Goal: Task Accomplishment & Management: Manage account settings

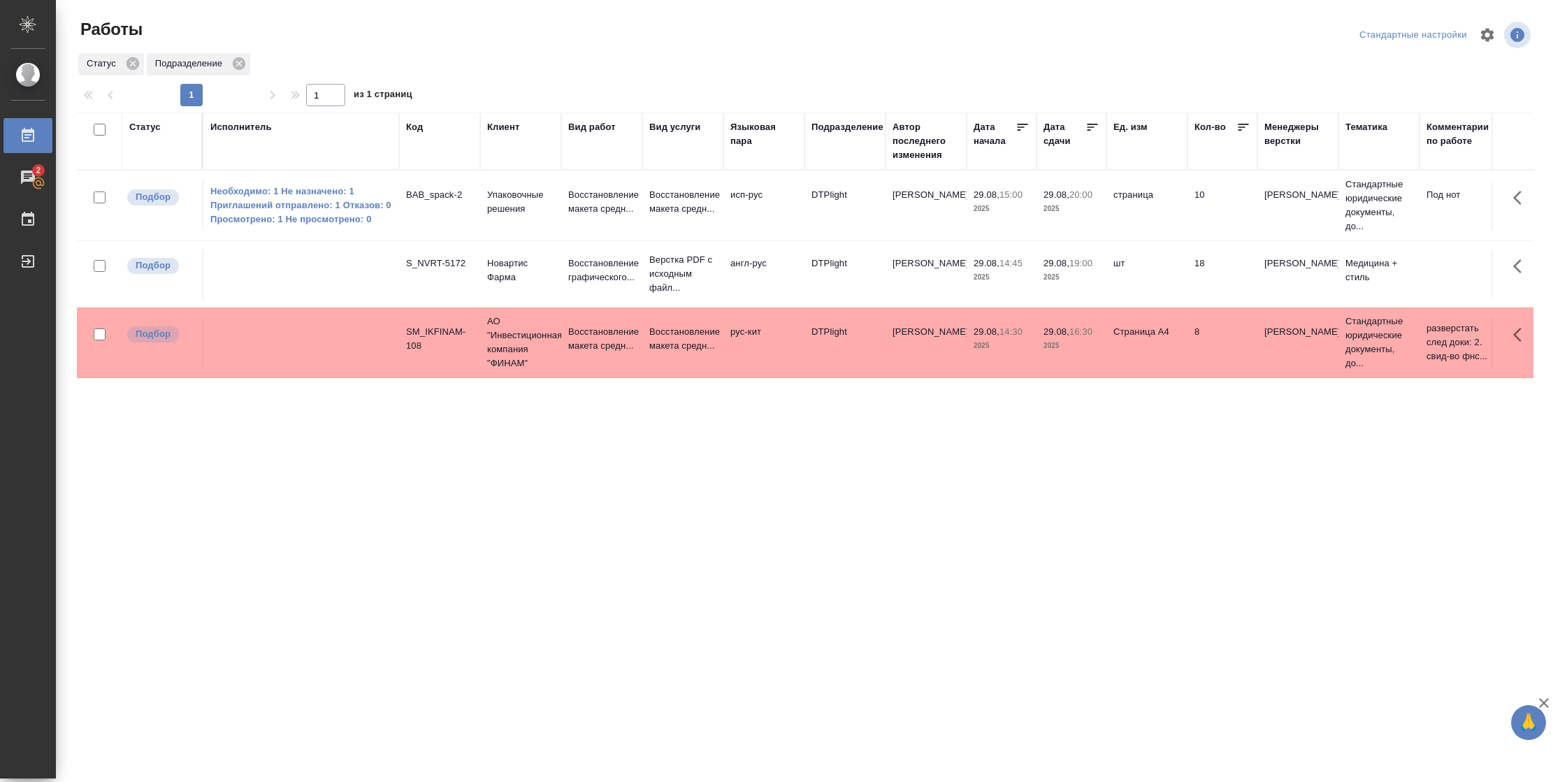
click at [154, 127] on div "Статус" at bounding box center [144, 127] width 31 height 14
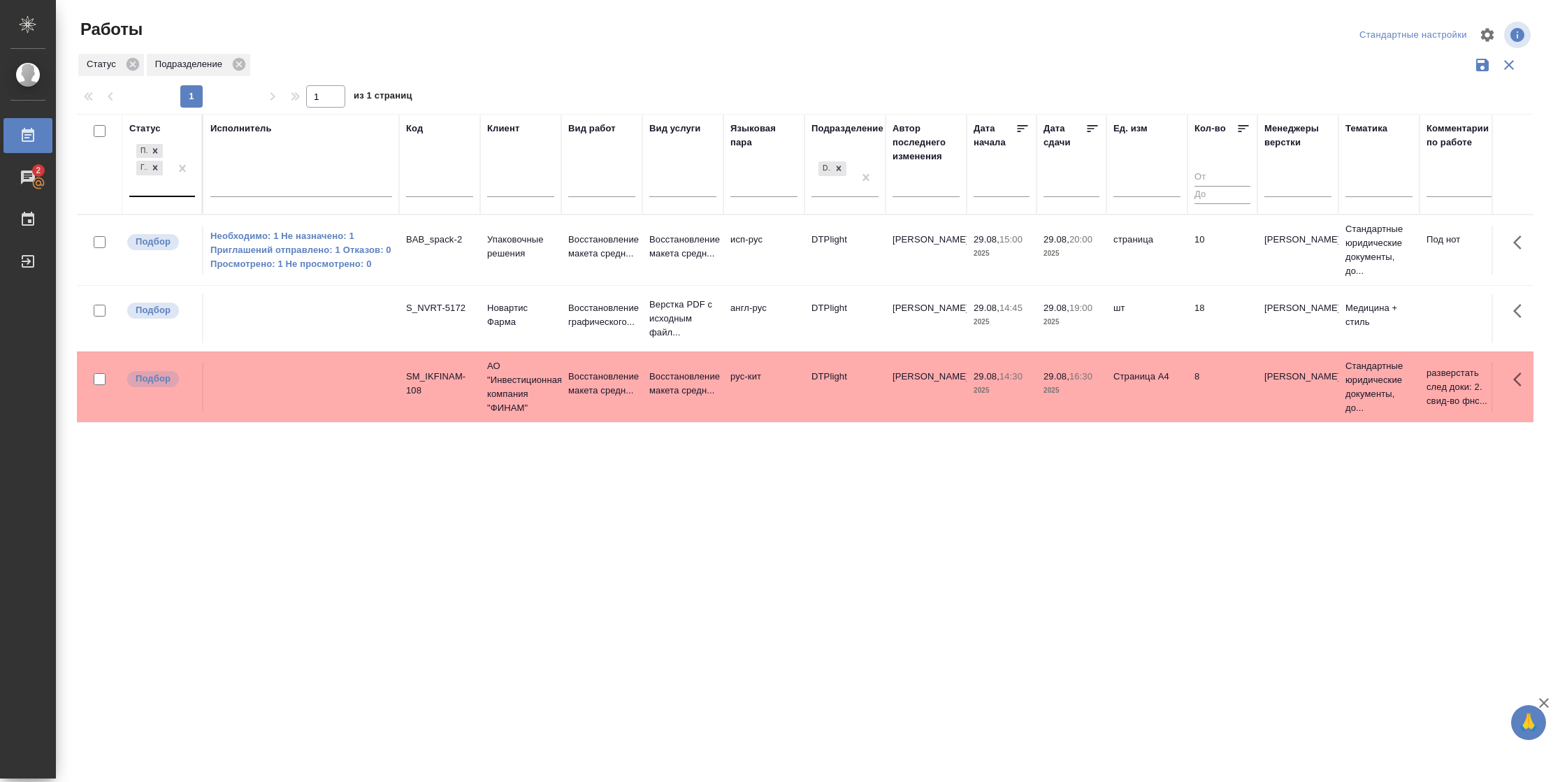
click at [167, 182] on div "Подбор Готов к работе" at bounding box center [149, 168] width 41 height 55
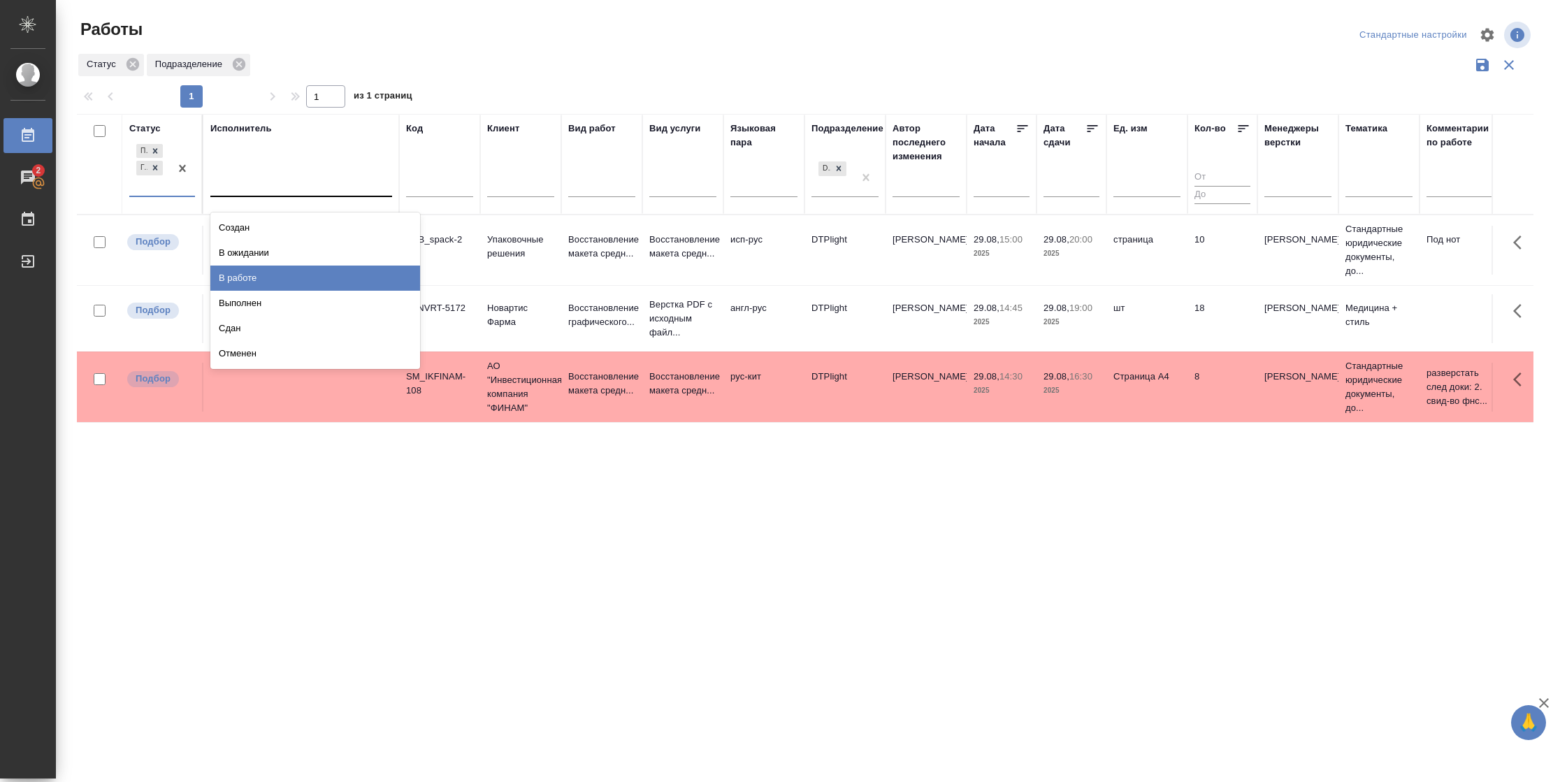
drag, startPoint x: 251, startPoint y: 281, endPoint x: 317, endPoint y: 183, distance: 117.9
click at [252, 280] on div "В работе" at bounding box center [315, 278] width 210 height 25
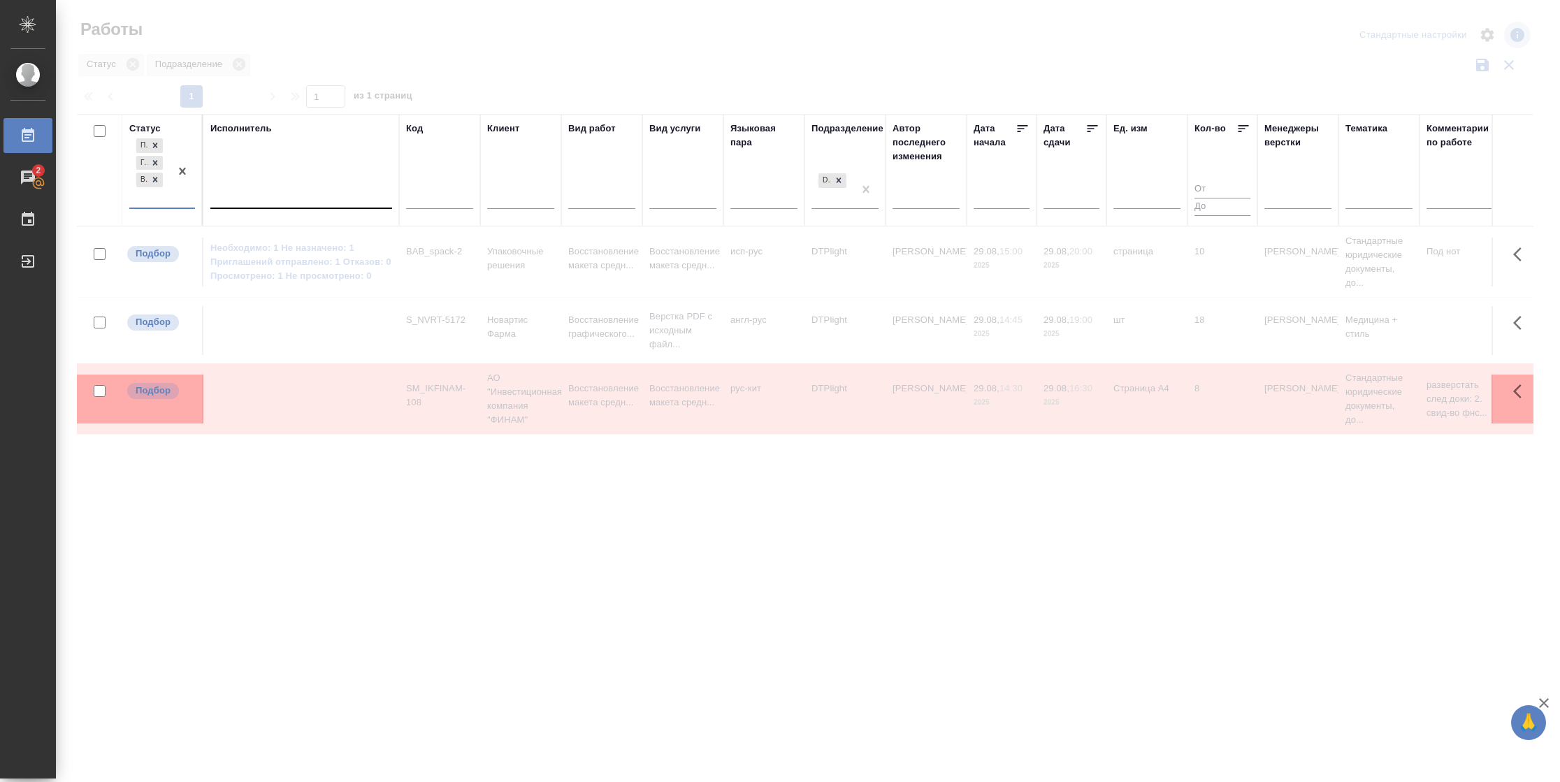
click at [313, 196] on div at bounding box center [301, 195] width 182 height 20
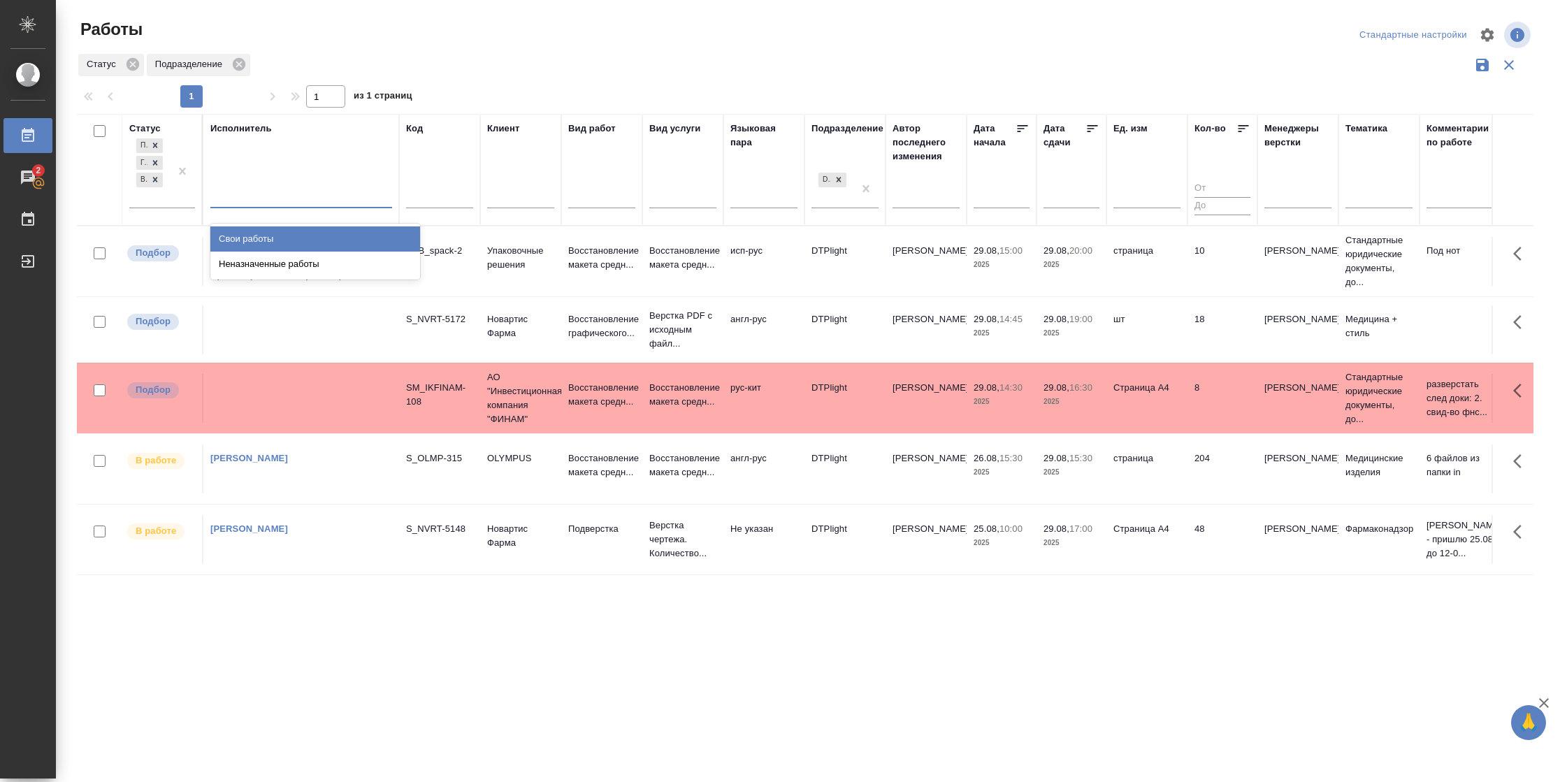
click at [308, 236] on div "Свои работы" at bounding box center [315, 239] width 210 height 25
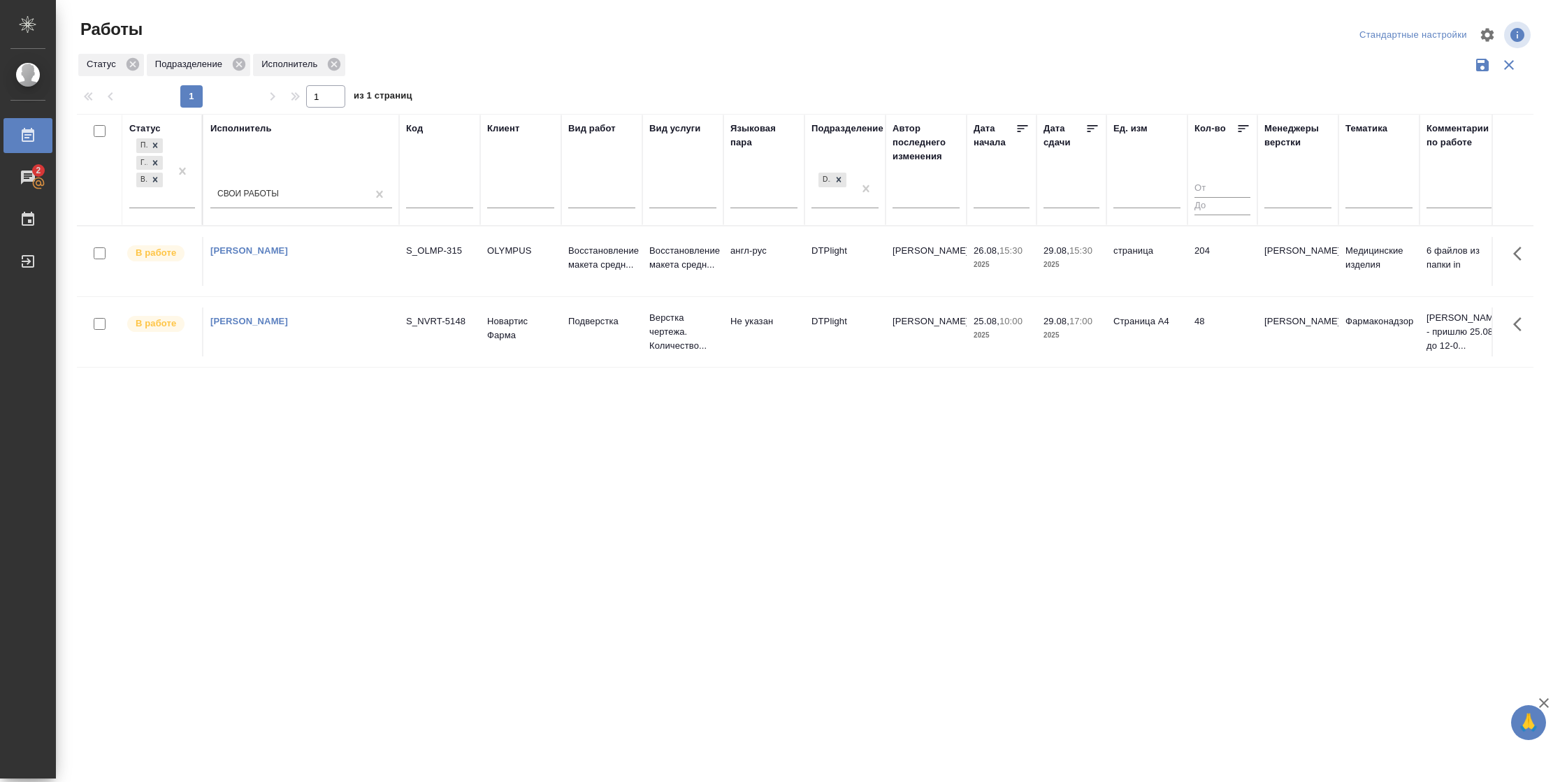
click at [1237, 268] on td "204" at bounding box center [1223, 261] width 70 height 49
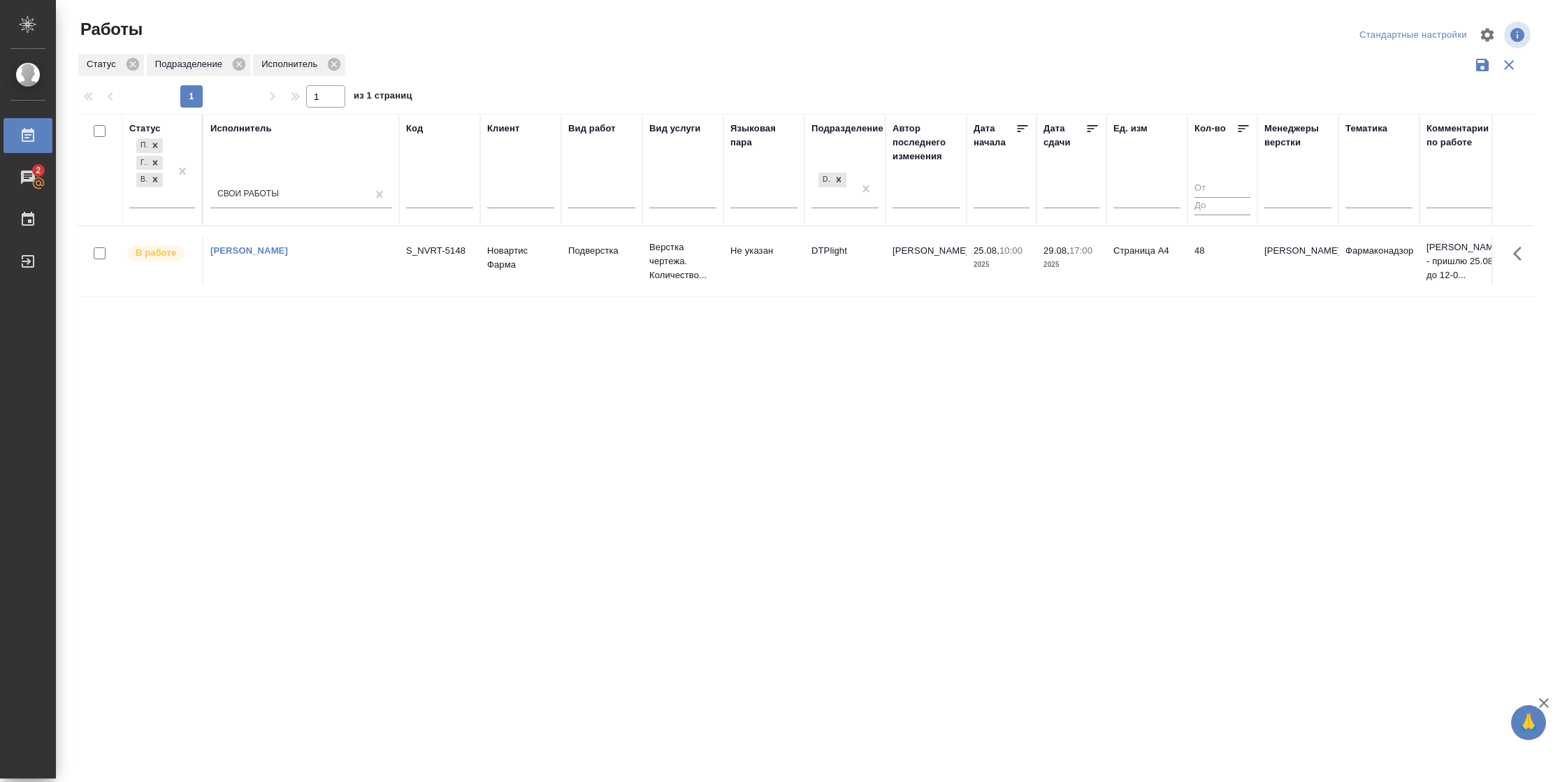
click at [1249, 261] on td "48" at bounding box center [1223, 261] width 70 height 49
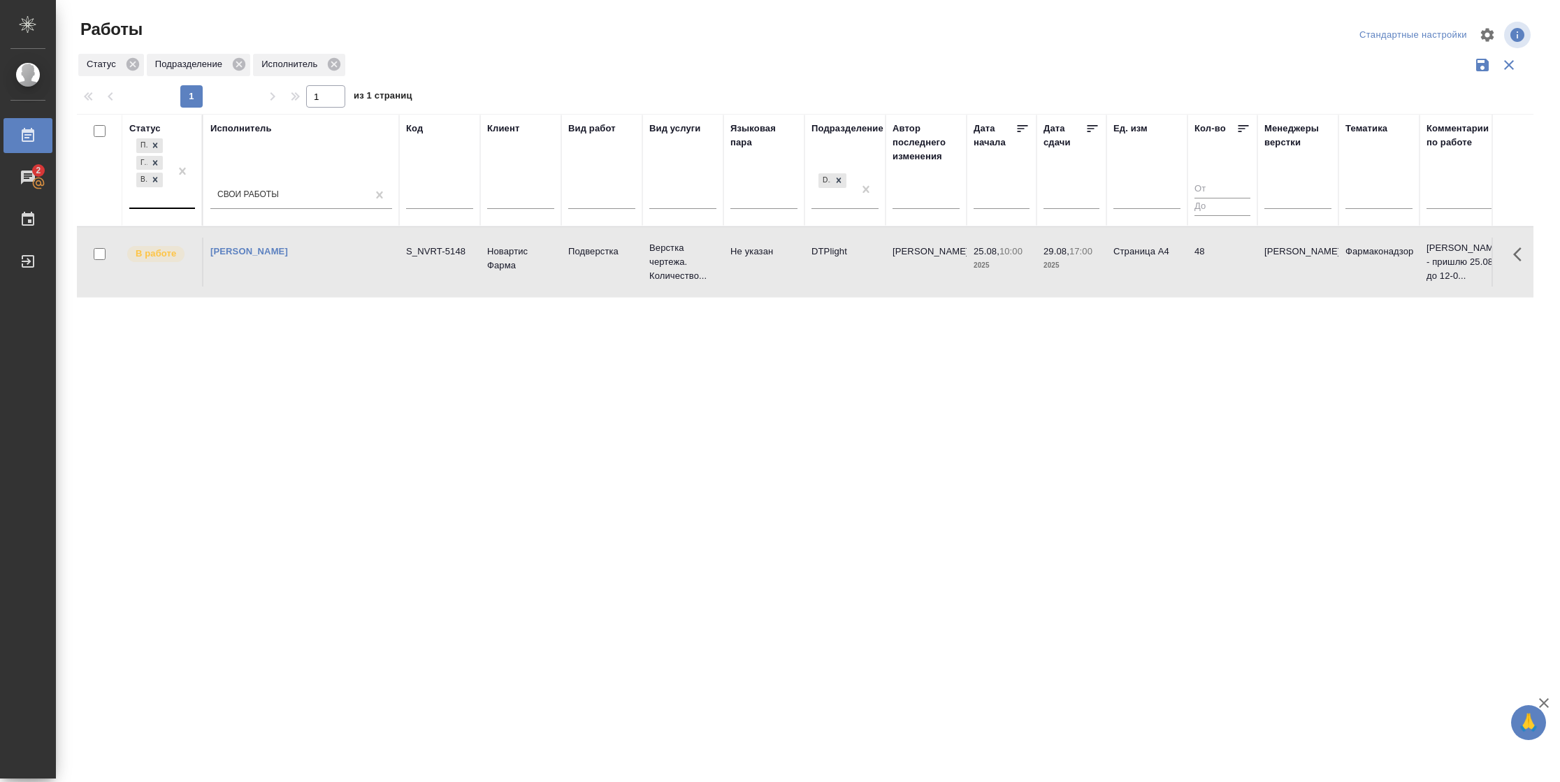
click at [185, 201] on div at bounding box center [182, 172] width 25 height 72
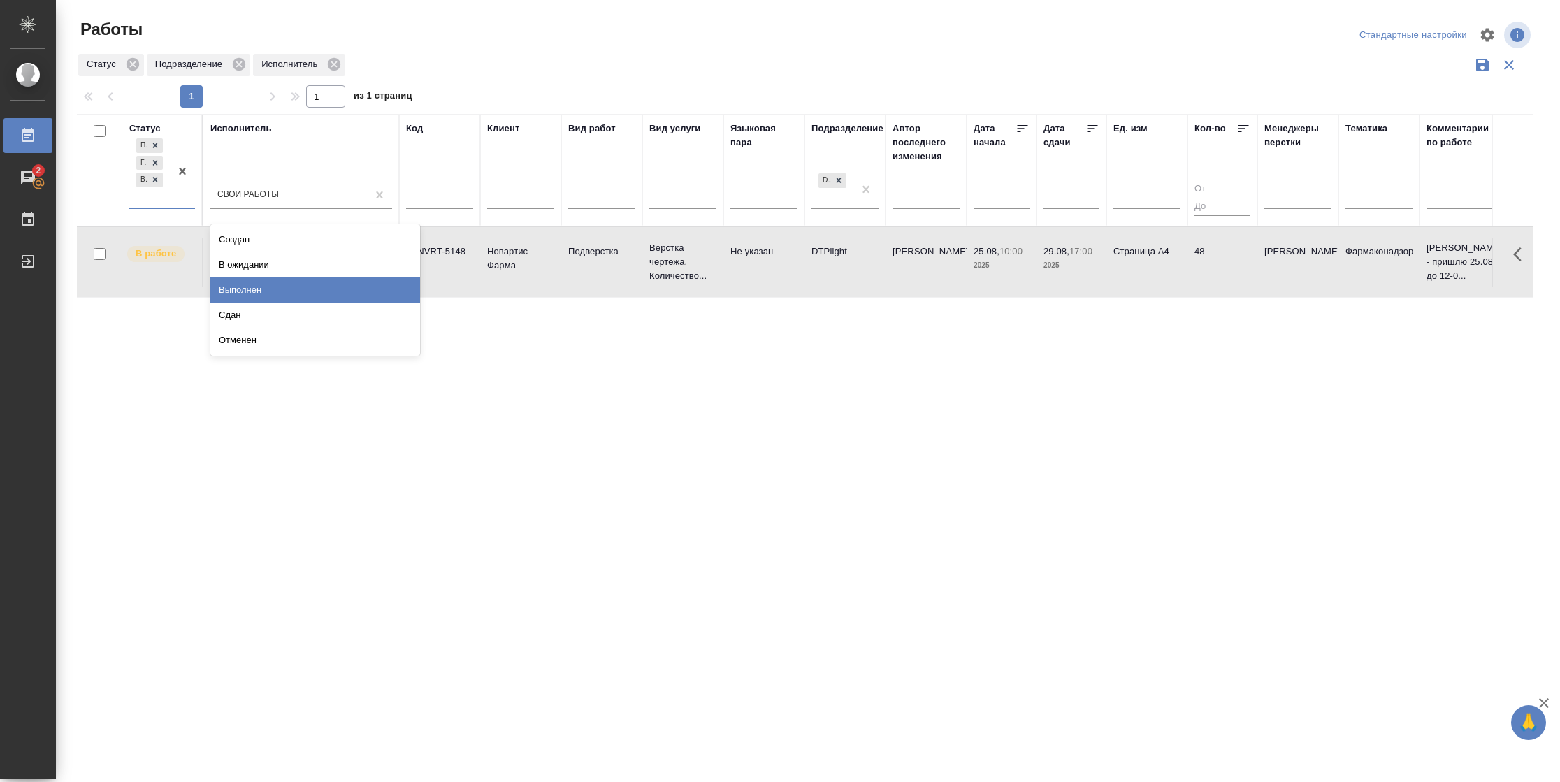
click at [243, 286] on div "Выполнен" at bounding box center [315, 290] width 210 height 25
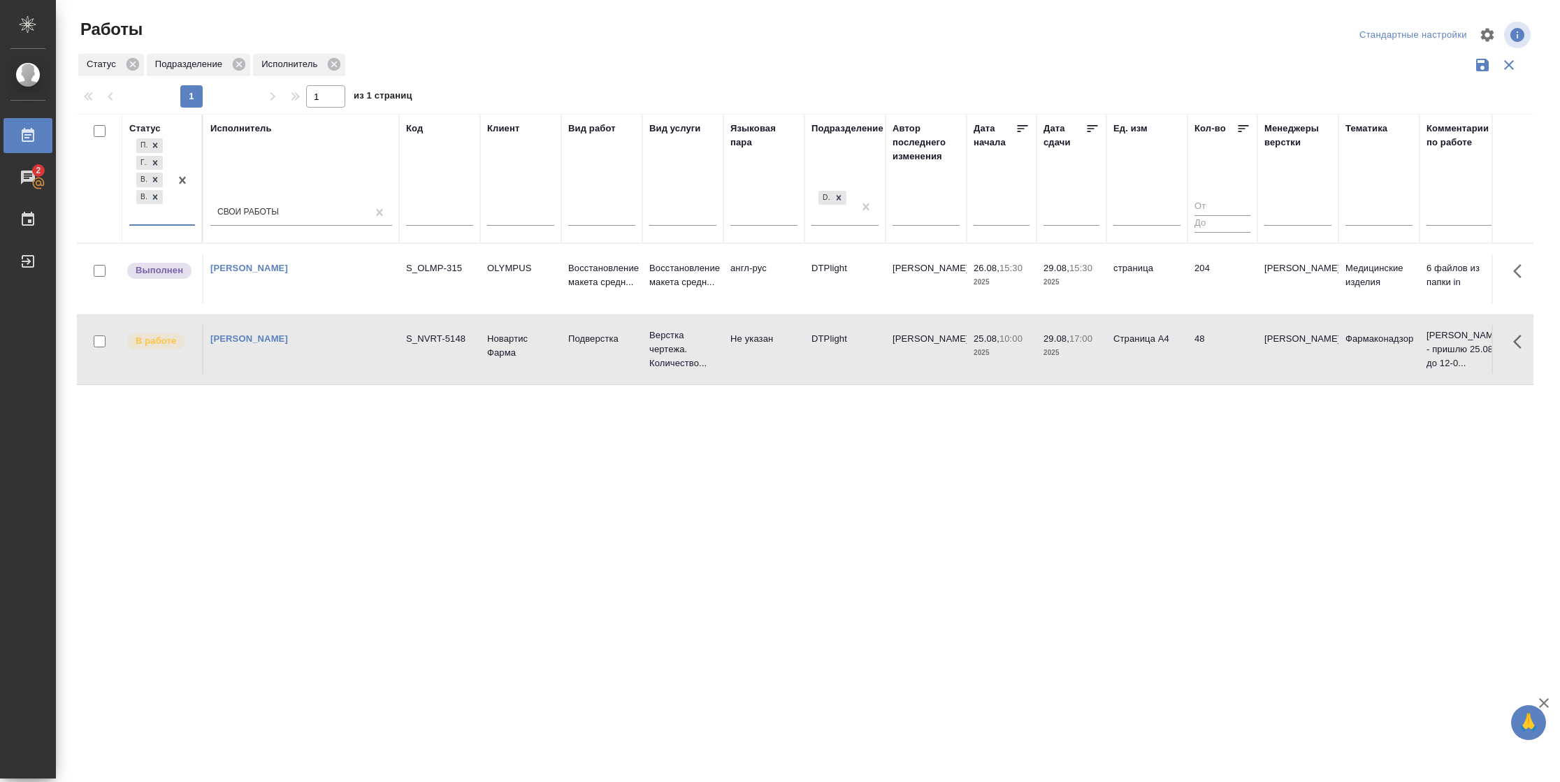
click at [1216, 289] on td "204" at bounding box center [1223, 278] width 70 height 49
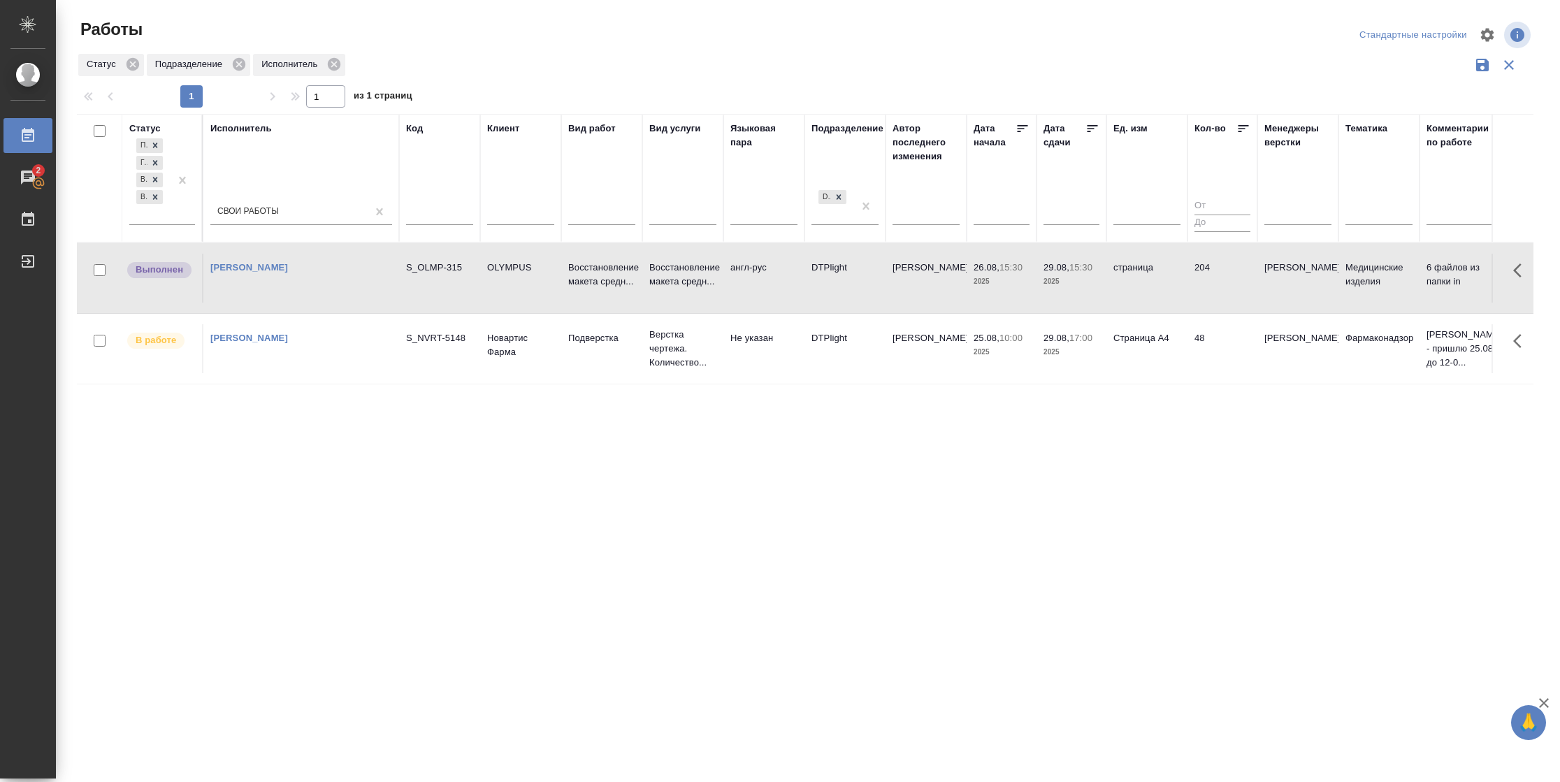
click at [1216, 289] on td "204" at bounding box center [1223, 278] width 70 height 49
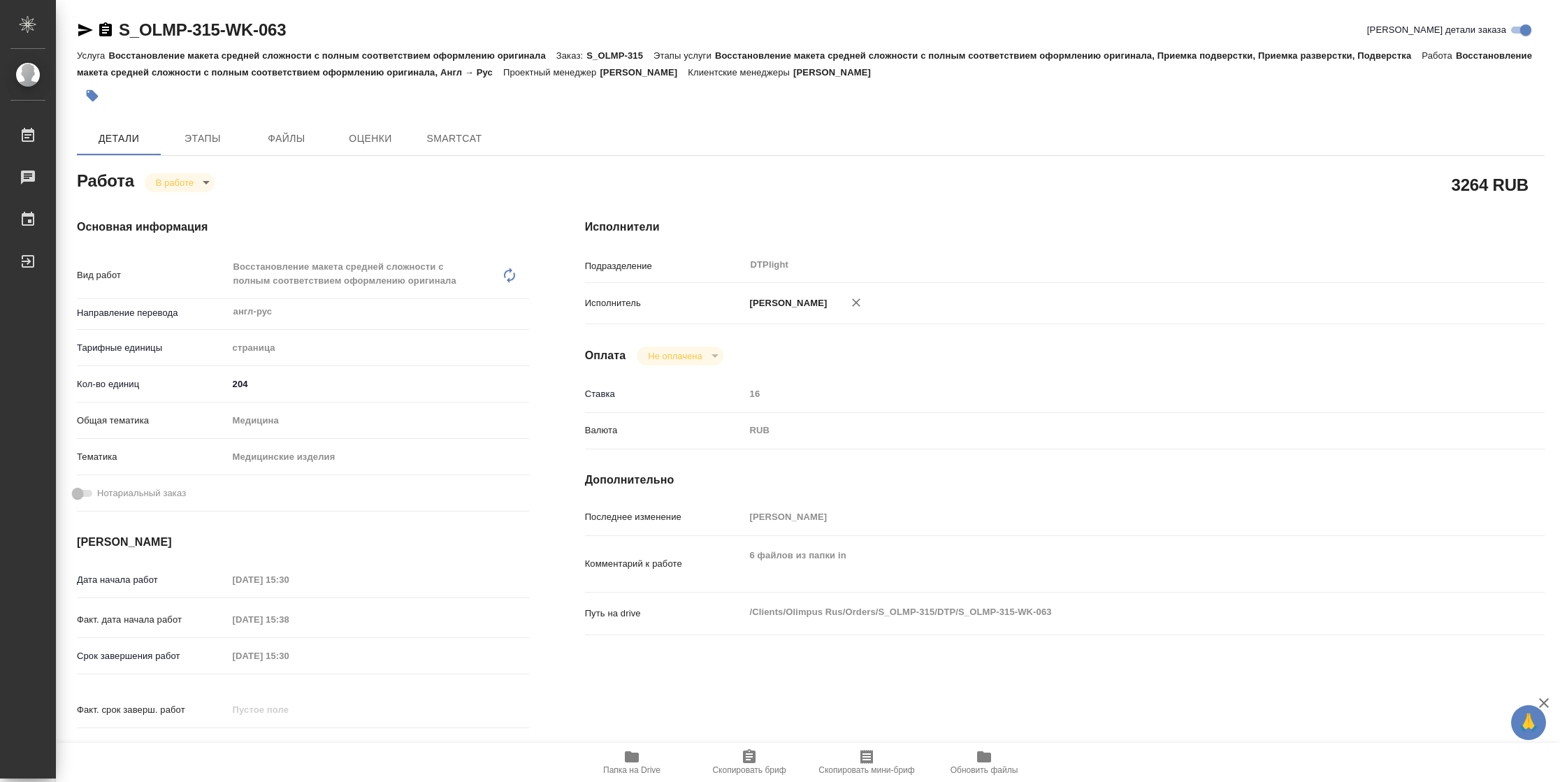
type textarea "x"
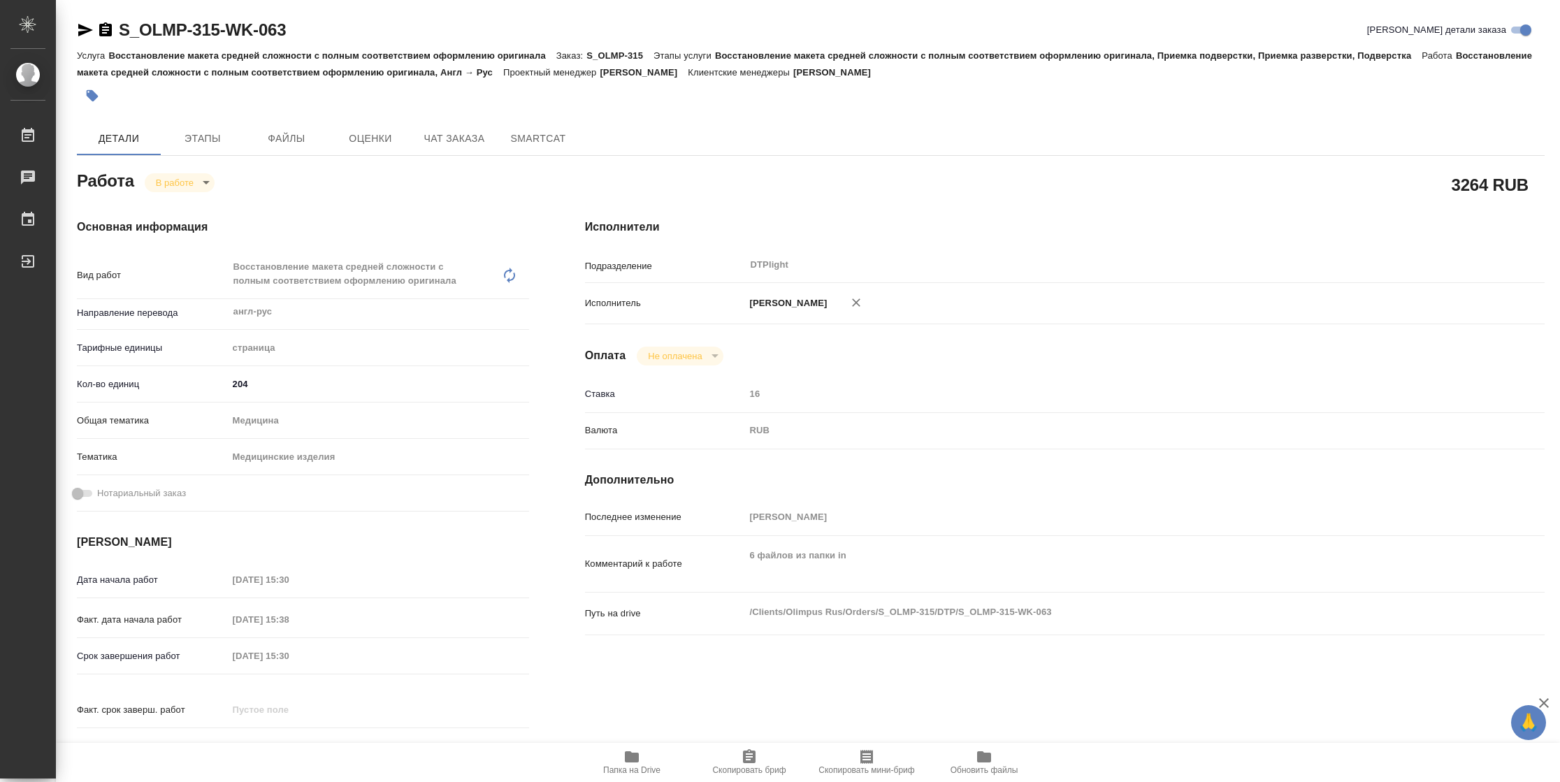
type textarea "x"
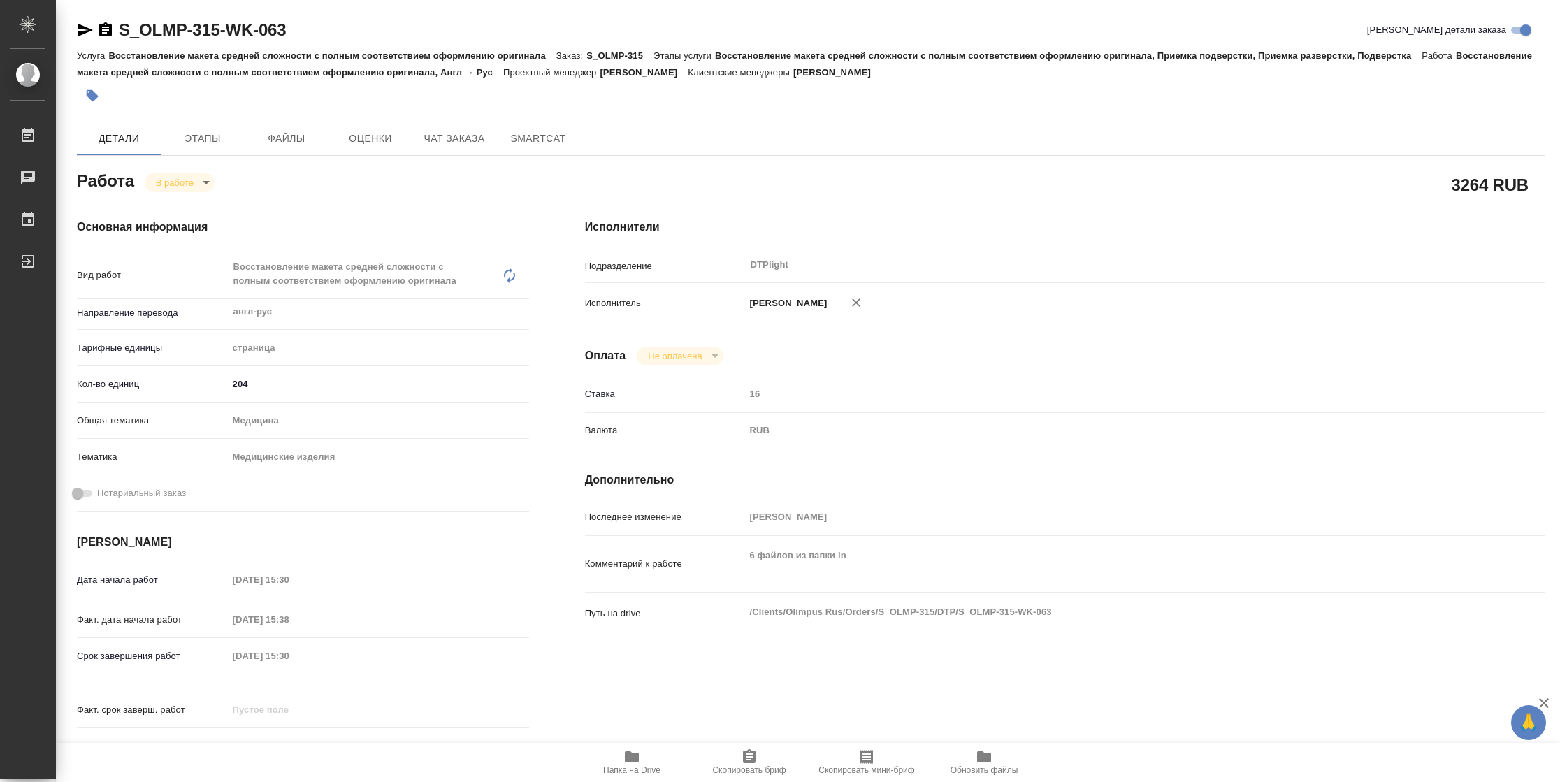
type textarea "x"
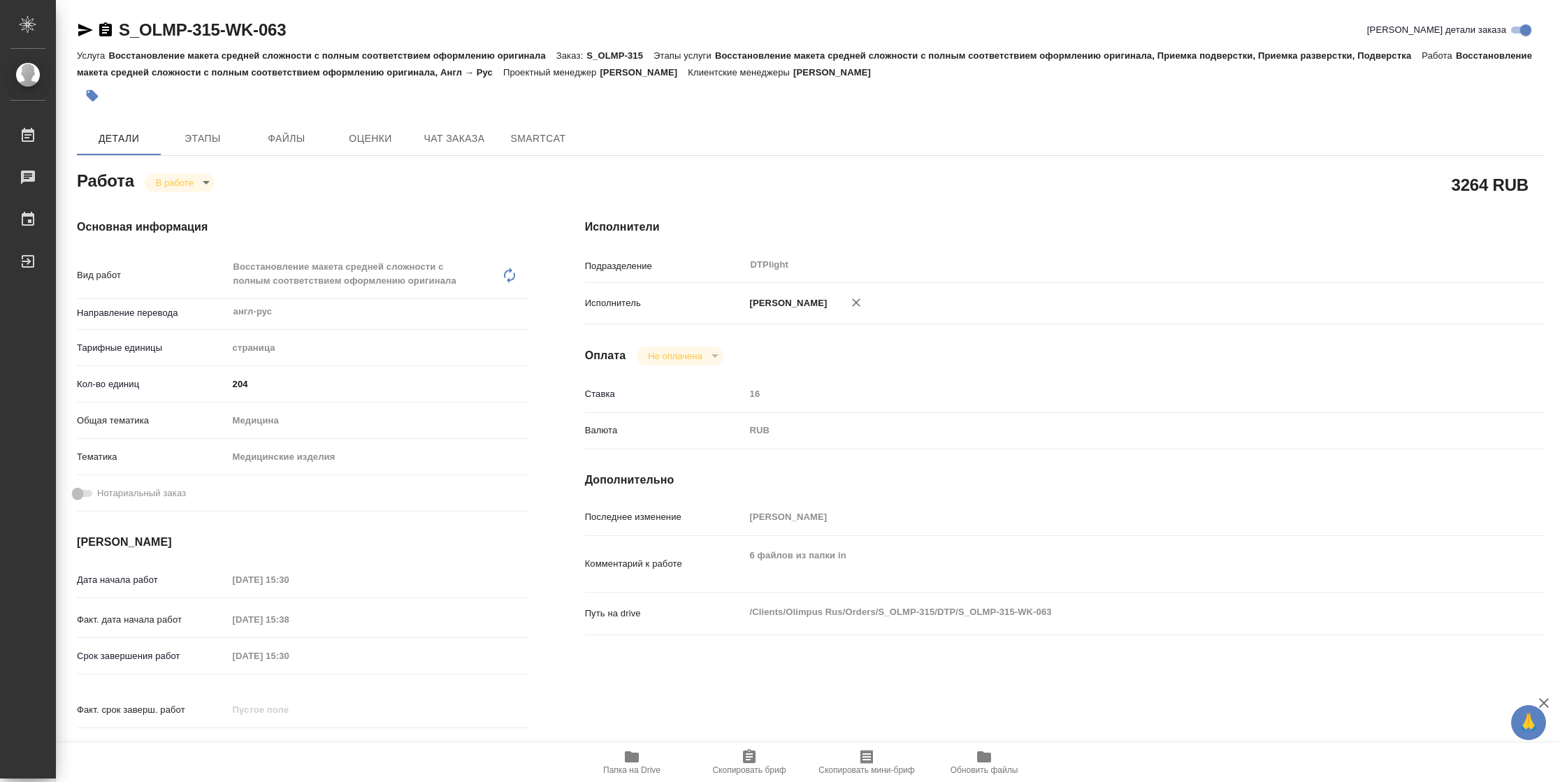
type textarea "x"
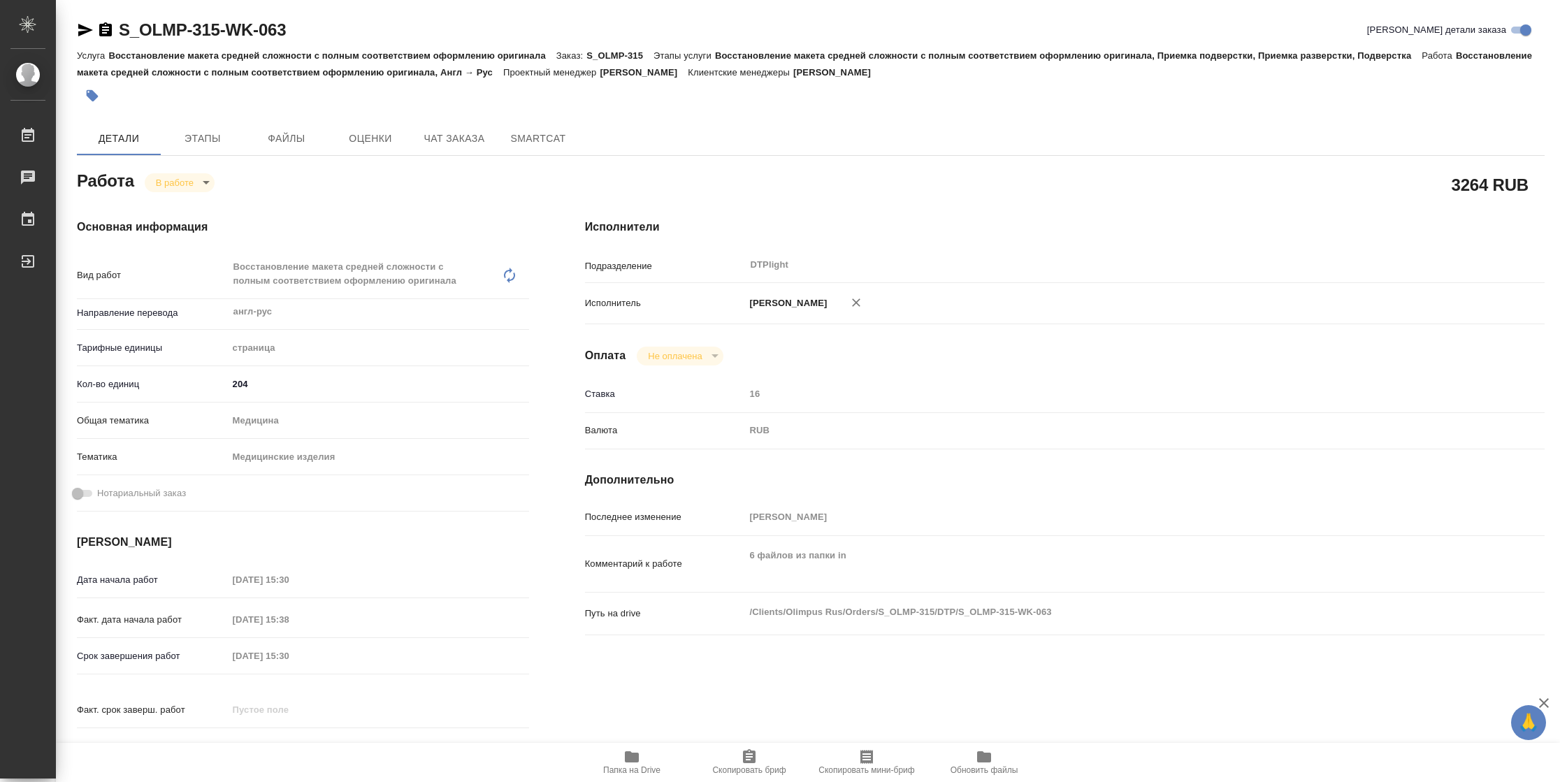
type textarea "x"
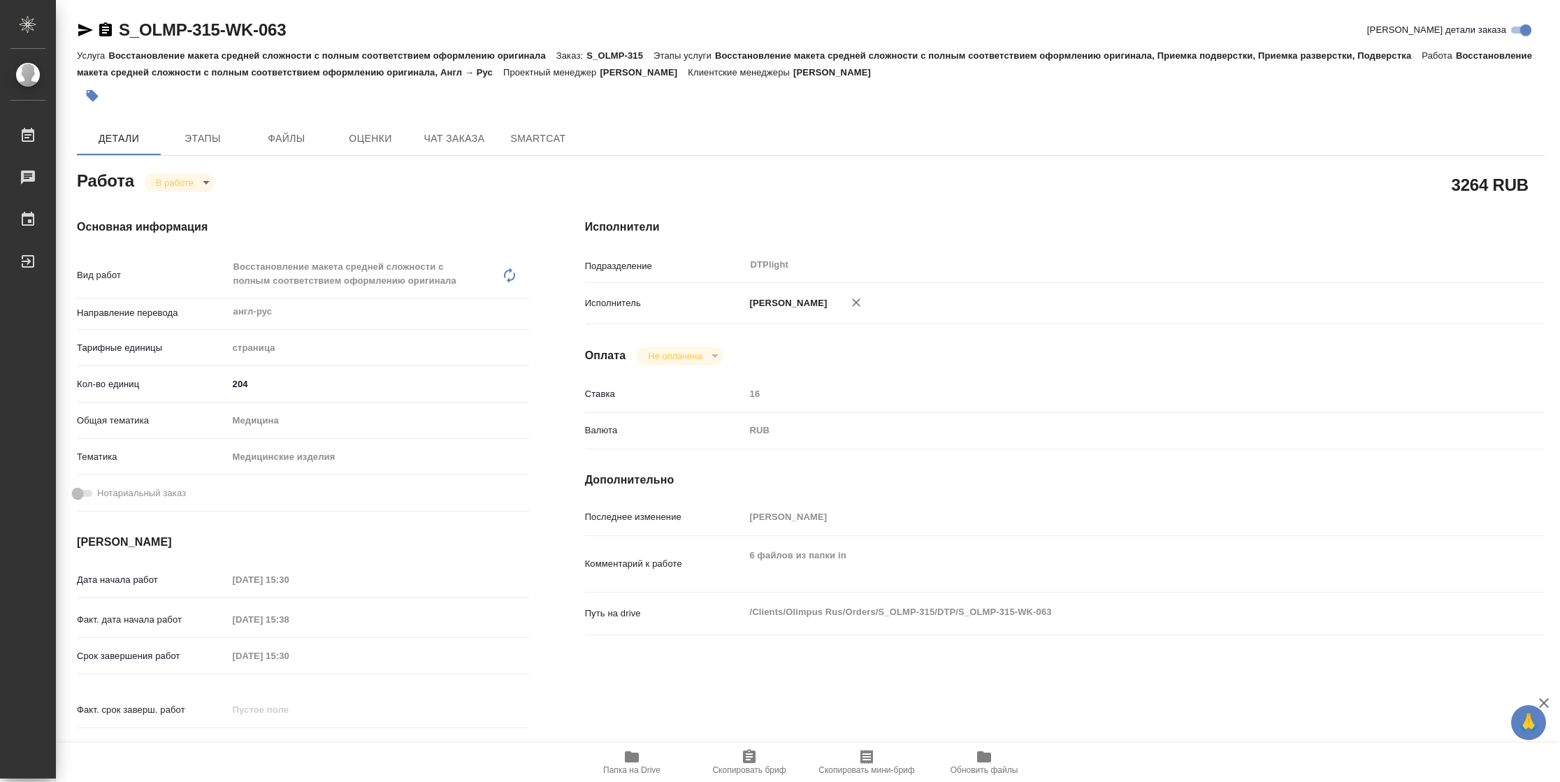
click at [631, 767] on span "Папка на Drive" at bounding box center [631, 771] width 57 height 10
type textarea "x"
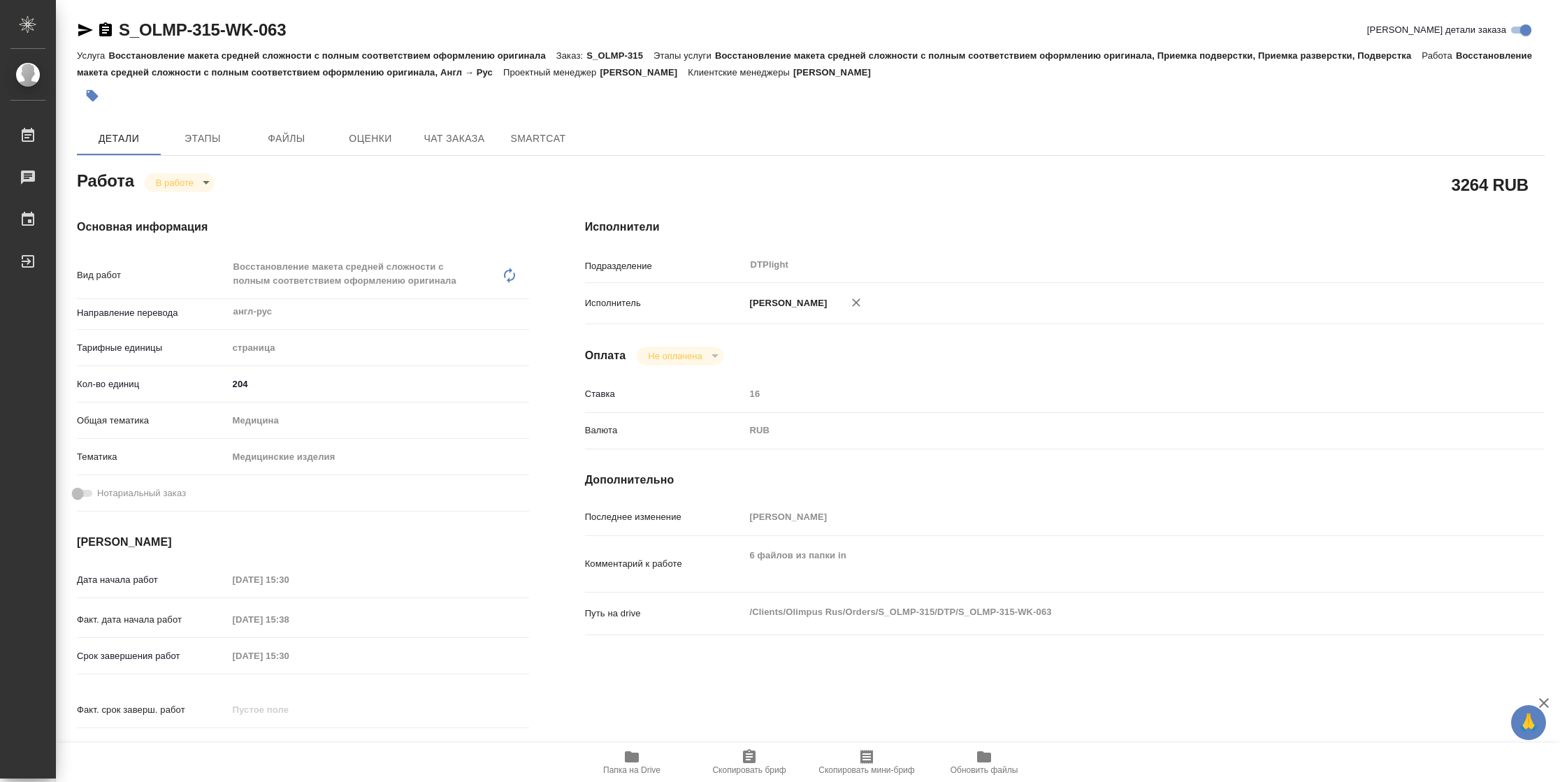
type textarea "x"
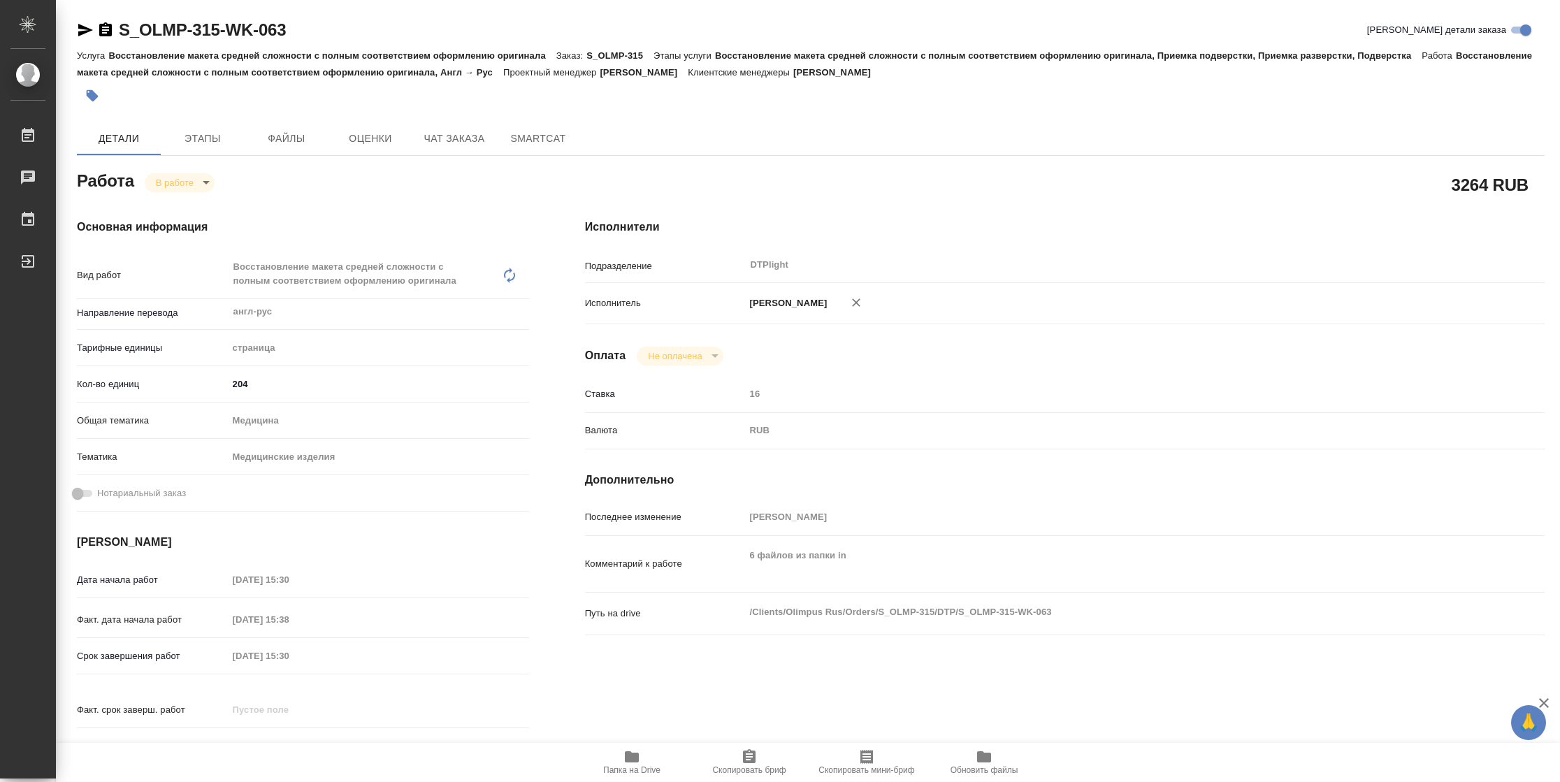
type textarea "x"
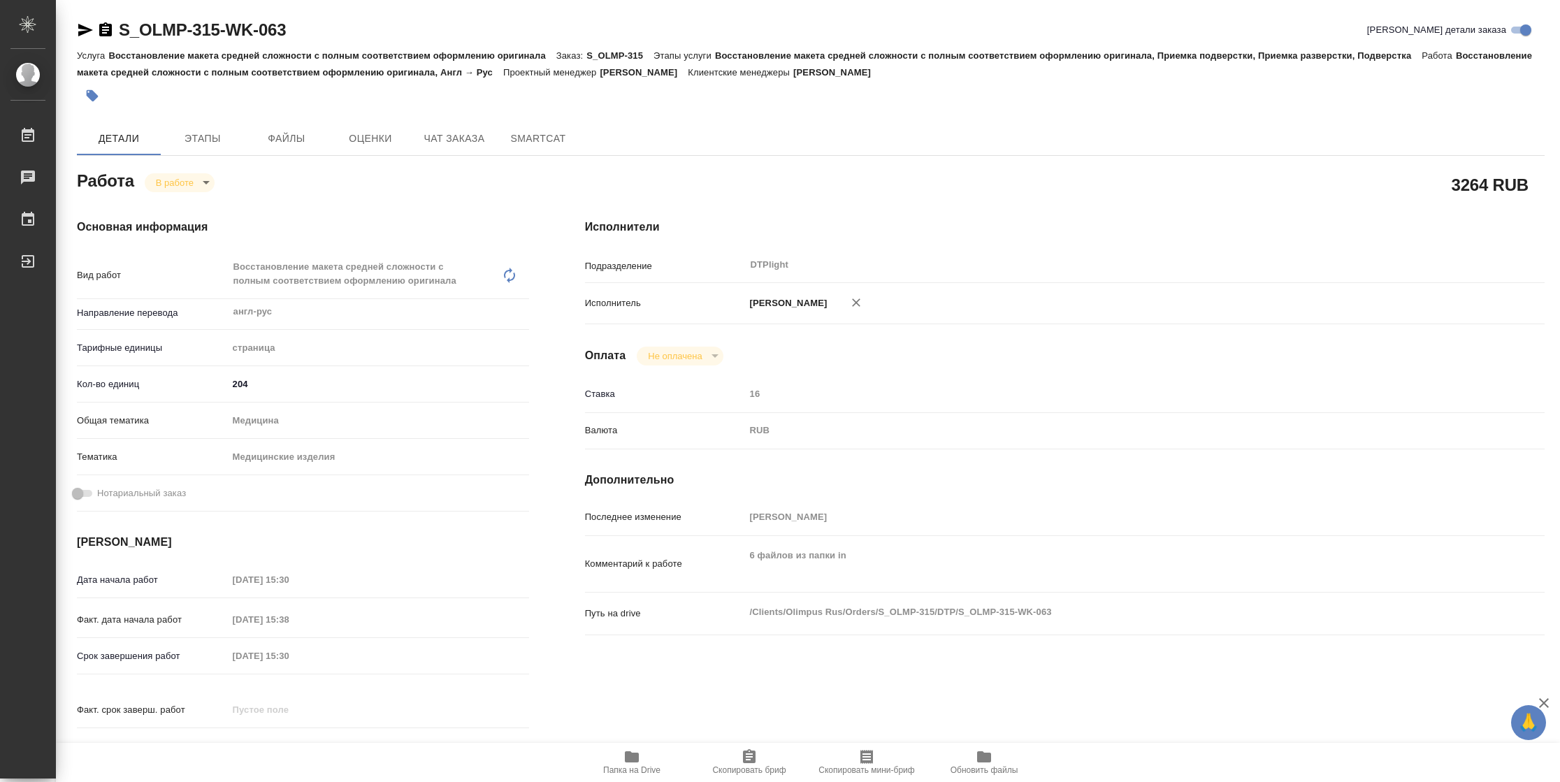
type textarea "x"
click at [198, 180] on body "🙏 .cls-1 fill:#fff; AWATERA Vasilyeva Natalia Работы 2 Чаты График Выйти S_OLMP…" at bounding box center [780, 391] width 1560 height 782
click at [199, 209] on button "Выполнен" at bounding box center [181, 206] width 51 height 15
type textarea "x"
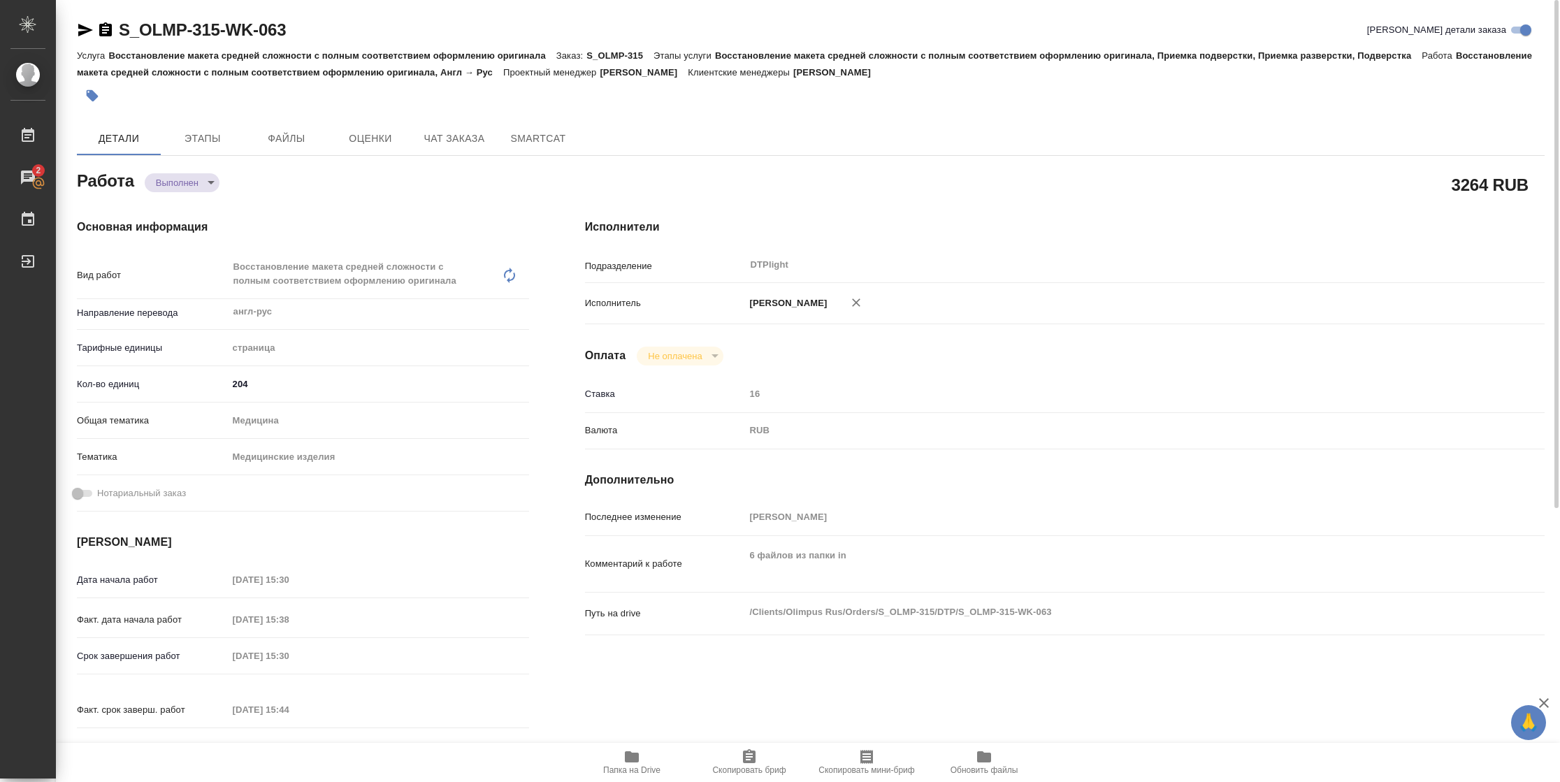
type textarea "x"
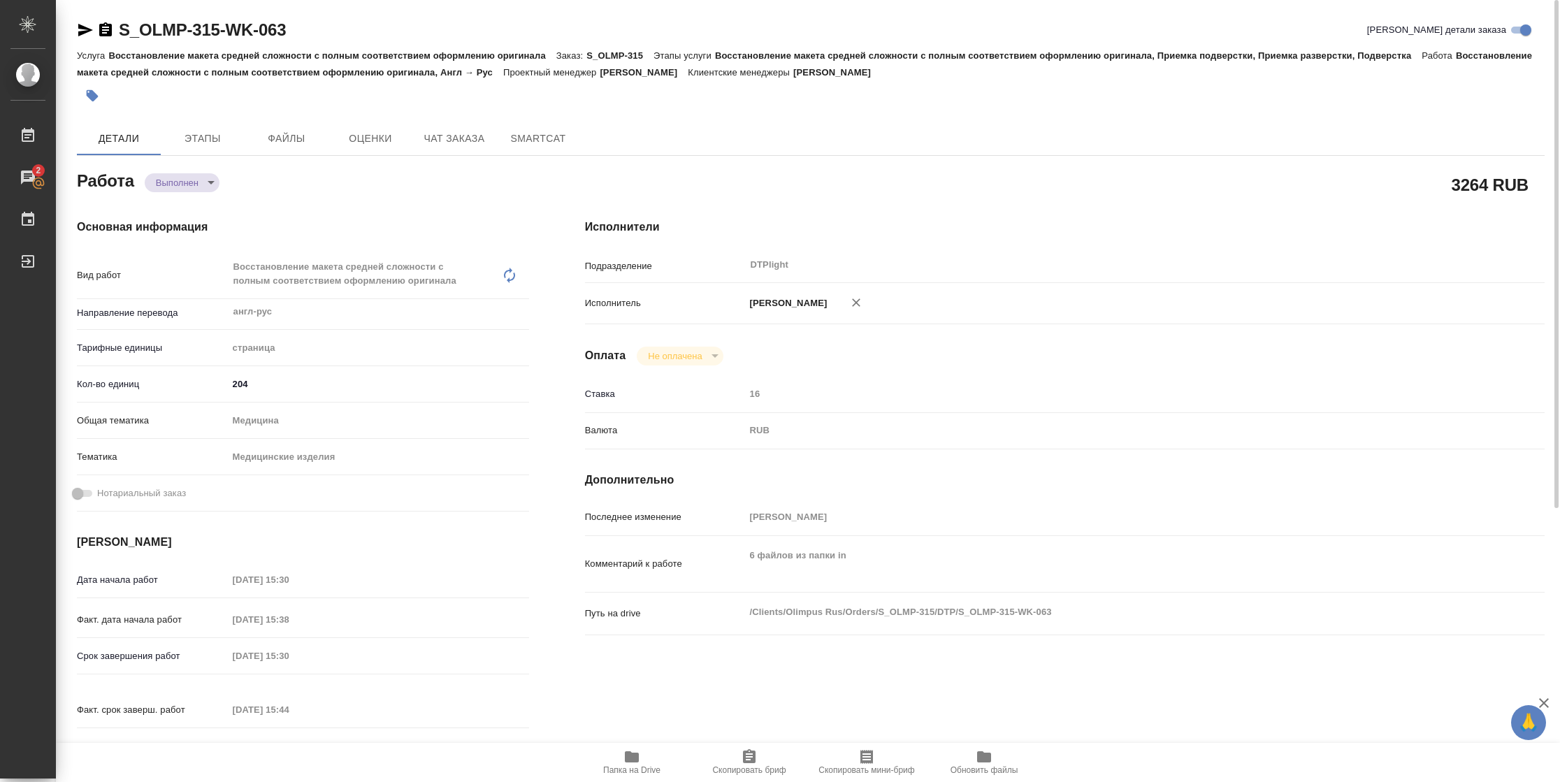
type textarea "x"
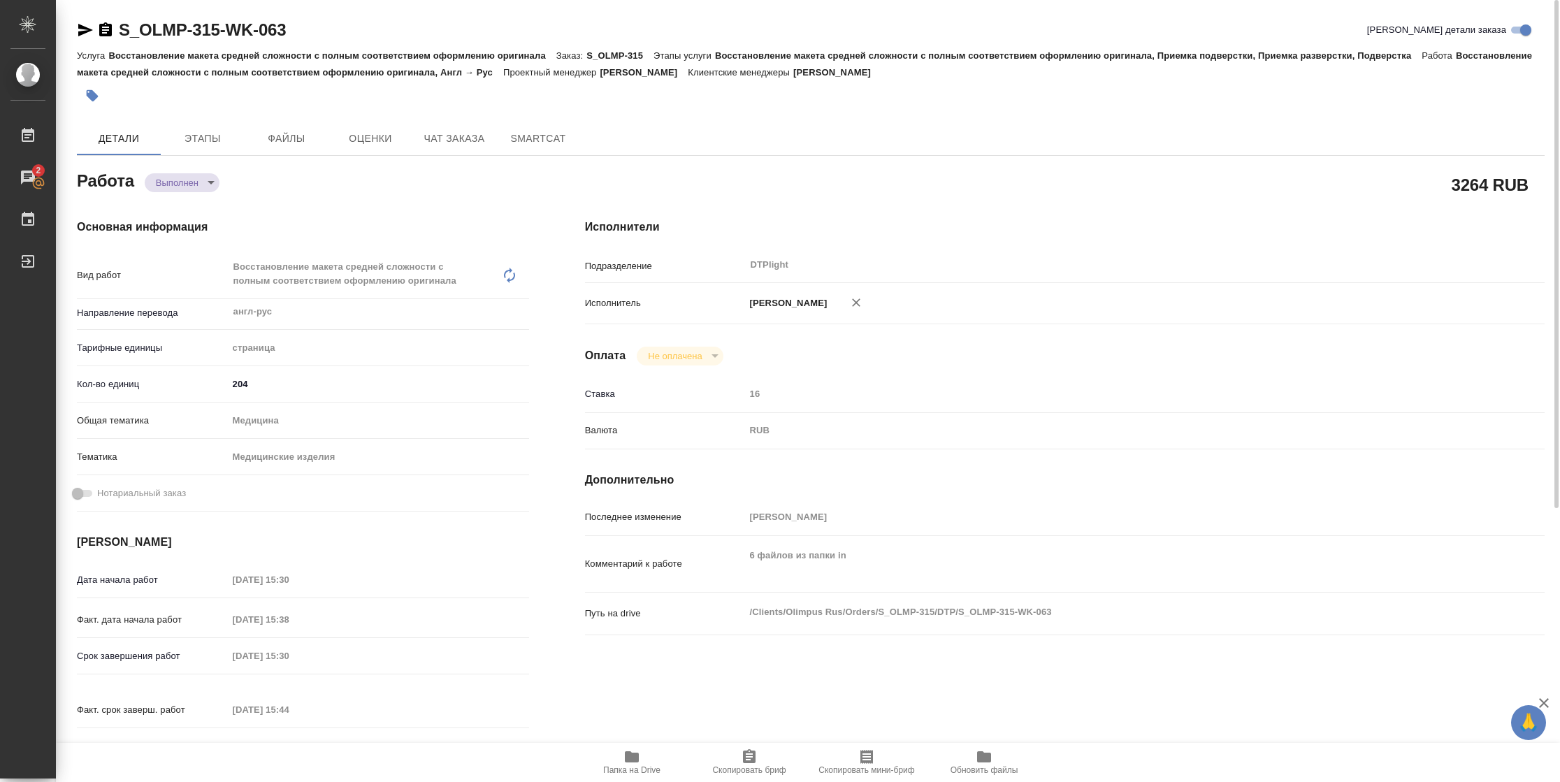
type textarea "x"
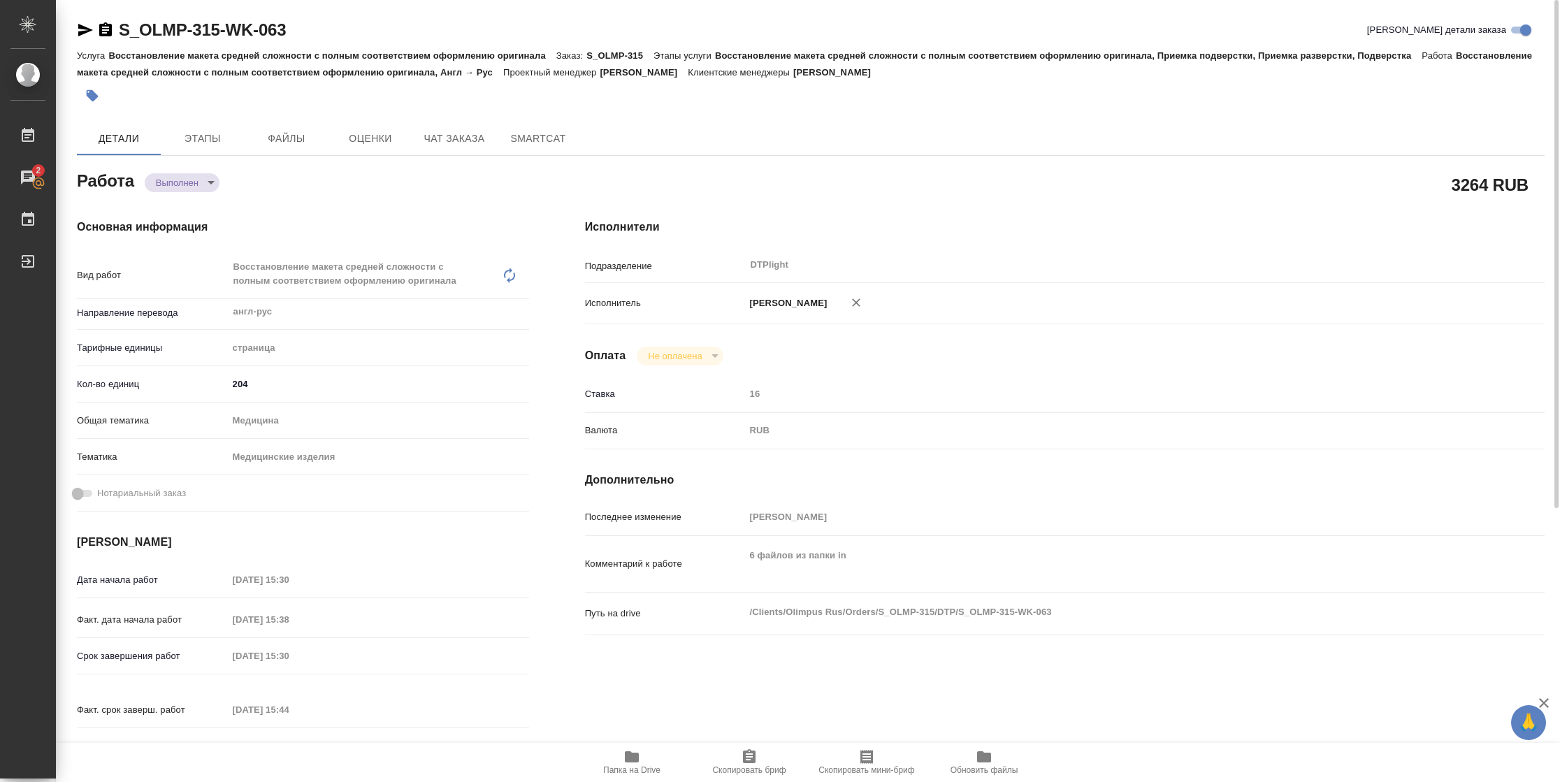
type textarea "x"
click at [82, 34] on icon "button" at bounding box center [85, 30] width 15 height 13
type textarea "x"
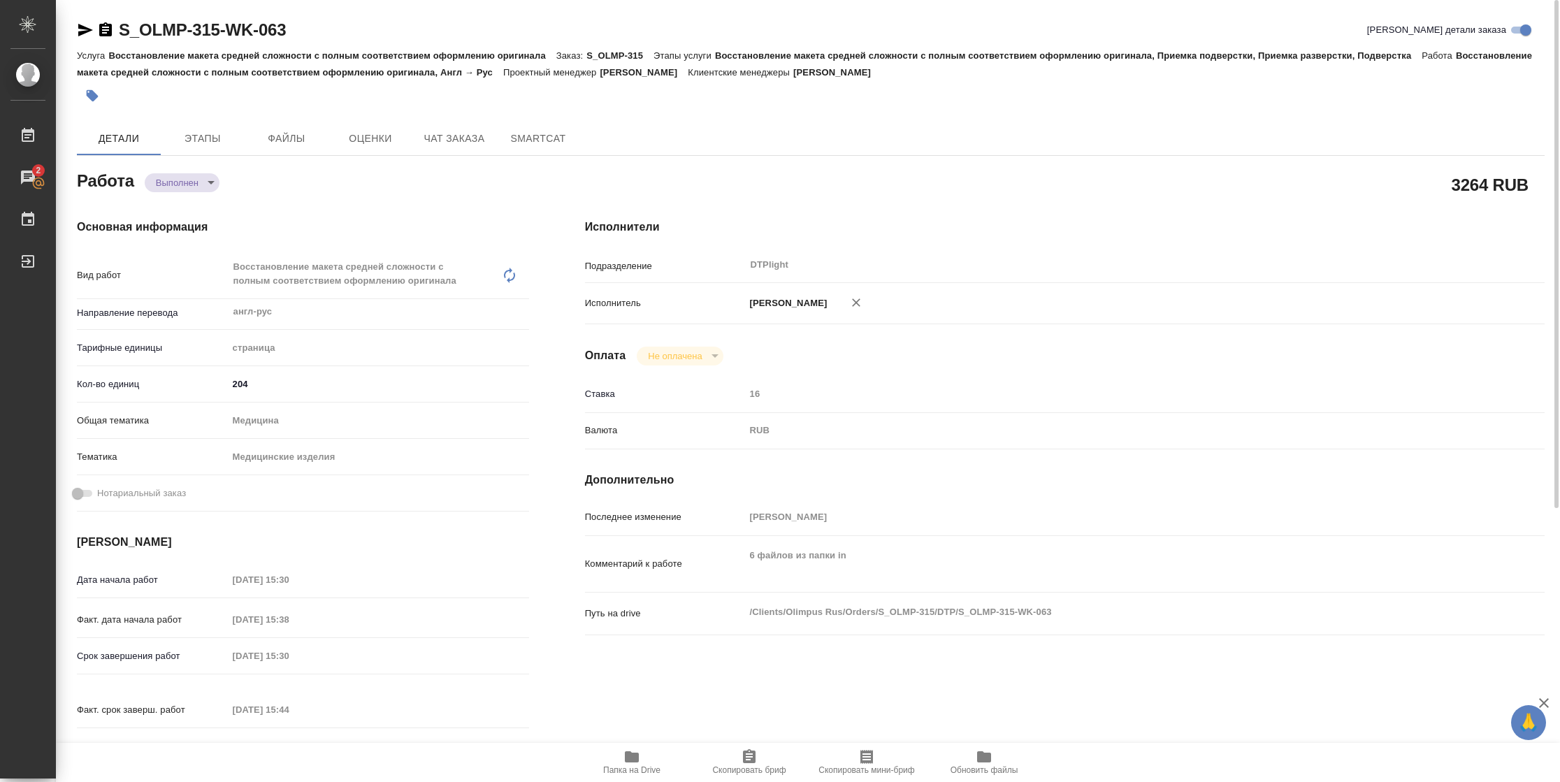
type textarea "x"
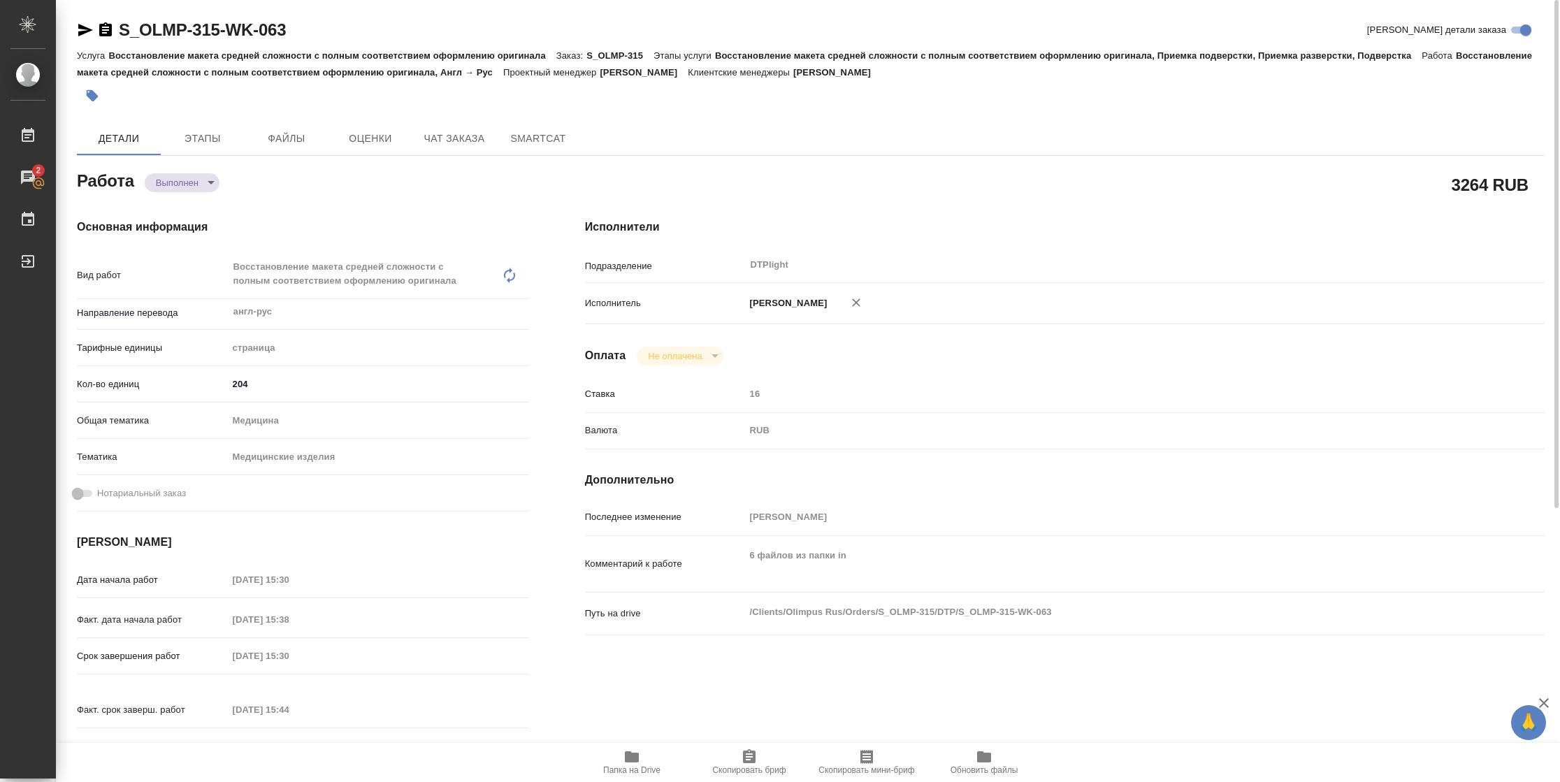
type textarea "x"
click at [82, 29] on icon "button" at bounding box center [85, 30] width 15 height 13
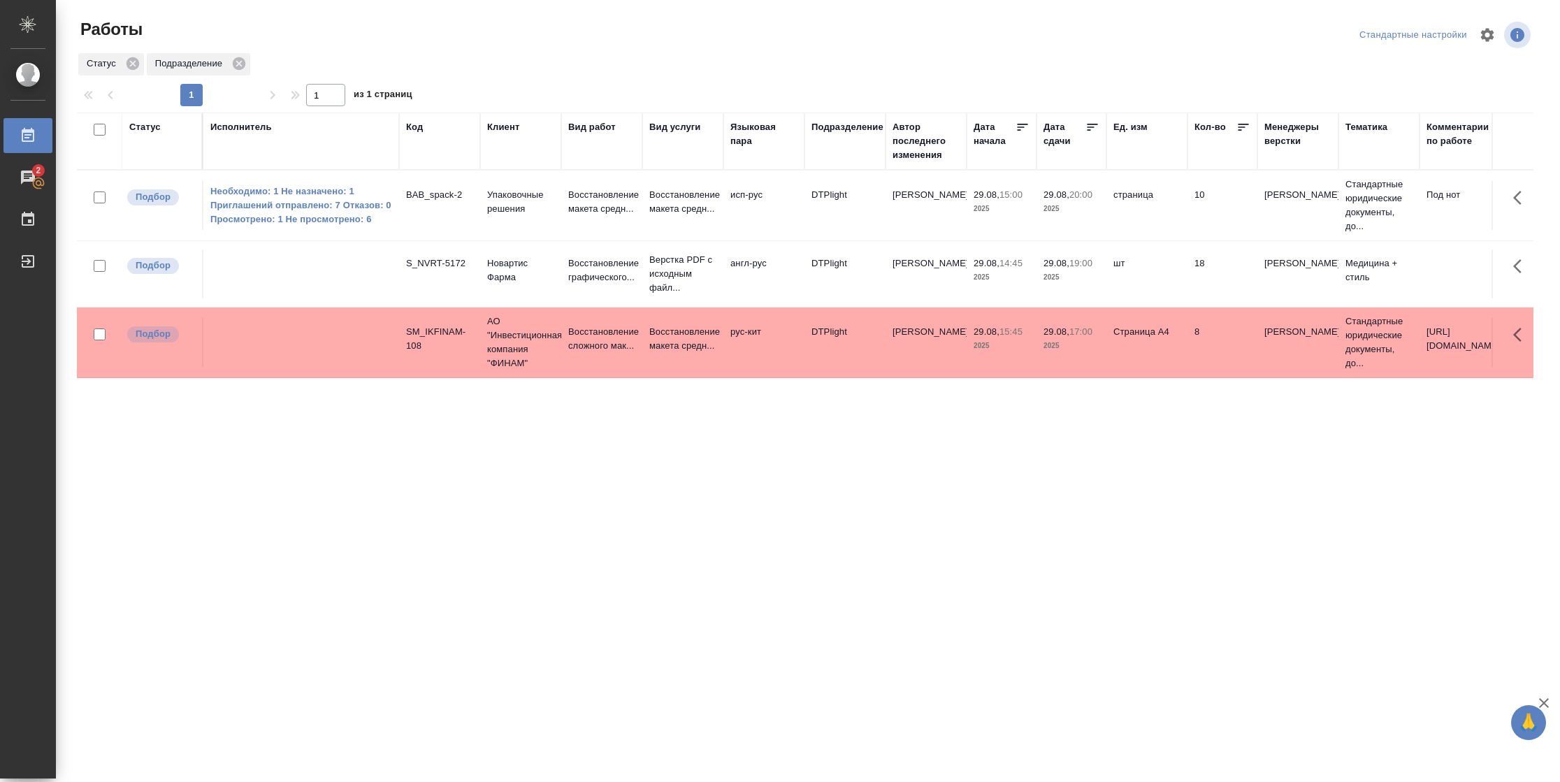
click at [1238, 230] on td "8" at bounding box center [1223, 205] width 70 height 49
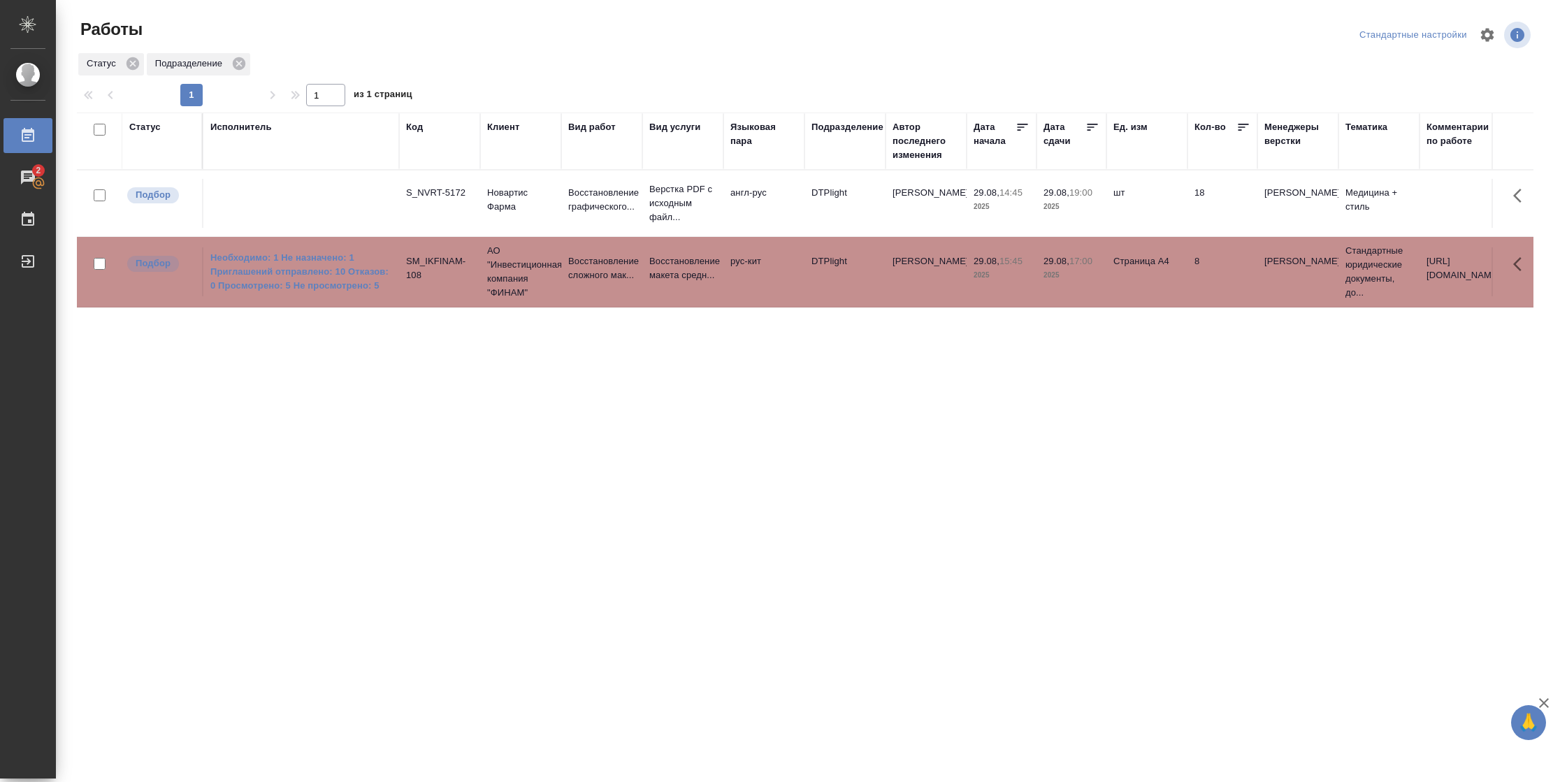
click at [137, 121] on div "Статус" at bounding box center [144, 127] width 31 height 14
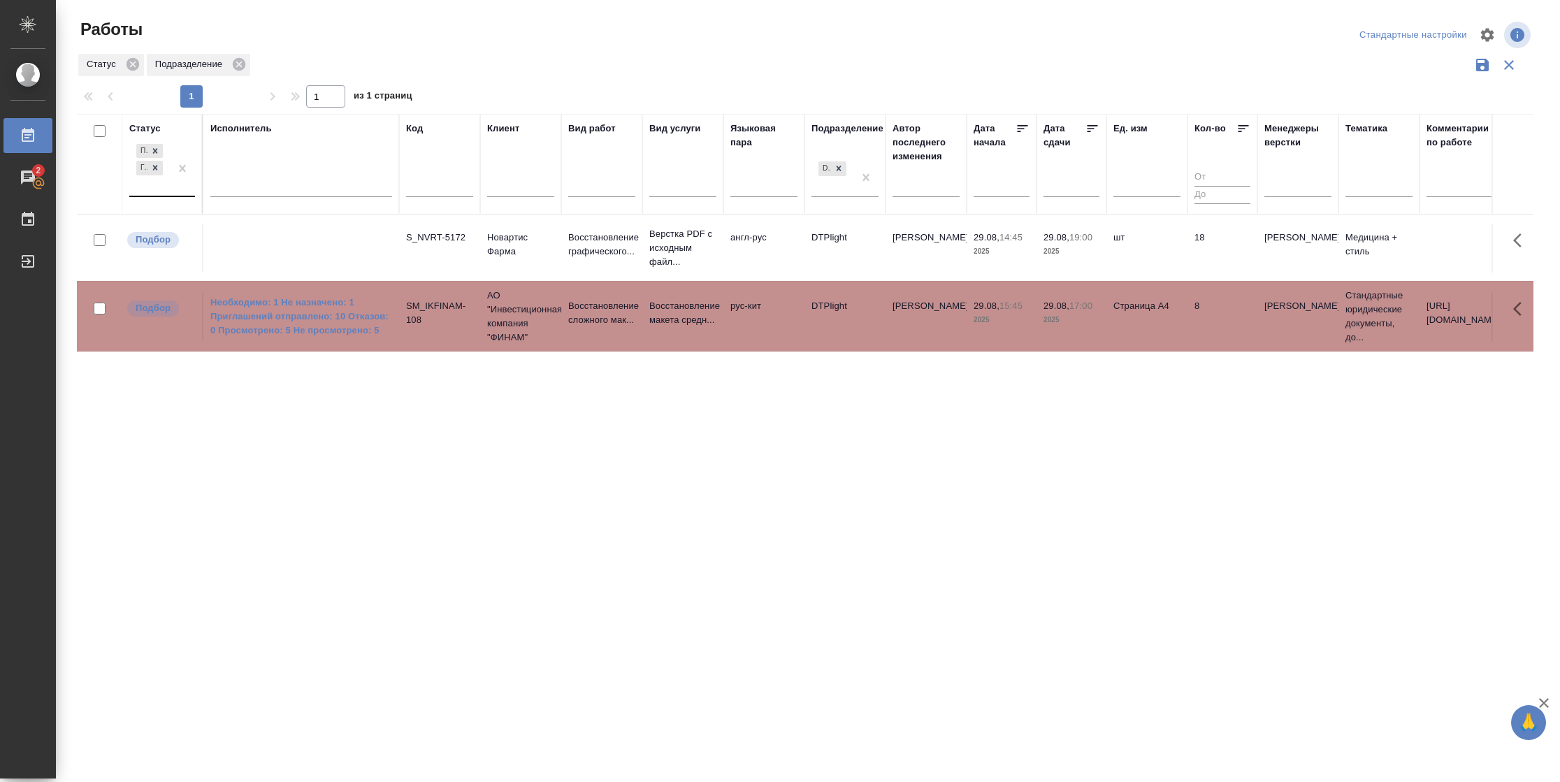
click at [166, 189] on div "Подбор Готов к работе" at bounding box center [149, 168] width 41 height 55
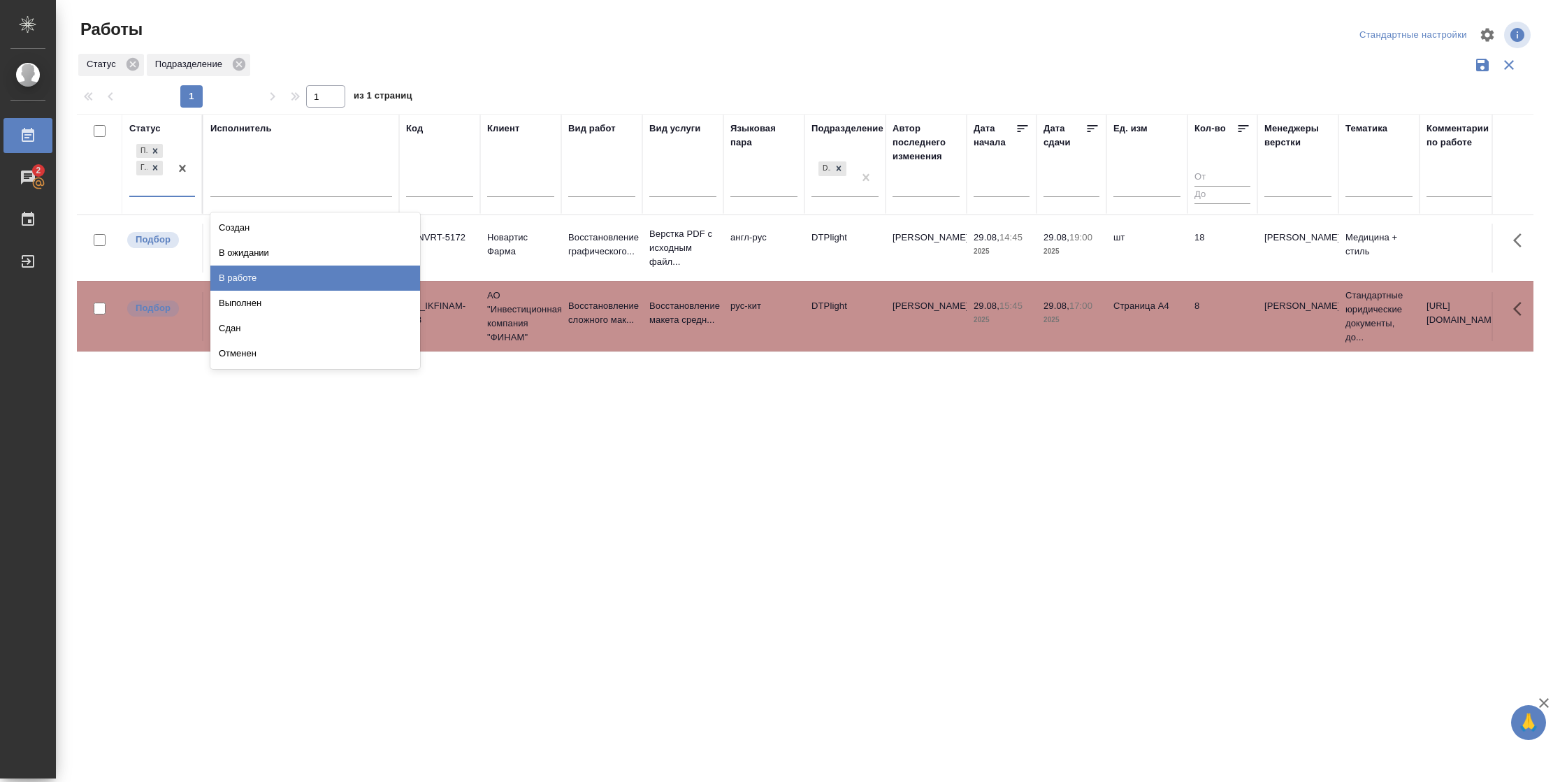
click at [257, 276] on div "В работе" at bounding box center [315, 278] width 210 height 25
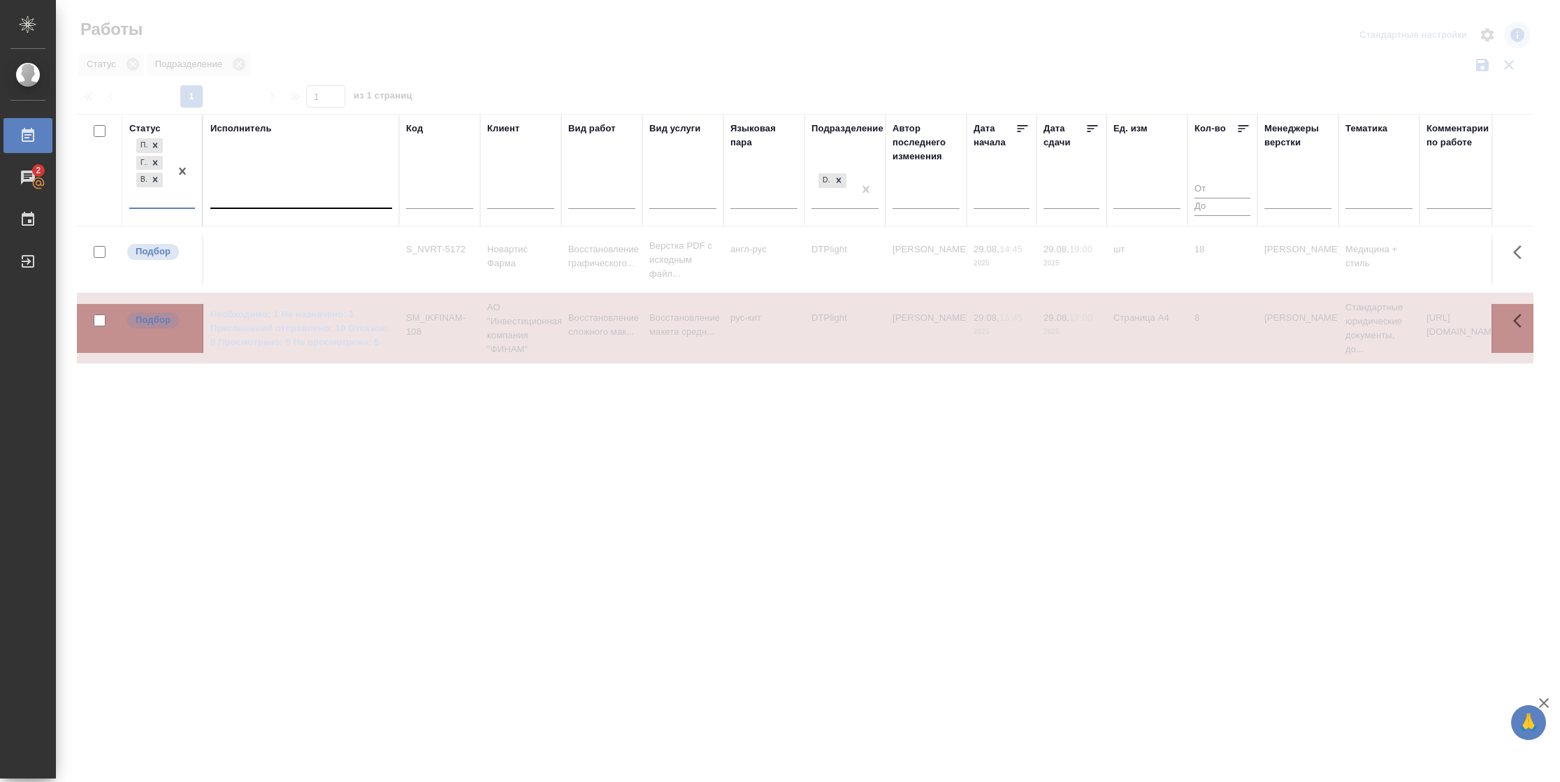
click at [282, 196] on div at bounding box center [301, 195] width 182 height 20
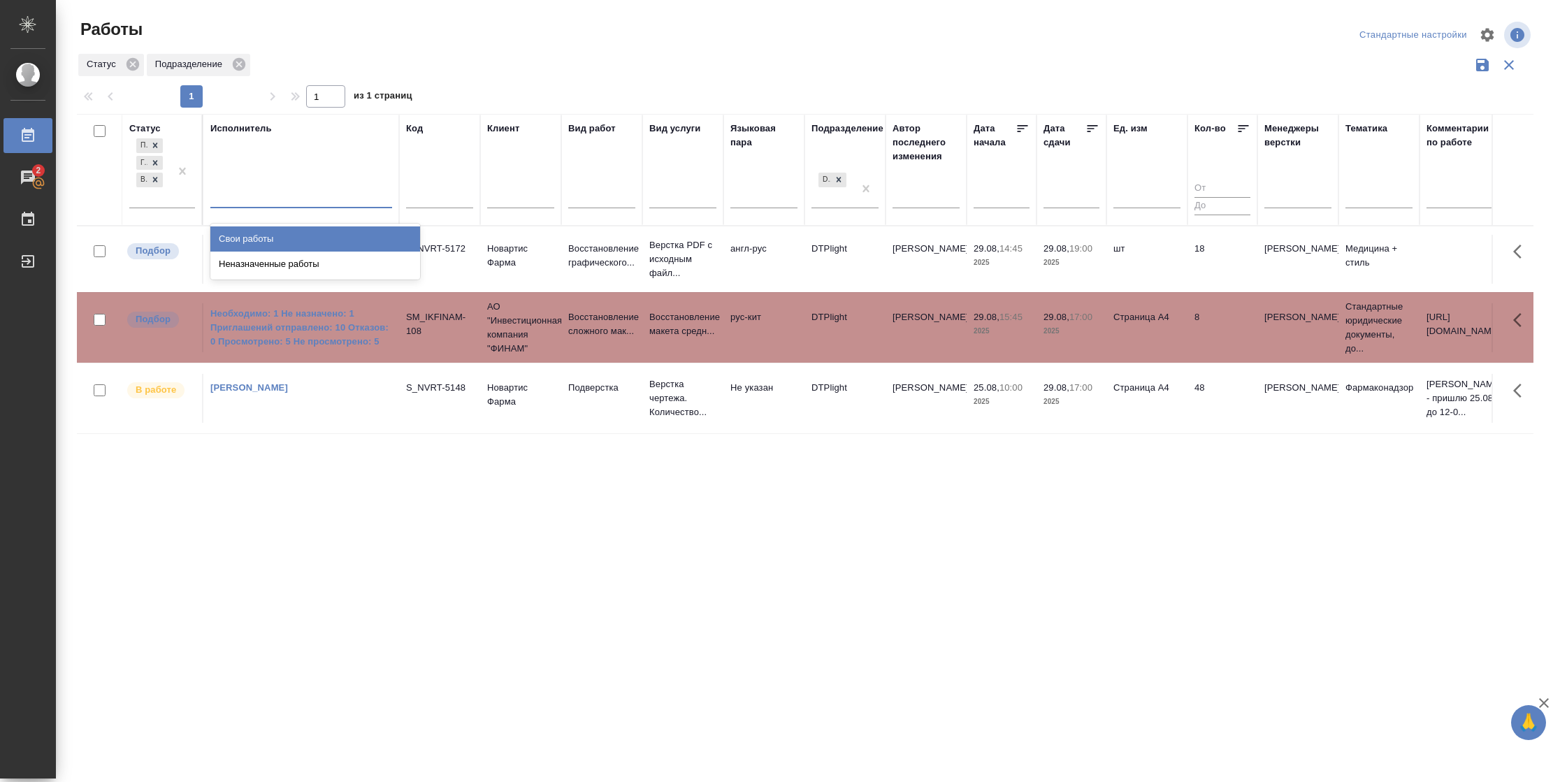
click at [272, 234] on div "Свои работы" at bounding box center [315, 239] width 210 height 25
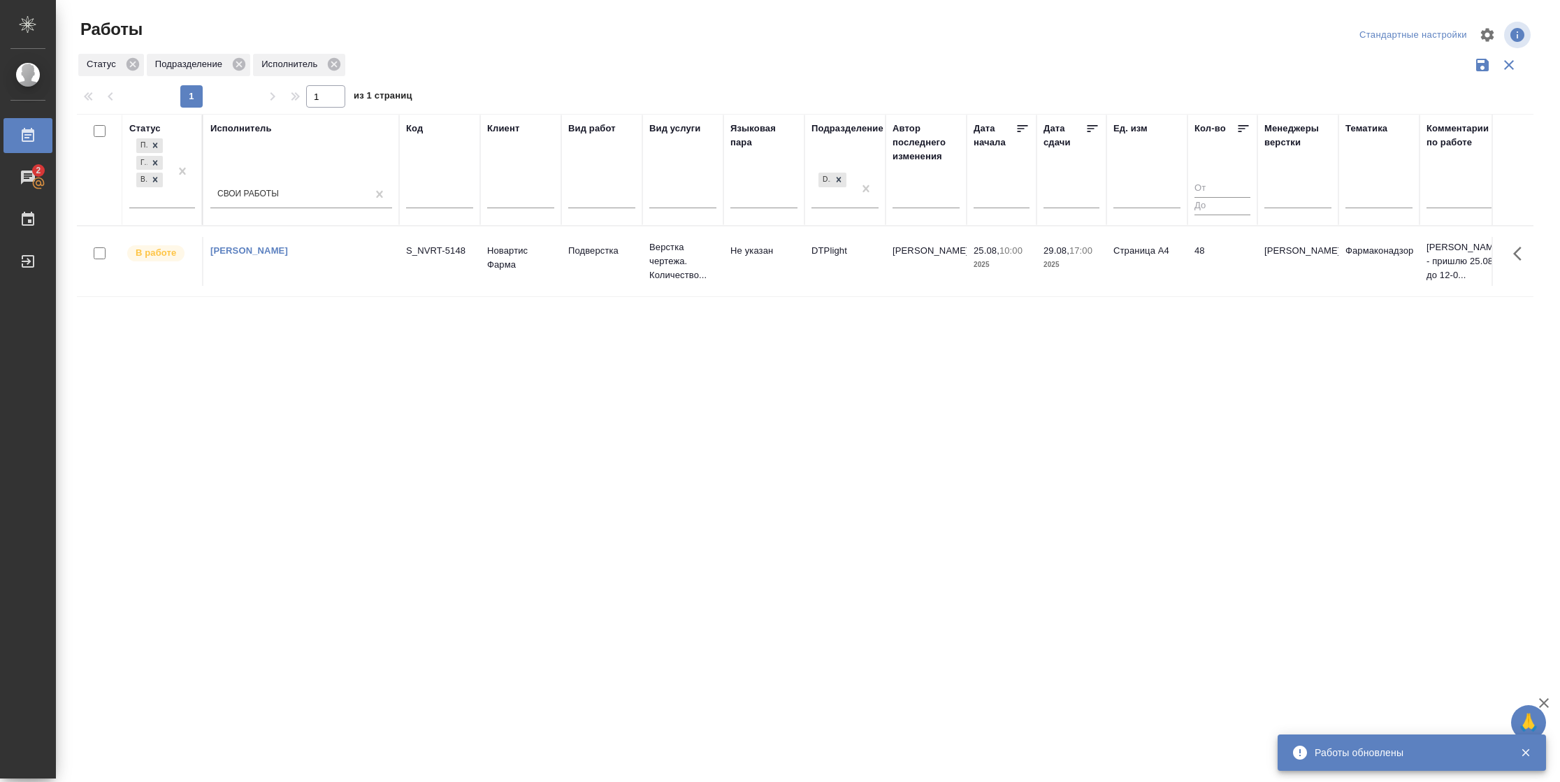
click at [1075, 273] on td "29.08, 17:00 2025" at bounding box center [1072, 261] width 70 height 49
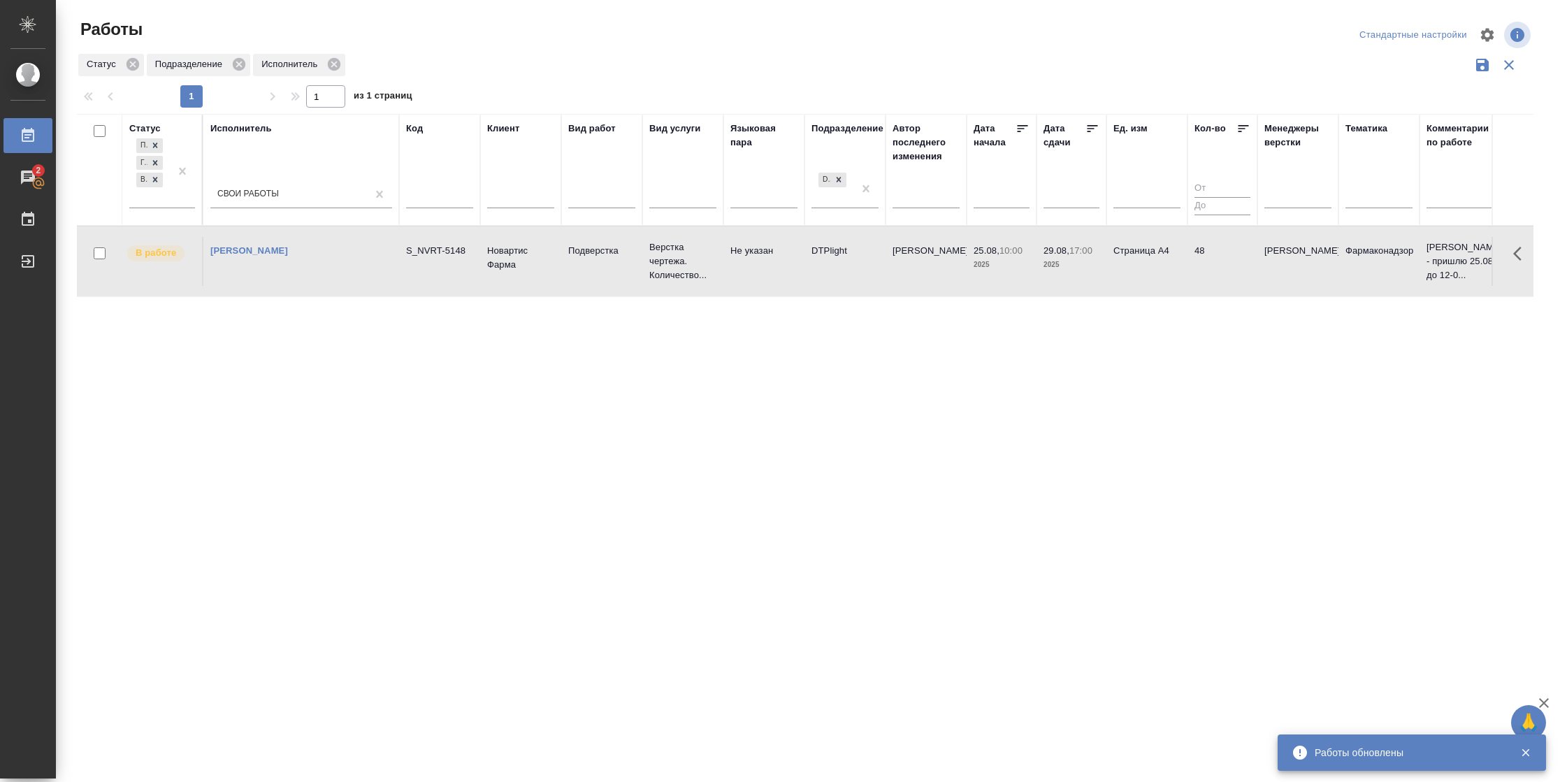
click at [1075, 273] on td "29.08, 17:00 2025" at bounding box center [1072, 261] width 70 height 49
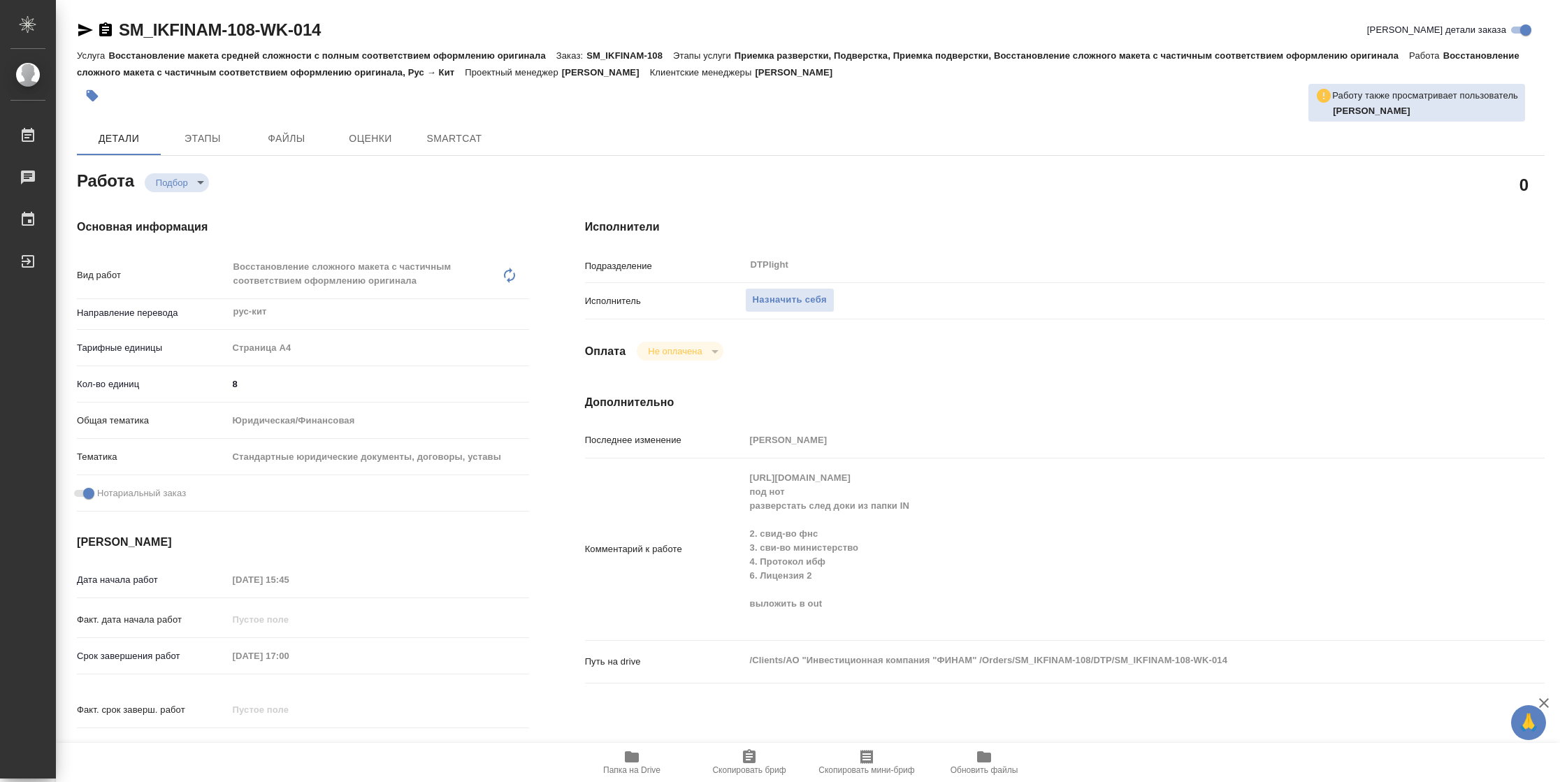
type textarea "x"
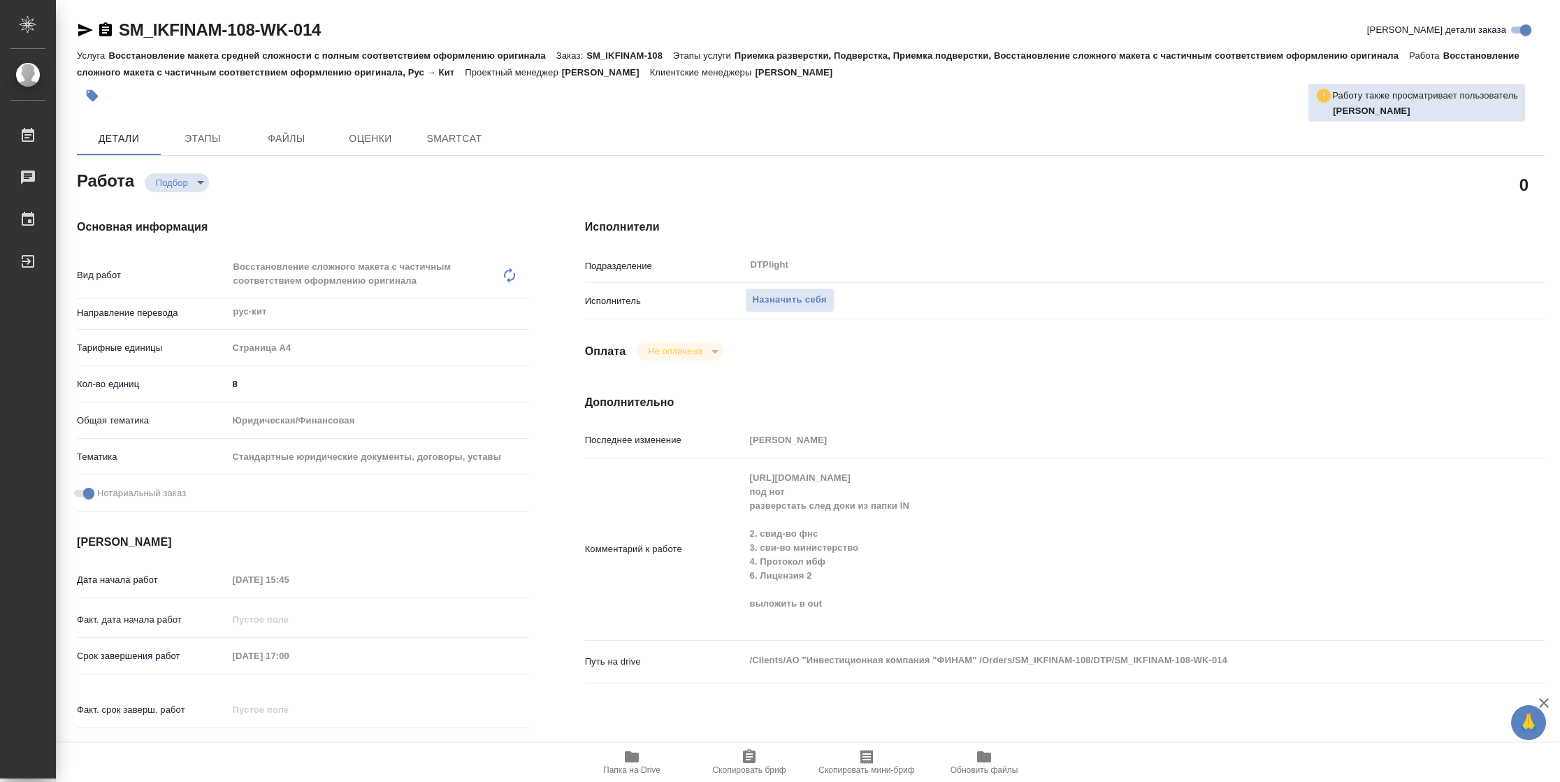
type textarea "x"
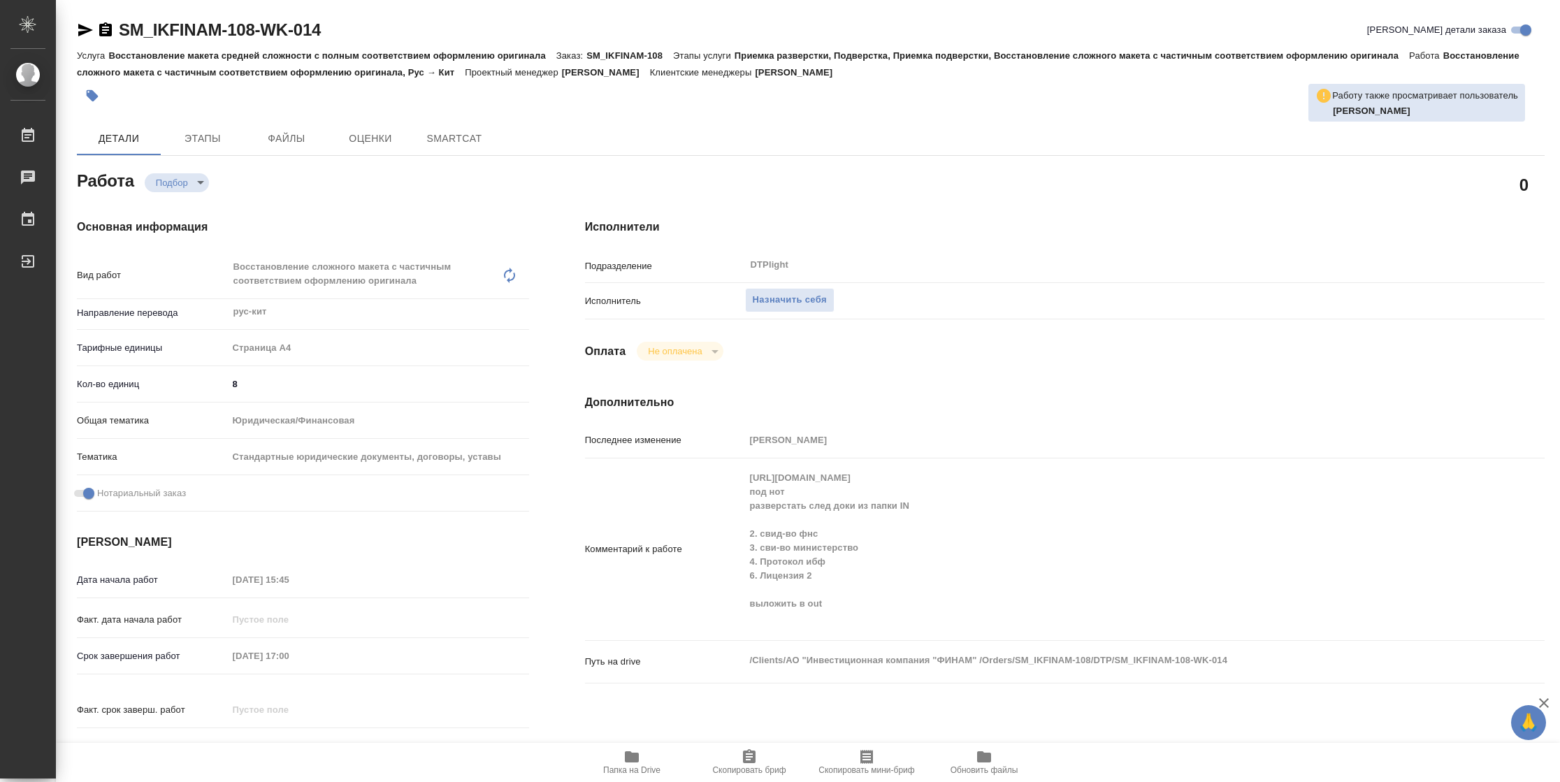
type textarea "x"
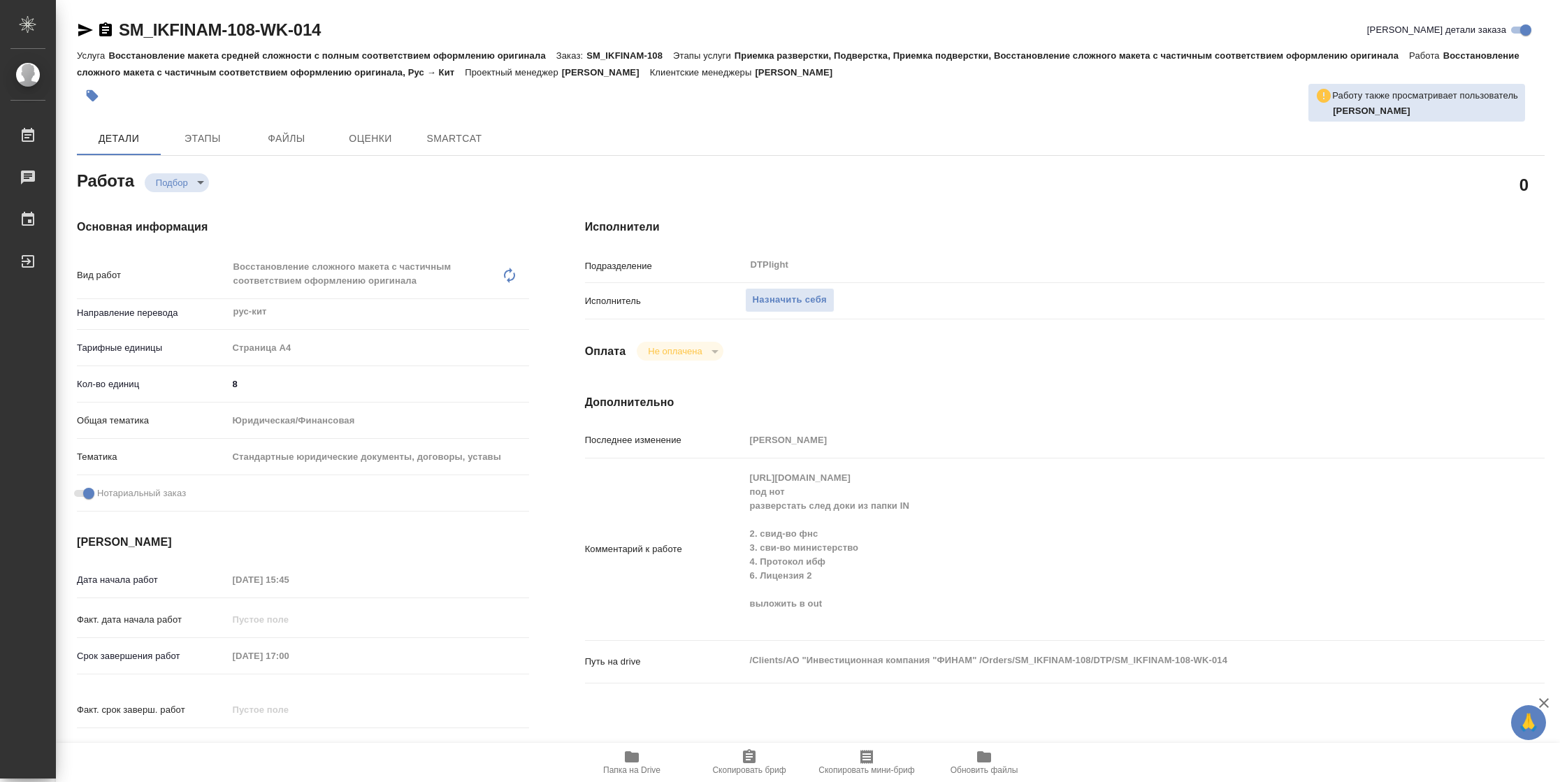
type textarea "x"
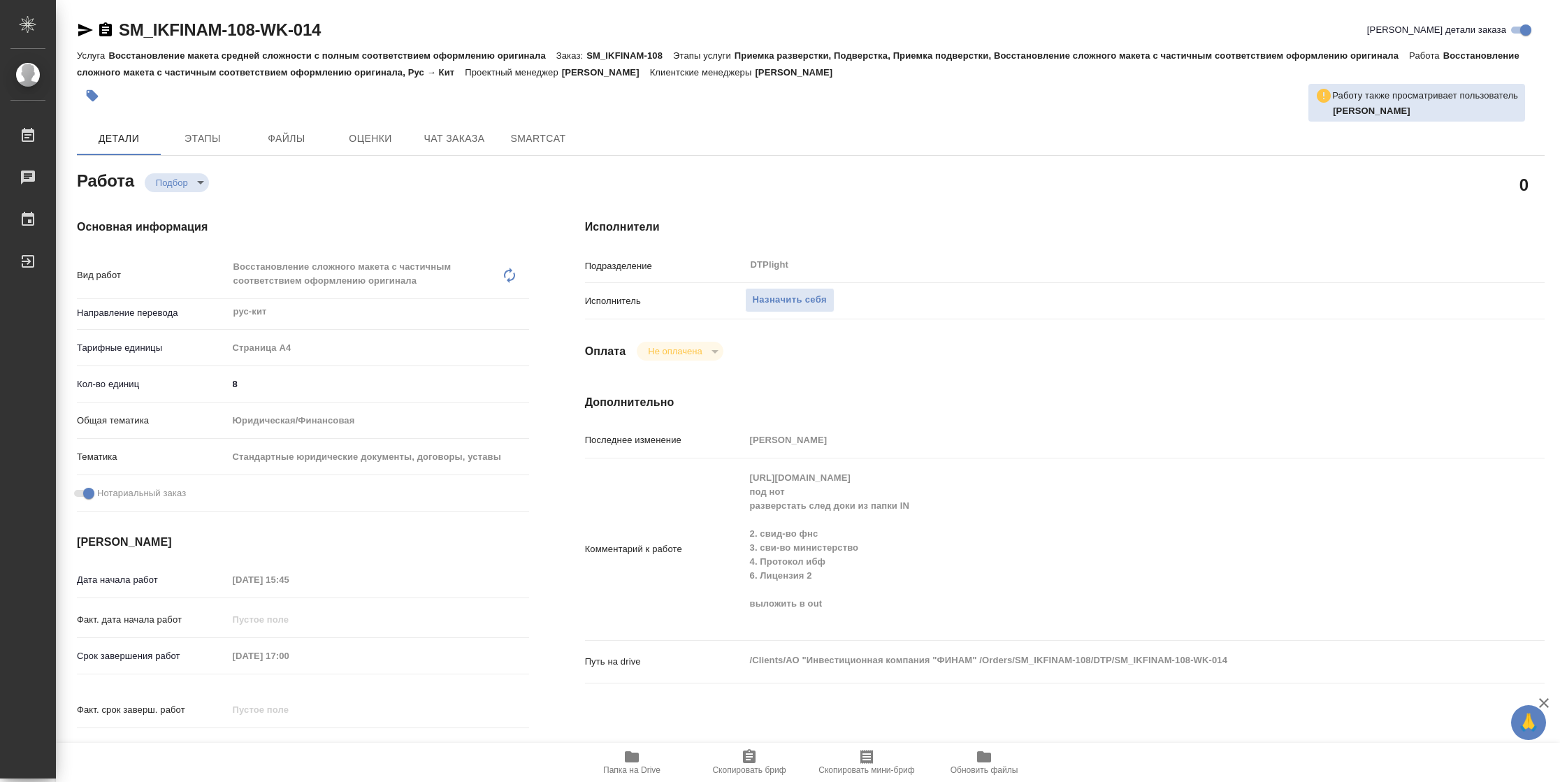
type textarea "x"
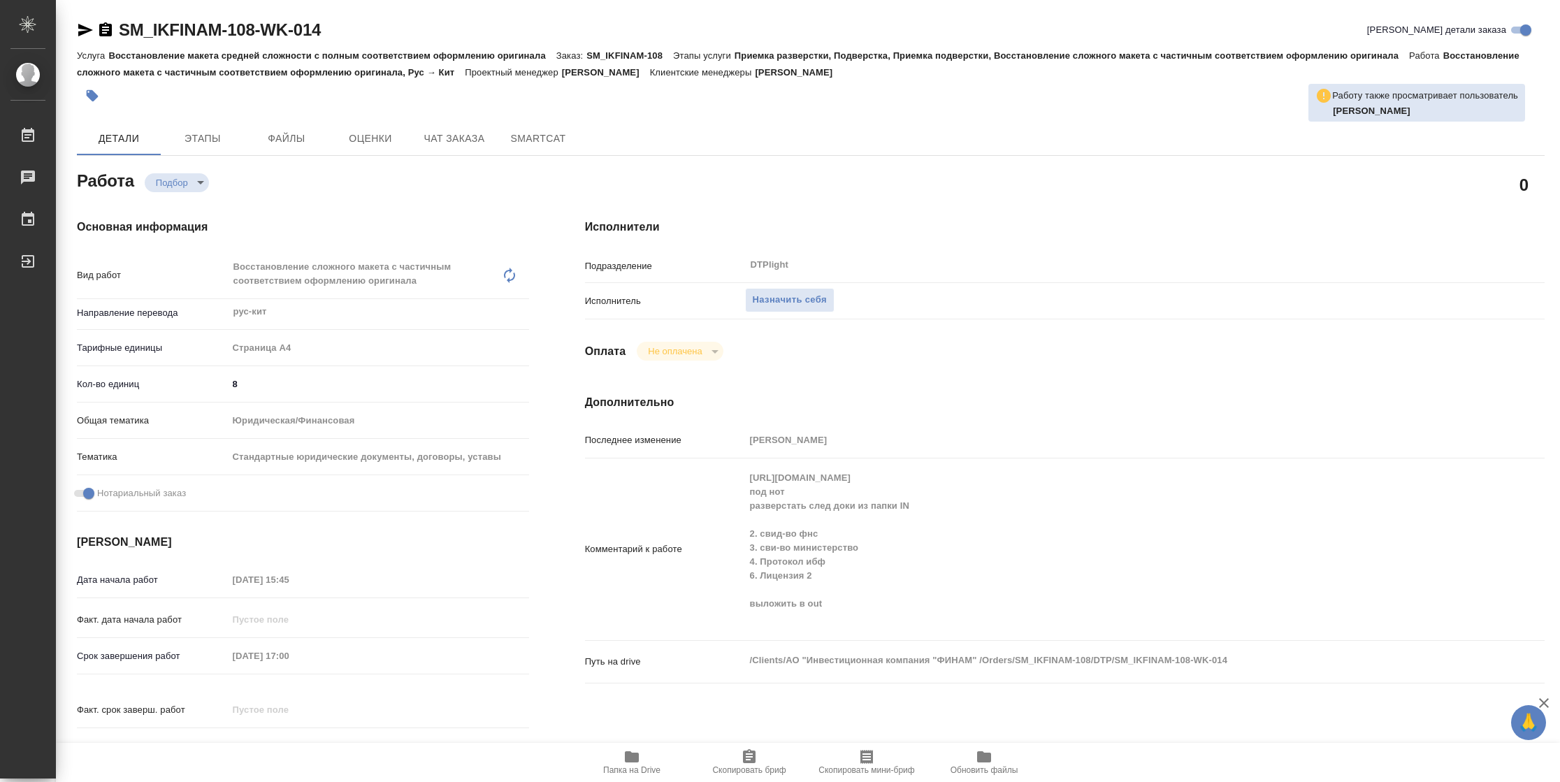
type textarea "x"
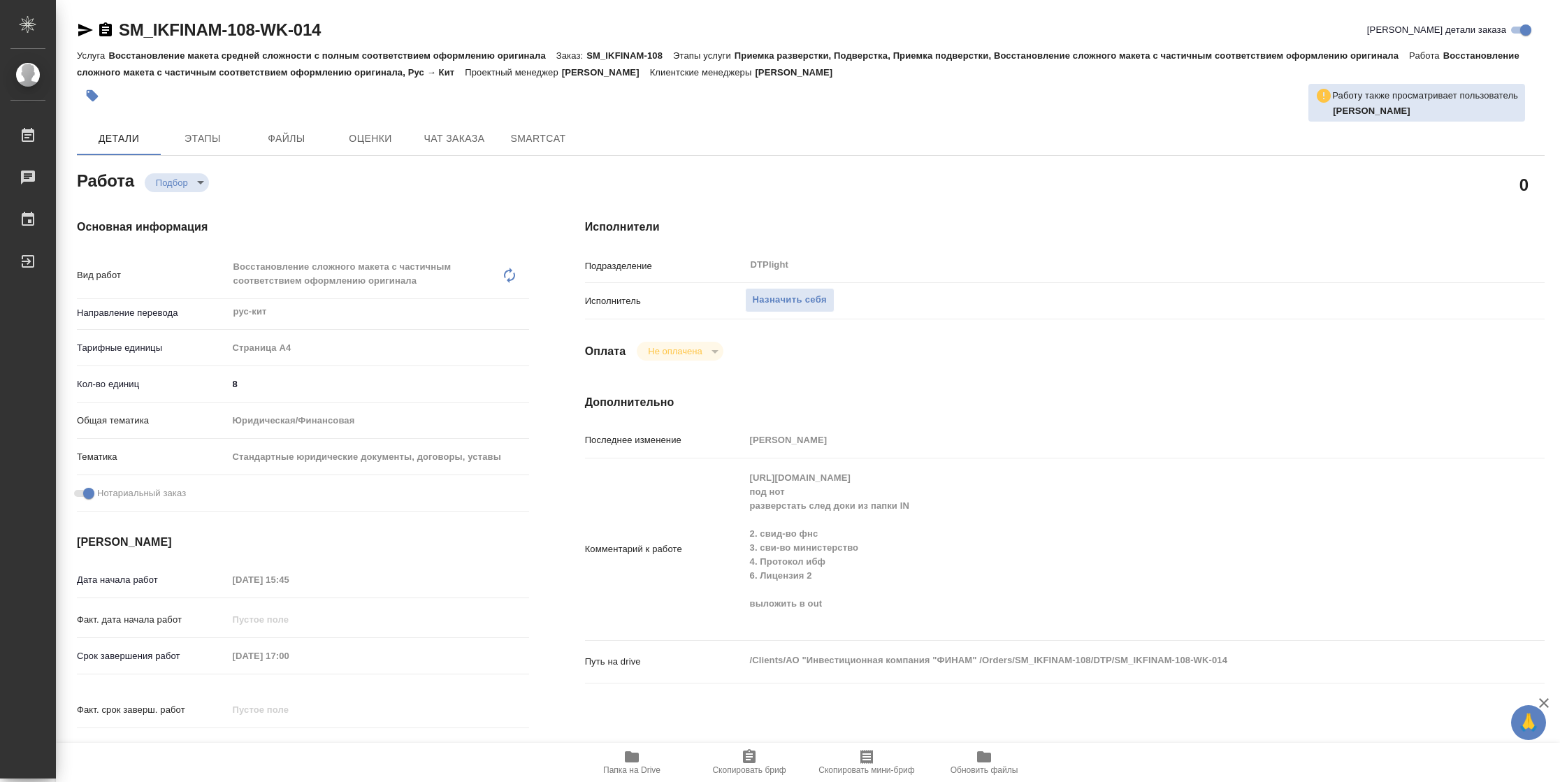
click at [725, 462] on div "Последнее изменение [PERSON_NAME] к работе [URL][DOMAIN_NAME] под нот разверста…" at bounding box center [1065, 564] width 960 height 273
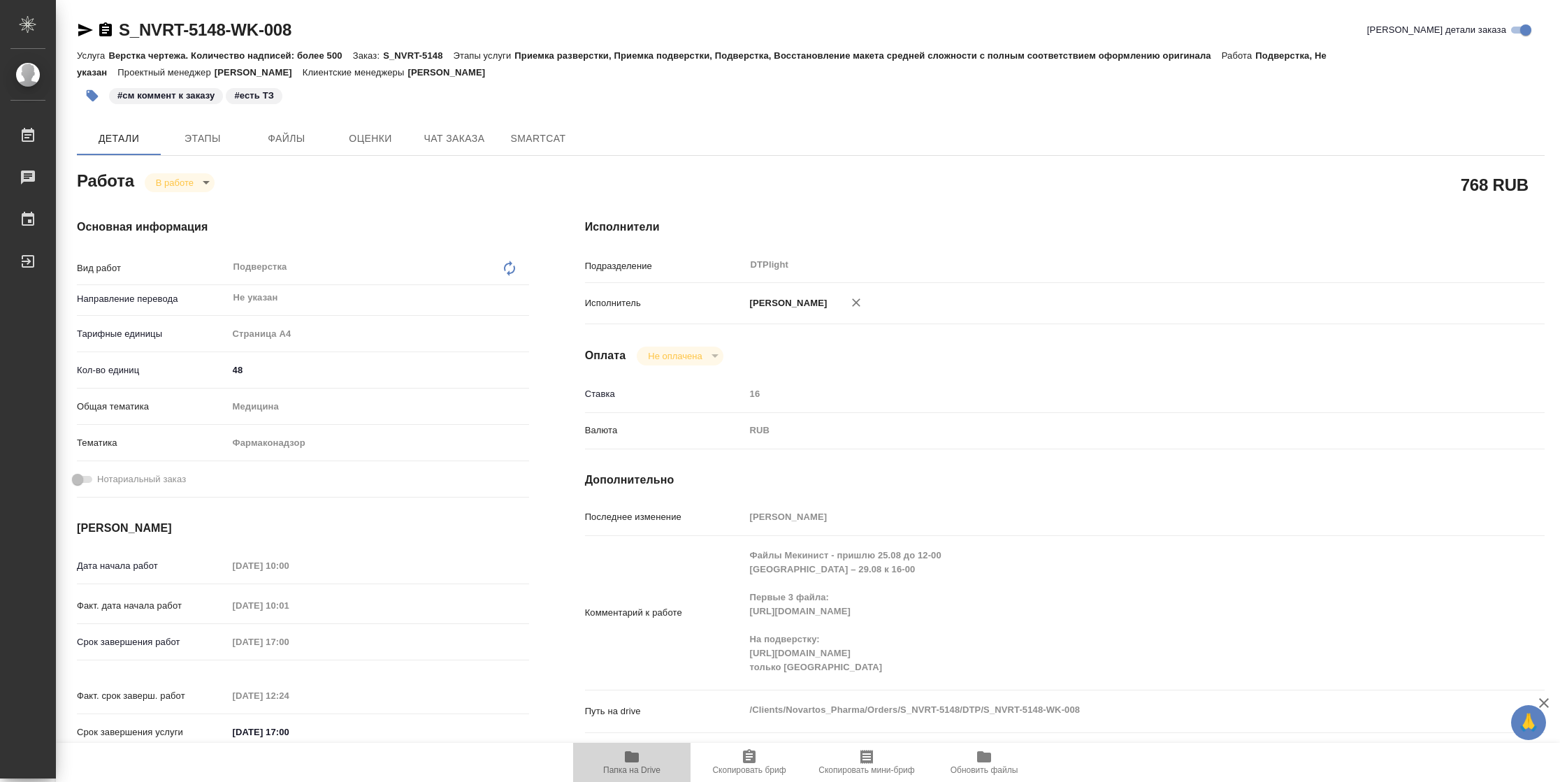
click at [628, 521] on span "Папка на Drive" at bounding box center [631, 771] width 57 height 10
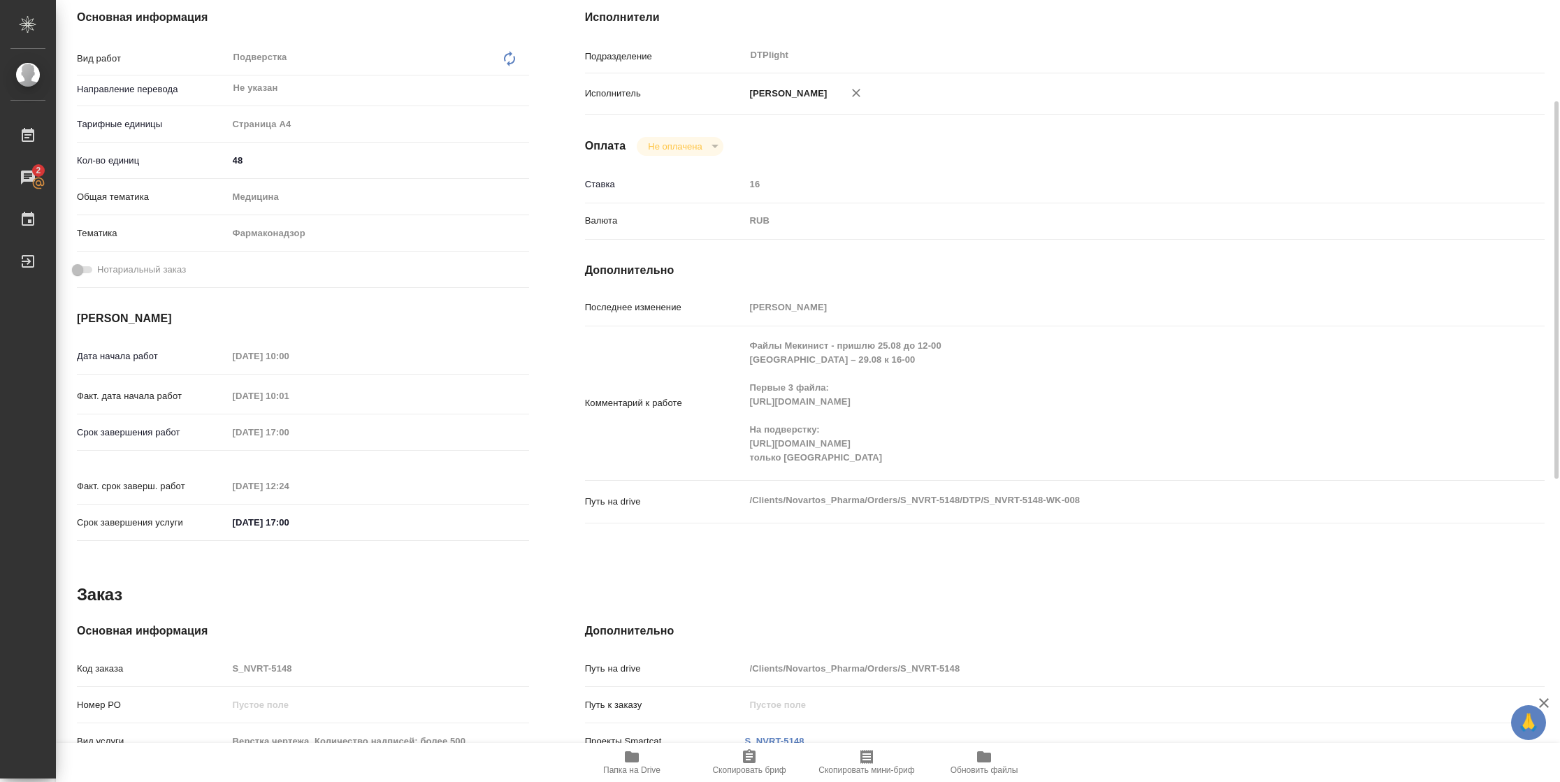
click at [642, 521] on span "Папка на Drive" at bounding box center [631, 771] width 57 height 10
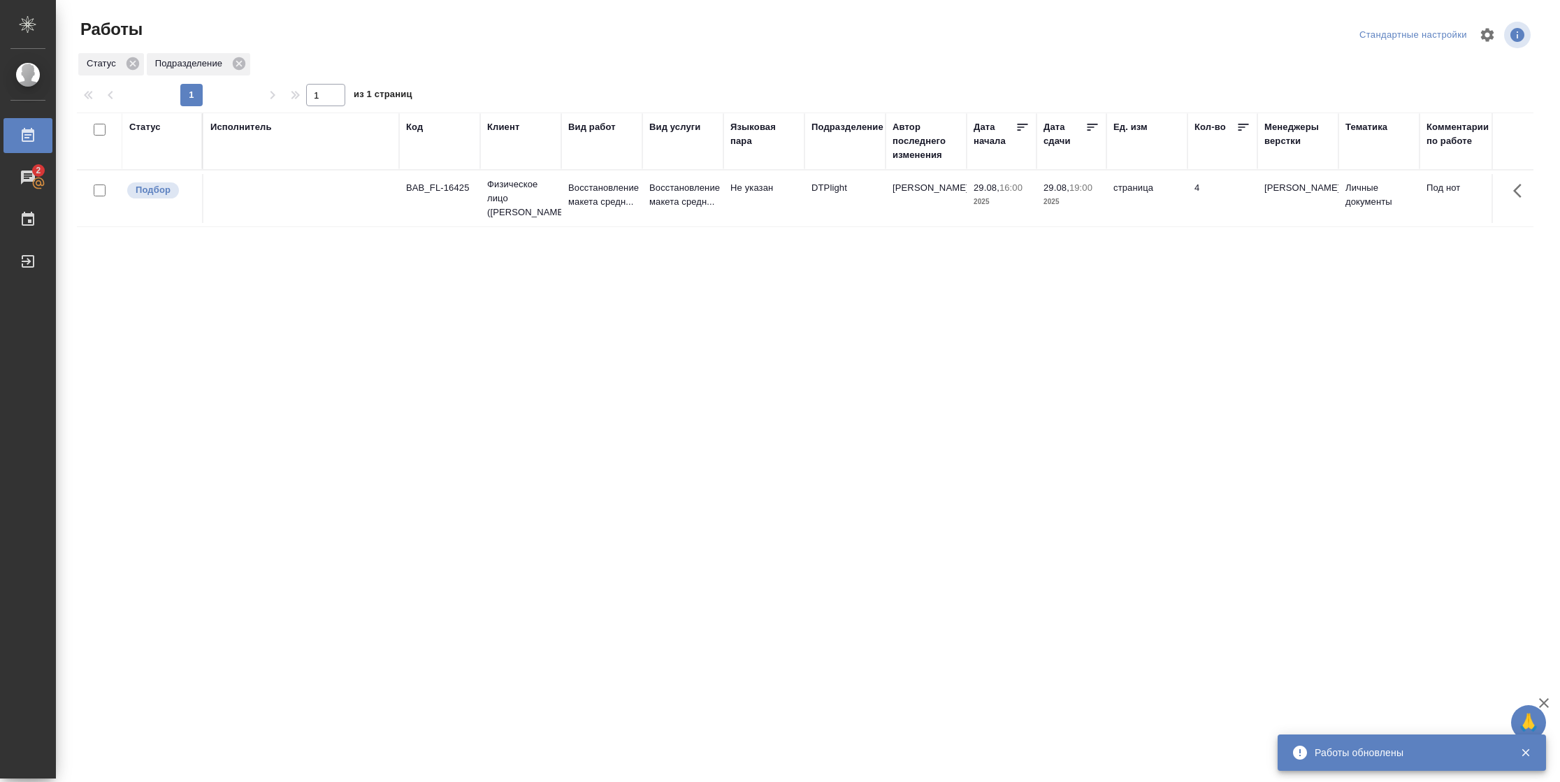
click at [666, 215] on td "Восстановление макета средн..." at bounding box center [682, 198] width 81 height 49
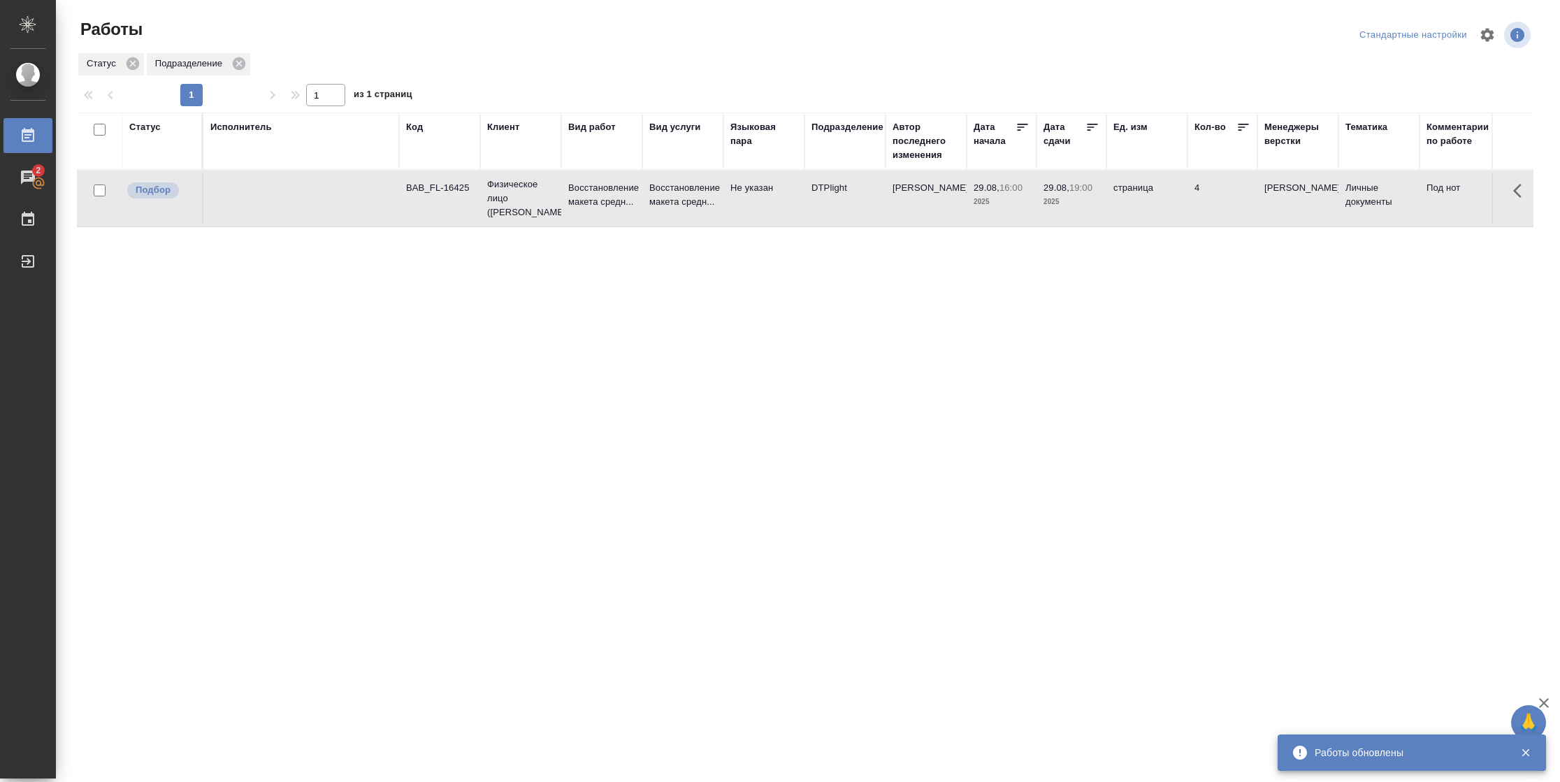
click at [666, 215] on td "Восстановление макета средн..." at bounding box center [682, 198] width 81 height 49
click at [134, 125] on div "Статус" at bounding box center [144, 127] width 31 height 14
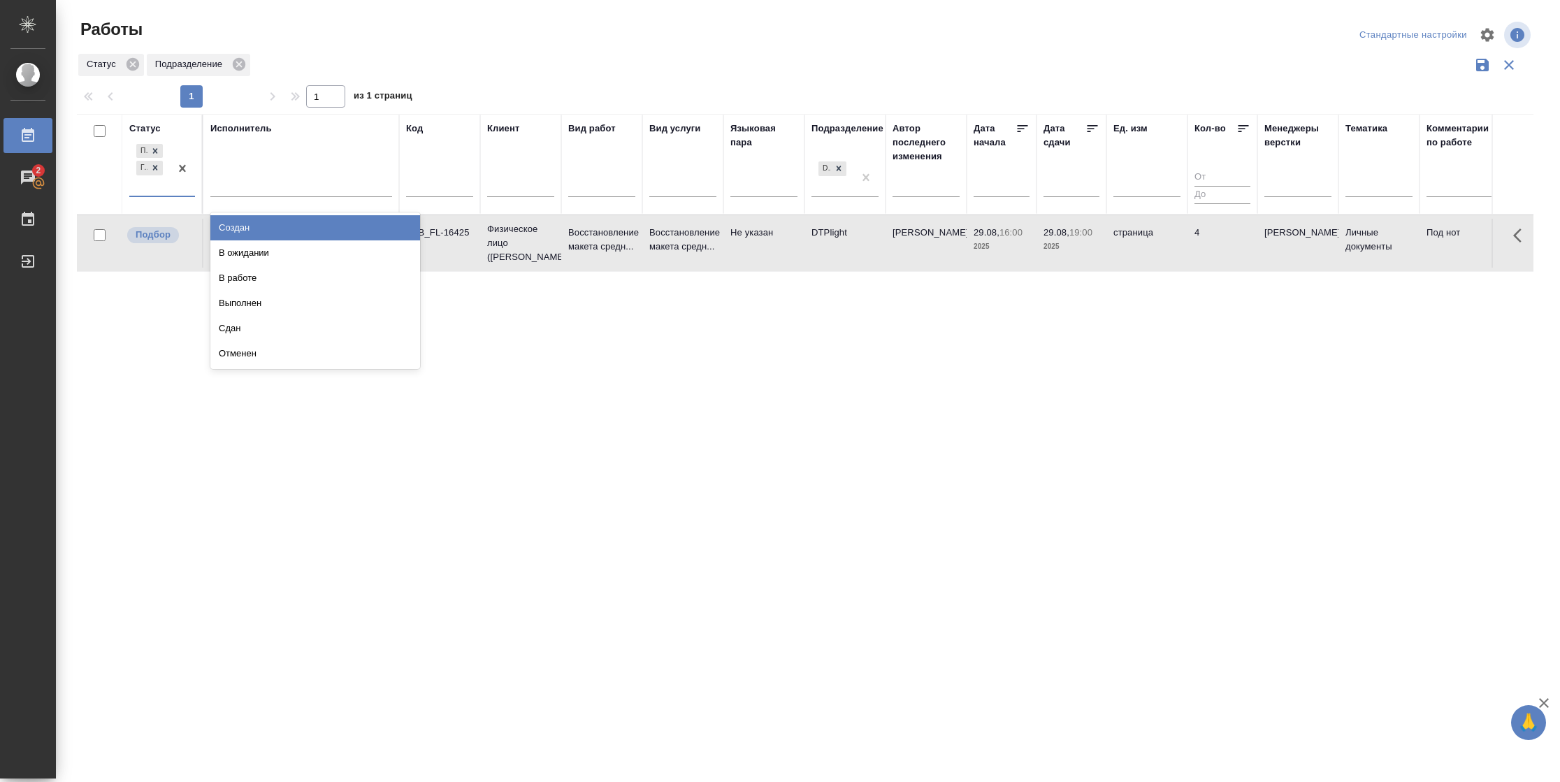
click at [157, 193] on div "Подбор Готов к работе" at bounding box center [149, 168] width 41 height 55
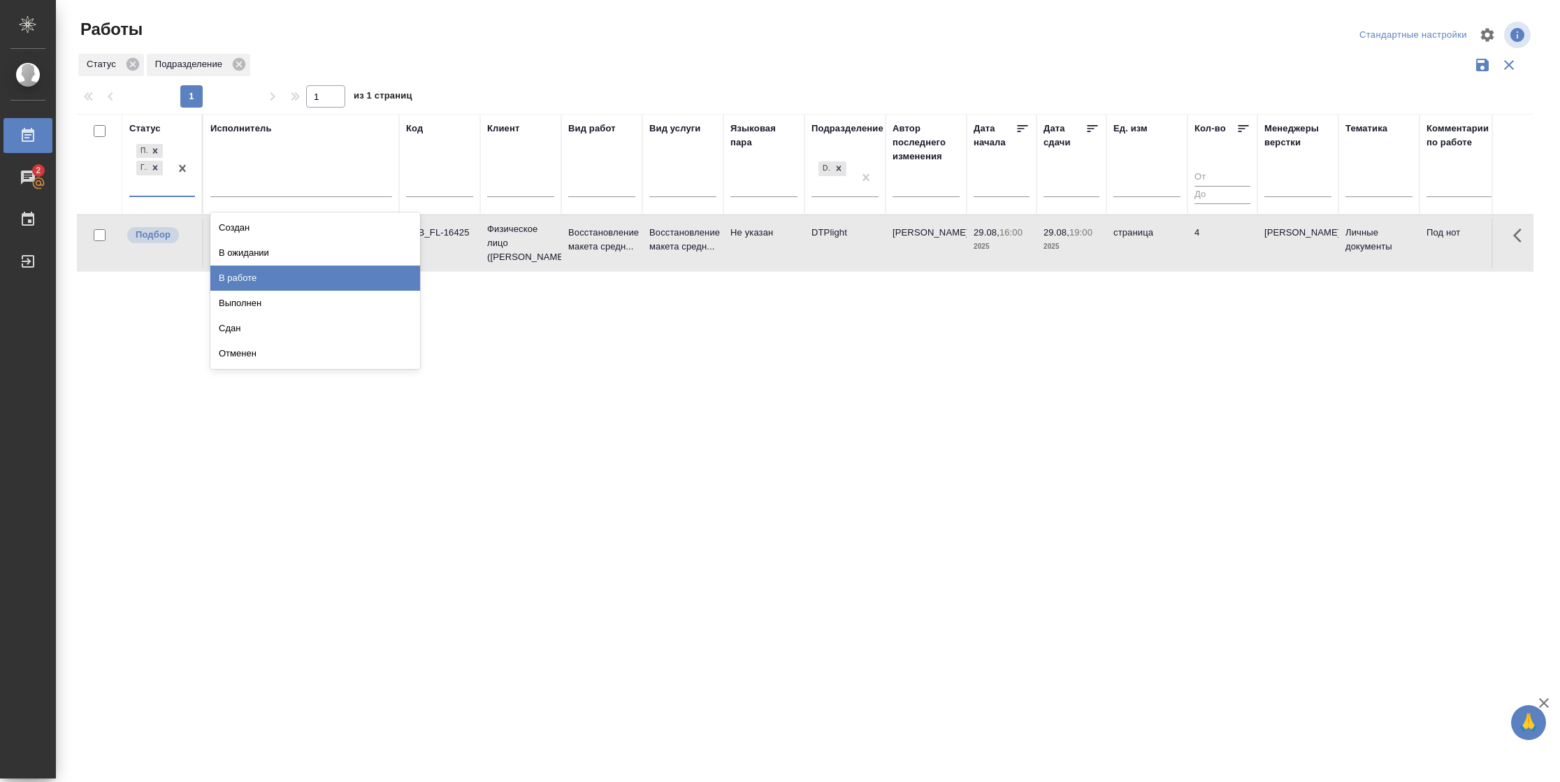
click at [251, 282] on div "В работе" at bounding box center [315, 278] width 210 height 25
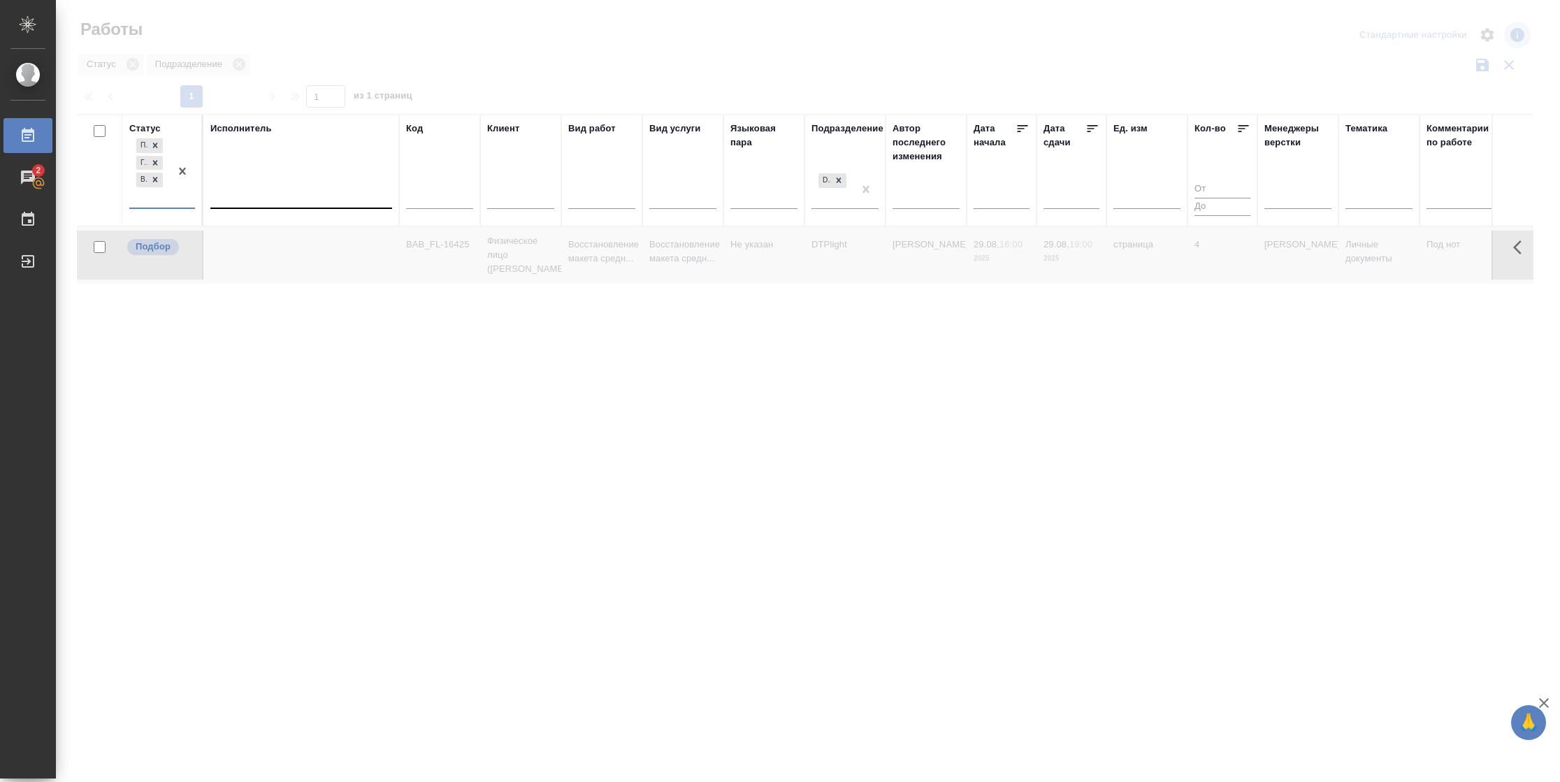
click at [267, 196] on div at bounding box center [301, 195] width 182 height 20
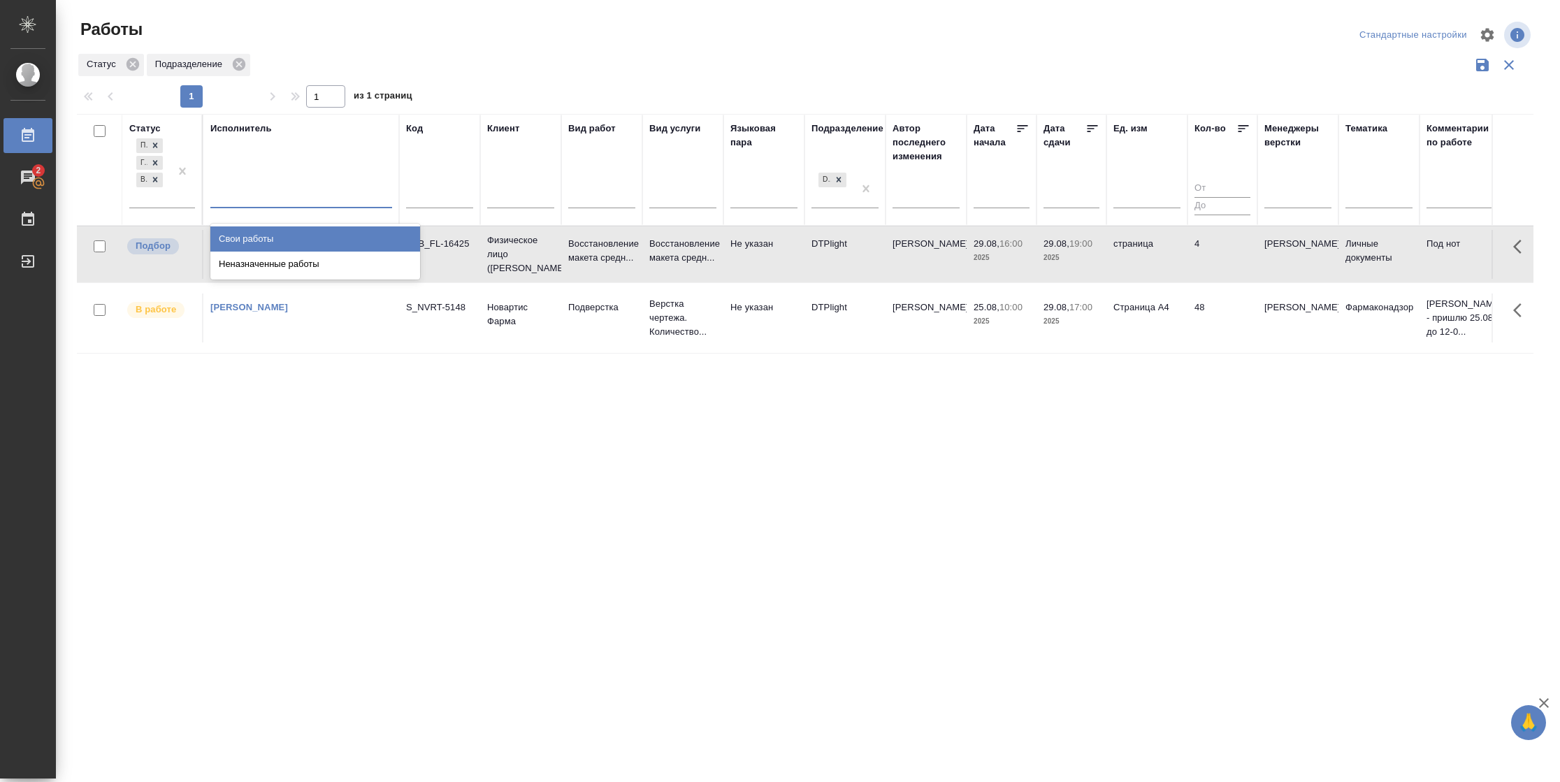
click at [270, 234] on div "Свои работы" at bounding box center [315, 239] width 210 height 25
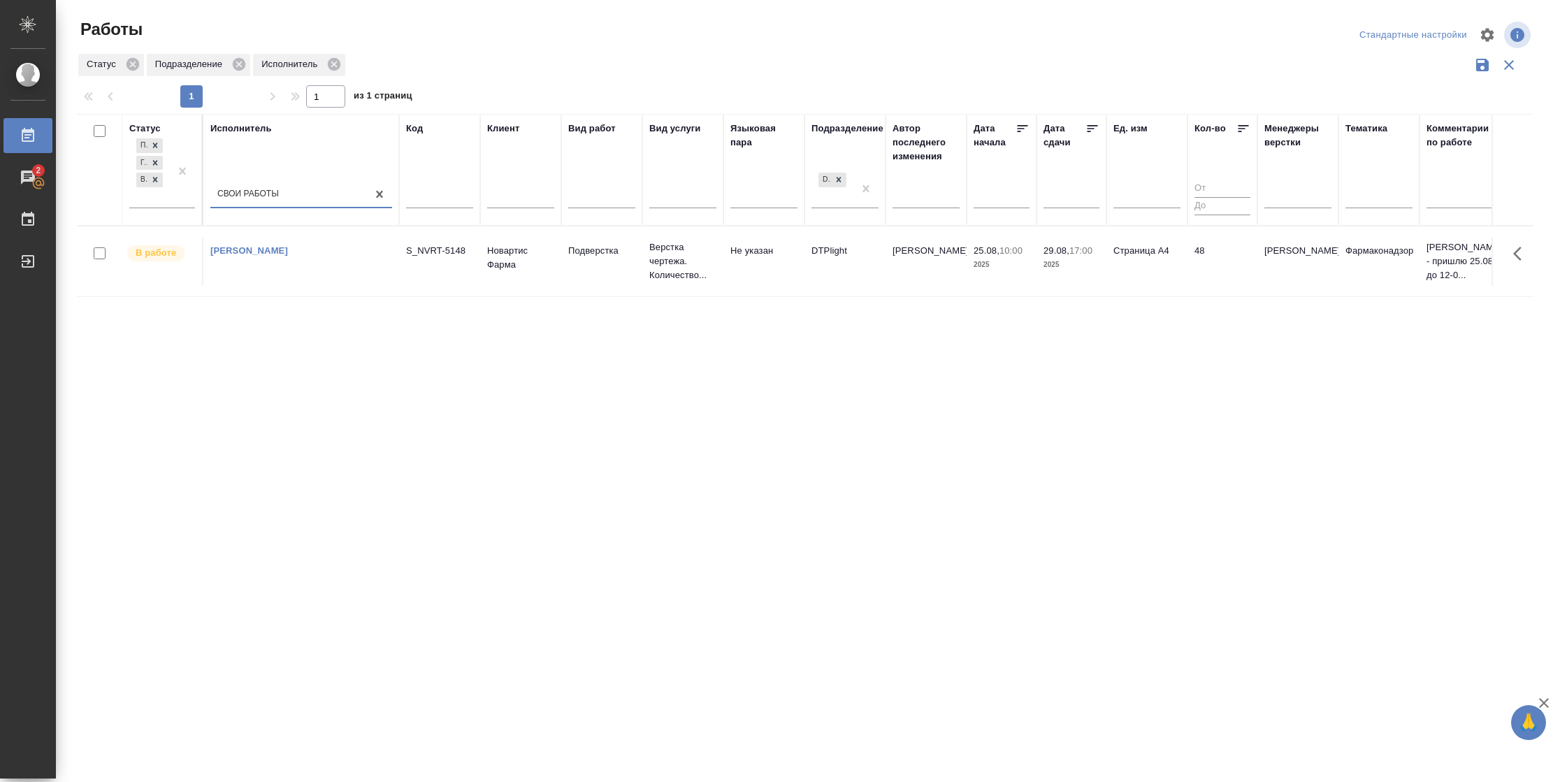
click at [1130, 275] on td "Страница А4" at bounding box center [1147, 261] width 81 height 49
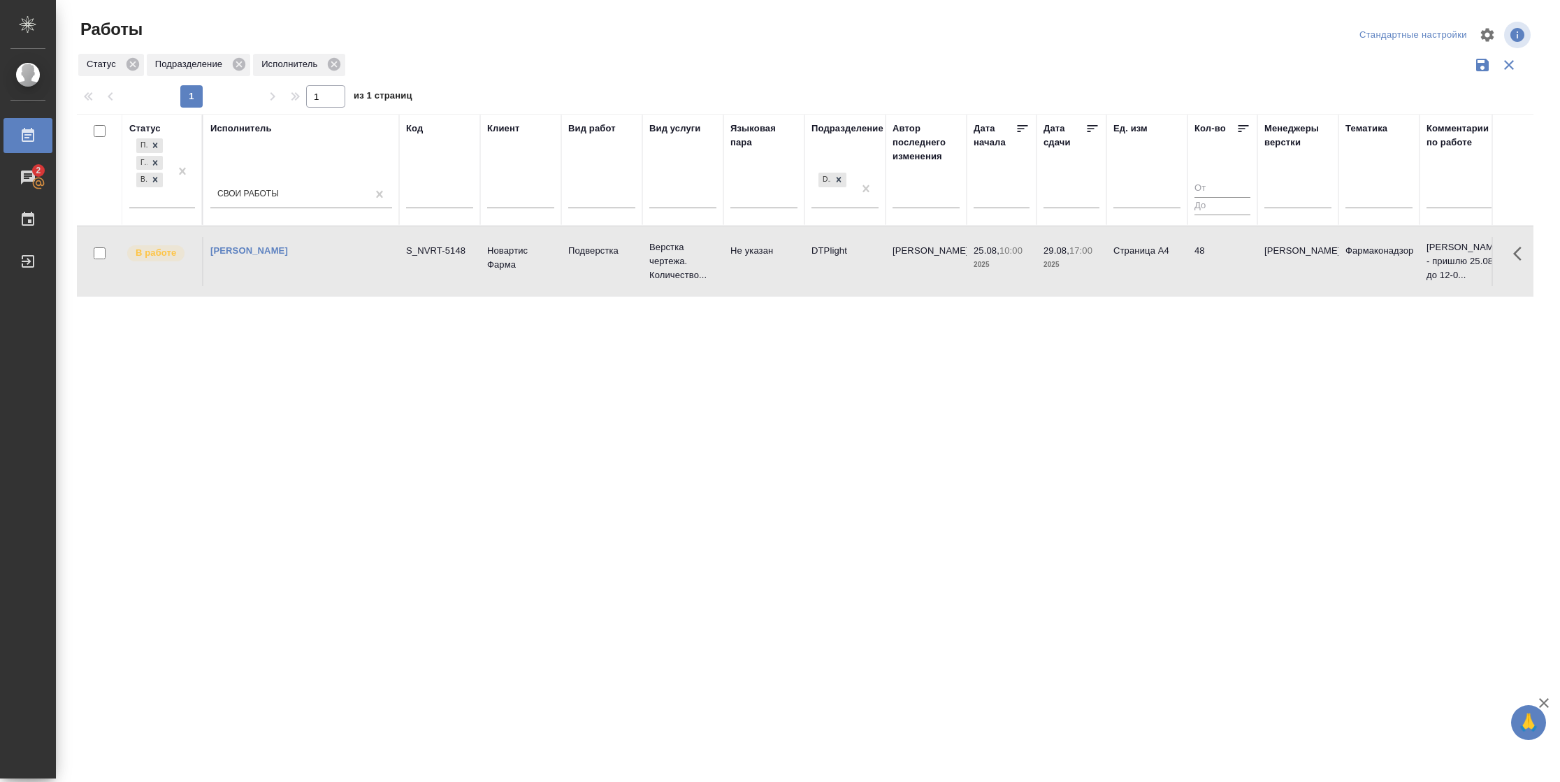
click at [1130, 275] on td "Страница А4" at bounding box center [1147, 261] width 81 height 49
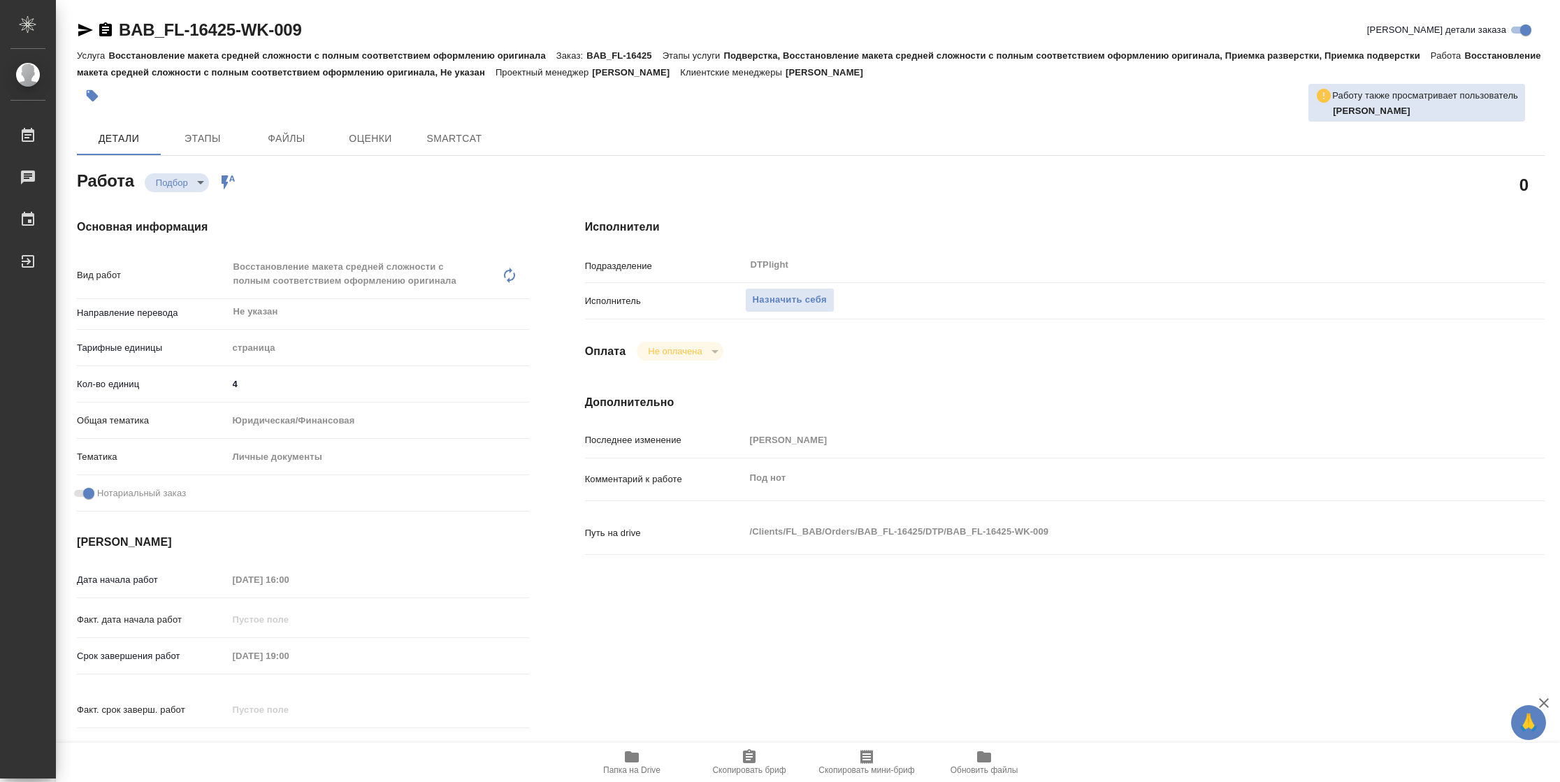
type textarea "x"
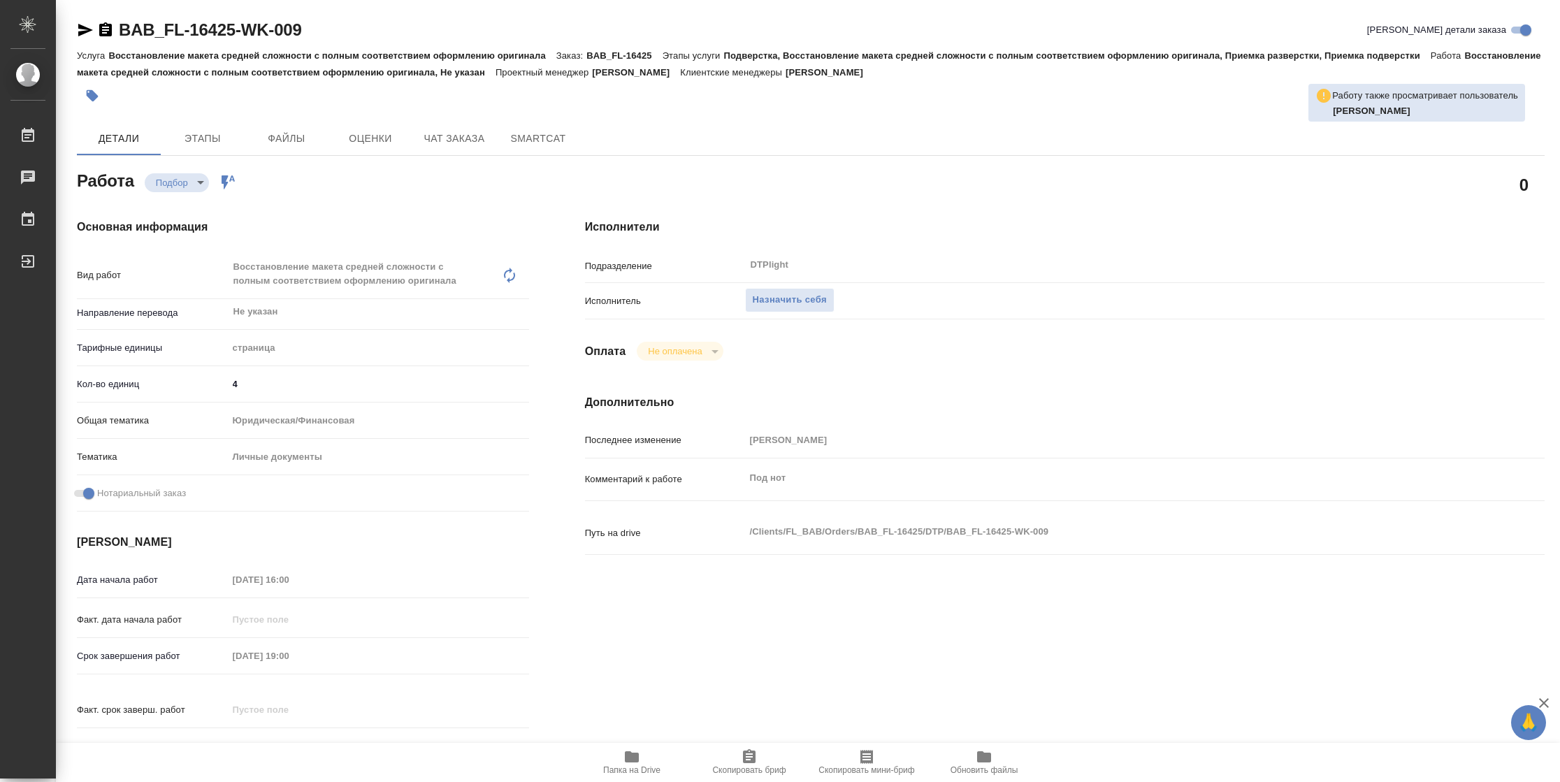
type textarea "x"
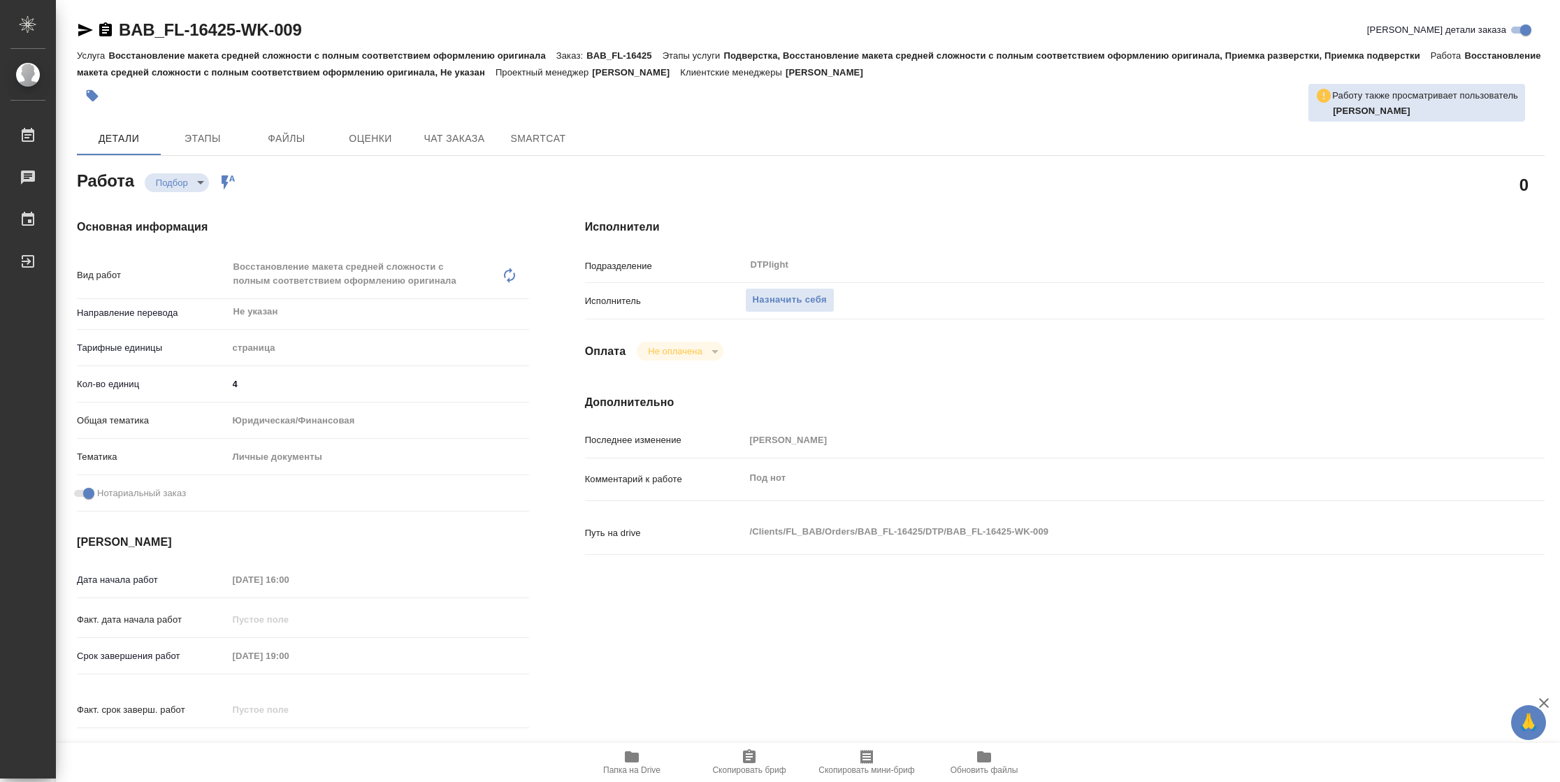
type textarea "x"
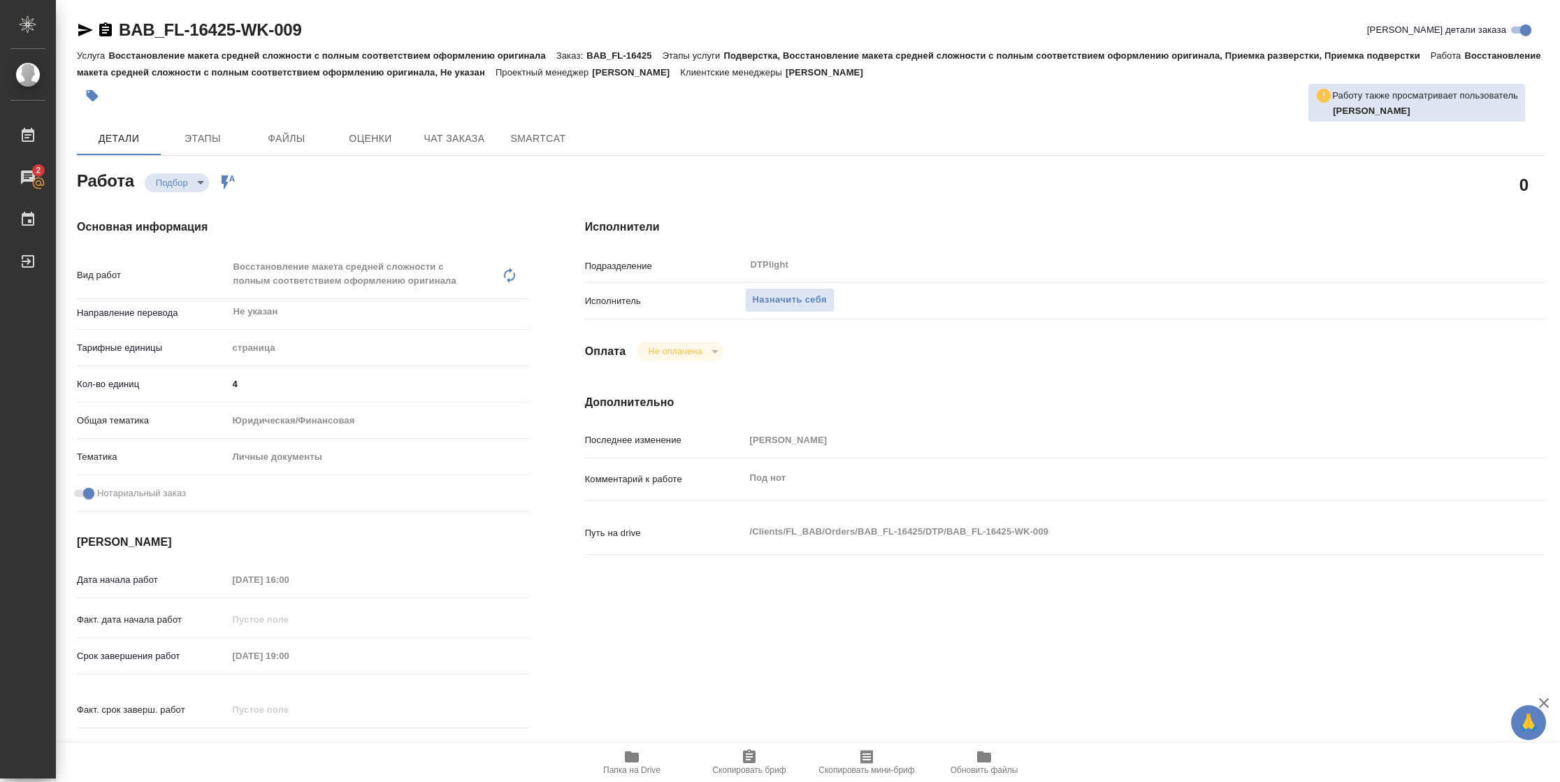
click at [625, 759] on icon "button" at bounding box center [632, 757] width 14 height 11
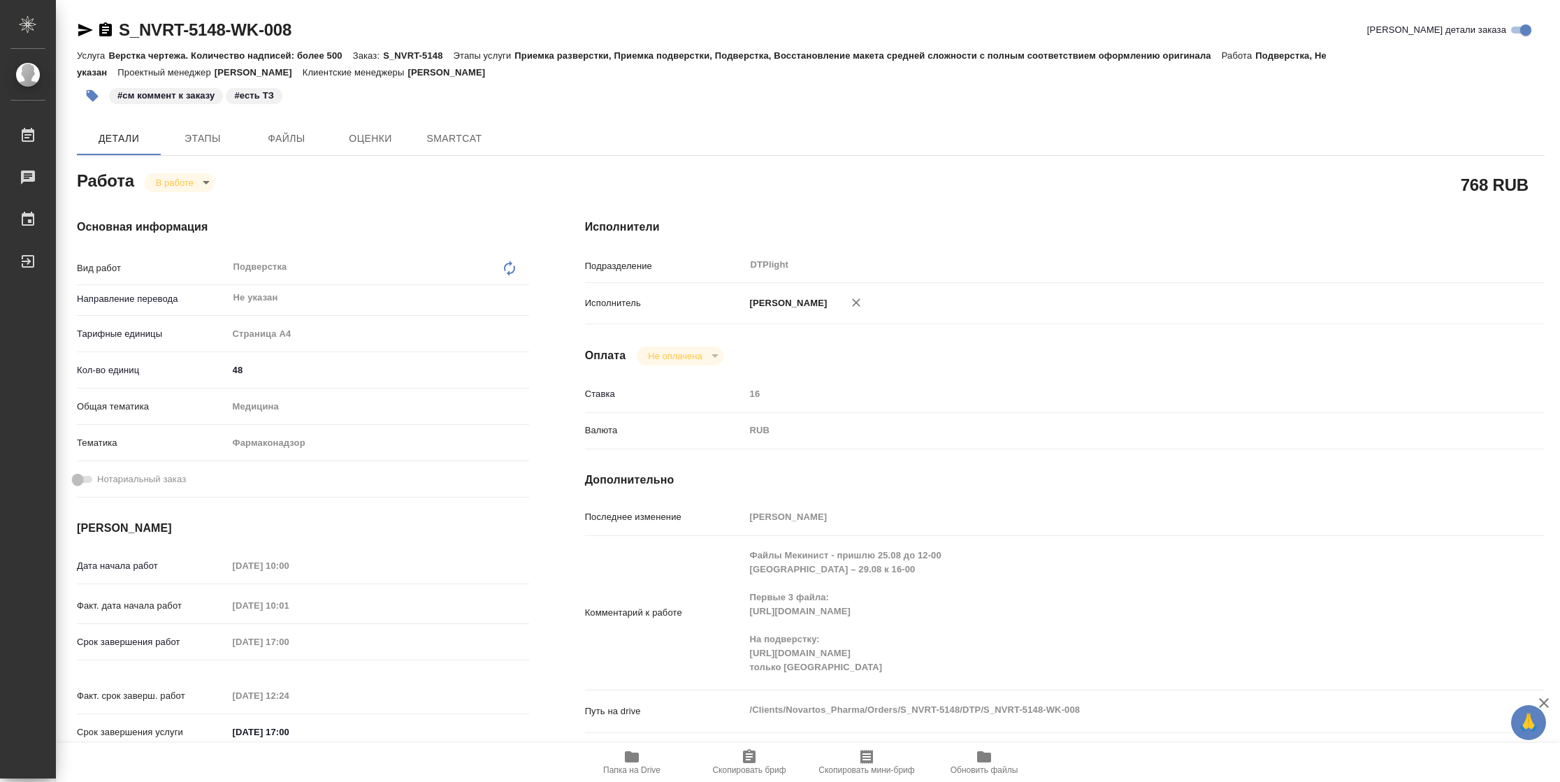
type textarea "x"
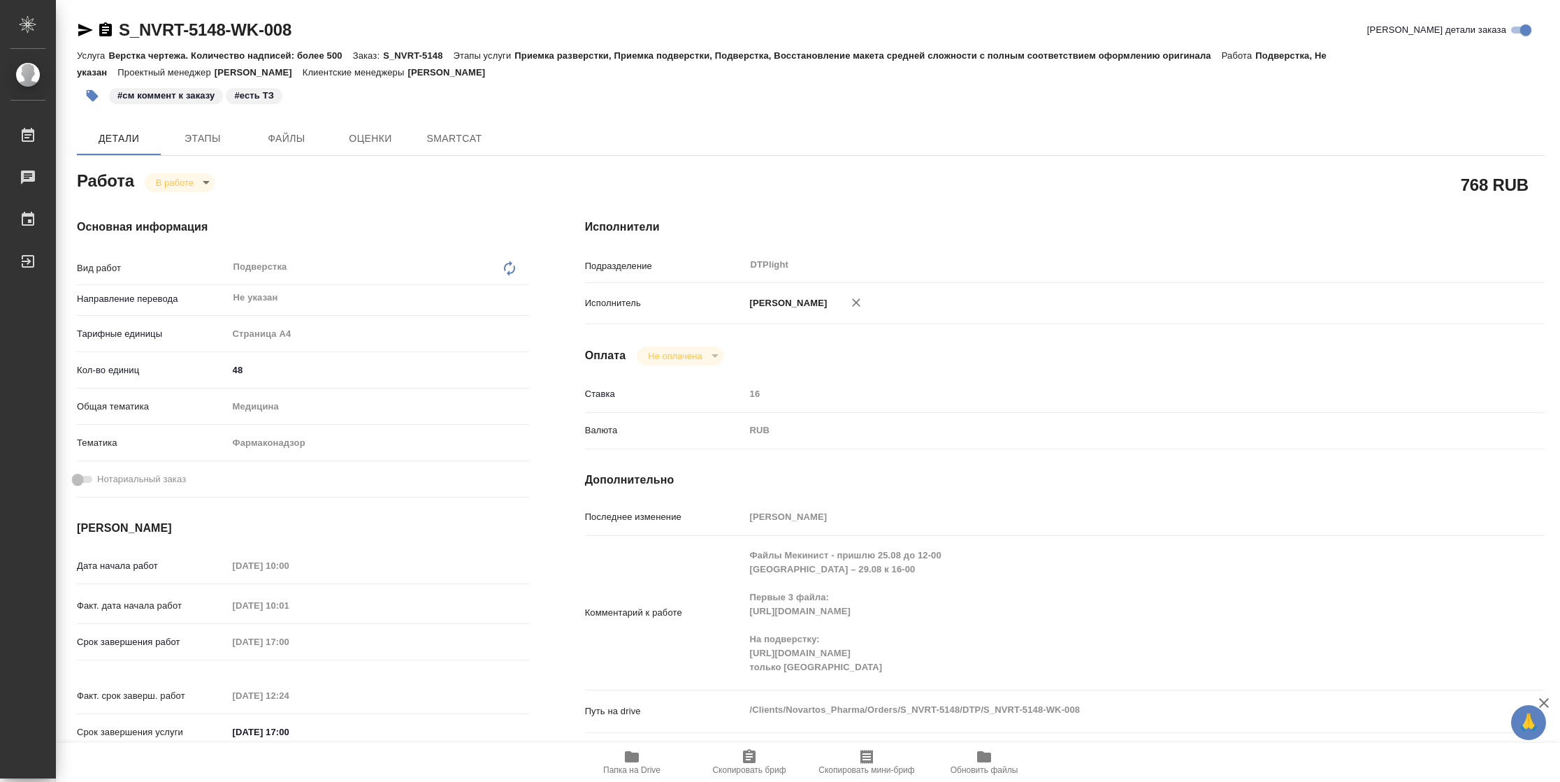
type textarea "x"
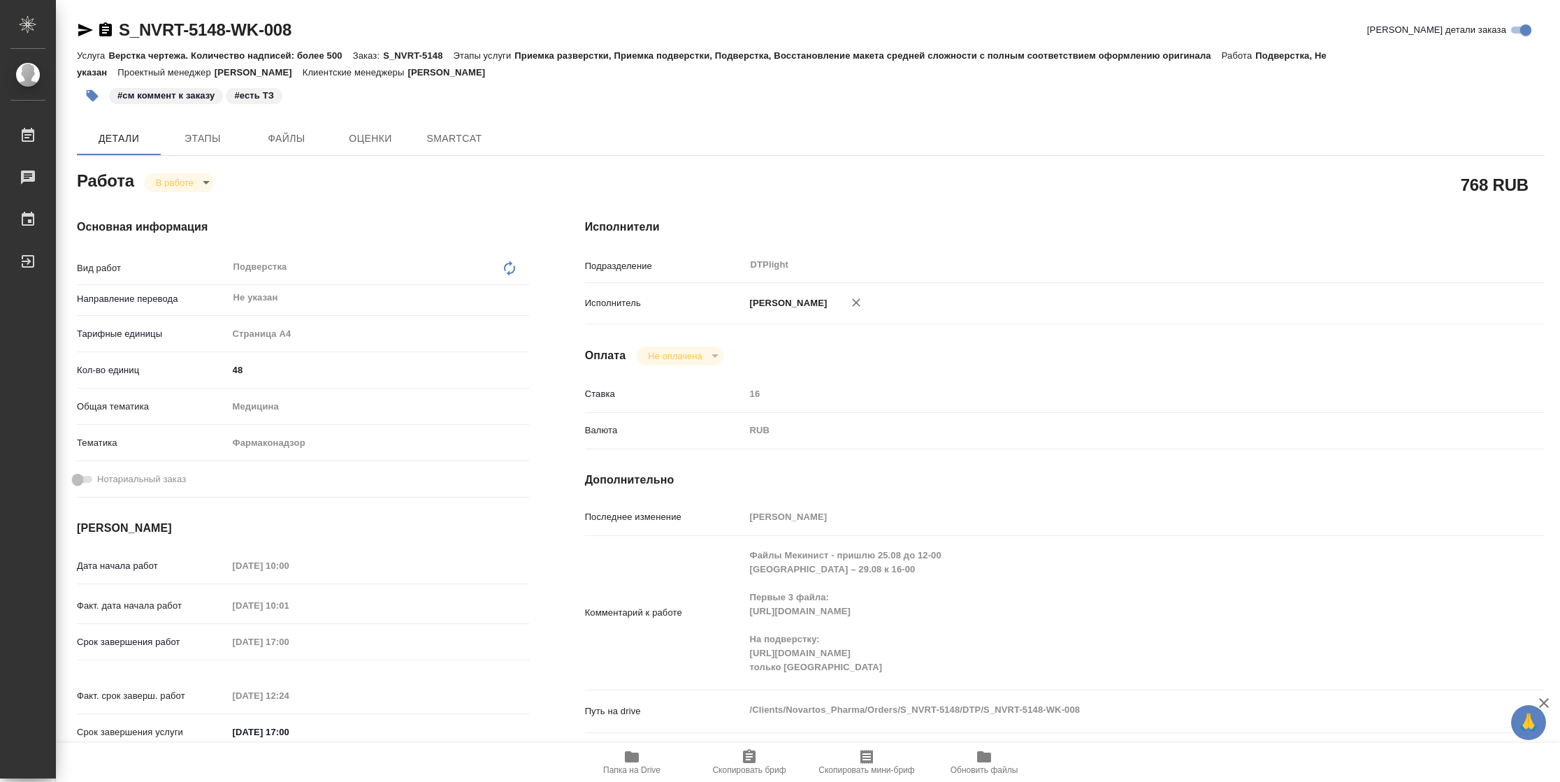
type textarea "x"
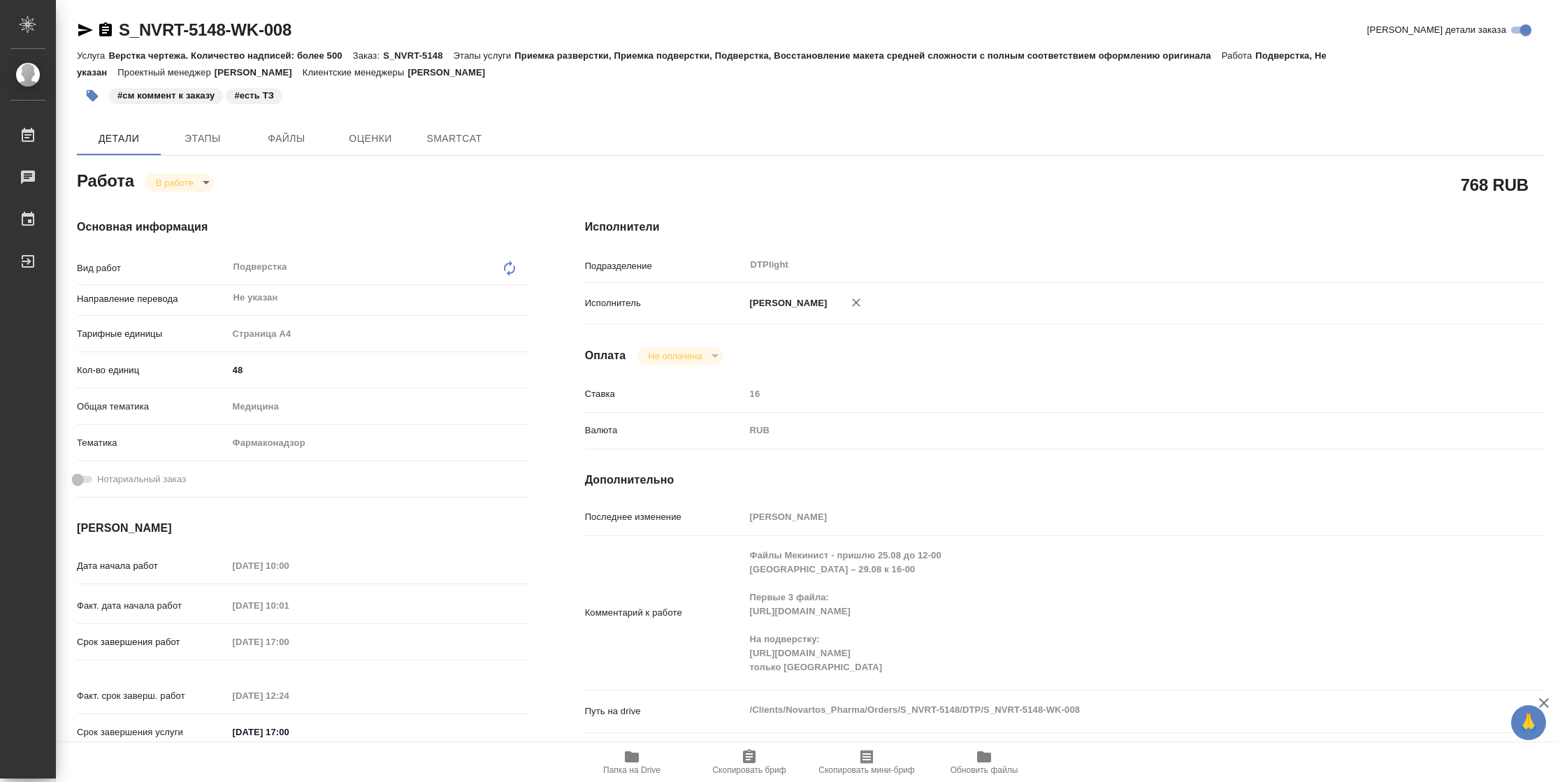
type textarea "x"
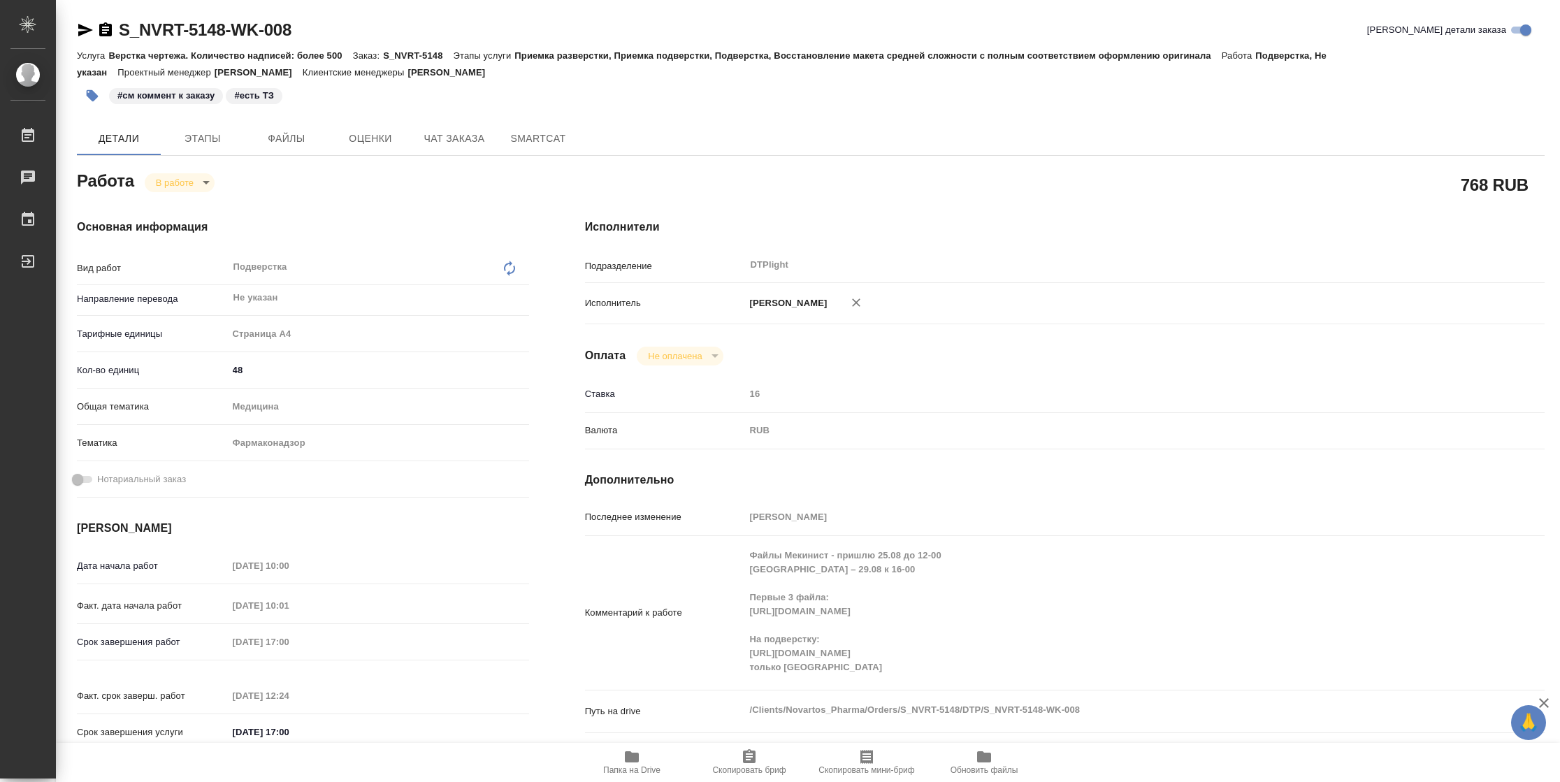
type textarea "x"
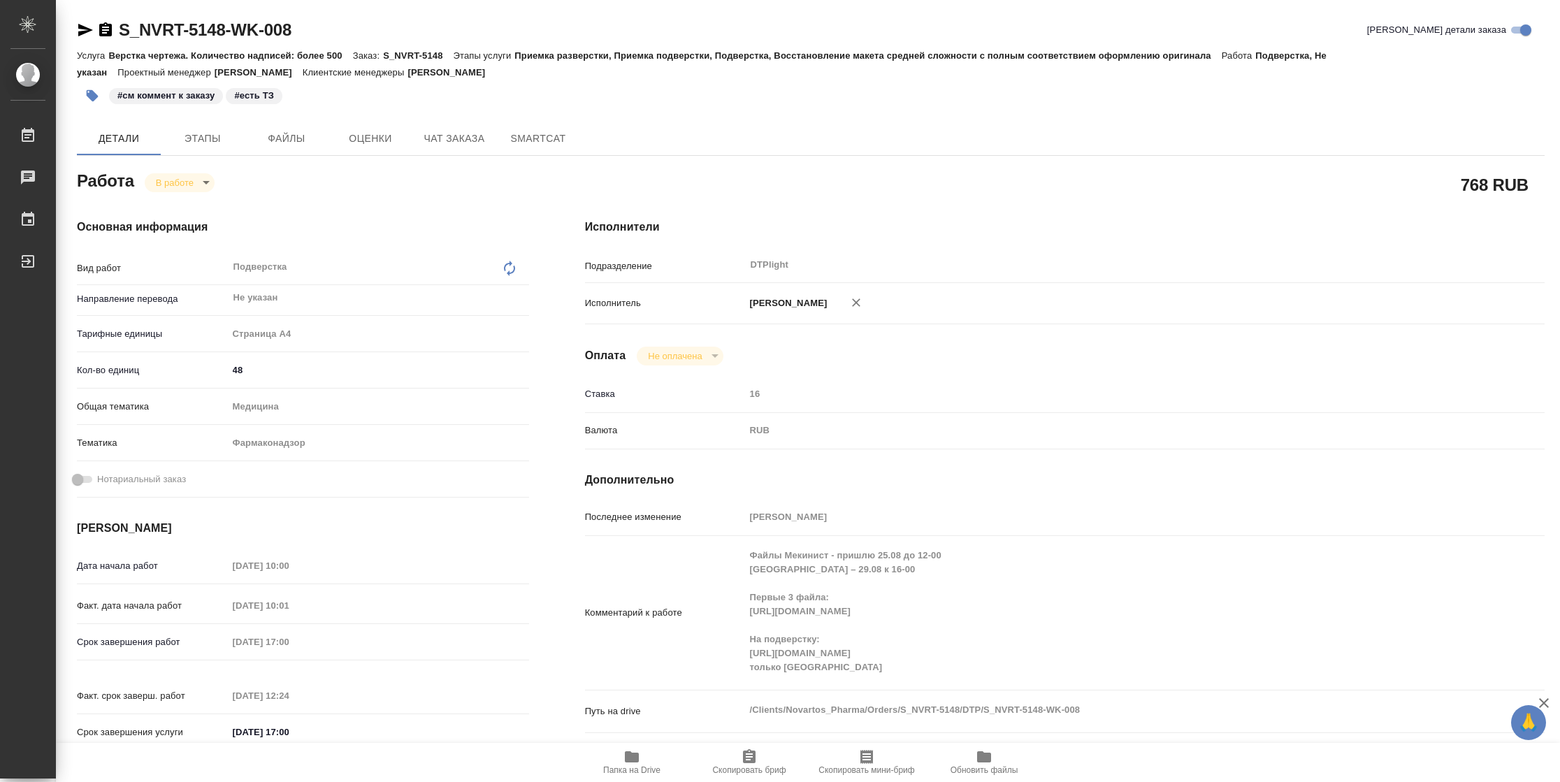
click at [644, 767] on span "Папка на Drive" at bounding box center [631, 771] width 57 height 10
type textarea "x"
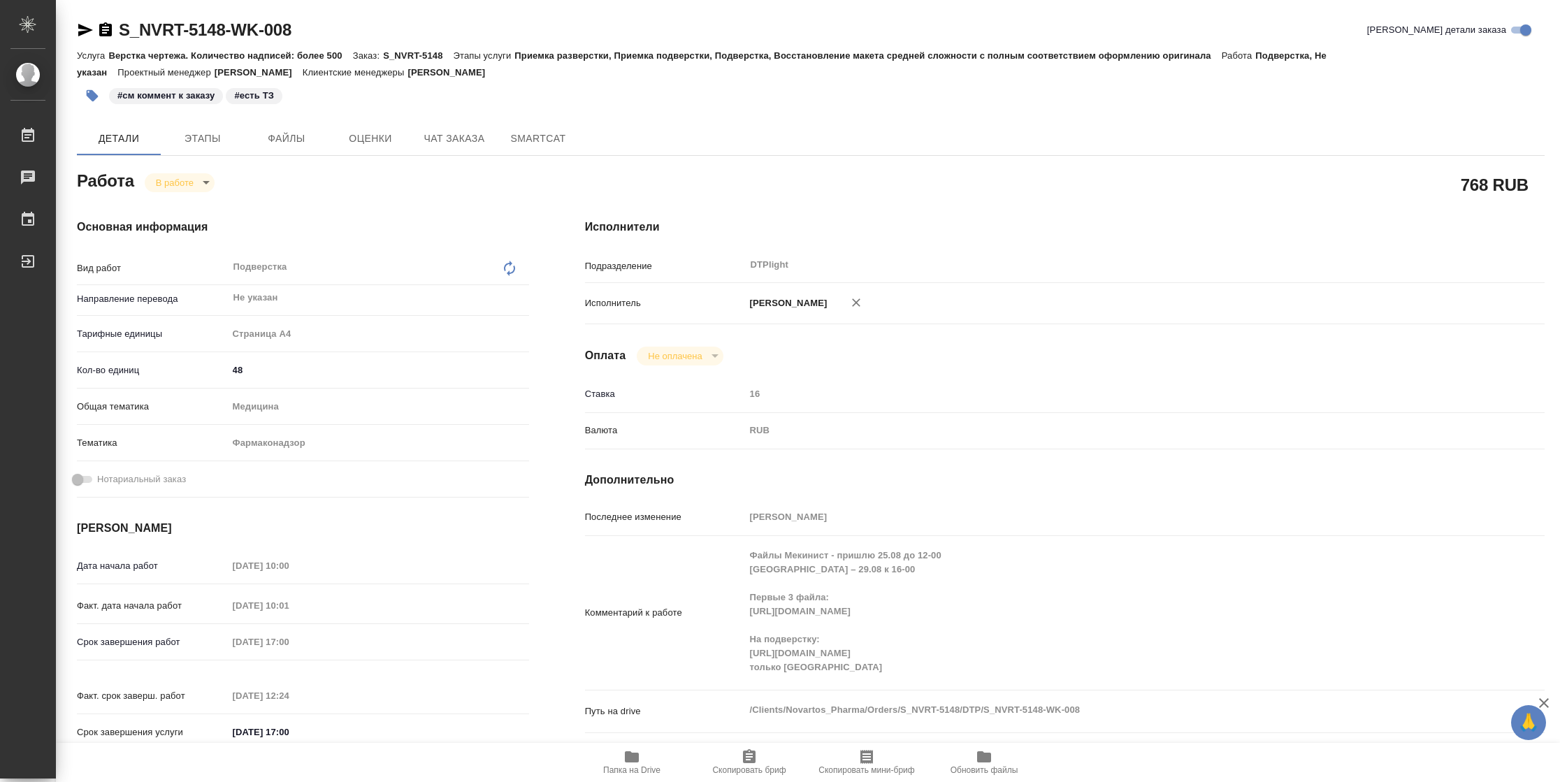
type textarea "x"
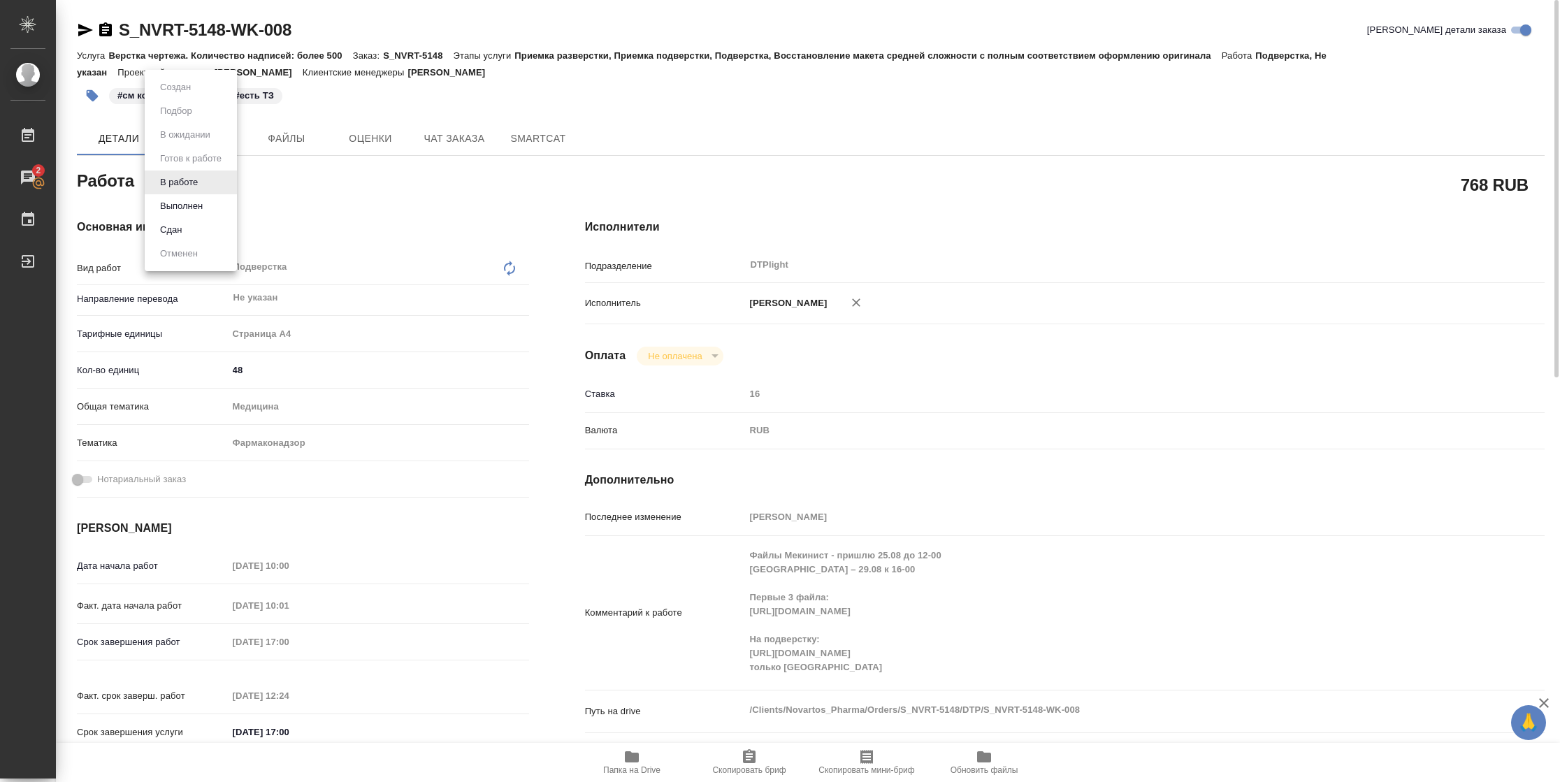
click at [206, 181] on body "🙏 .cls-1 fill:#fff; AWATERA Vasilyeva Natalia Работы 2 Чаты График Выйти S_NVRT…" at bounding box center [780, 391] width 1560 height 782
click at [203, 204] on button "Выполнен" at bounding box center [181, 206] width 51 height 15
type textarea "x"
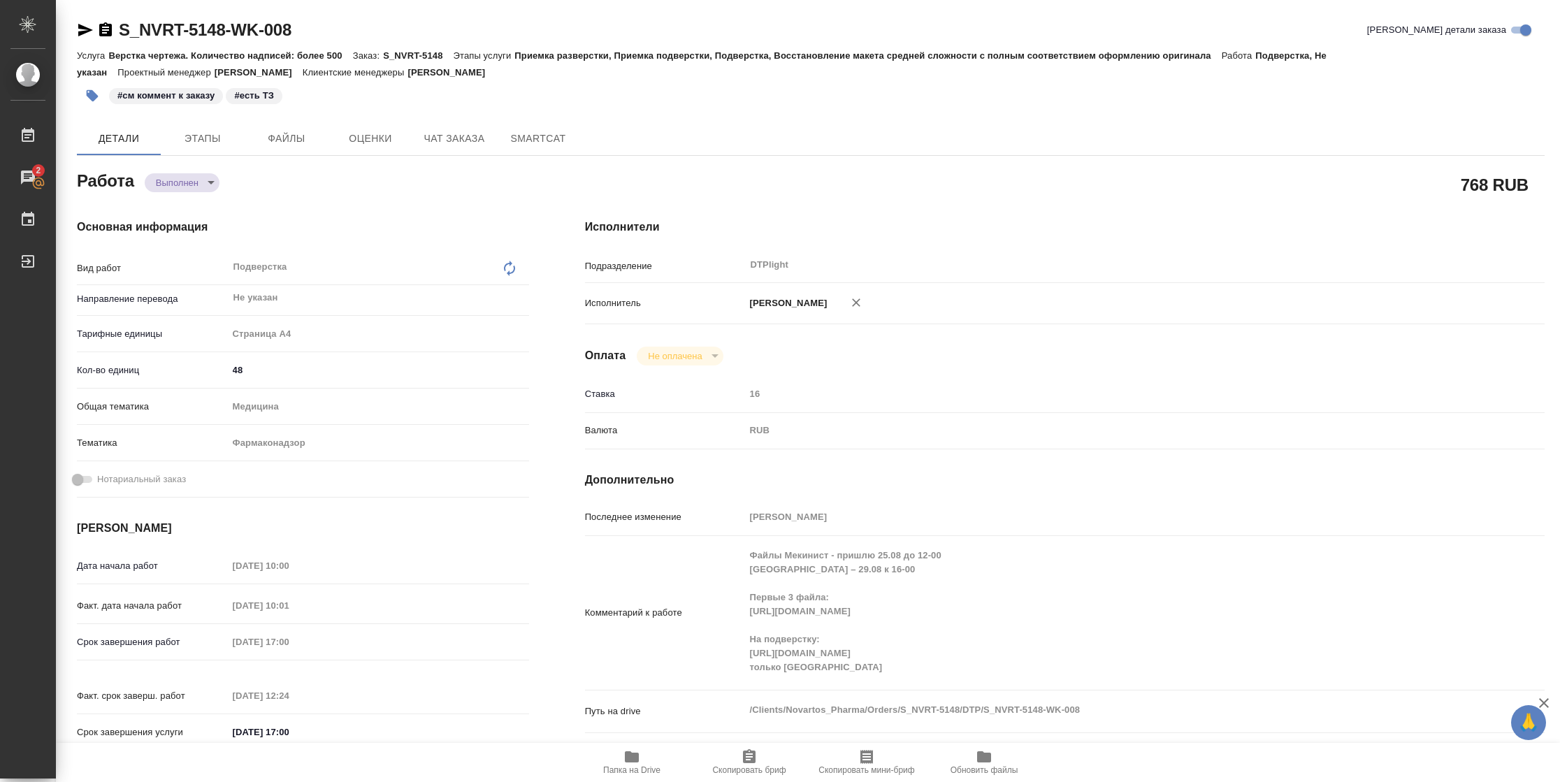
type textarea "x"
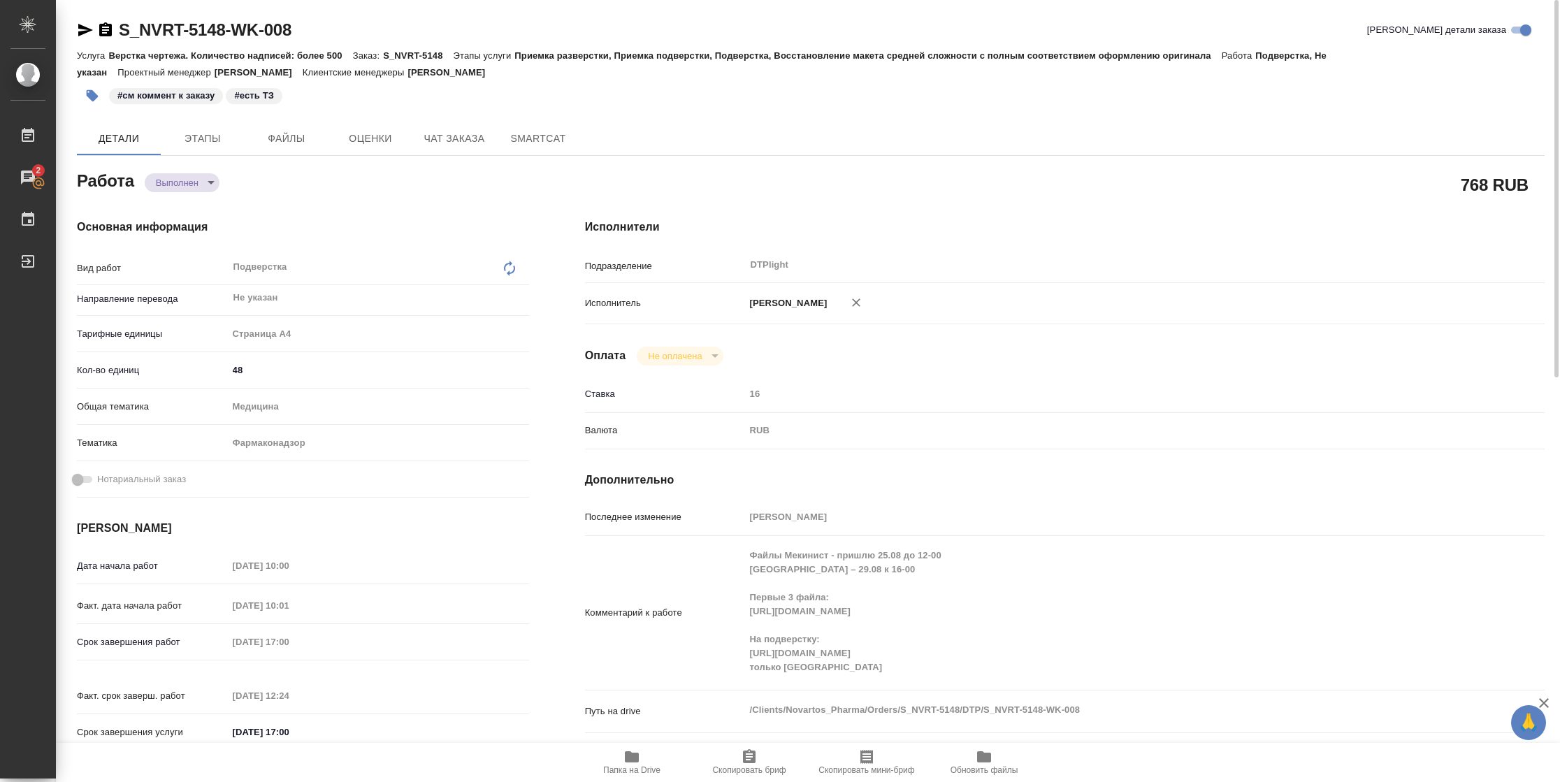
type textarea "x"
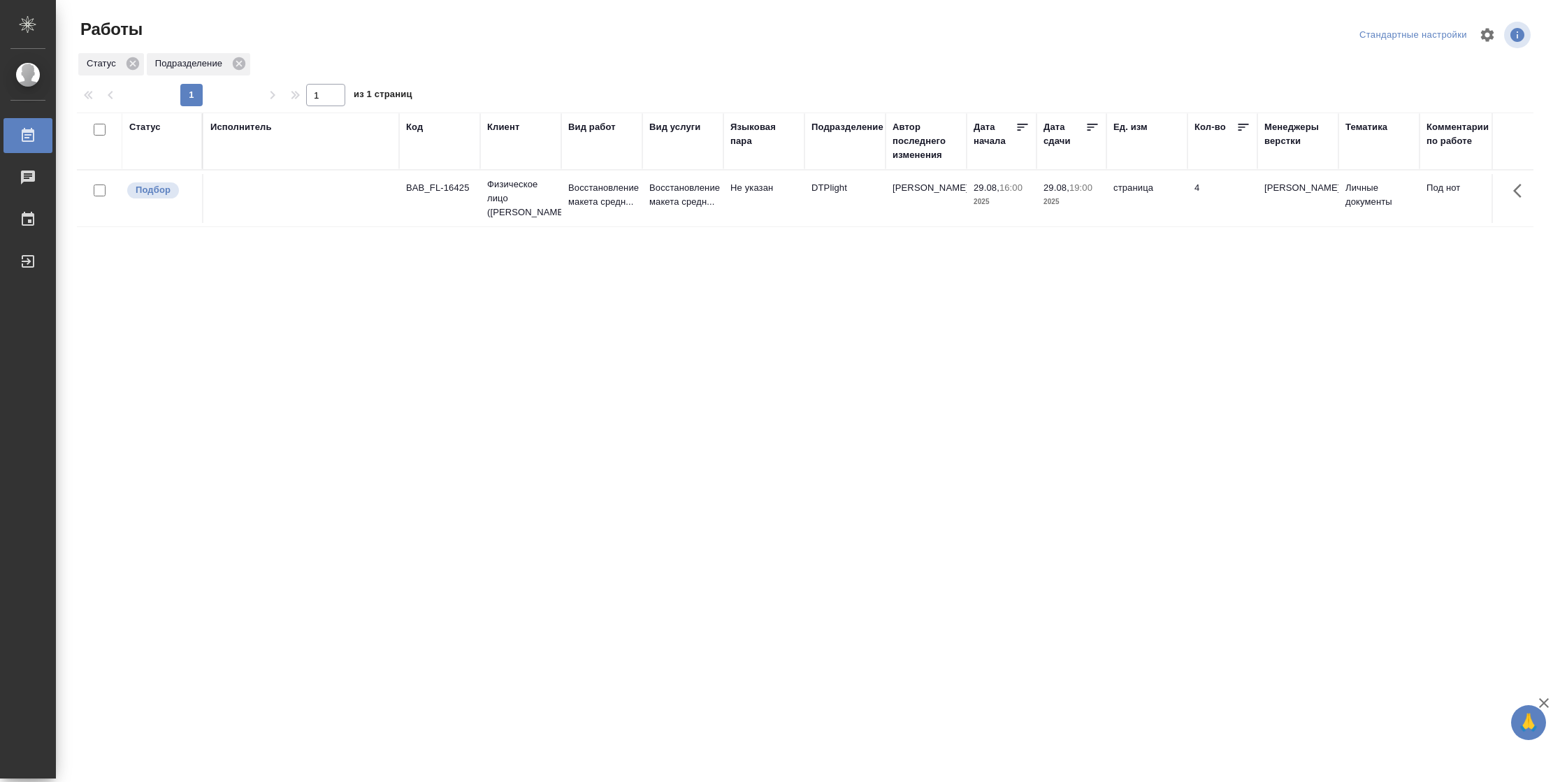
click at [1108, 205] on td "страница" at bounding box center [1147, 198] width 81 height 49
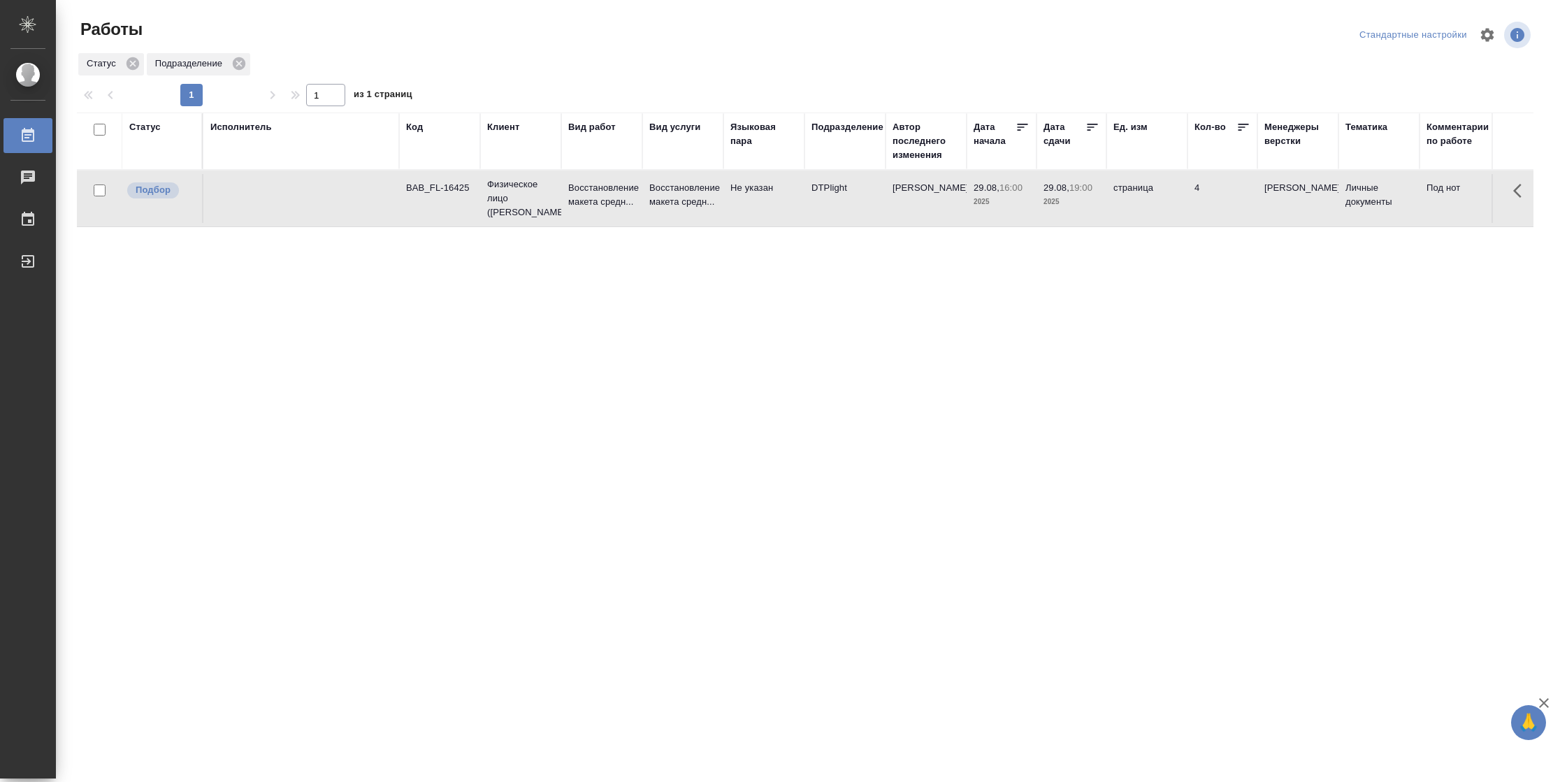
click at [1108, 205] on td "страница" at bounding box center [1147, 198] width 81 height 49
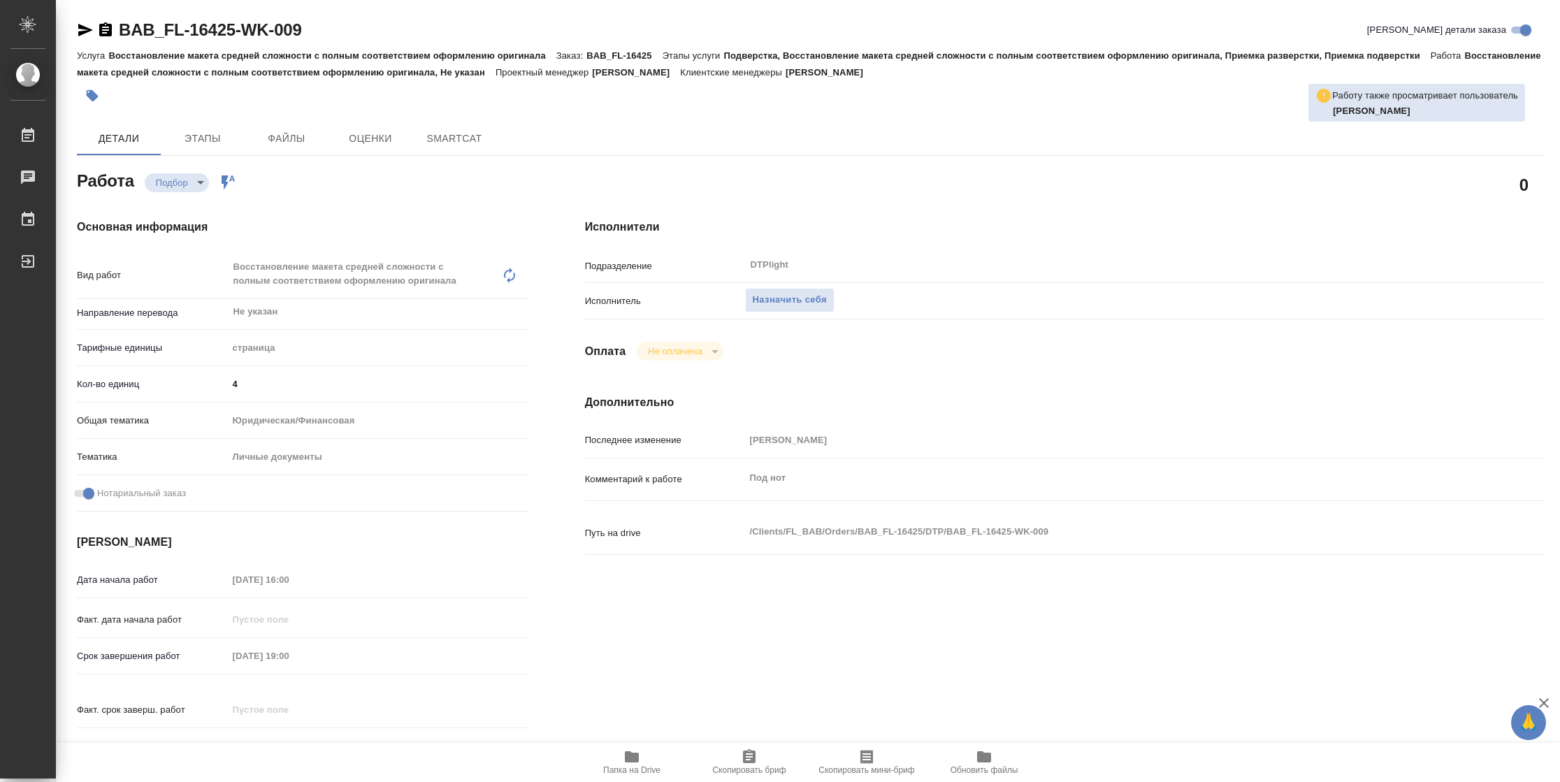
type textarea "x"
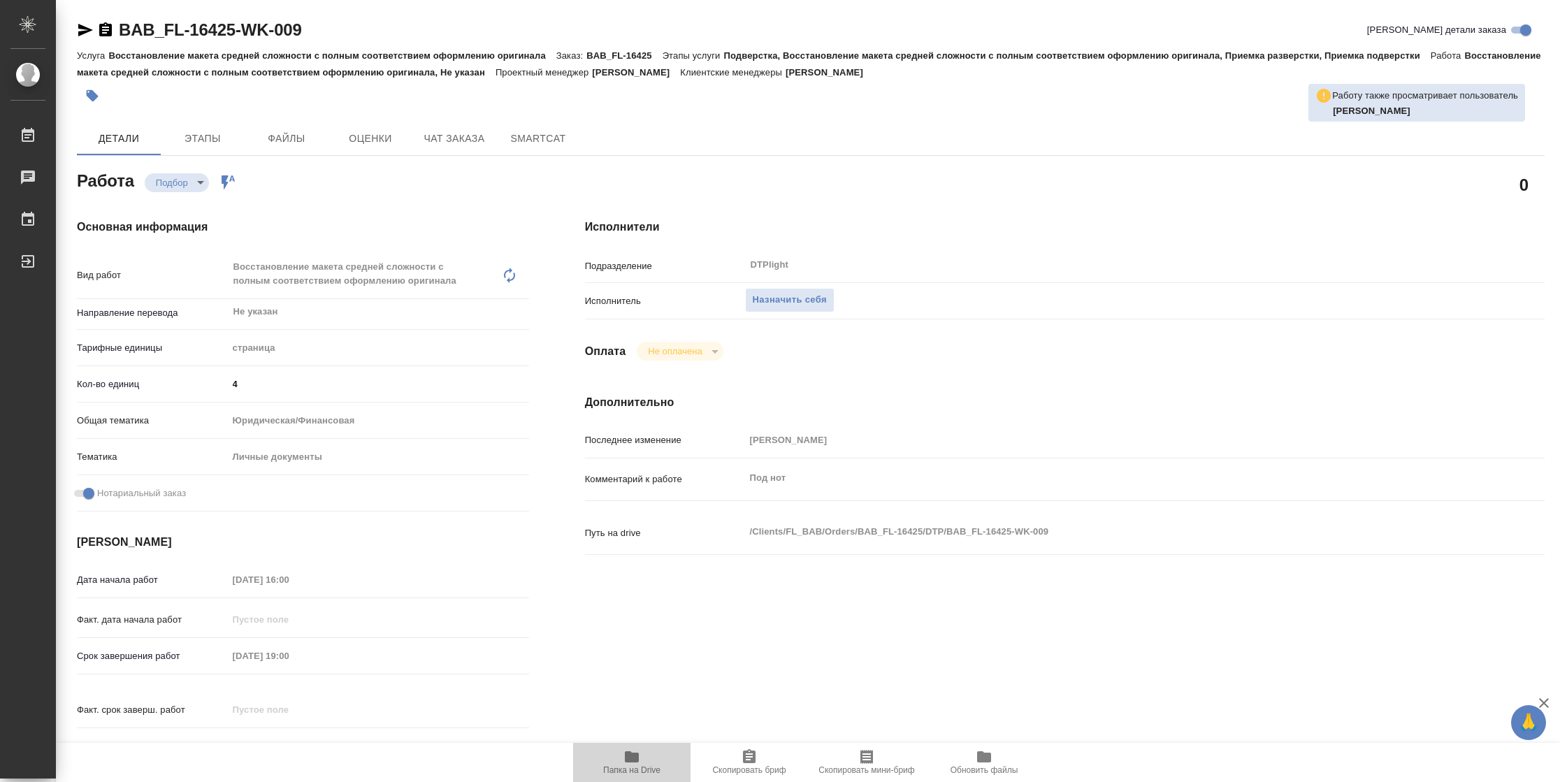
click at [640, 772] on span "Папка на Drive" at bounding box center [631, 771] width 57 height 10
type textarea "x"
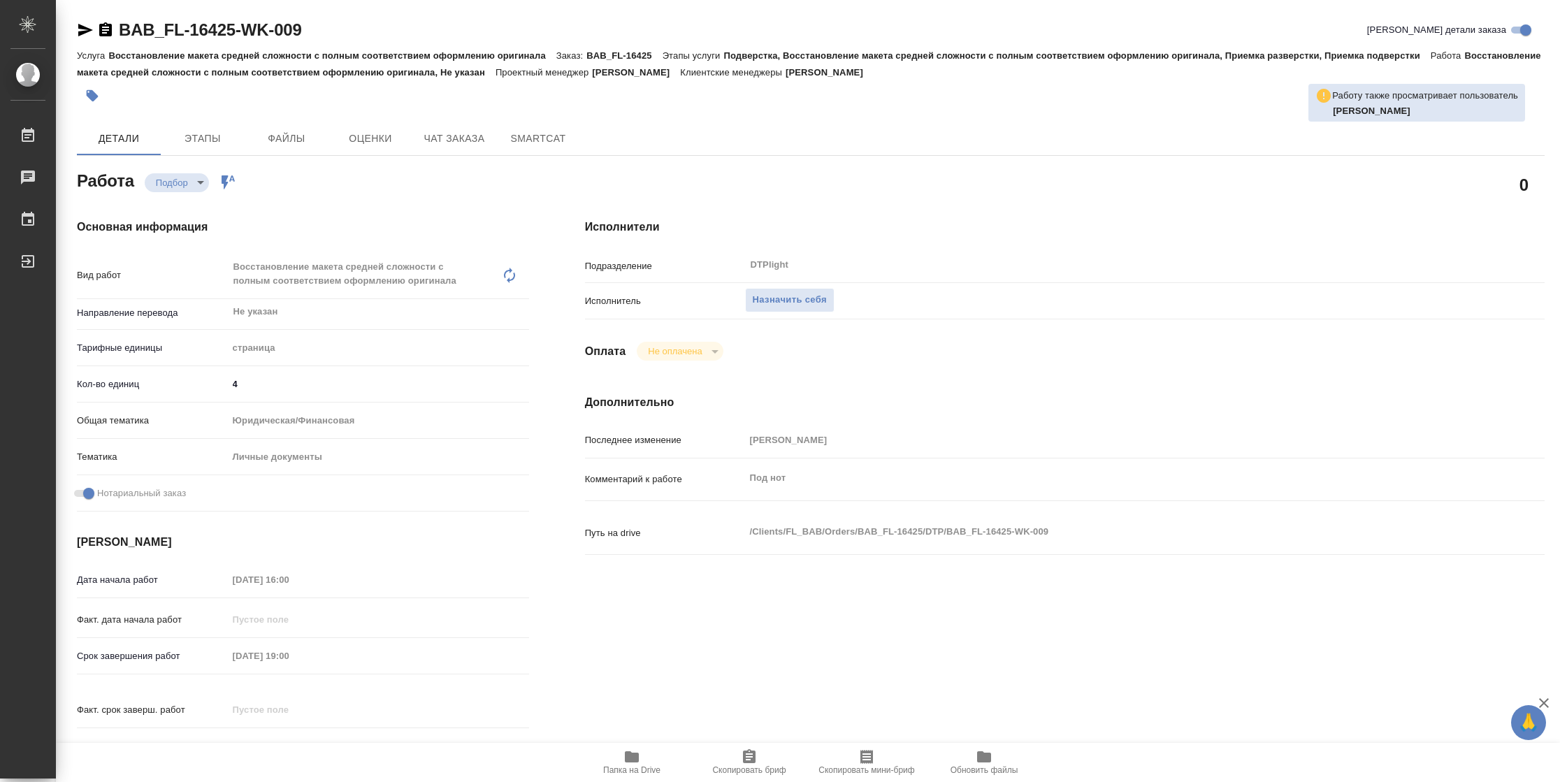
type textarea "x"
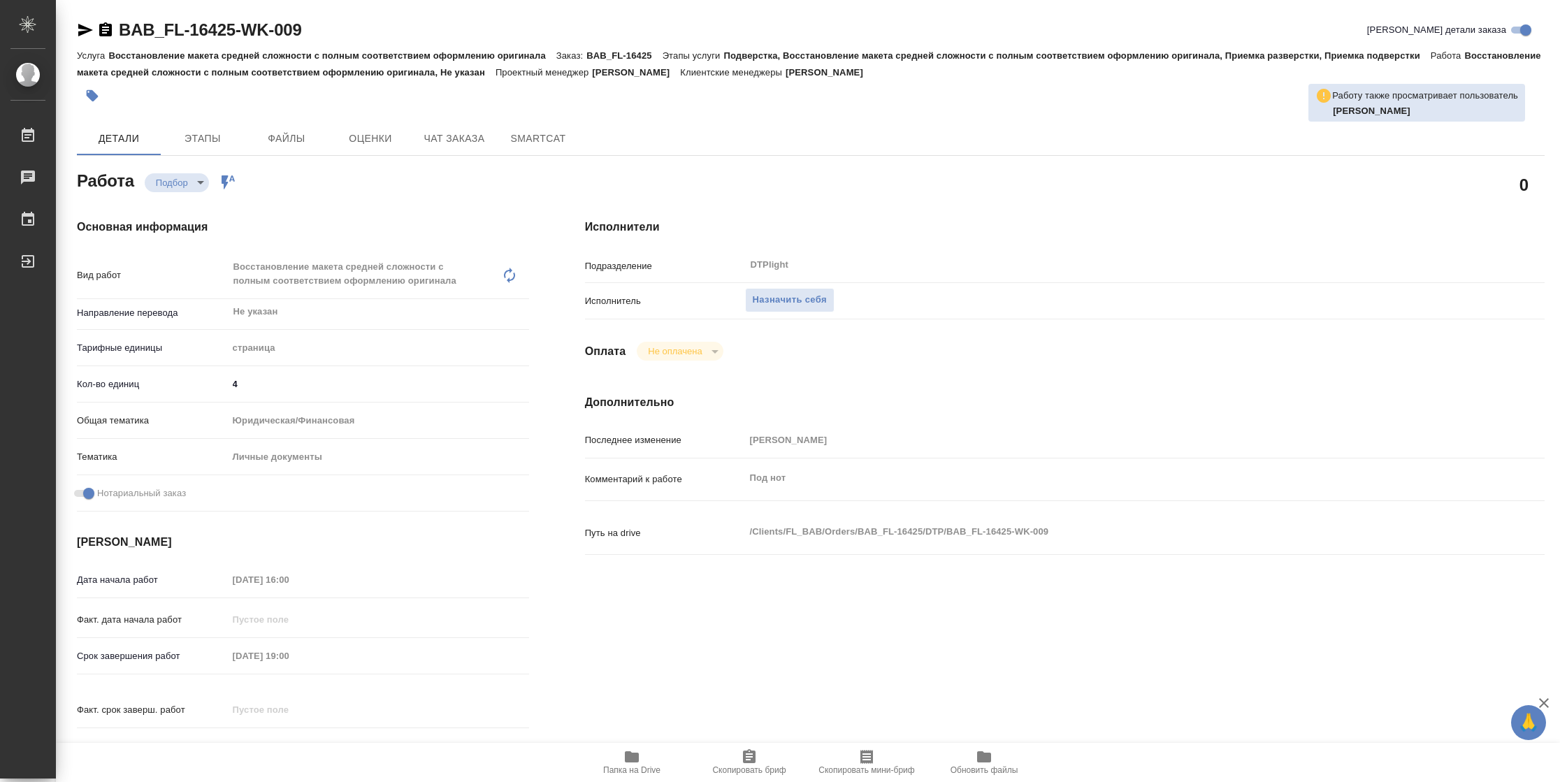
type textarea "x"
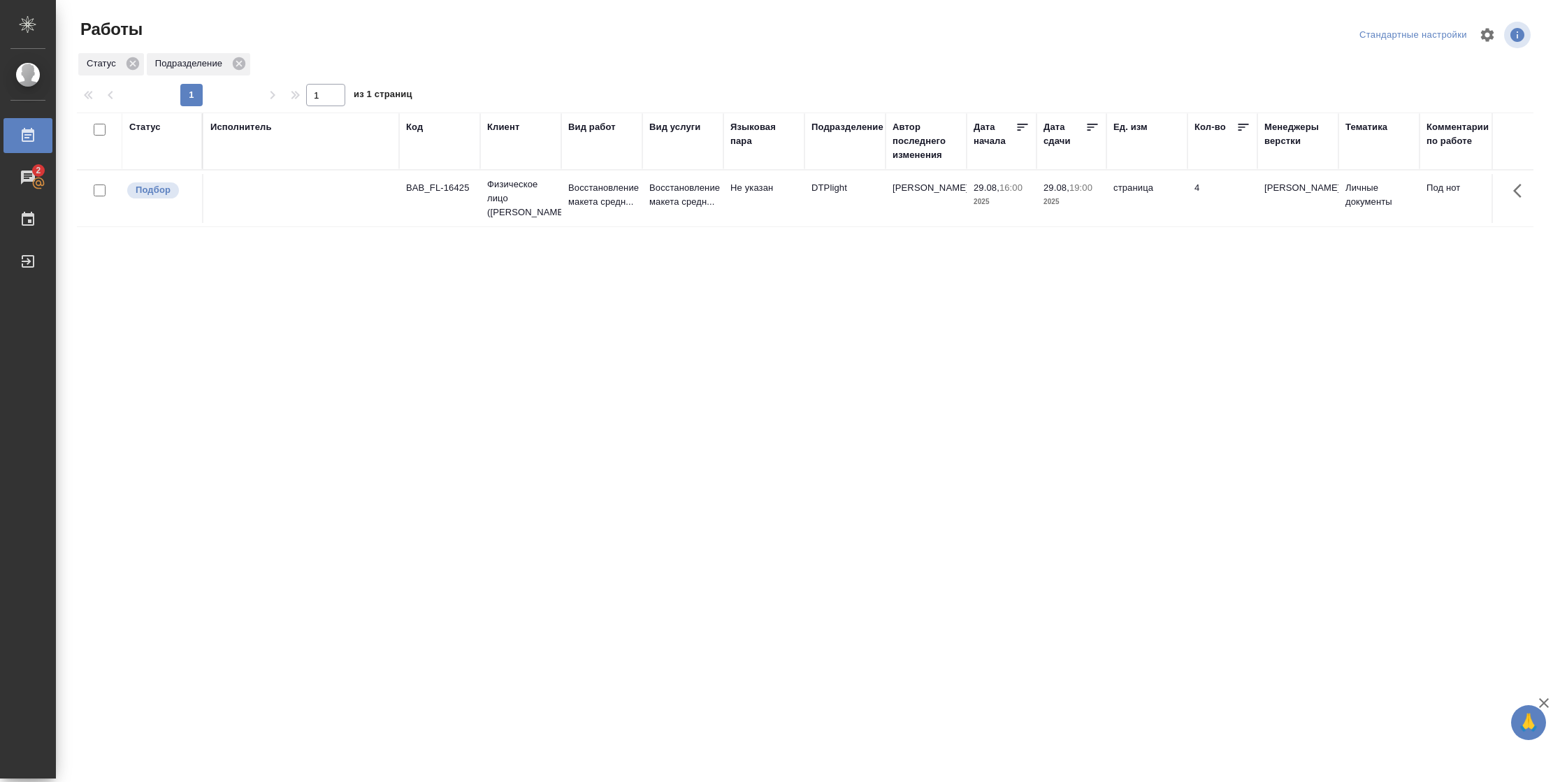
click at [1018, 219] on td "29.08, 16:00 2025" at bounding box center [1002, 198] width 70 height 49
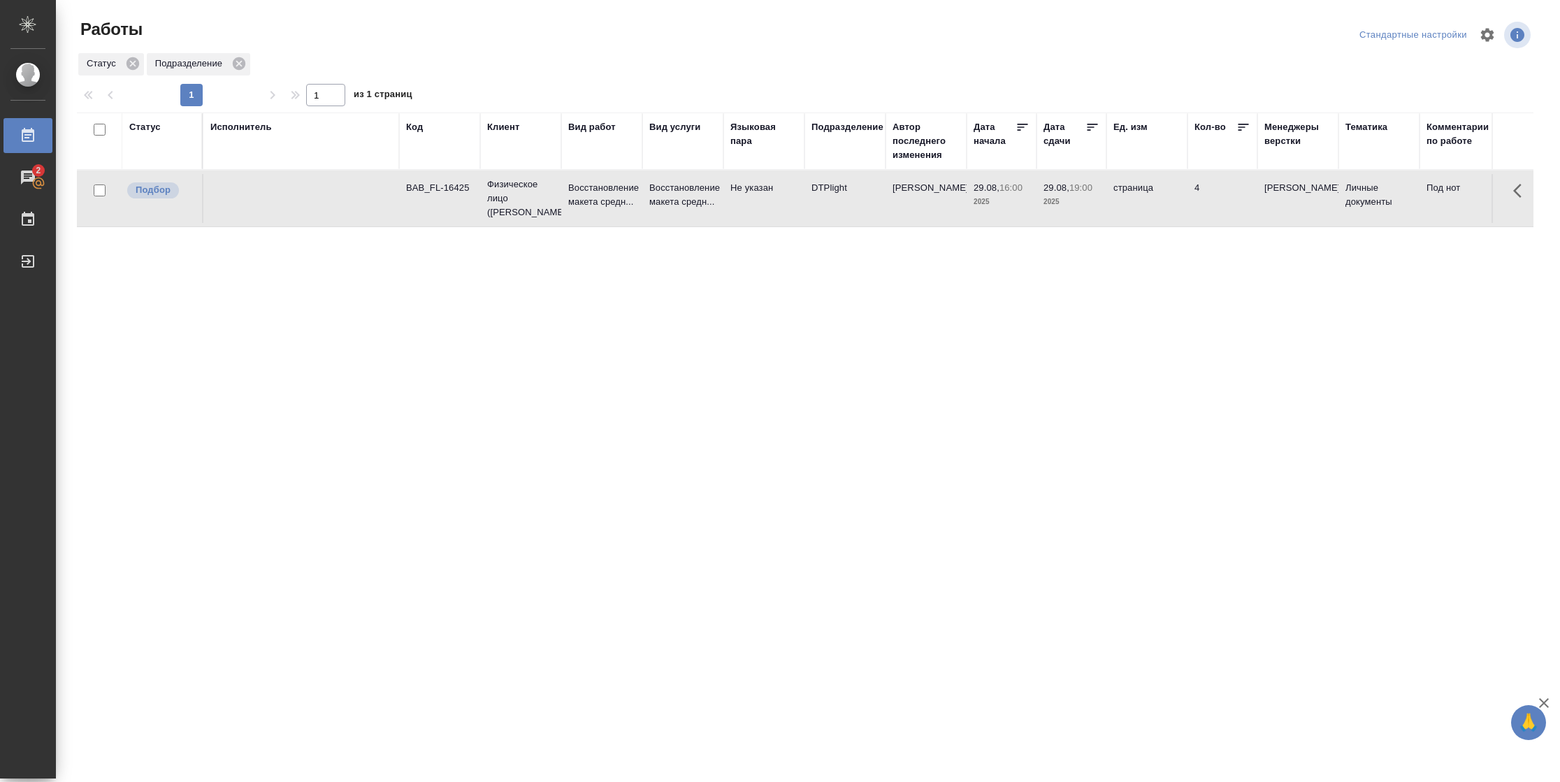
click at [1018, 219] on td "29.08, 16:00 2025" at bounding box center [1002, 198] width 70 height 49
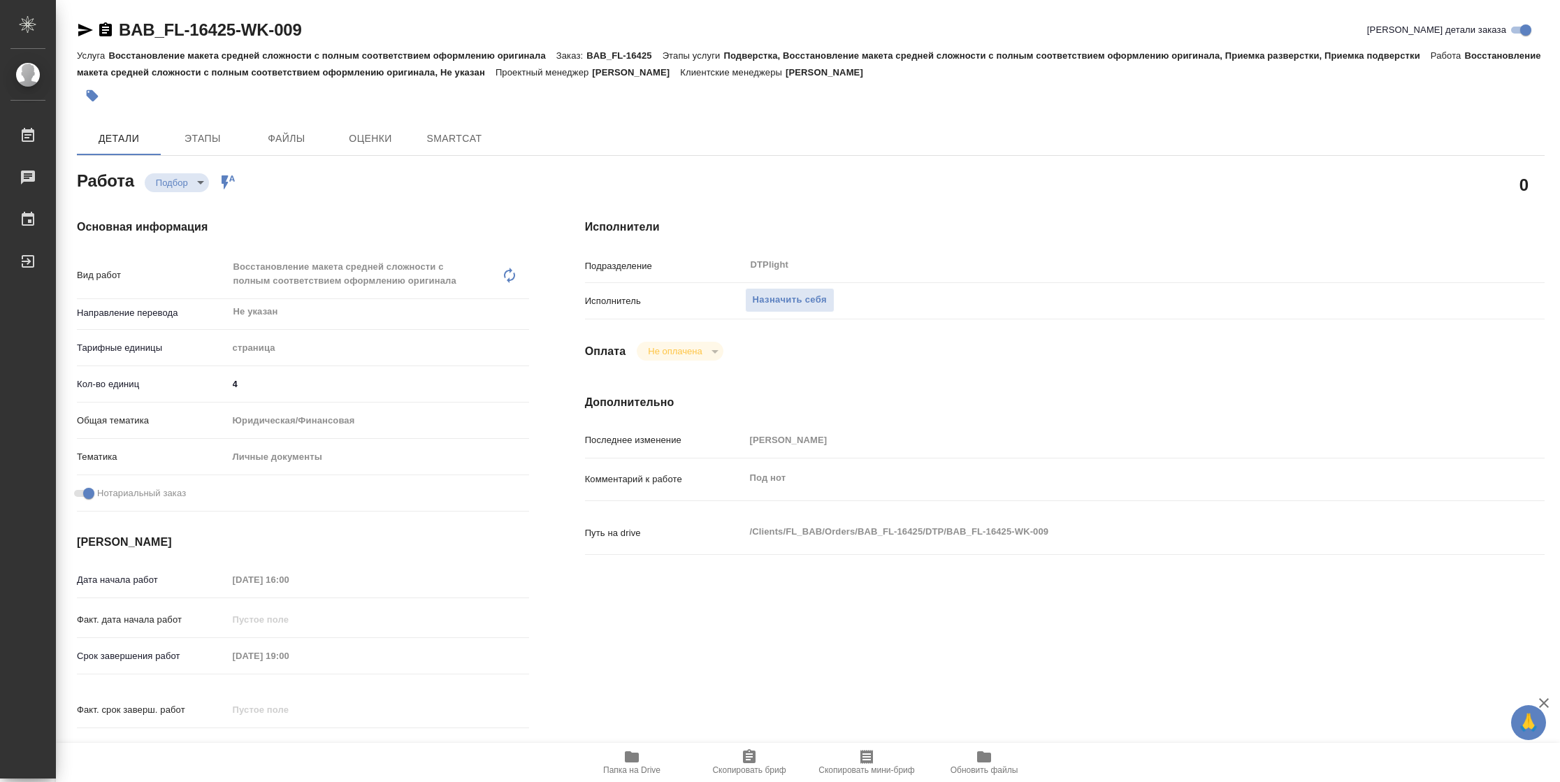
type textarea "x"
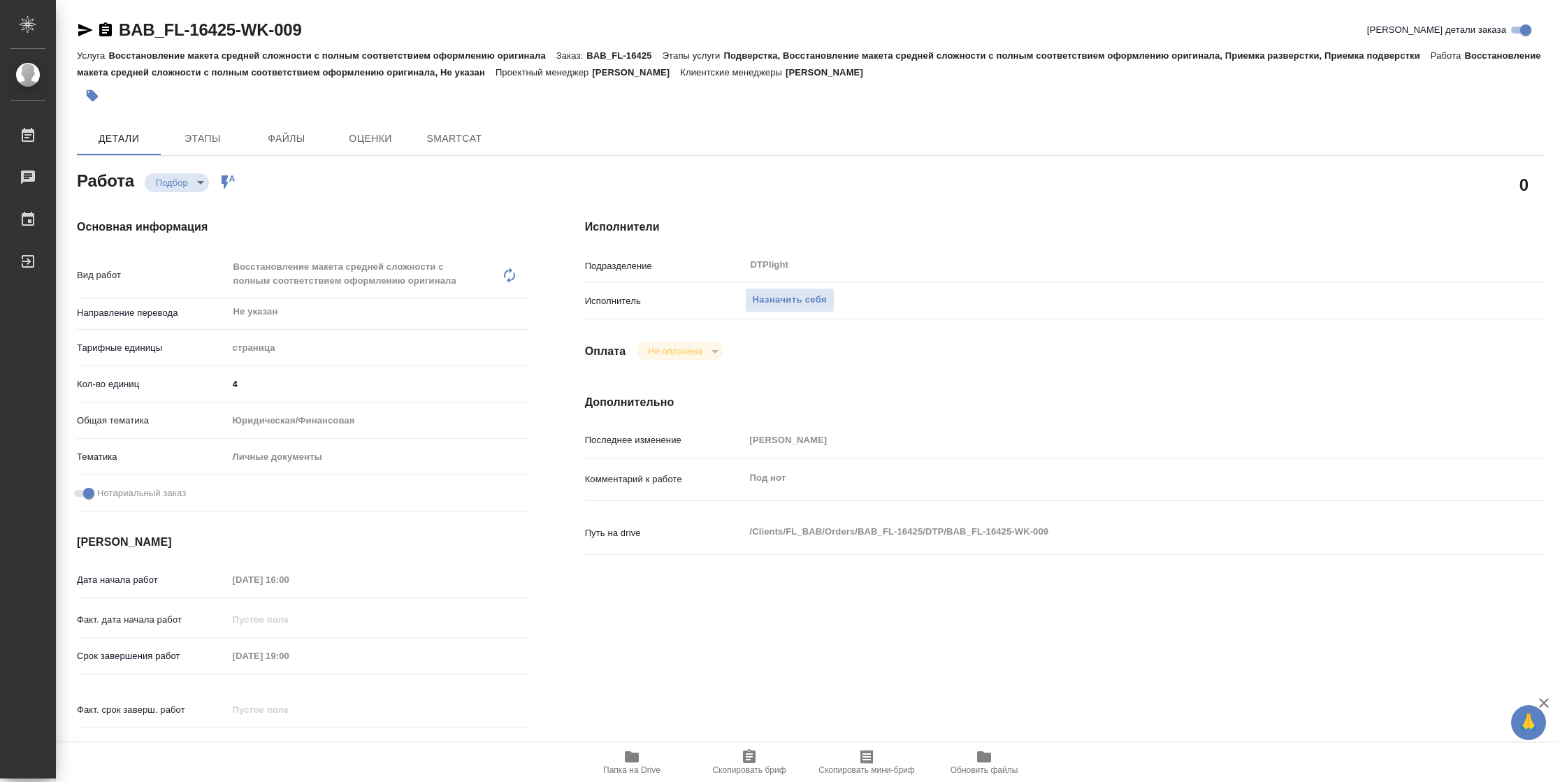
type textarea "x"
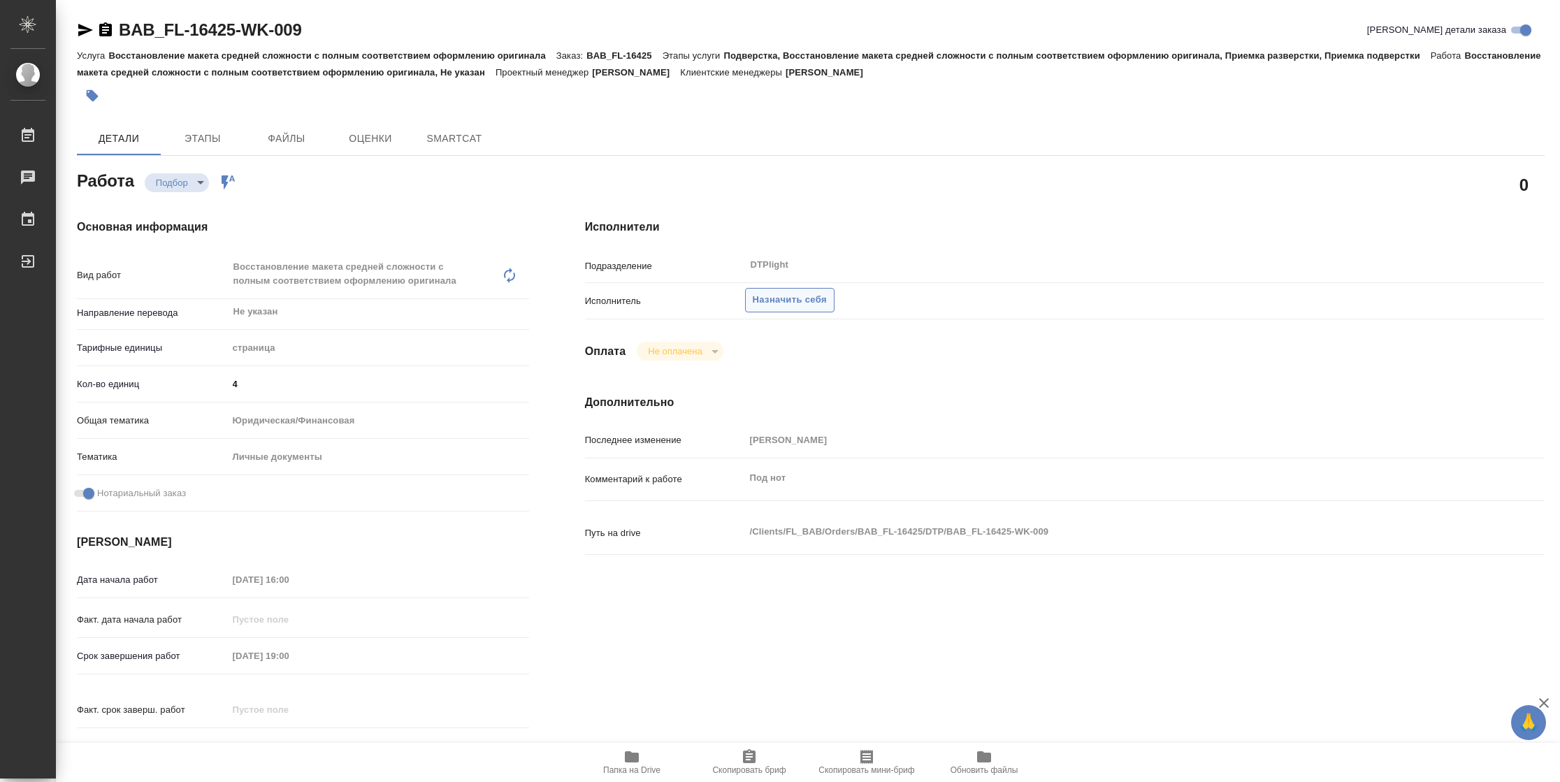
type textarea "x"
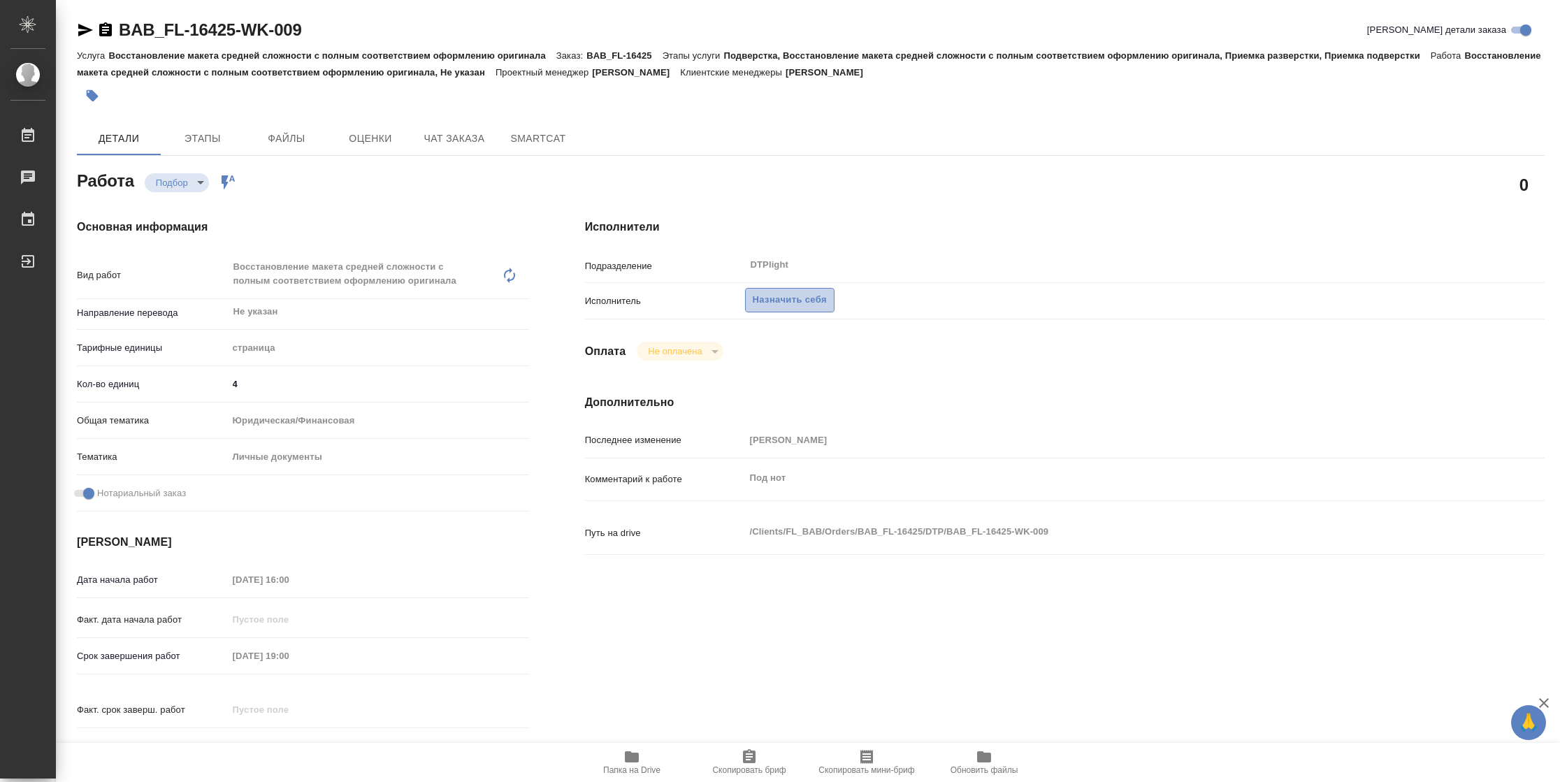
click at [800, 305] on span "Назначить себя" at bounding box center [790, 300] width 74 height 16
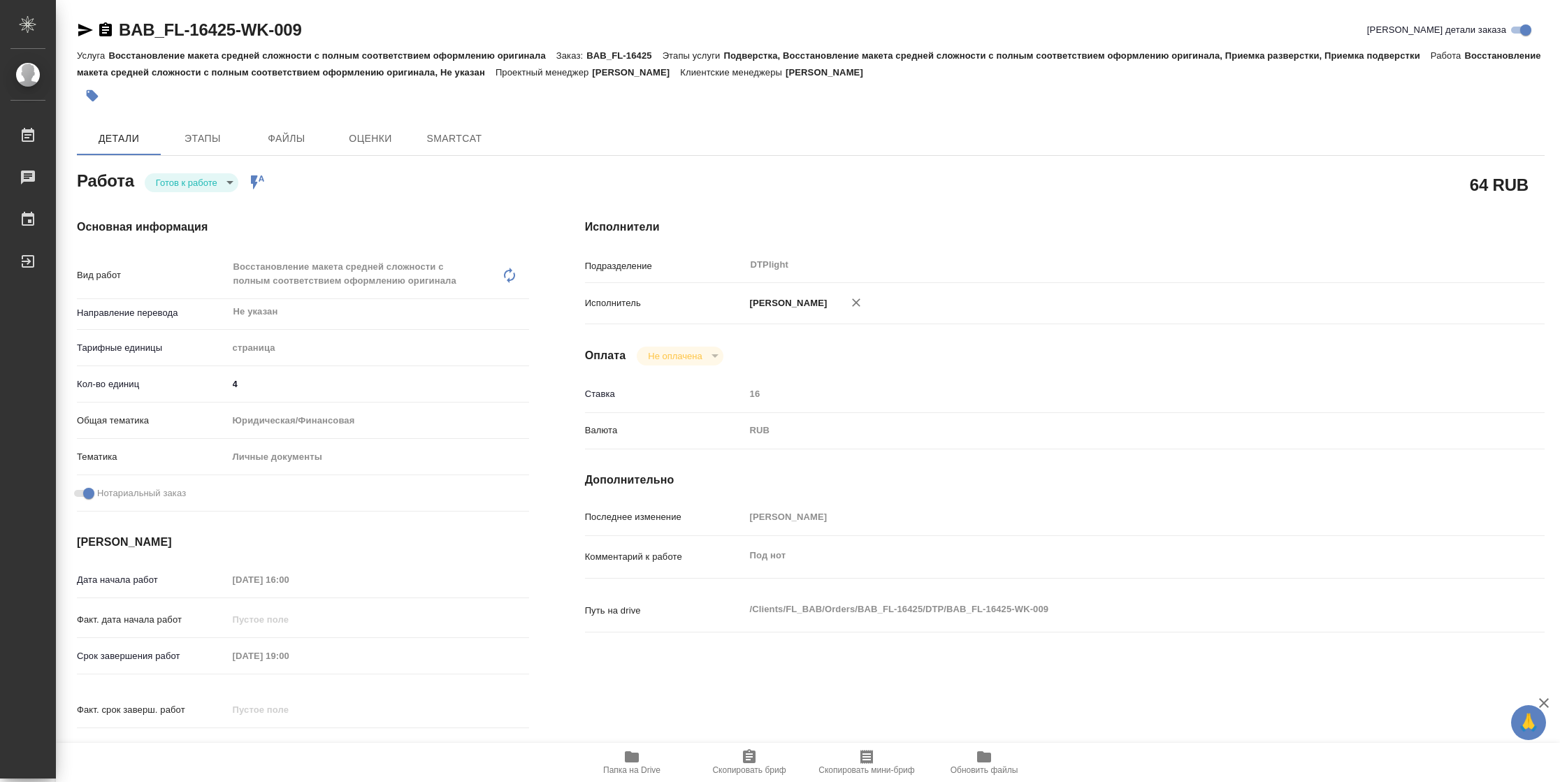
type textarea "x"
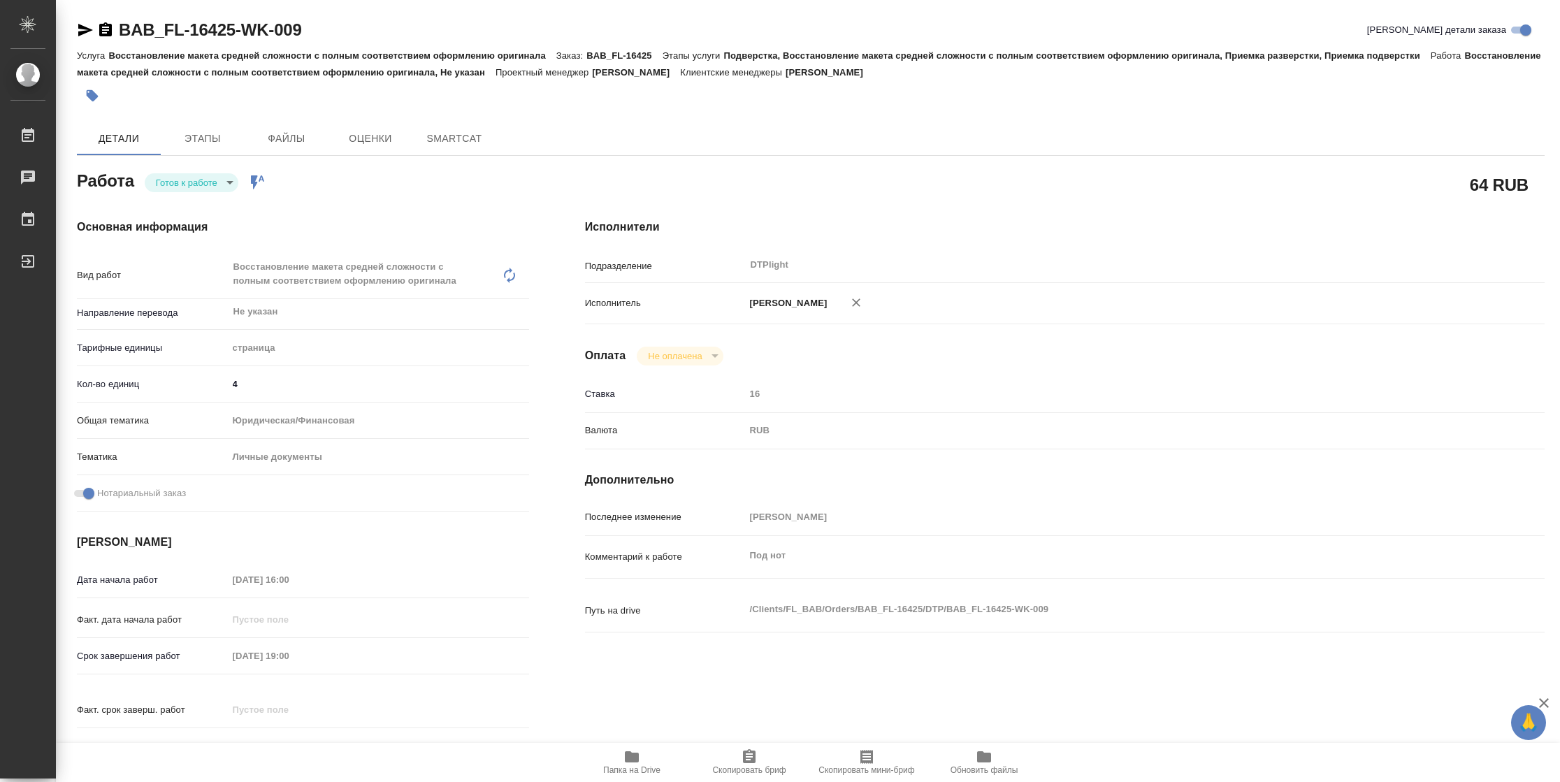
type textarea "x"
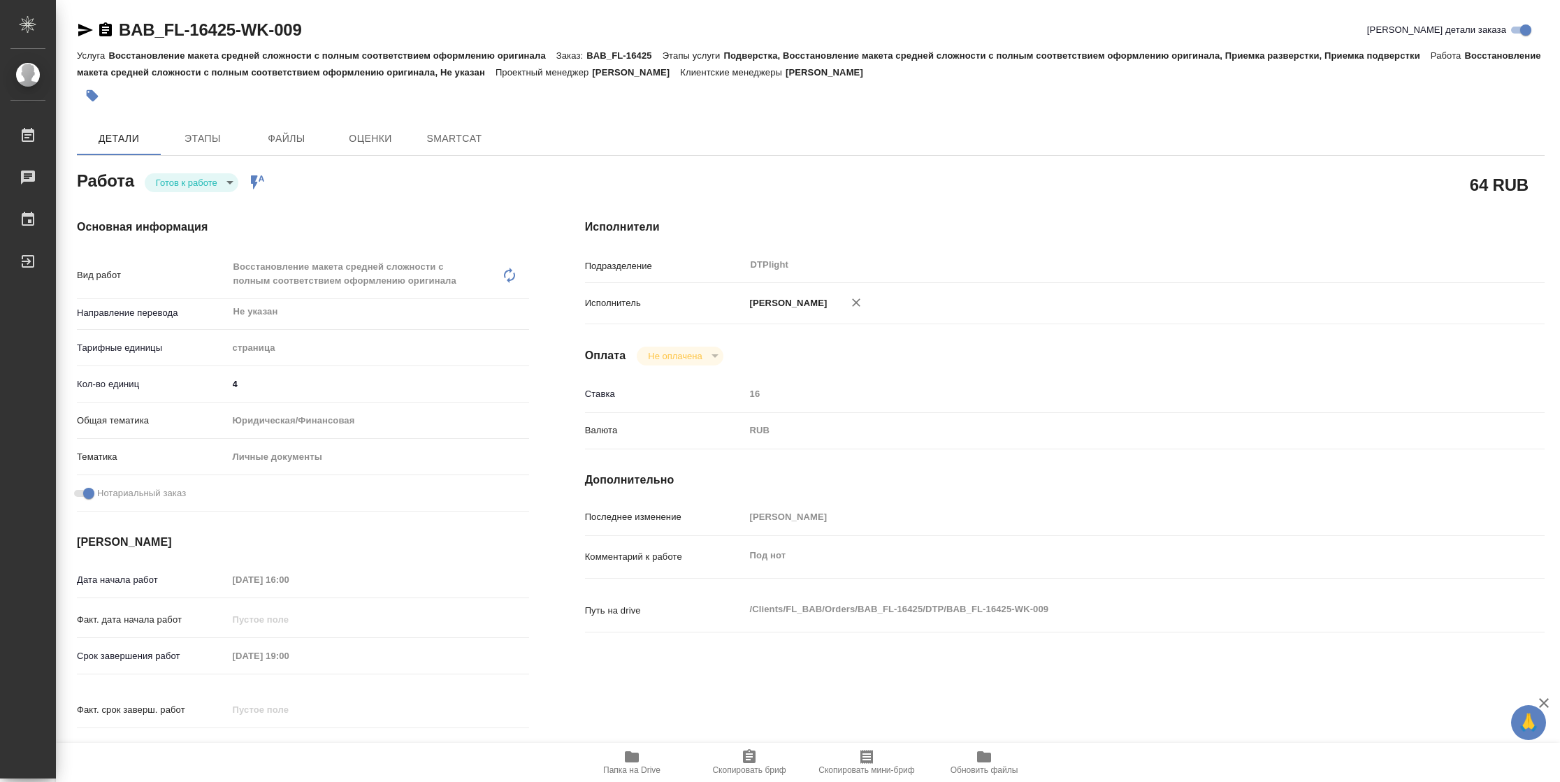
type textarea "x"
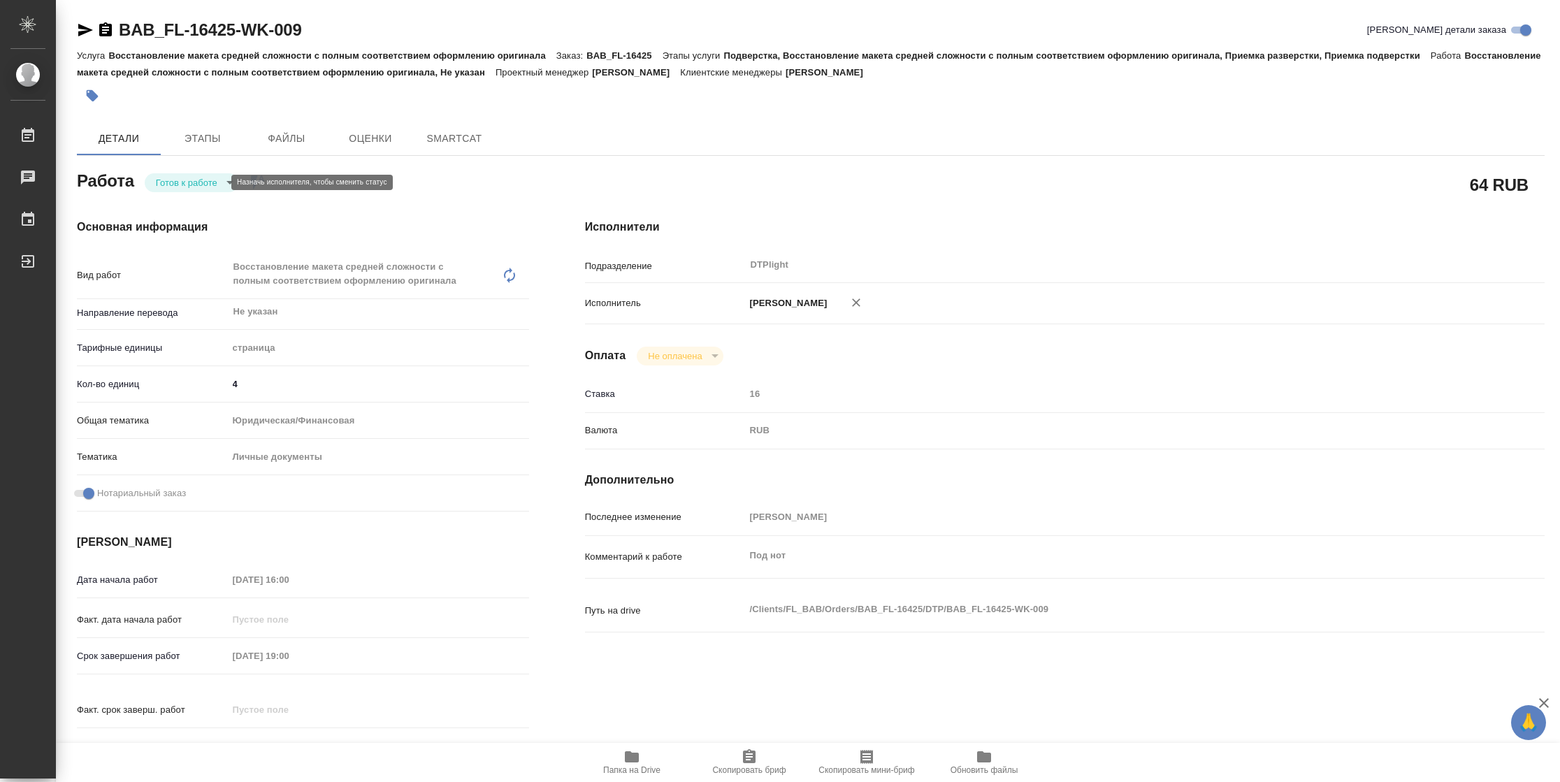
click at [178, 179] on body "🙏 .cls-1 fill:#fff; AWATERA Vasilyeva Natalia Работы Чаты График Выйти BAB_FL-1…" at bounding box center [780, 391] width 1560 height 782
type textarea "x"
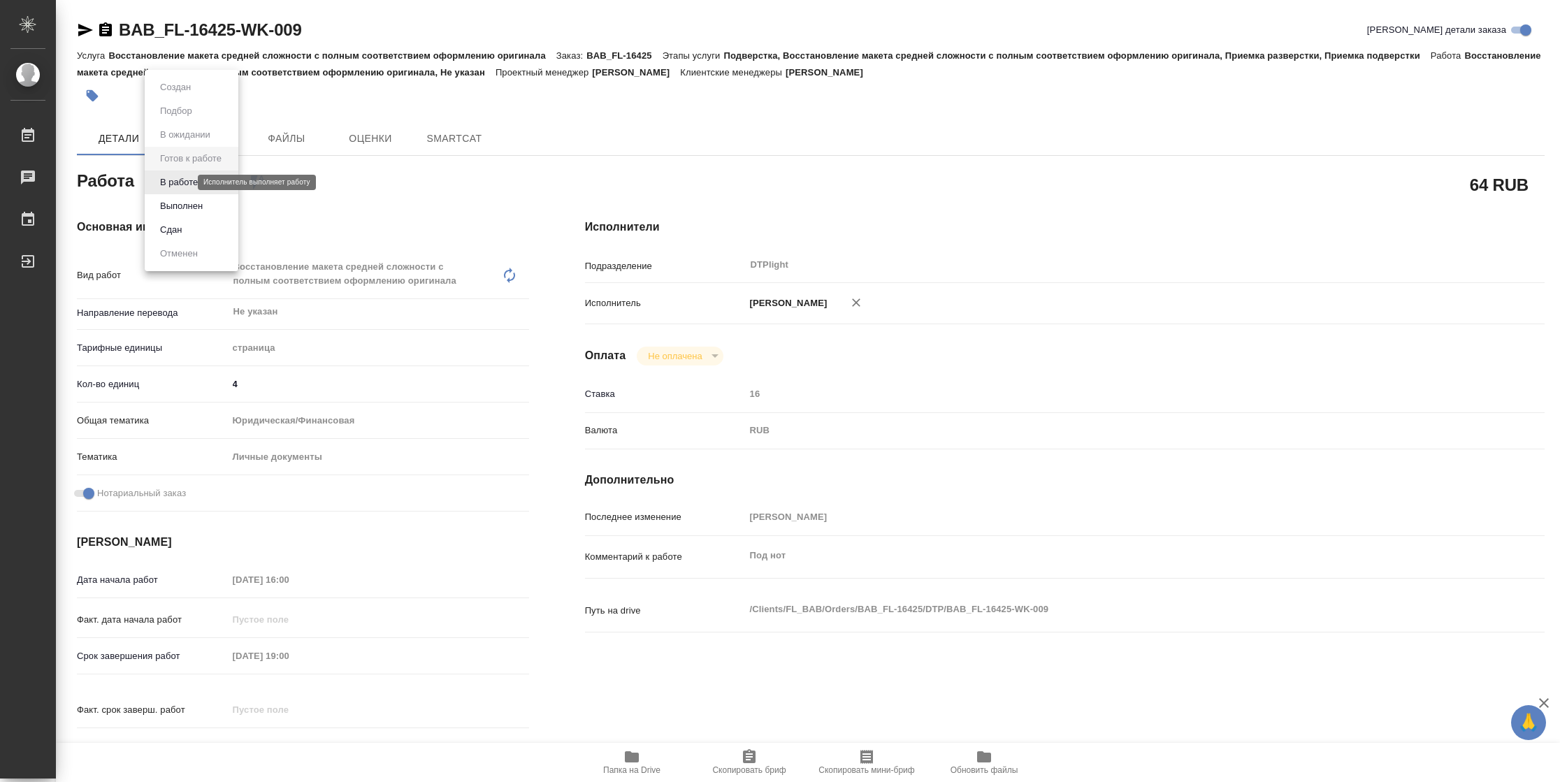
type textarea "x"
click at [178, 179] on button "В работе" at bounding box center [179, 182] width 46 height 15
type textarea "x"
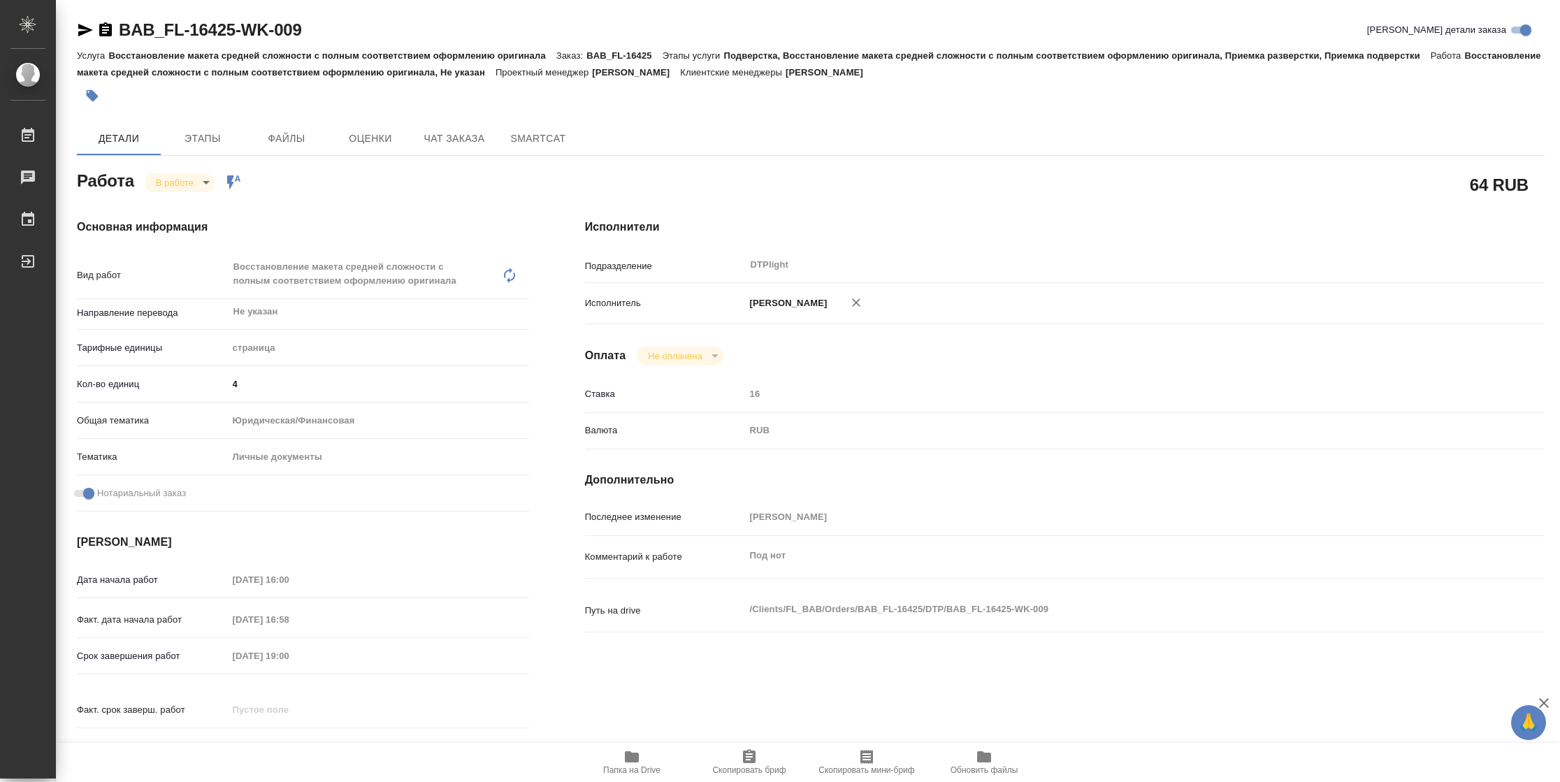
type textarea "x"
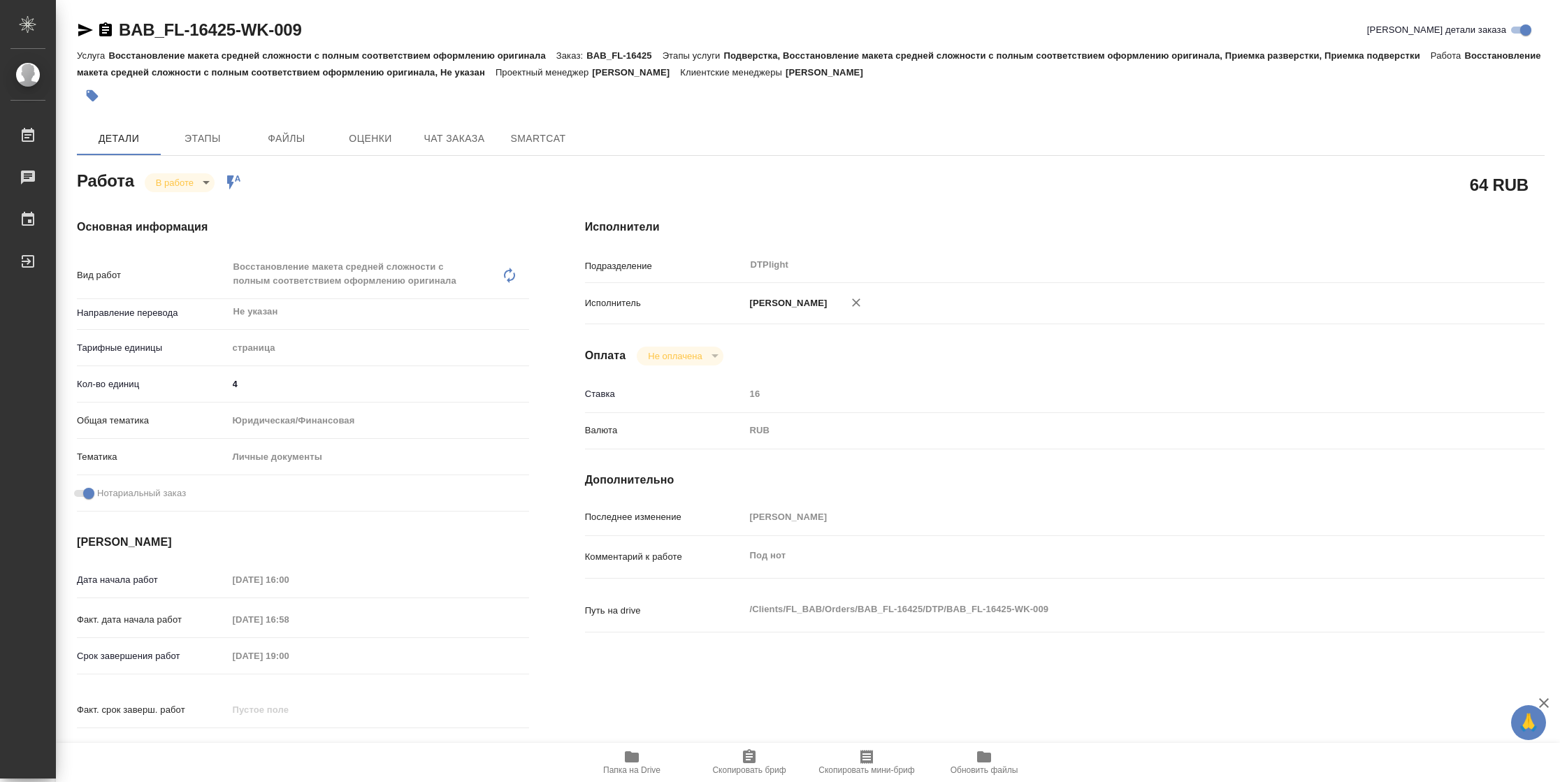
type textarea "x"
click at [627, 767] on span "Папка на Drive" at bounding box center [631, 771] width 57 height 10
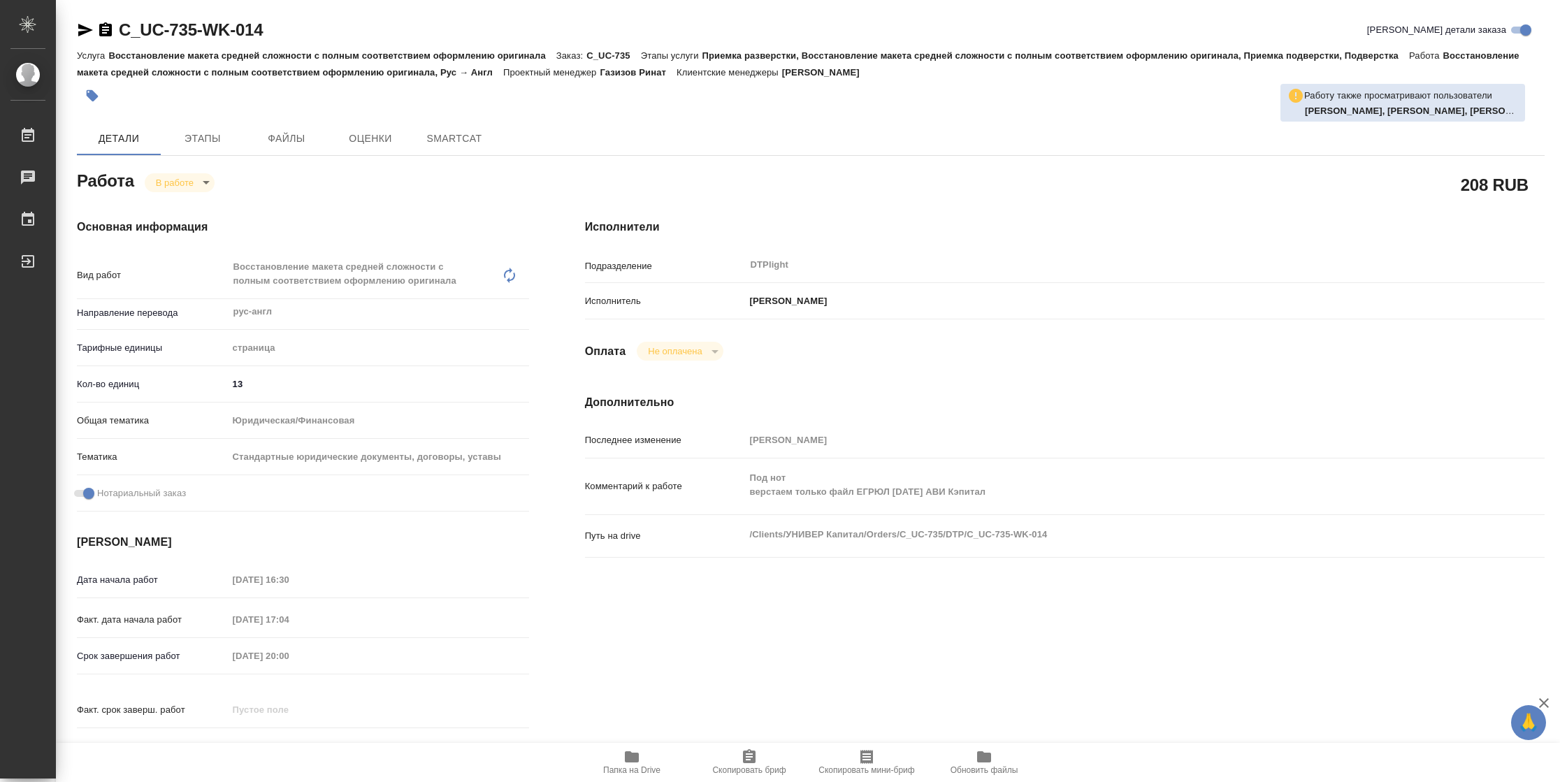
type textarea "x"
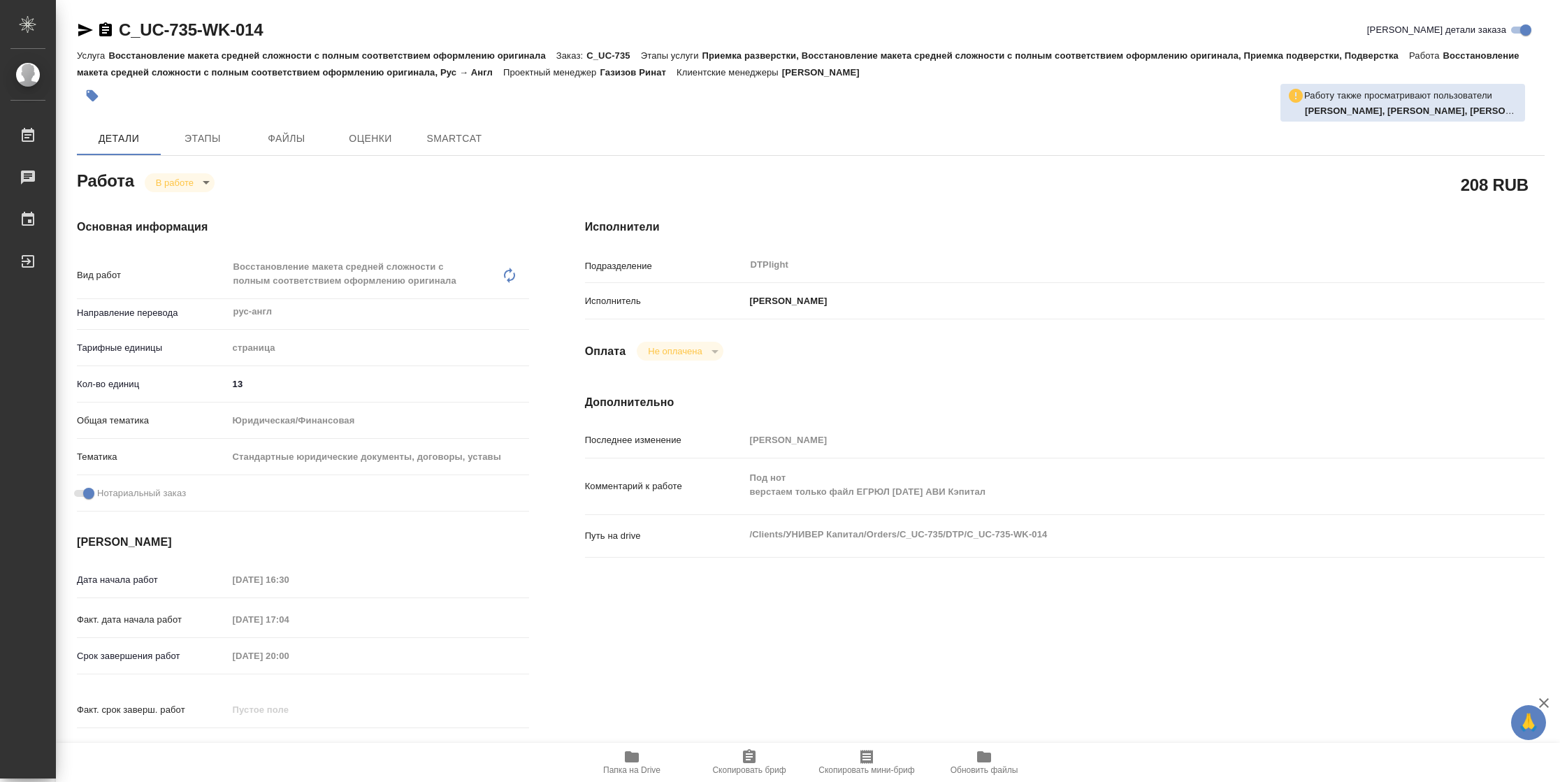
type textarea "x"
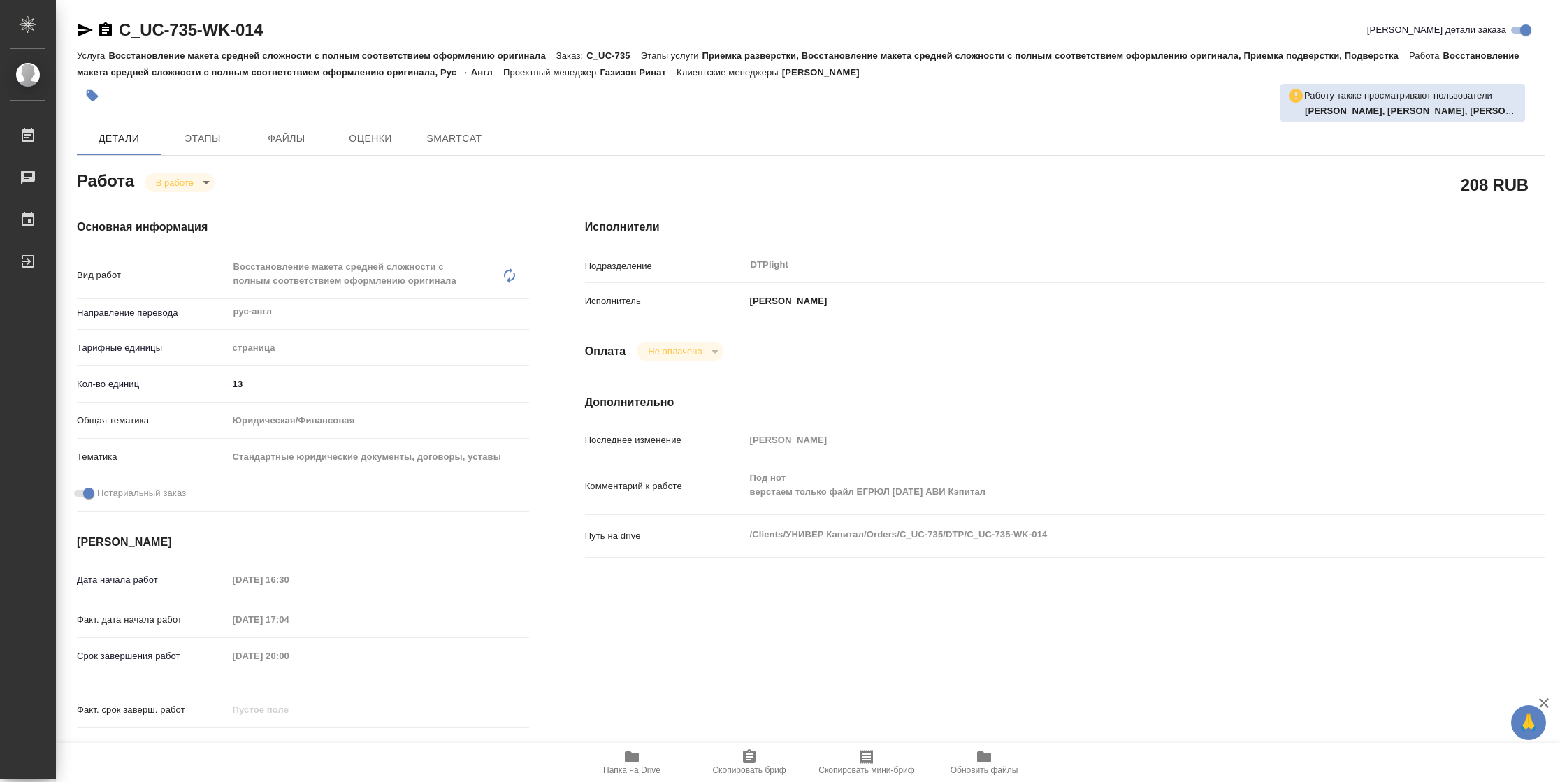
type textarea "x"
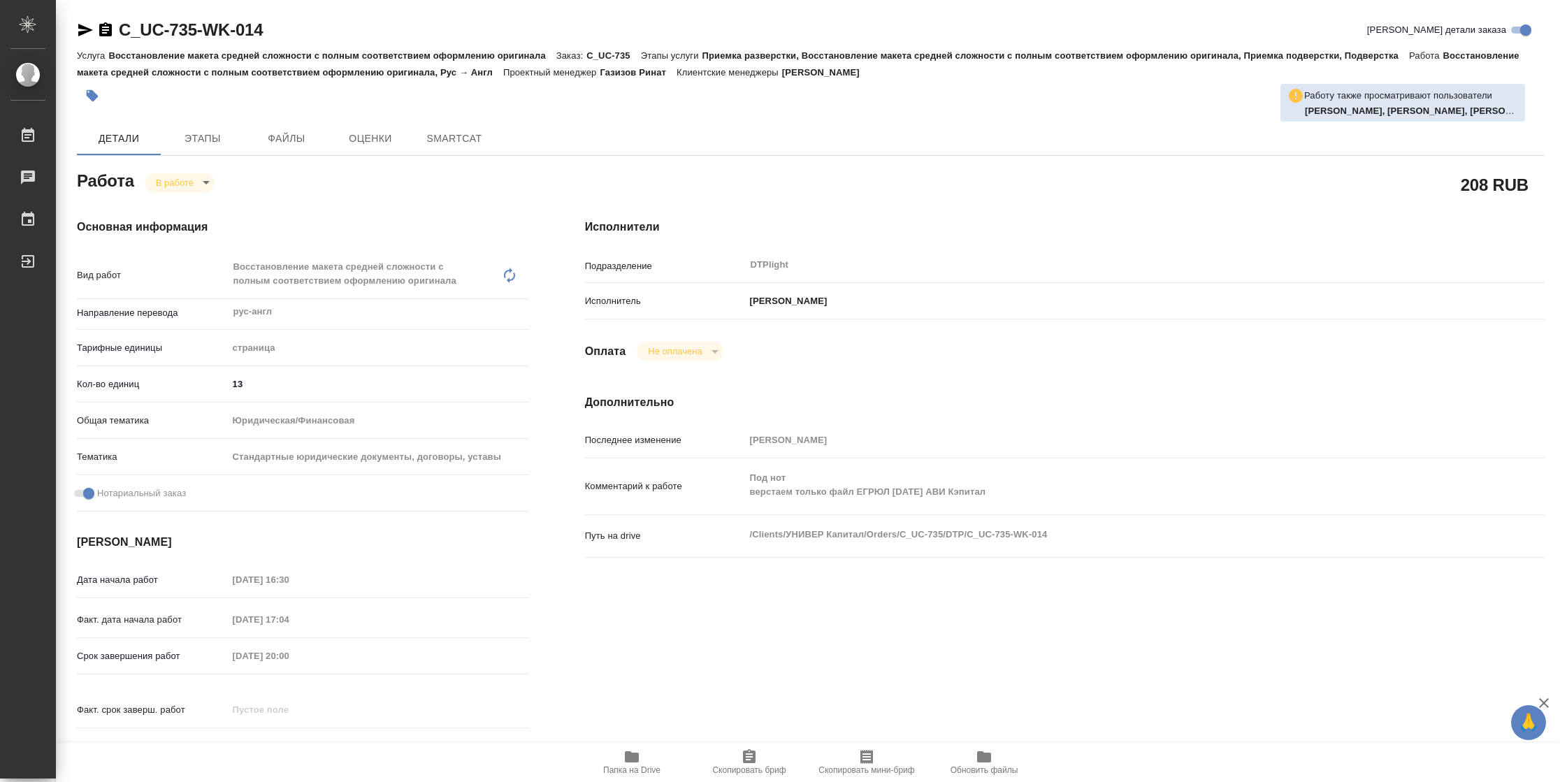
type textarea "x"
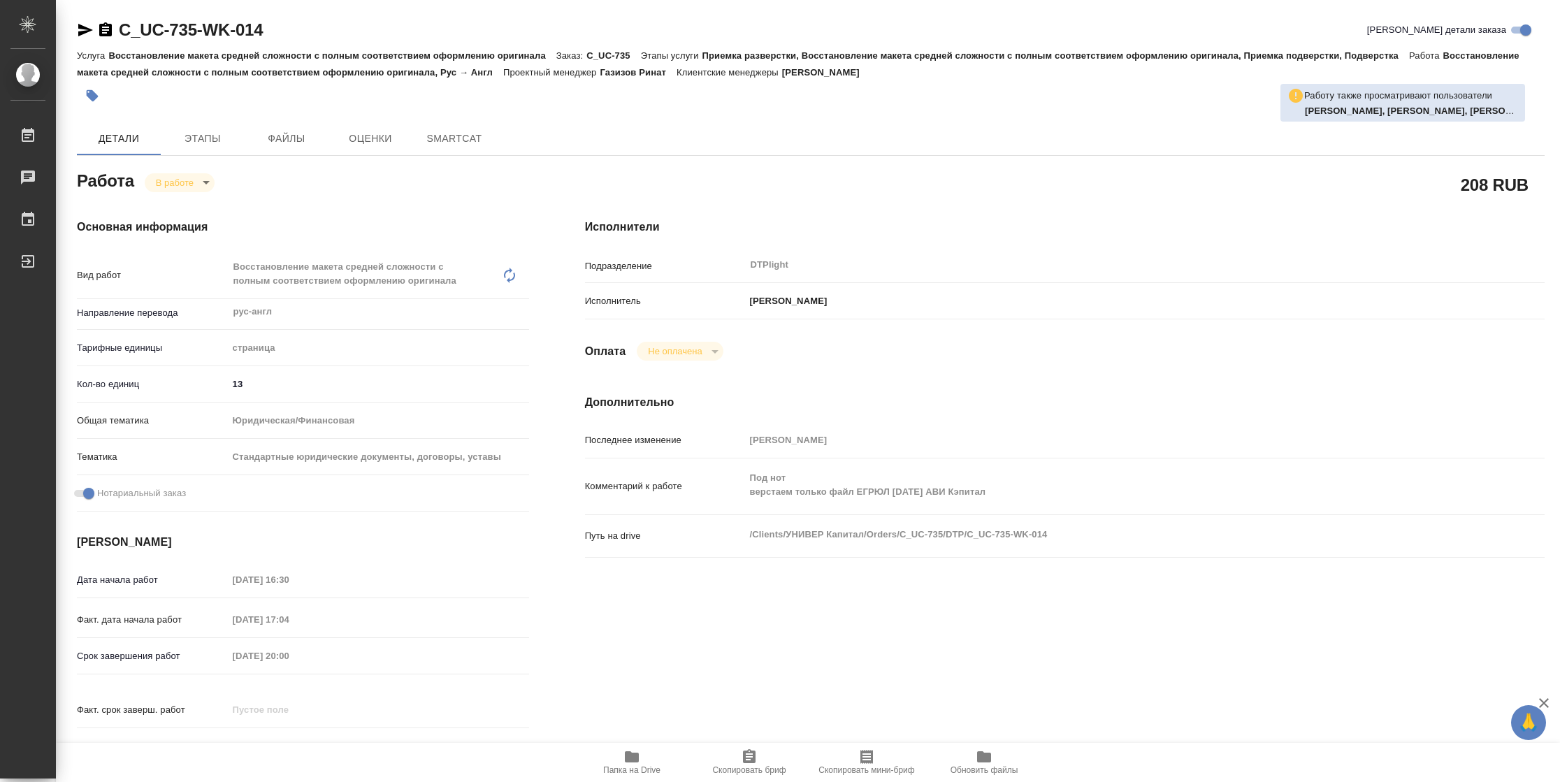
type textarea "x"
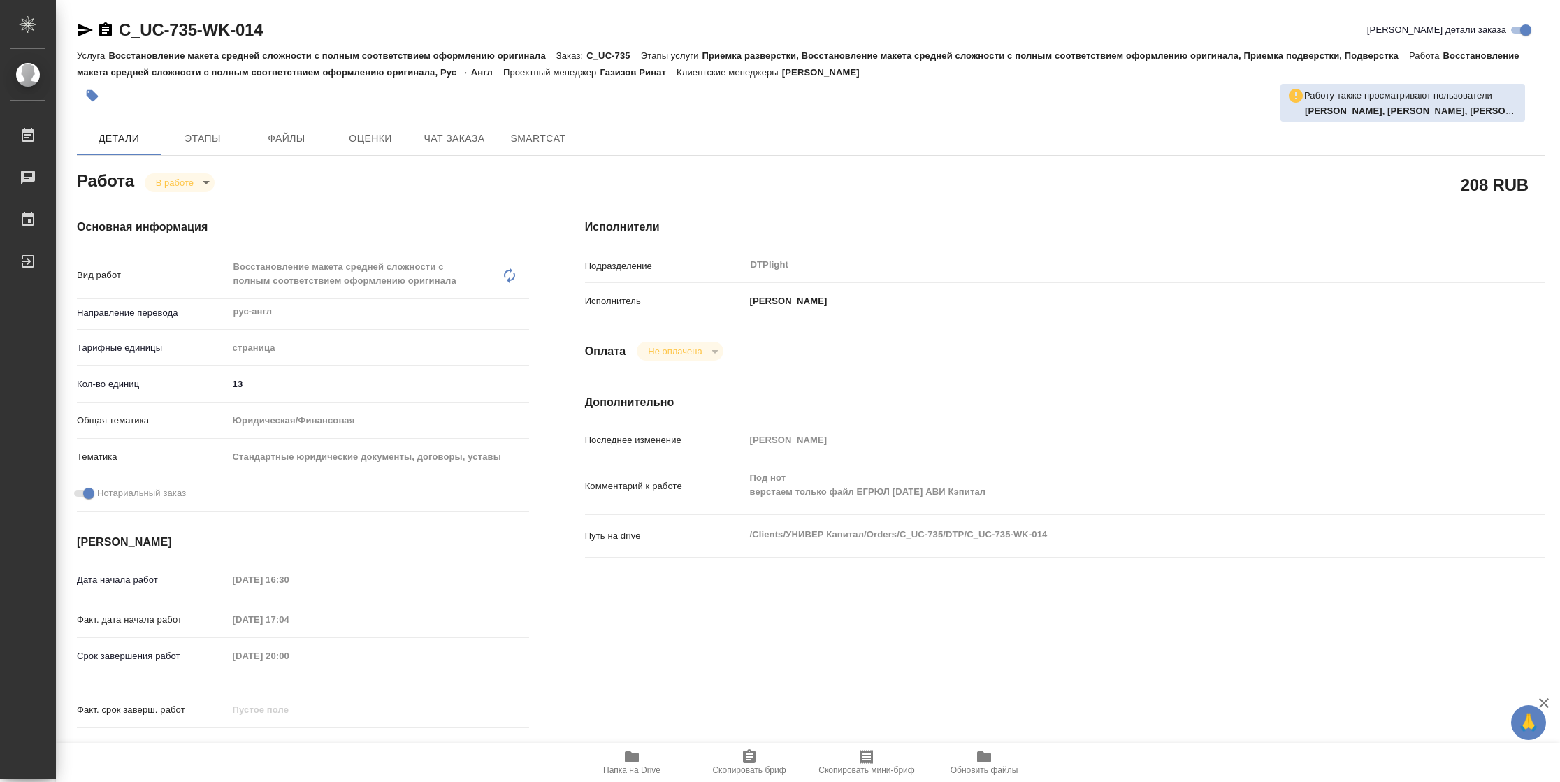
type textarea "x"
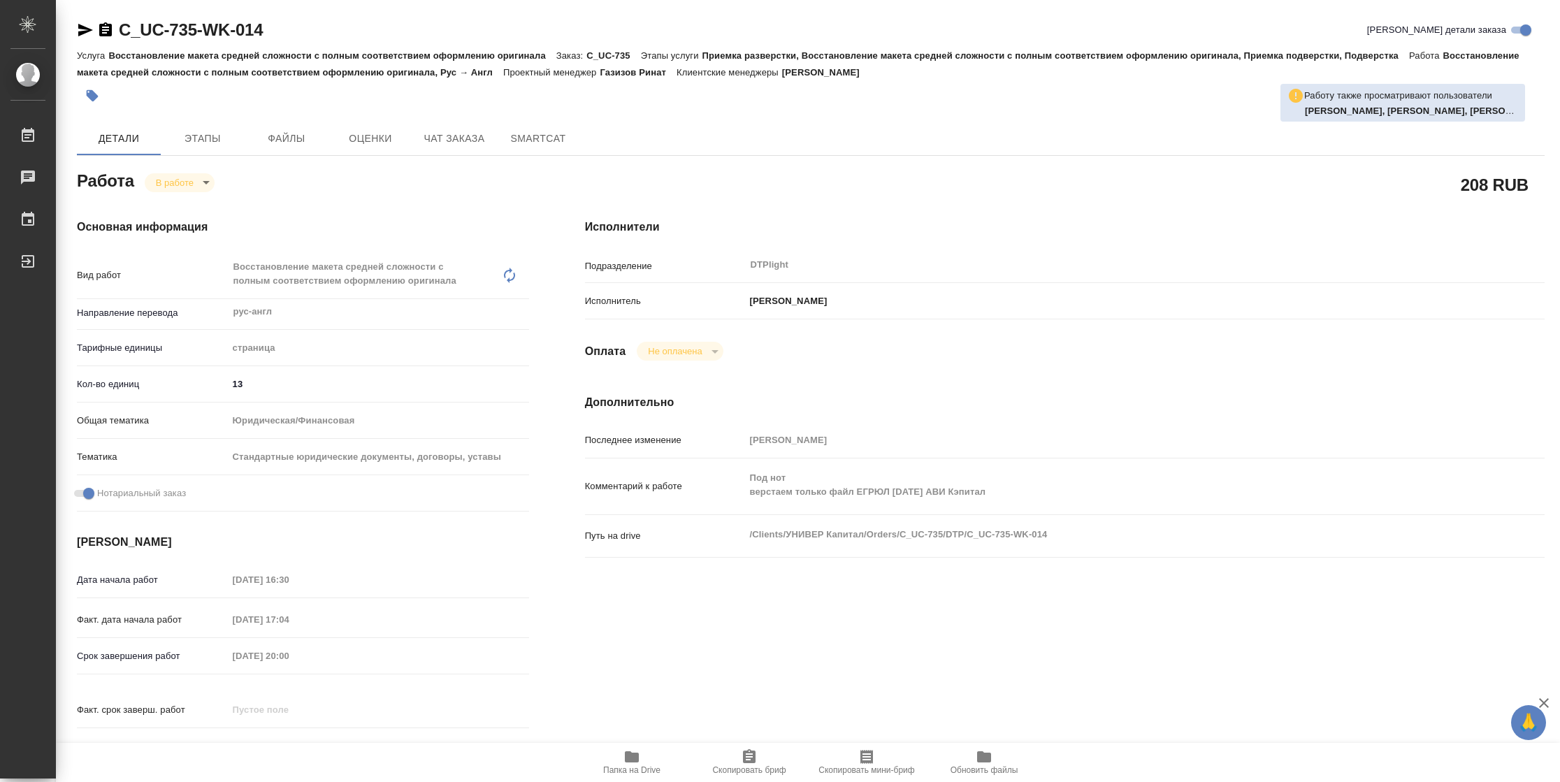
type textarea "x"
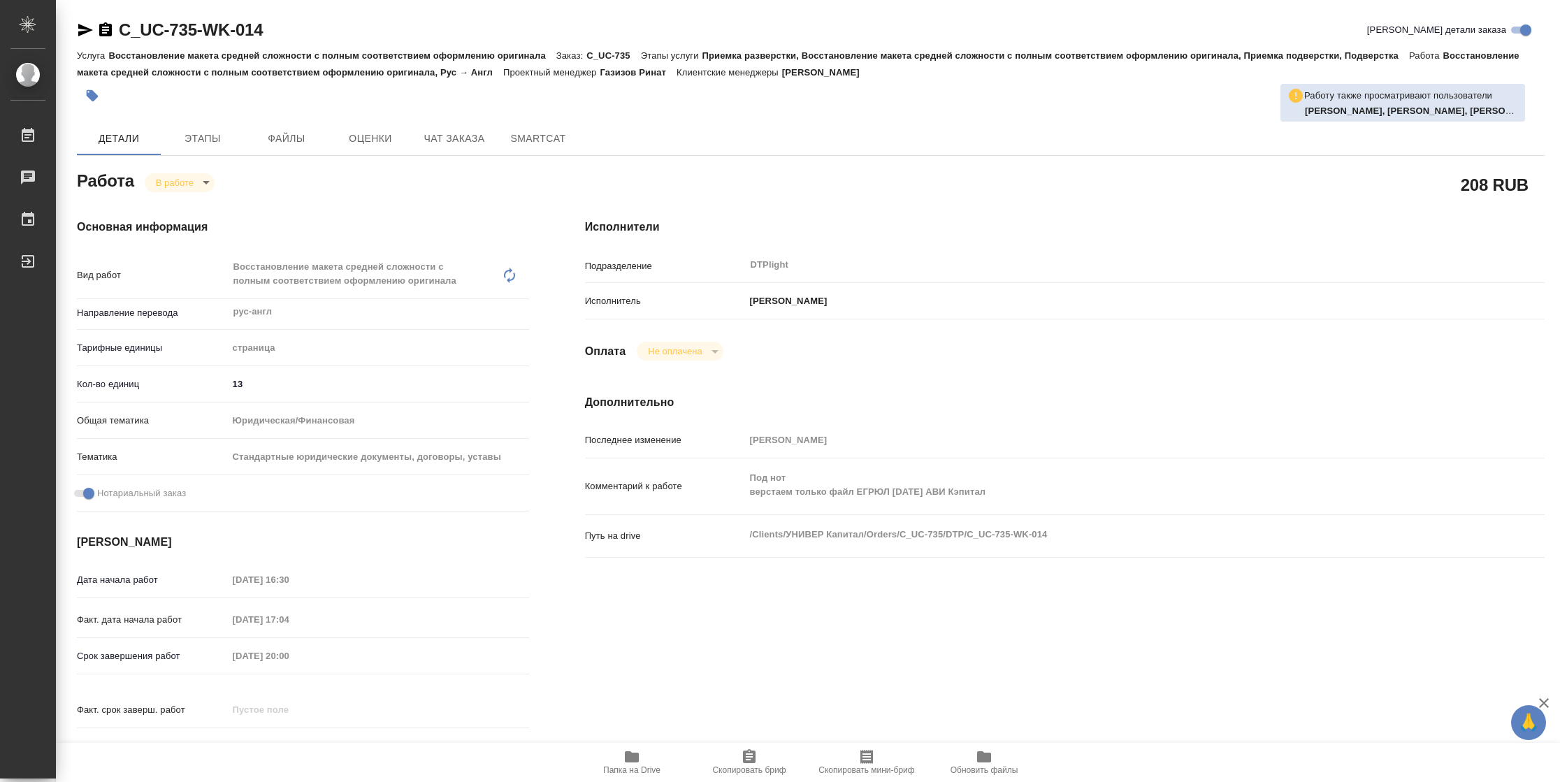
click at [614, 773] on span "Папка на Drive" at bounding box center [631, 771] width 57 height 10
type textarea "x"
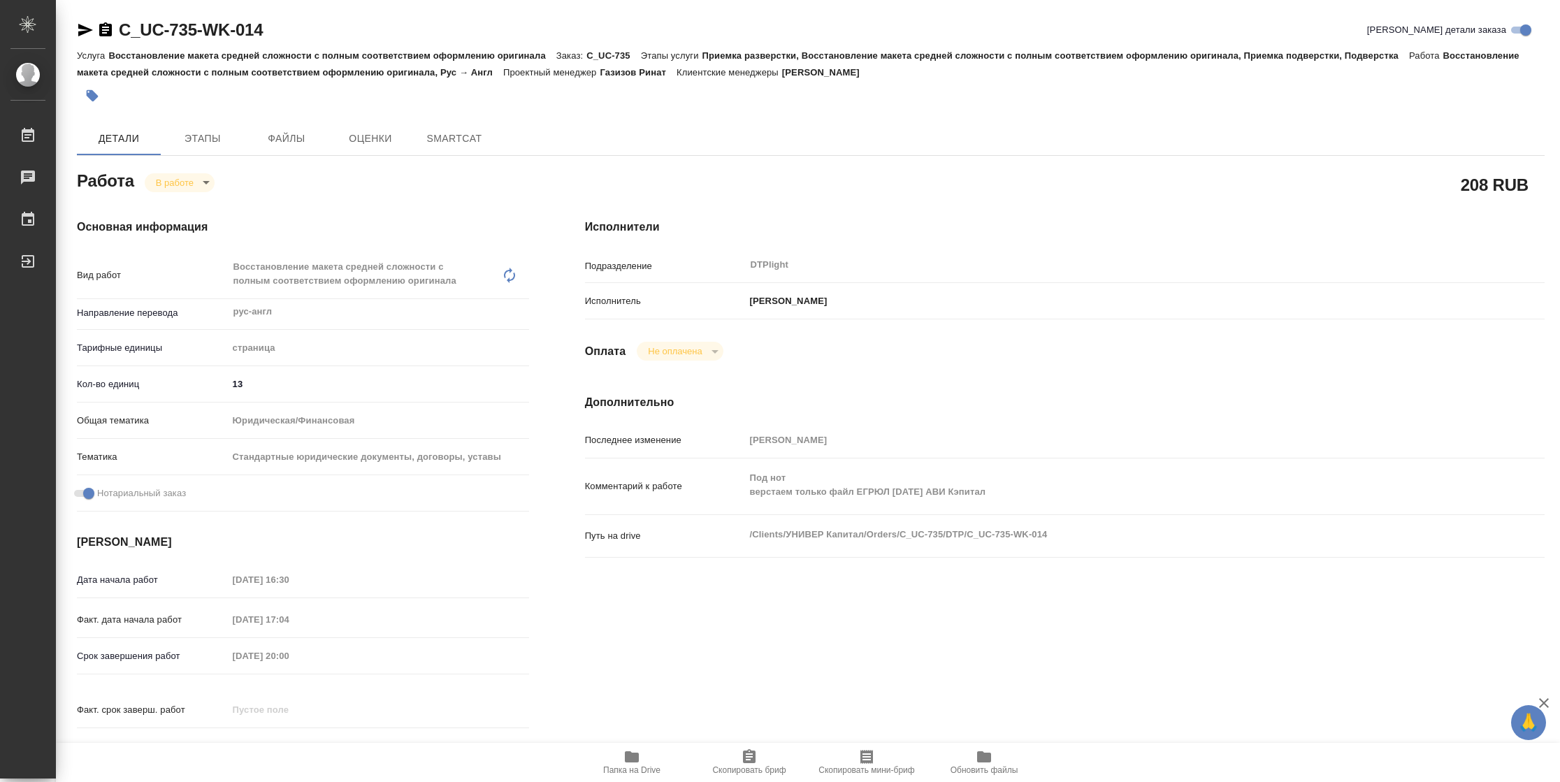
type textarea "x"
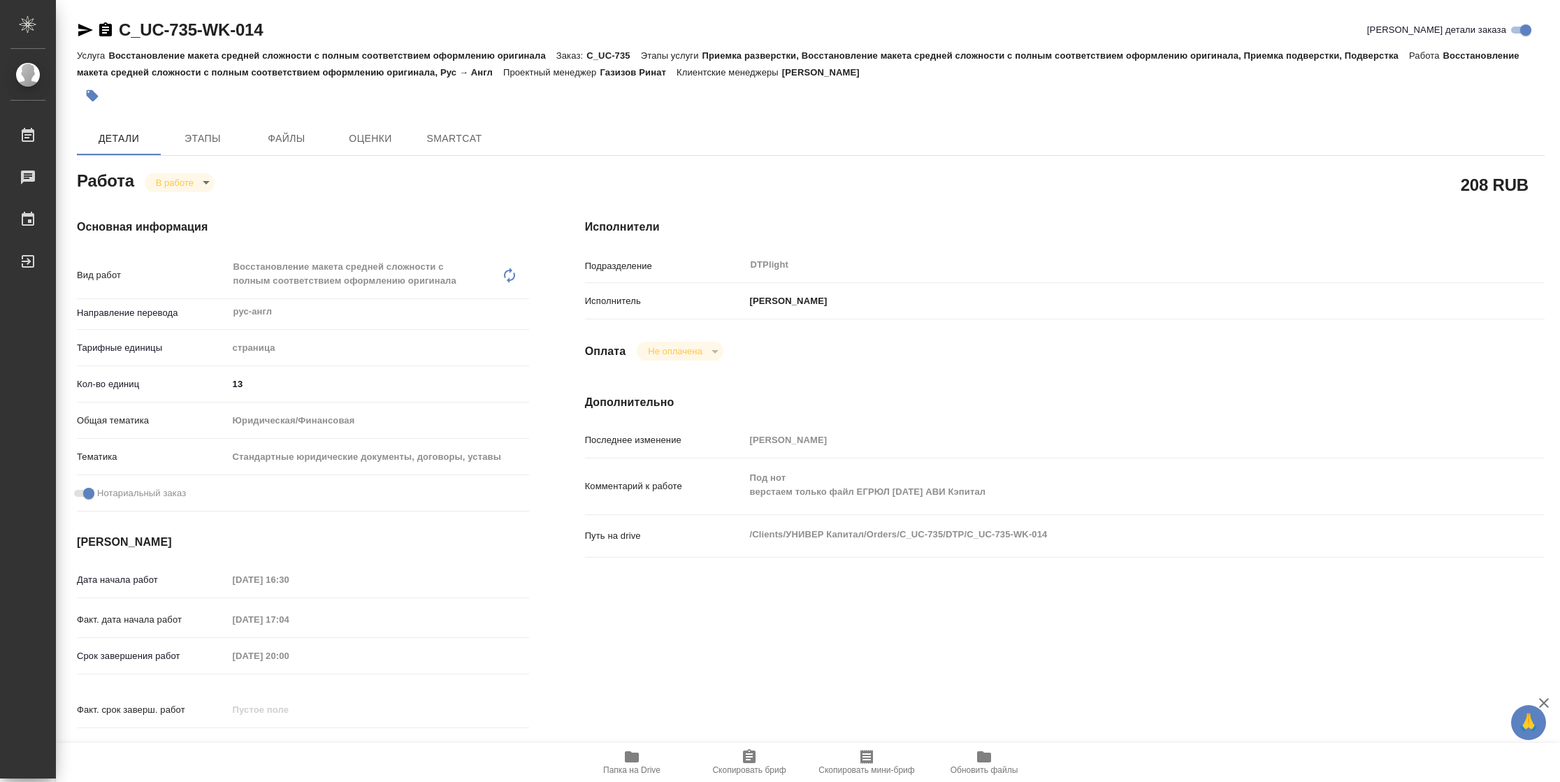
type textarea "x"
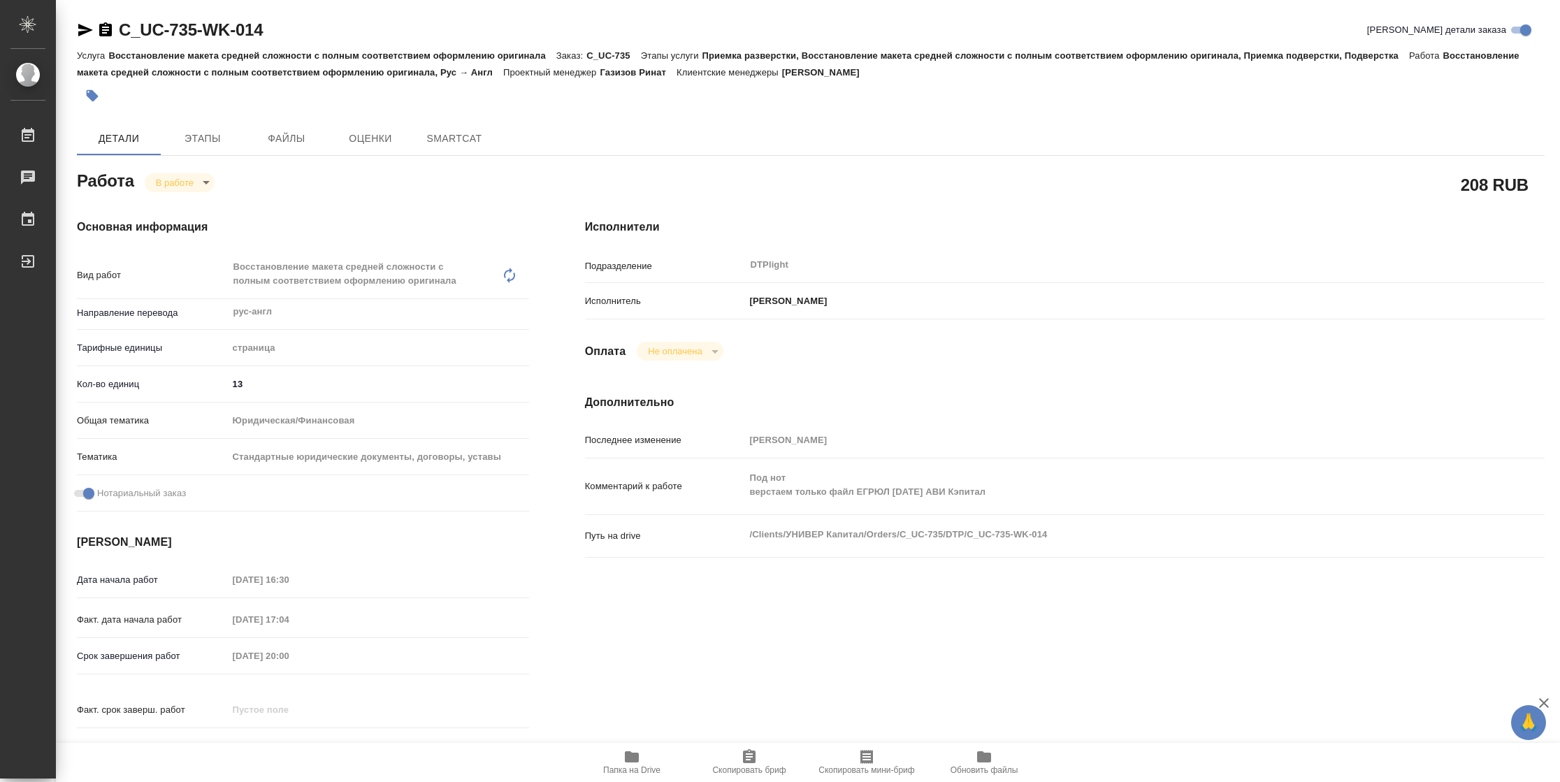
type textarea "x"
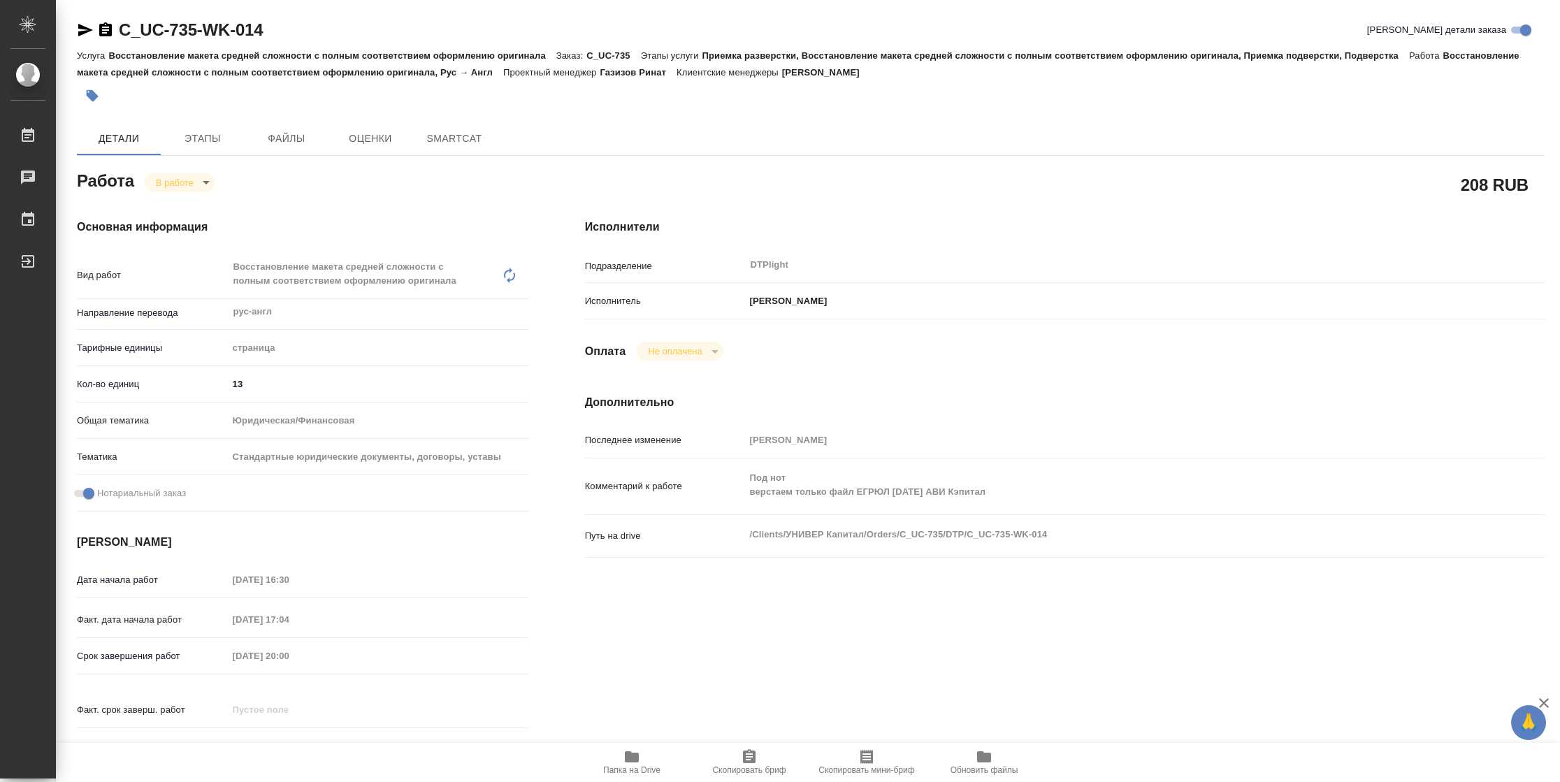
type textarea "x"
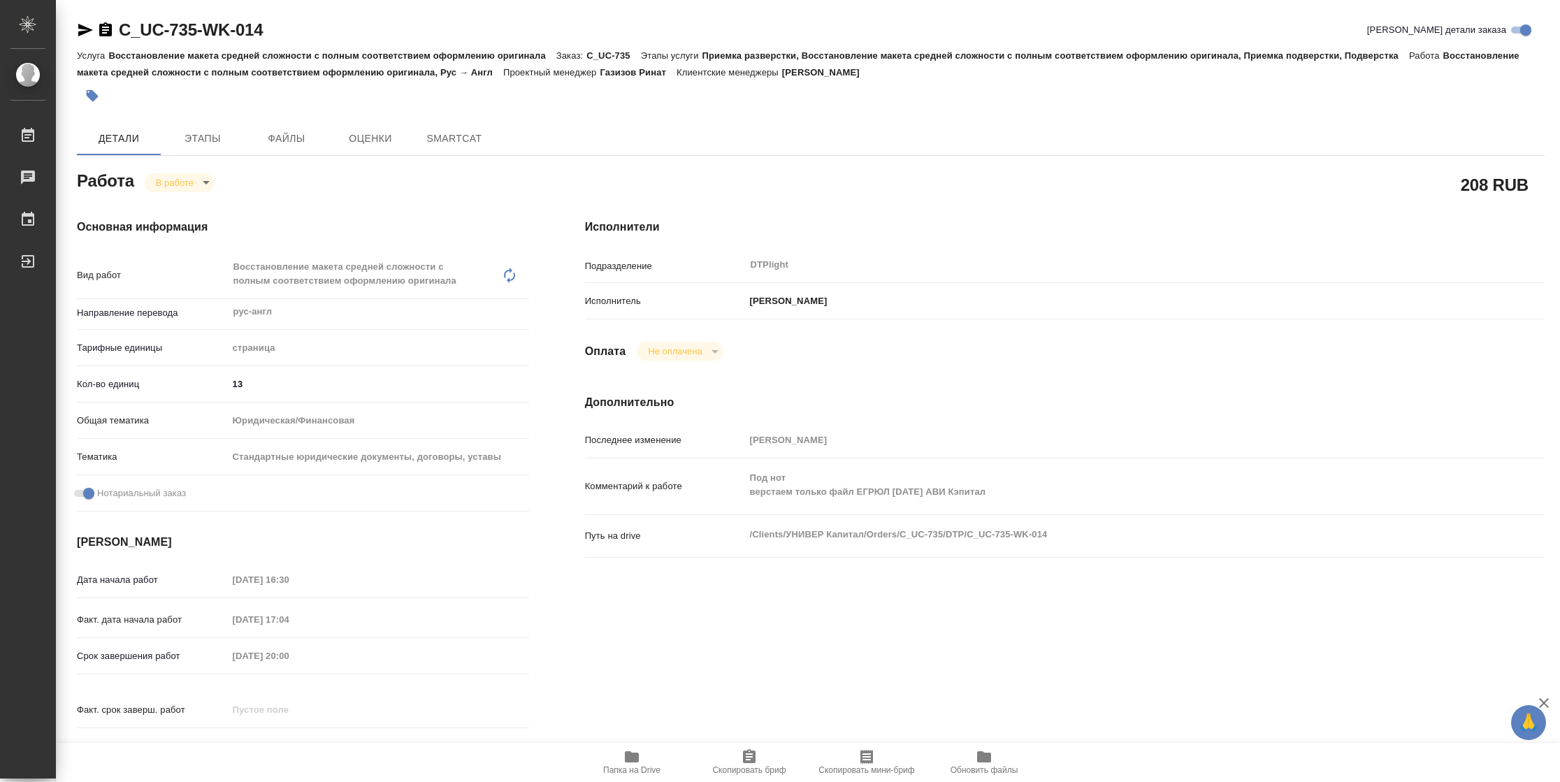
type textarea "x"
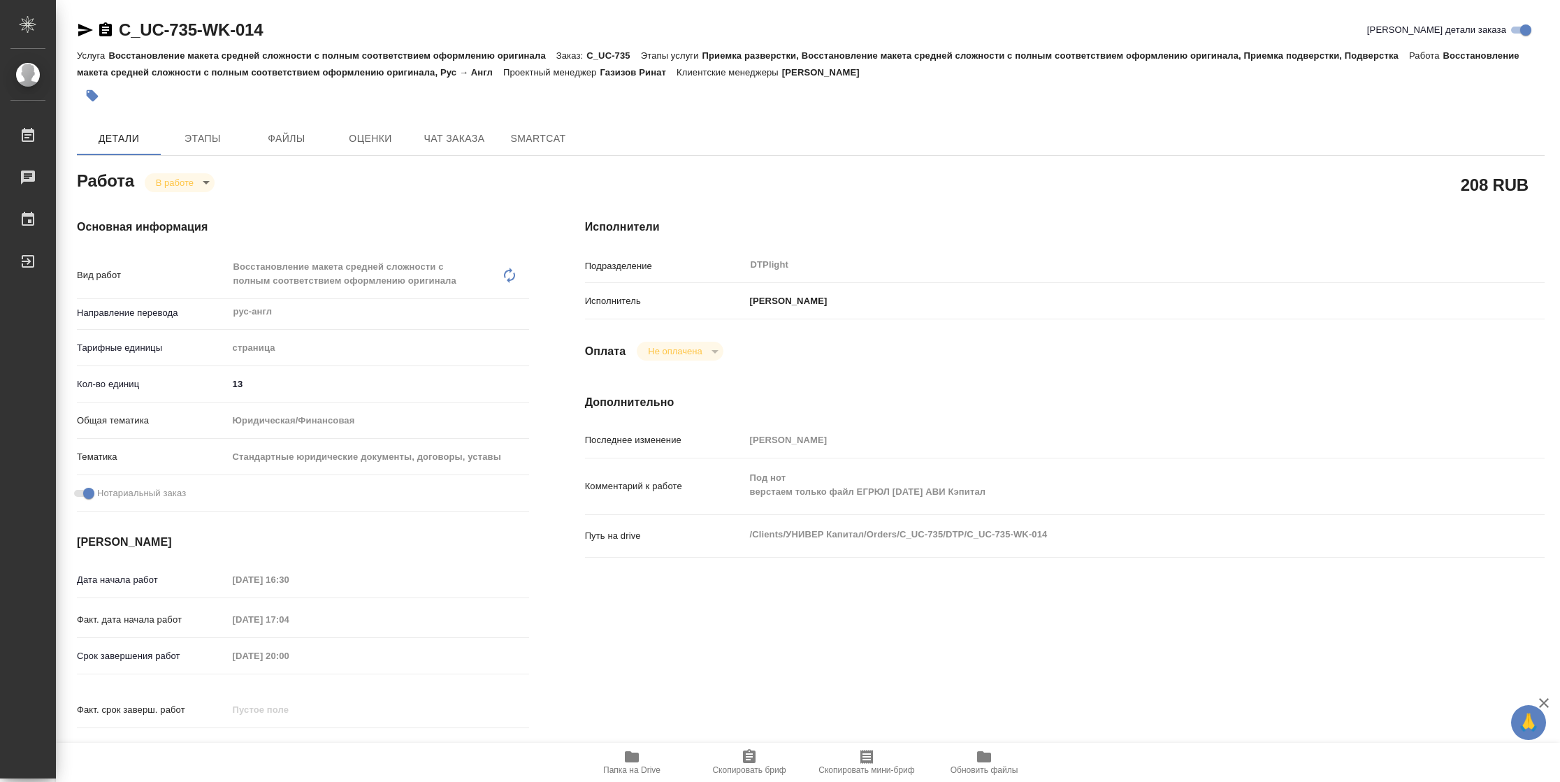
type textarea "x"
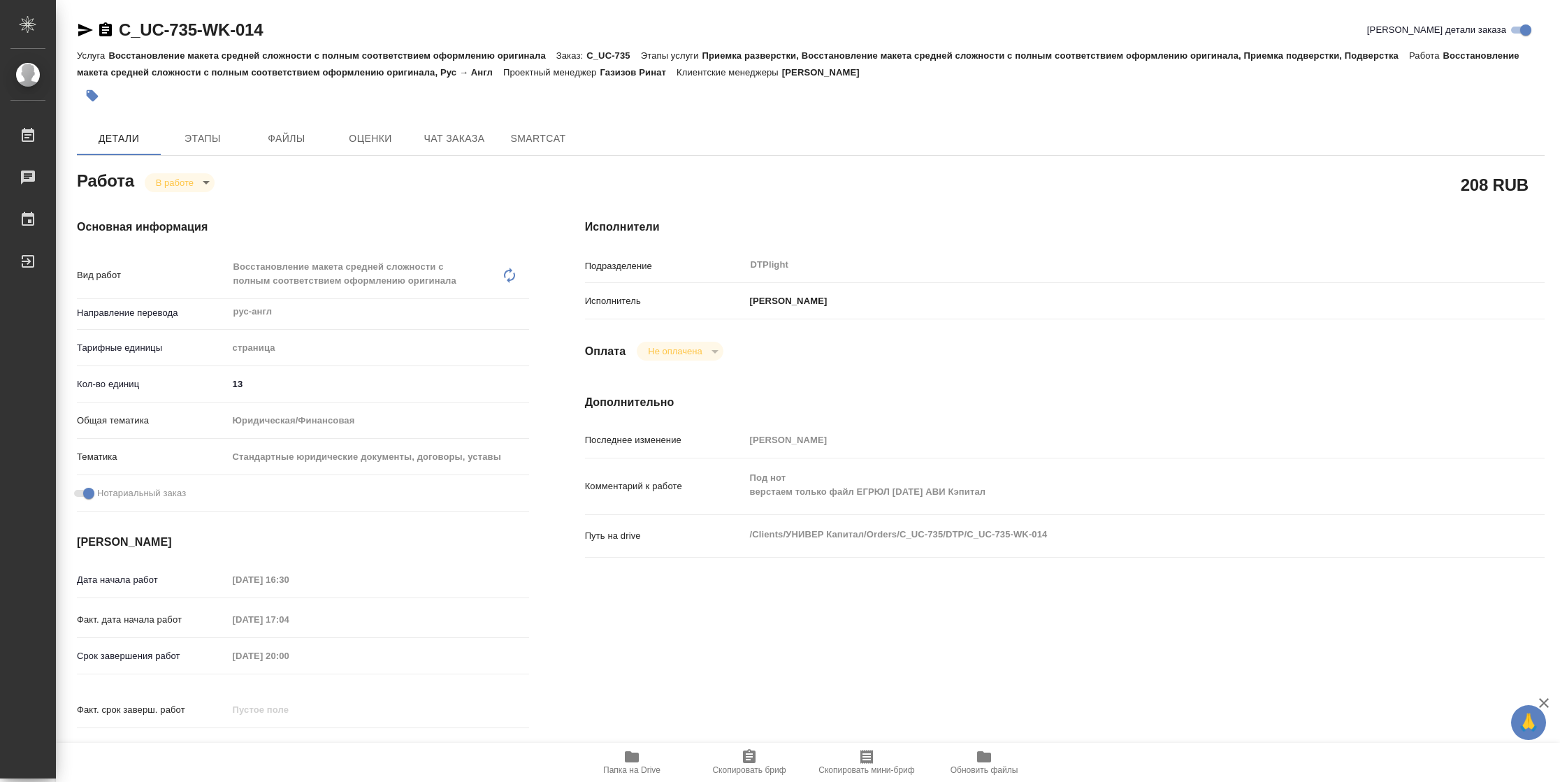
type textarea "x"
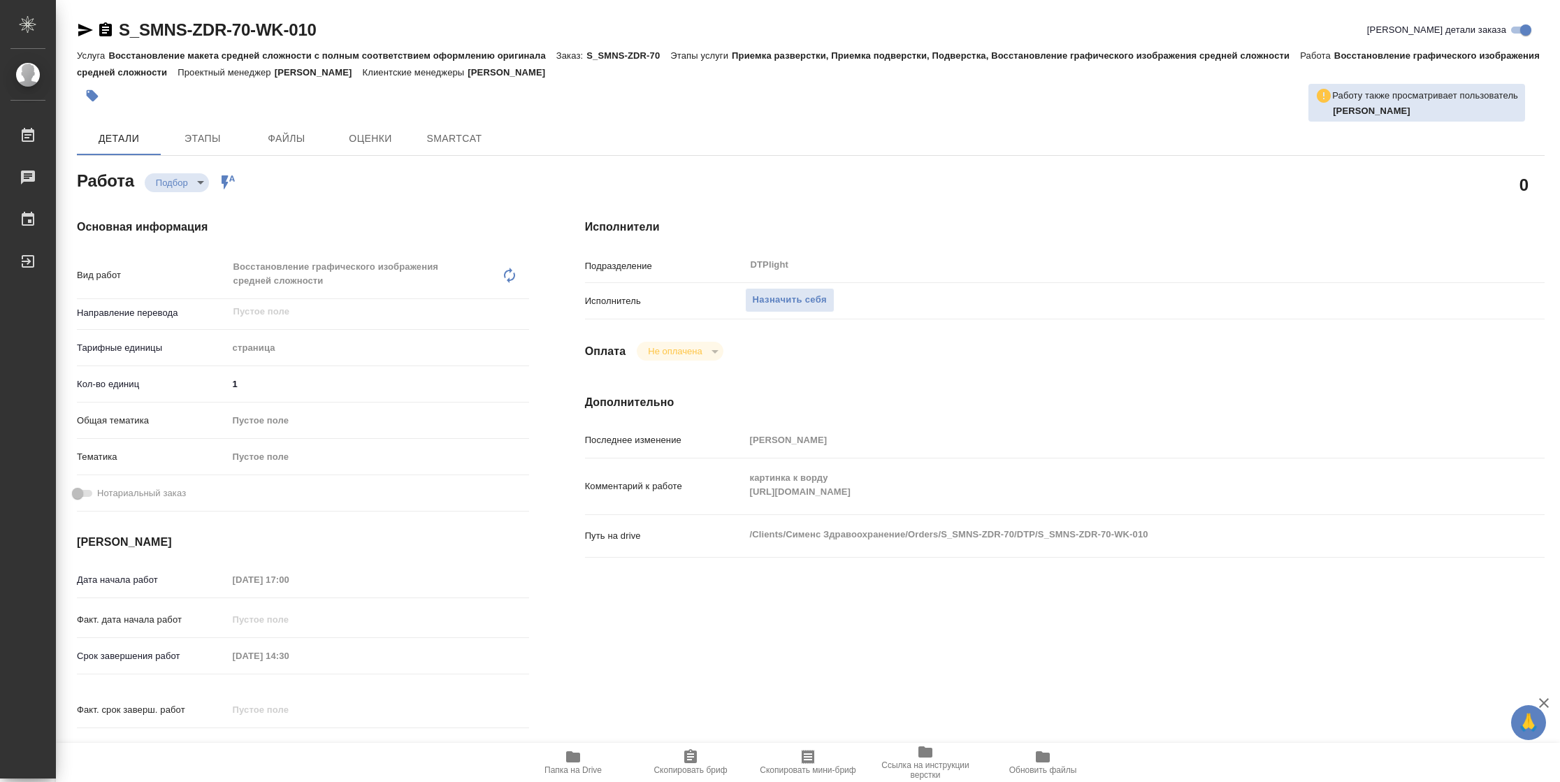
type textarea "x"
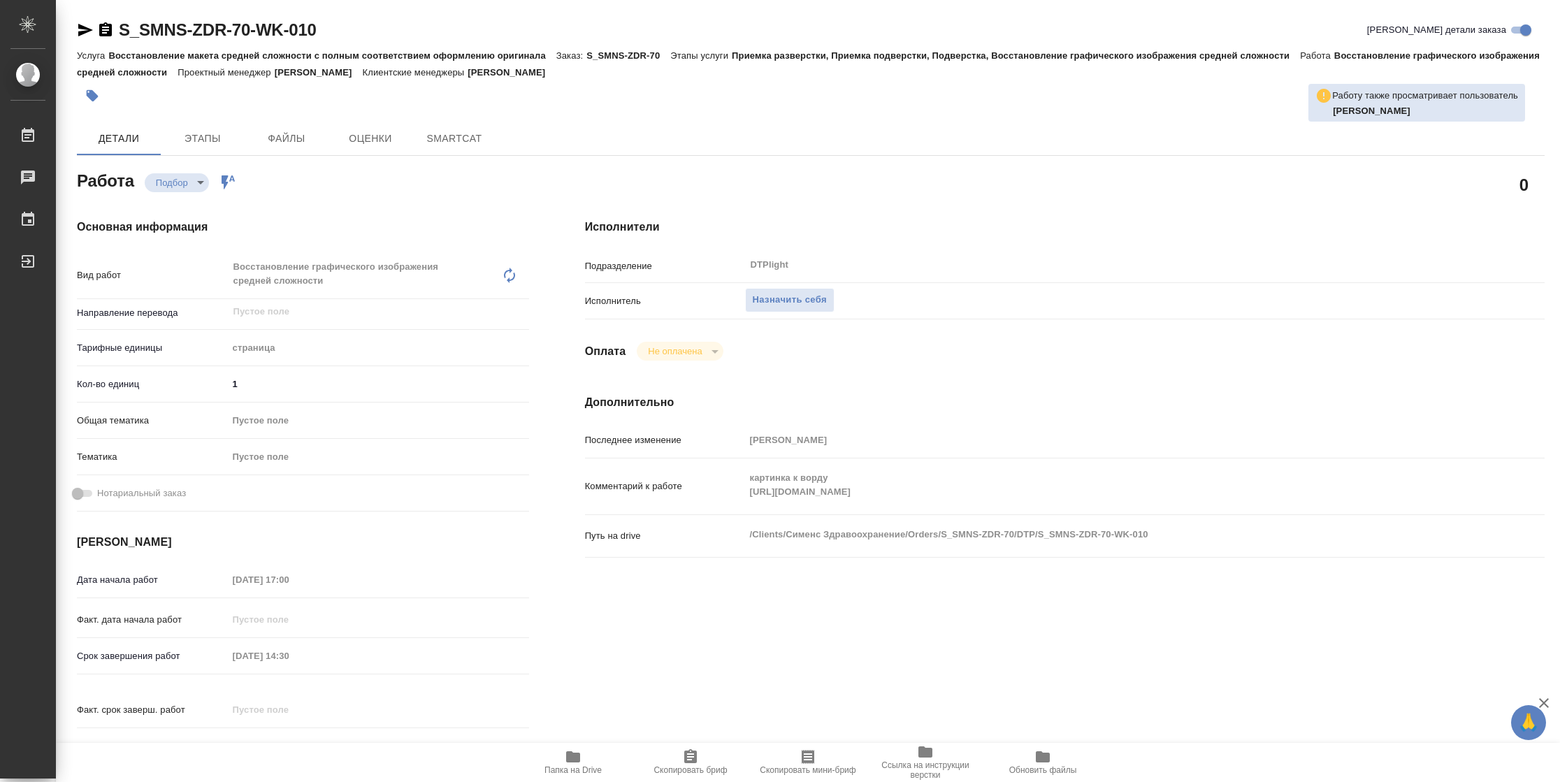
type textarea "x"
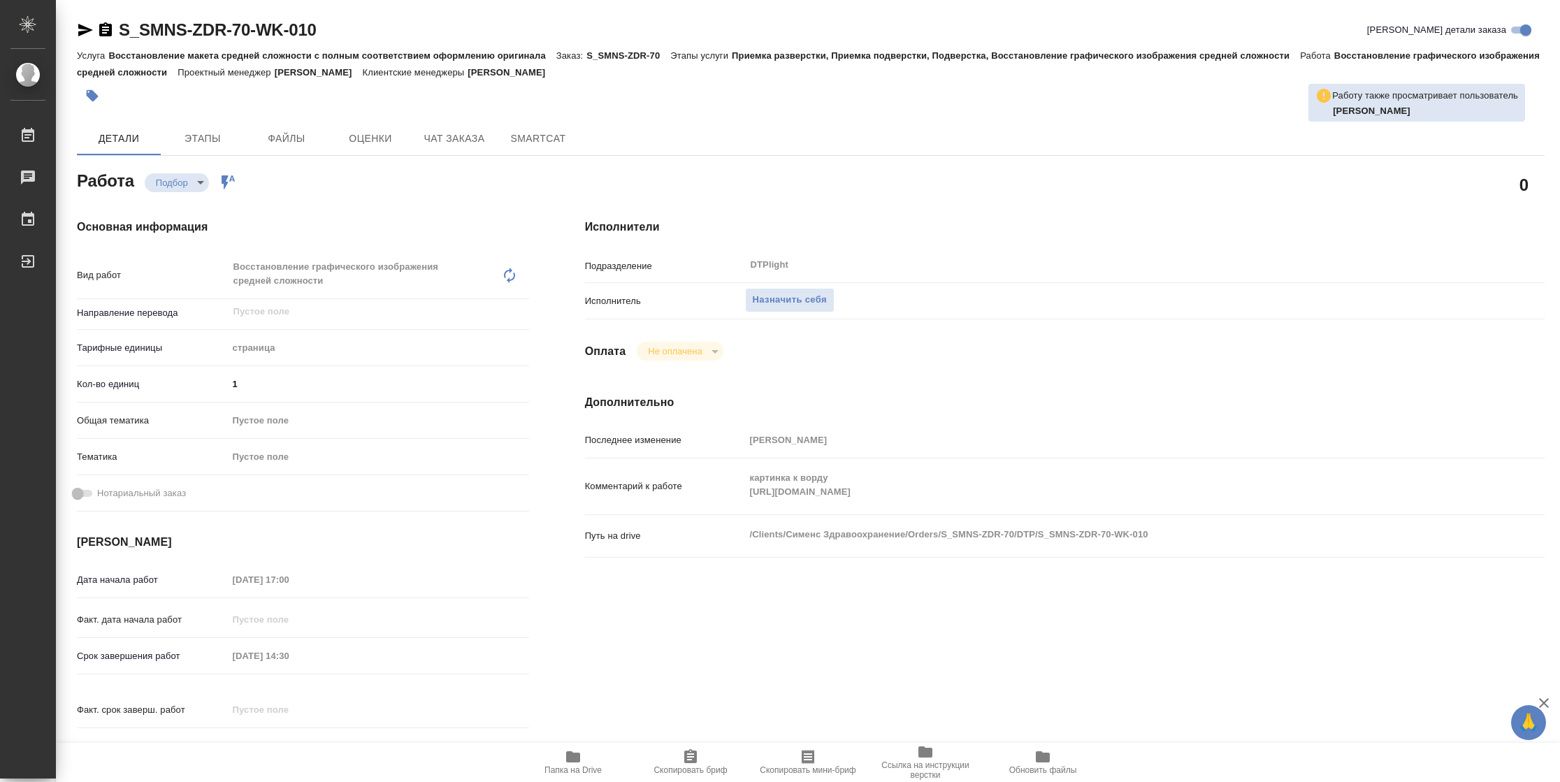
type textarea "x"
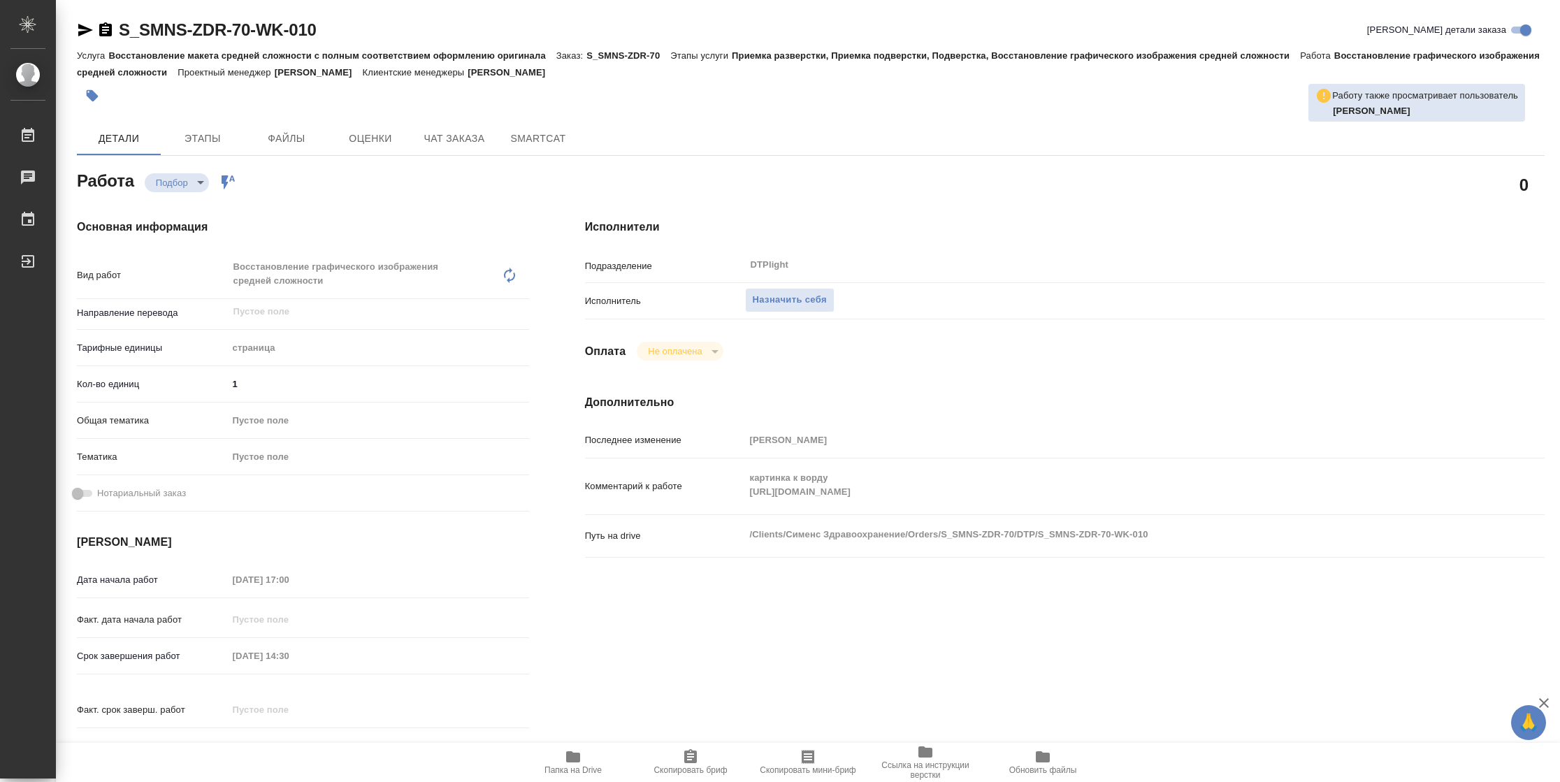
type textarea "x"
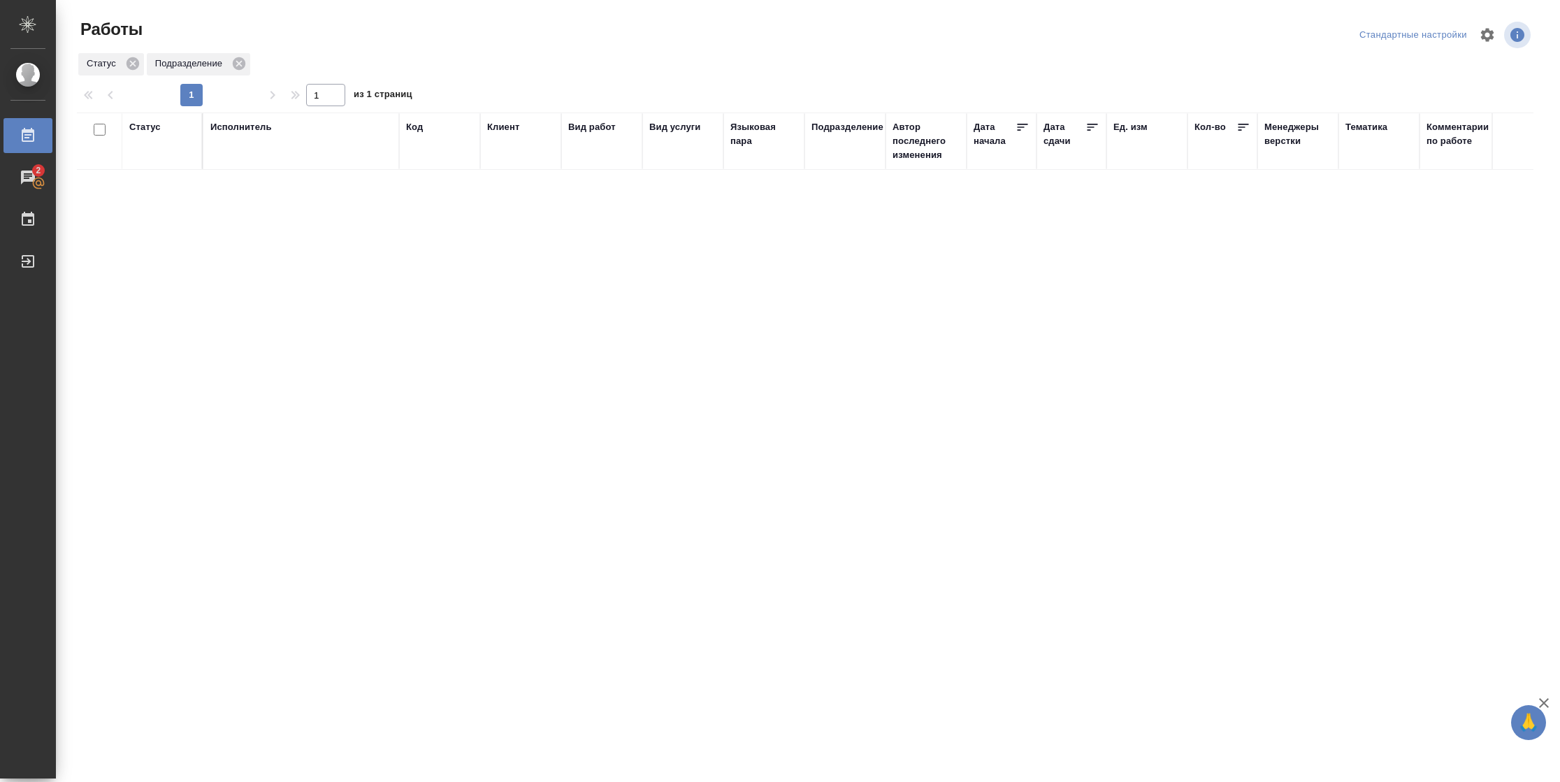
click at [148, 131] on div "Статус" at bounding box center [144, 127] width 31 height 14
click at [178, 193] on div at bounding box center [182, 168] width 25 height 55
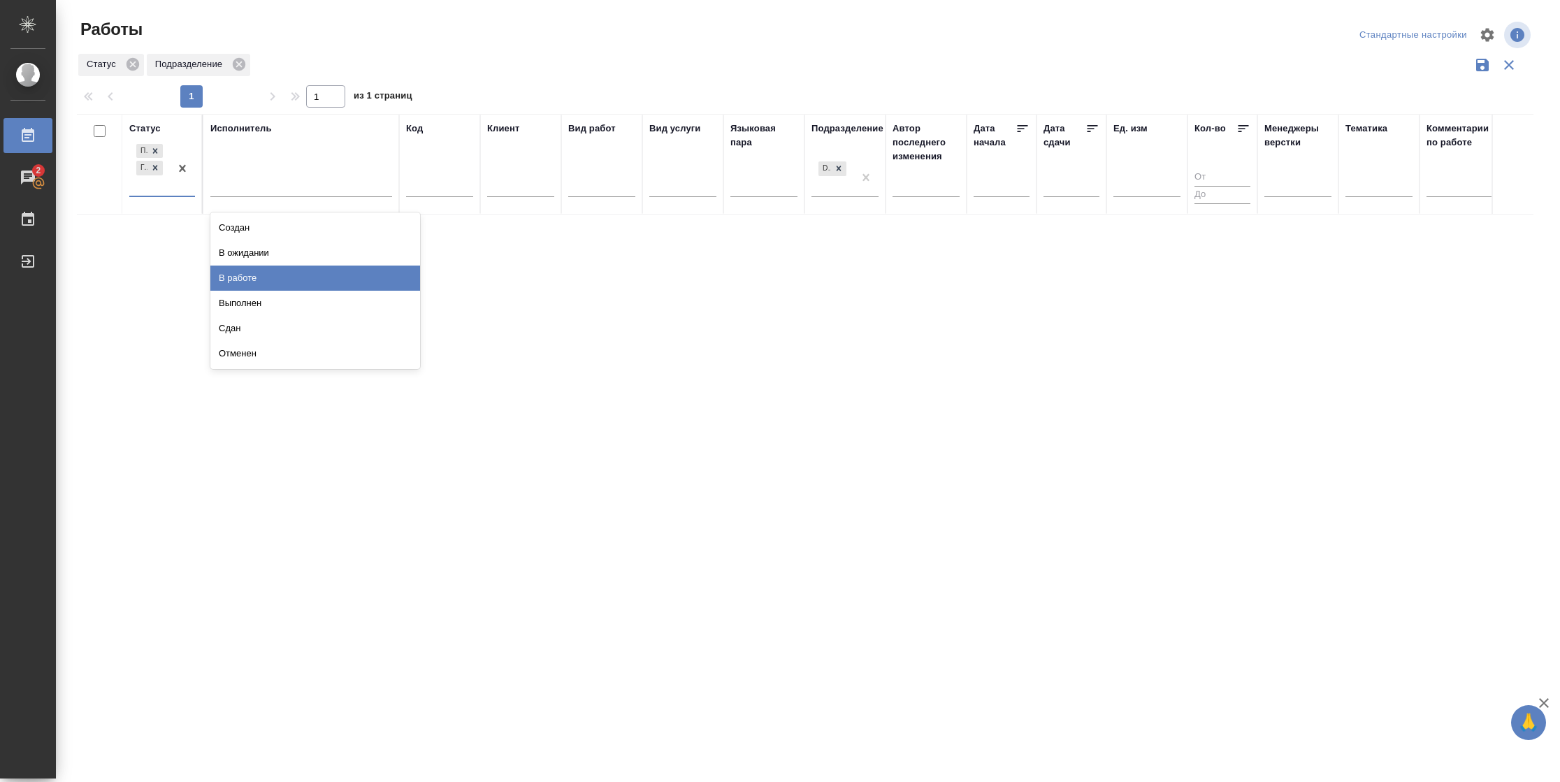
click at [299, 278] on div "В работе" at bounding box center [315, 278] width 210 height 25
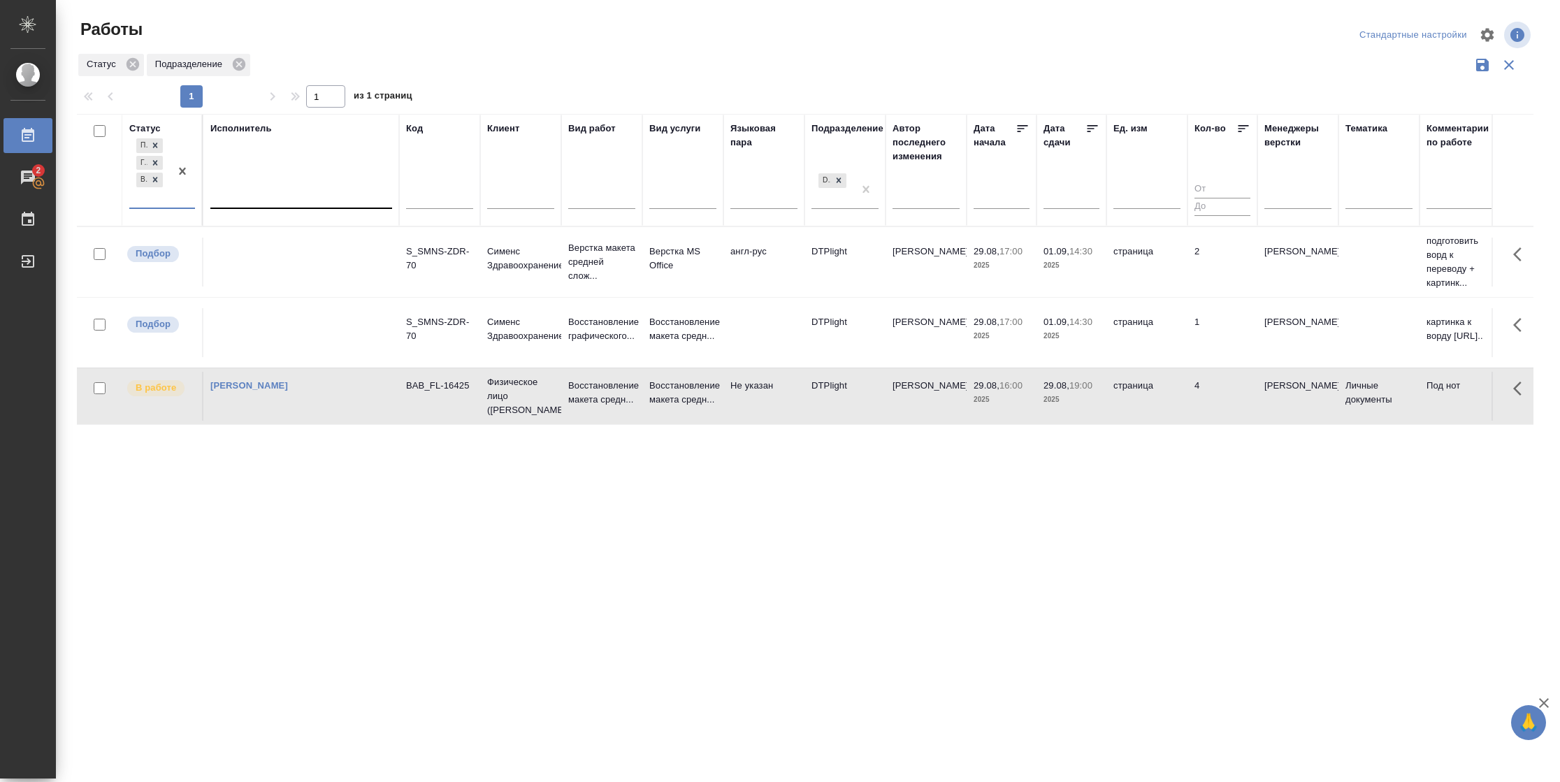
click at [297, 196] on div at bounding box center [301, 195] width 182 height 20
drag, startPoint x: 300, startPoint y: 240, endPoint x: 343, endPoint y: 246, distance: 43.7
click at [301, 242] on div "Свои работы" at bounding box center [315, 239] width 210 height 25
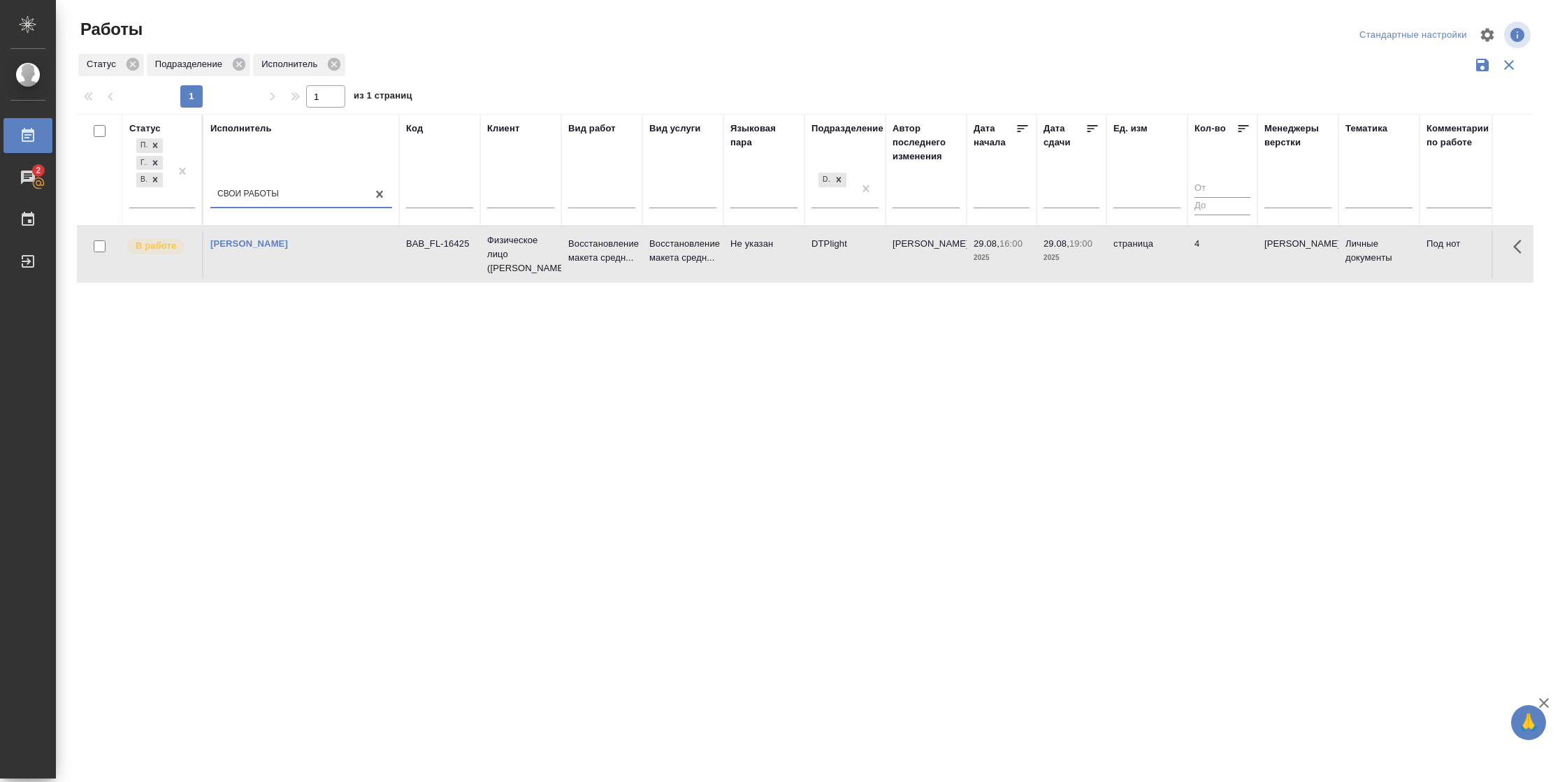
click at [1182, 246] on td "страница" at bounding box center [1147, 254] width 81 height 49
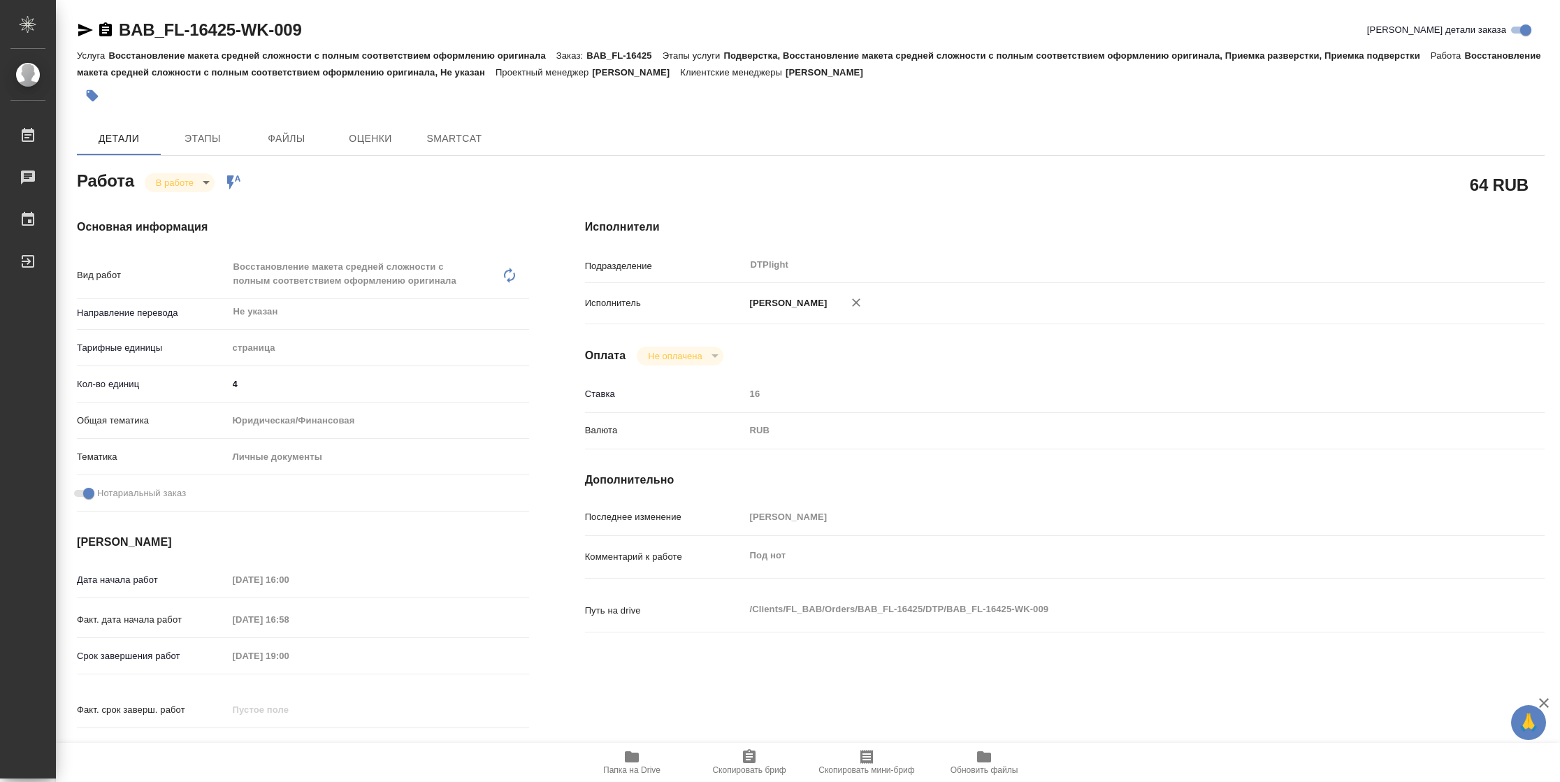
type textarea "x"
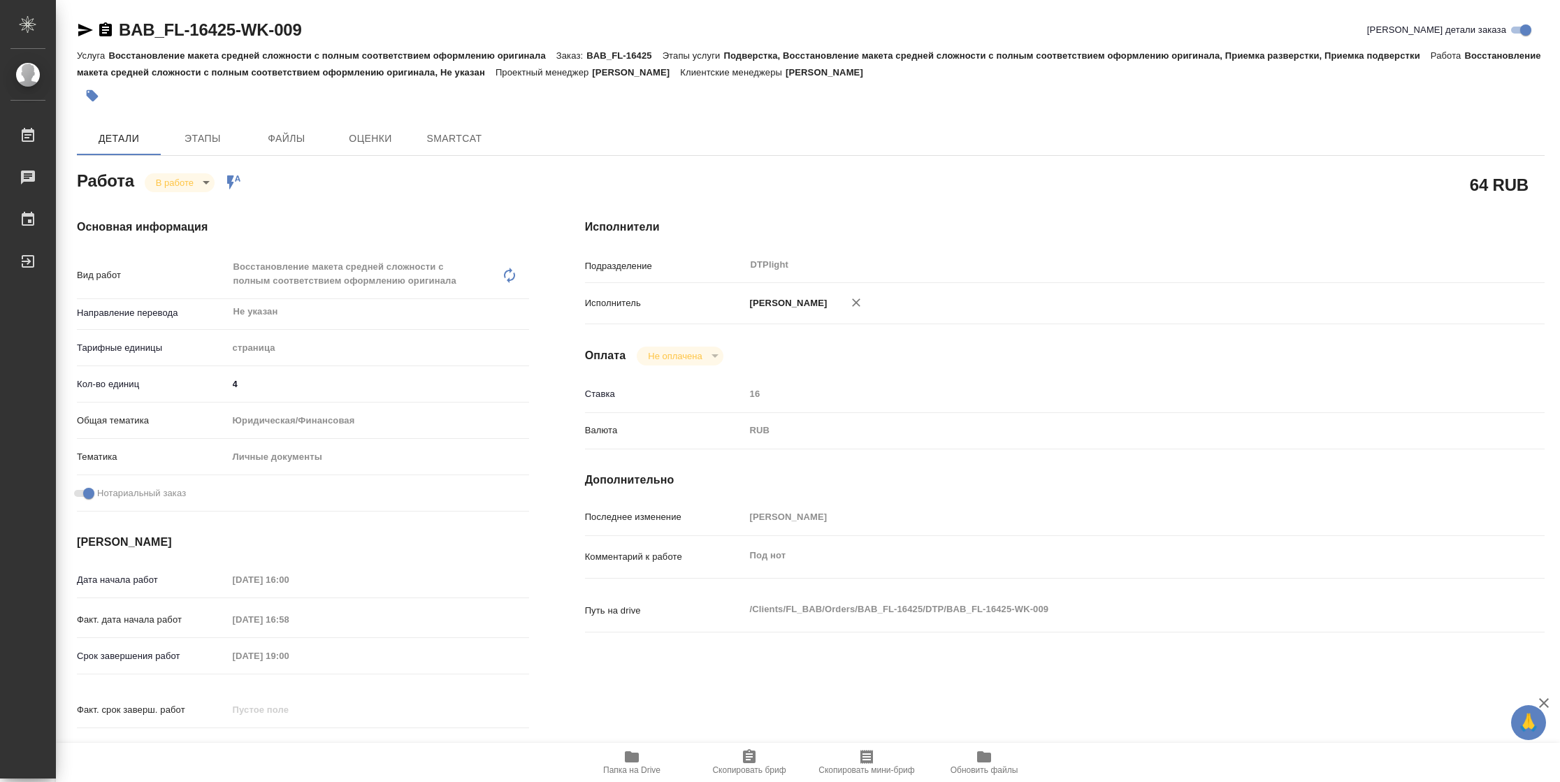
click at [85, 34] on icon "button" at bounding box center [85, 30] width 17 height 17
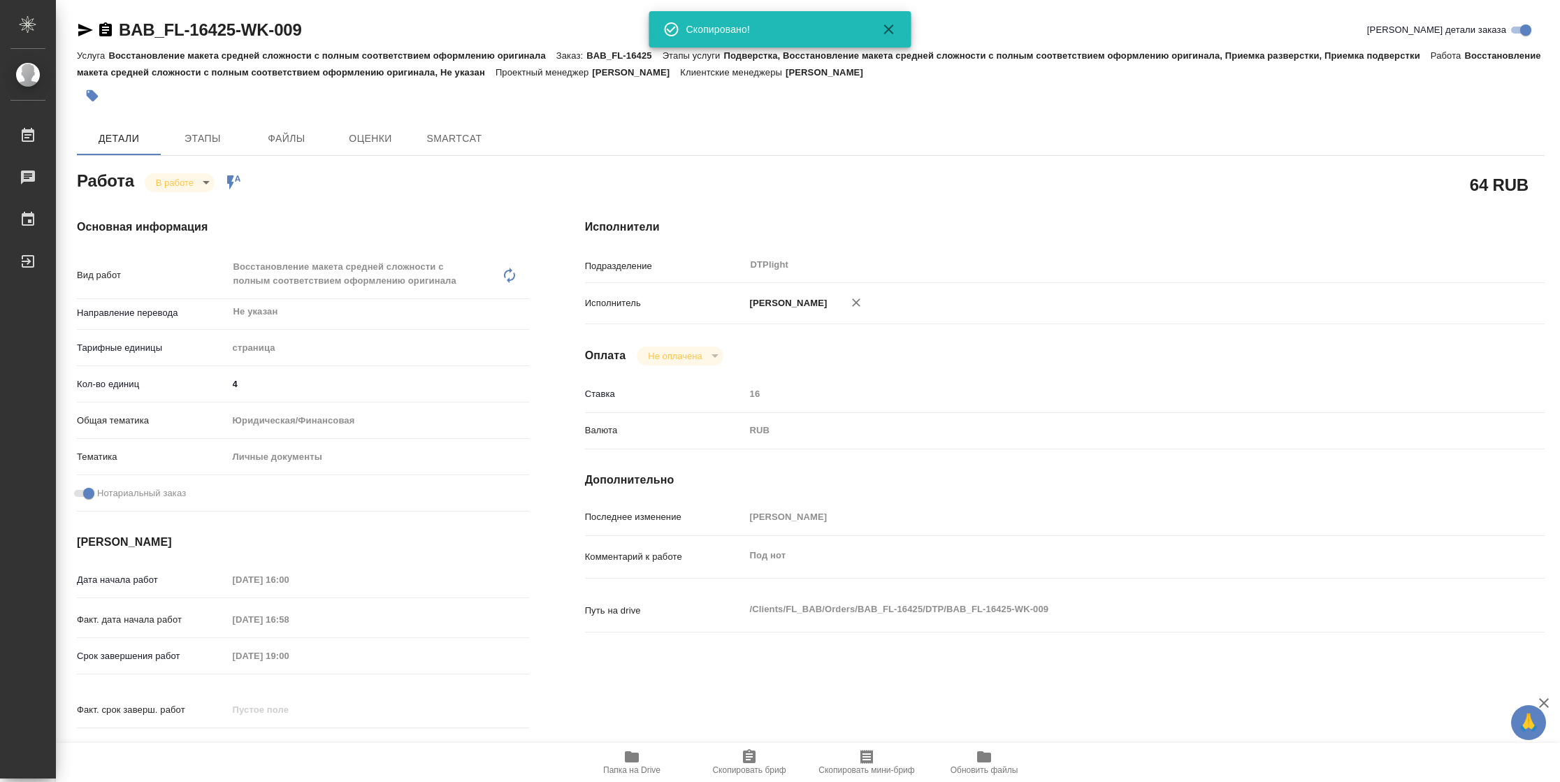
scroll to position [424, 0]
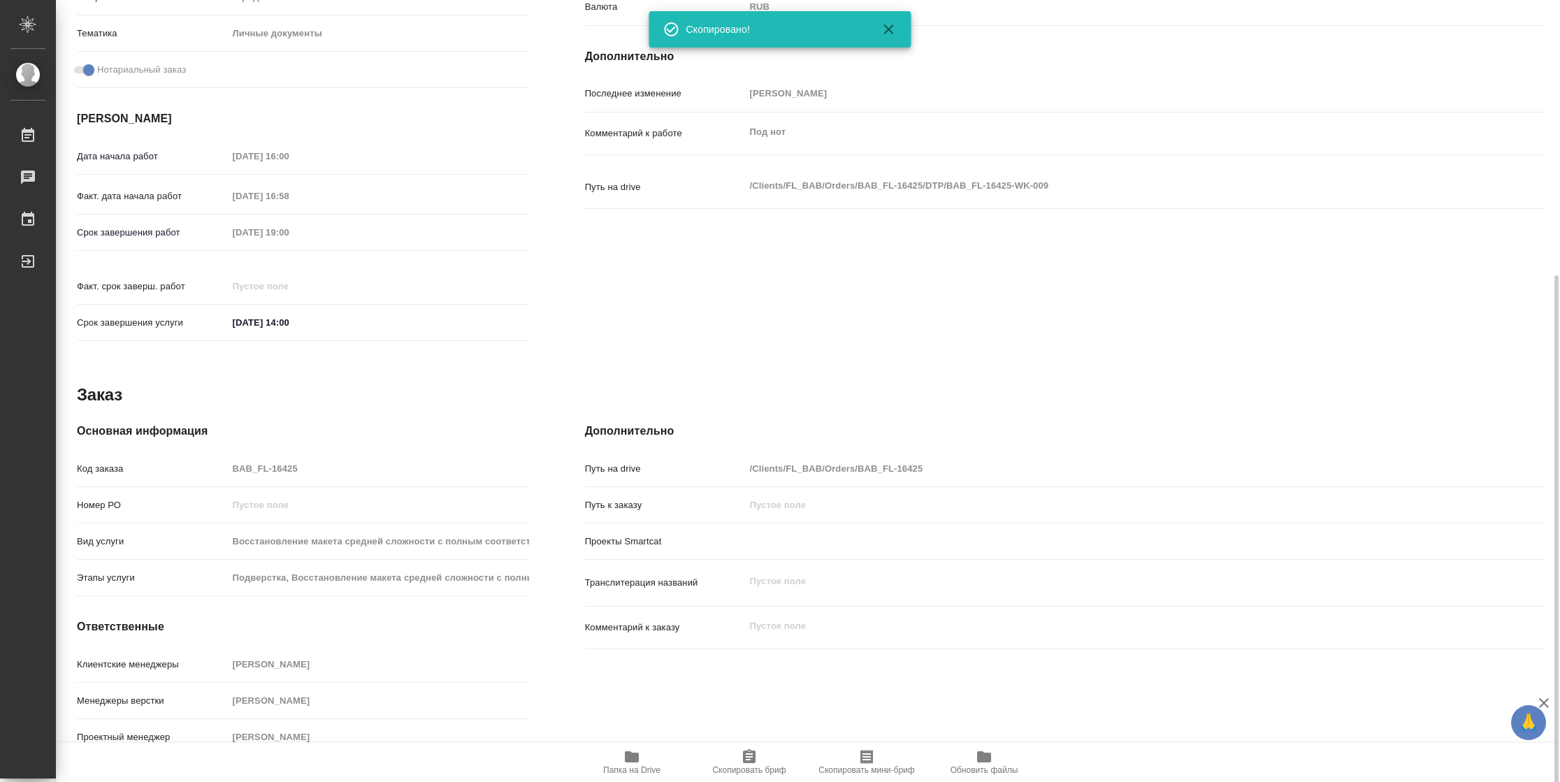
type textarea "x"
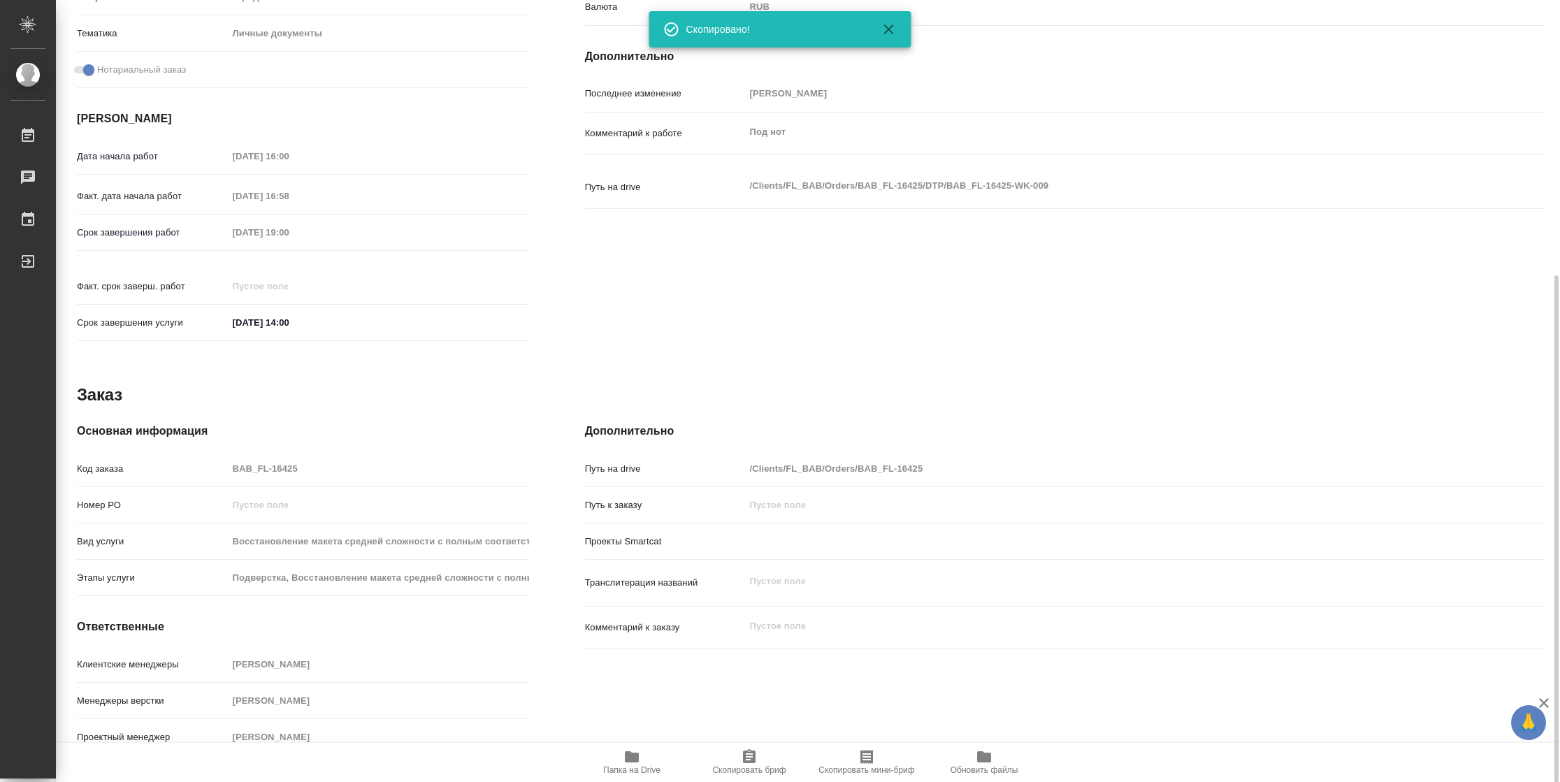
type textarea "x"
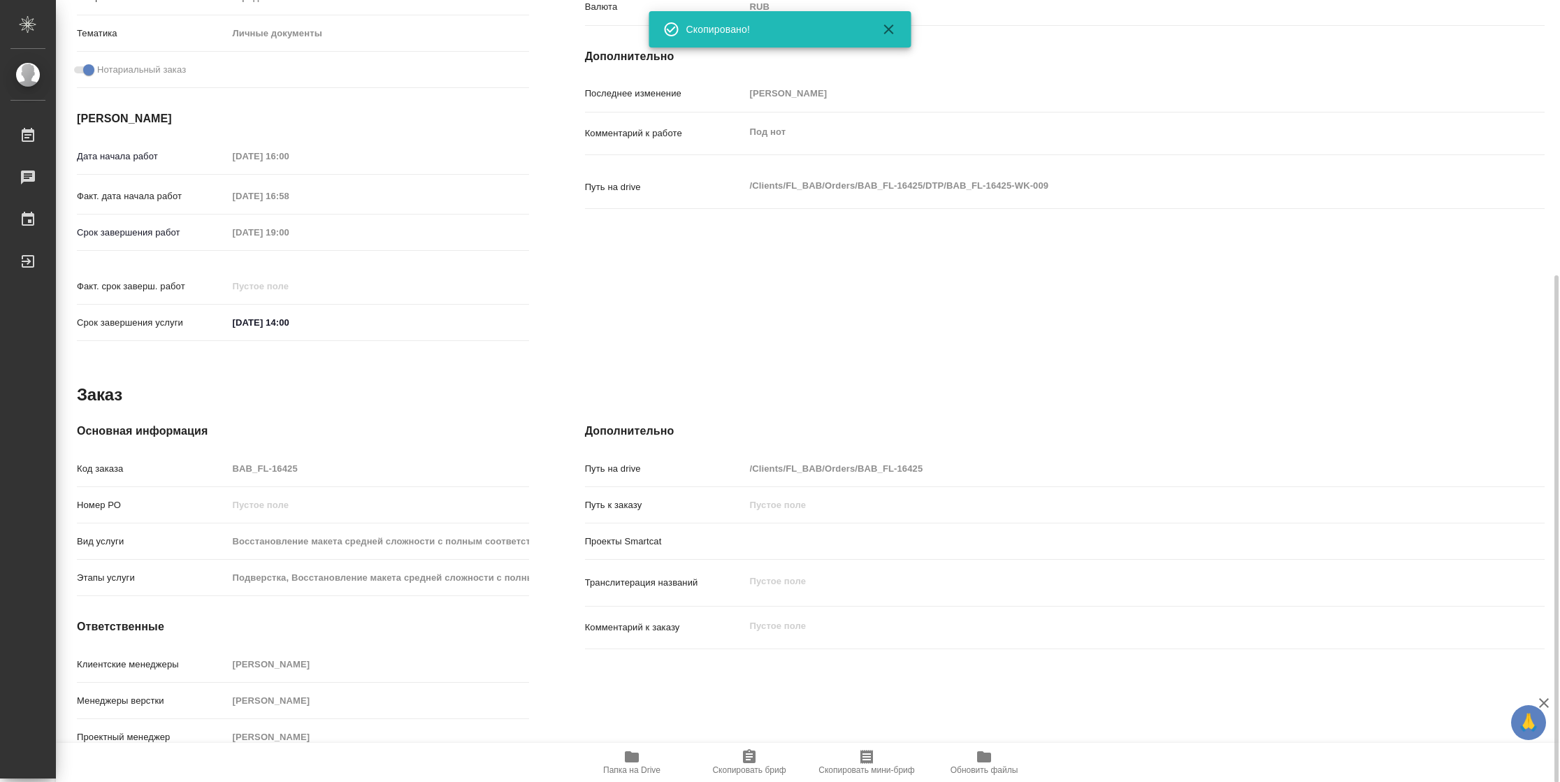
type textarea "x"
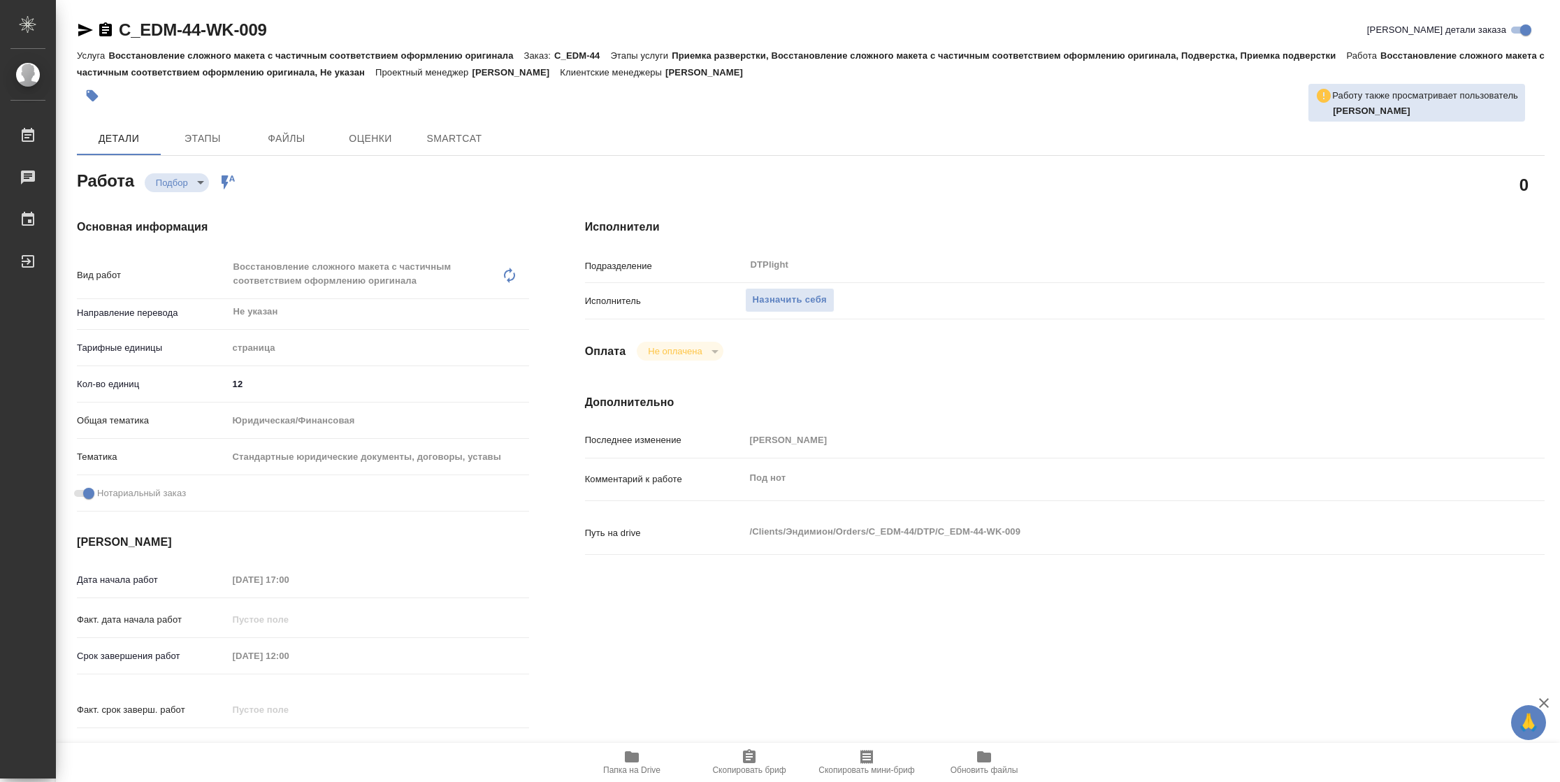
type textarea "x"
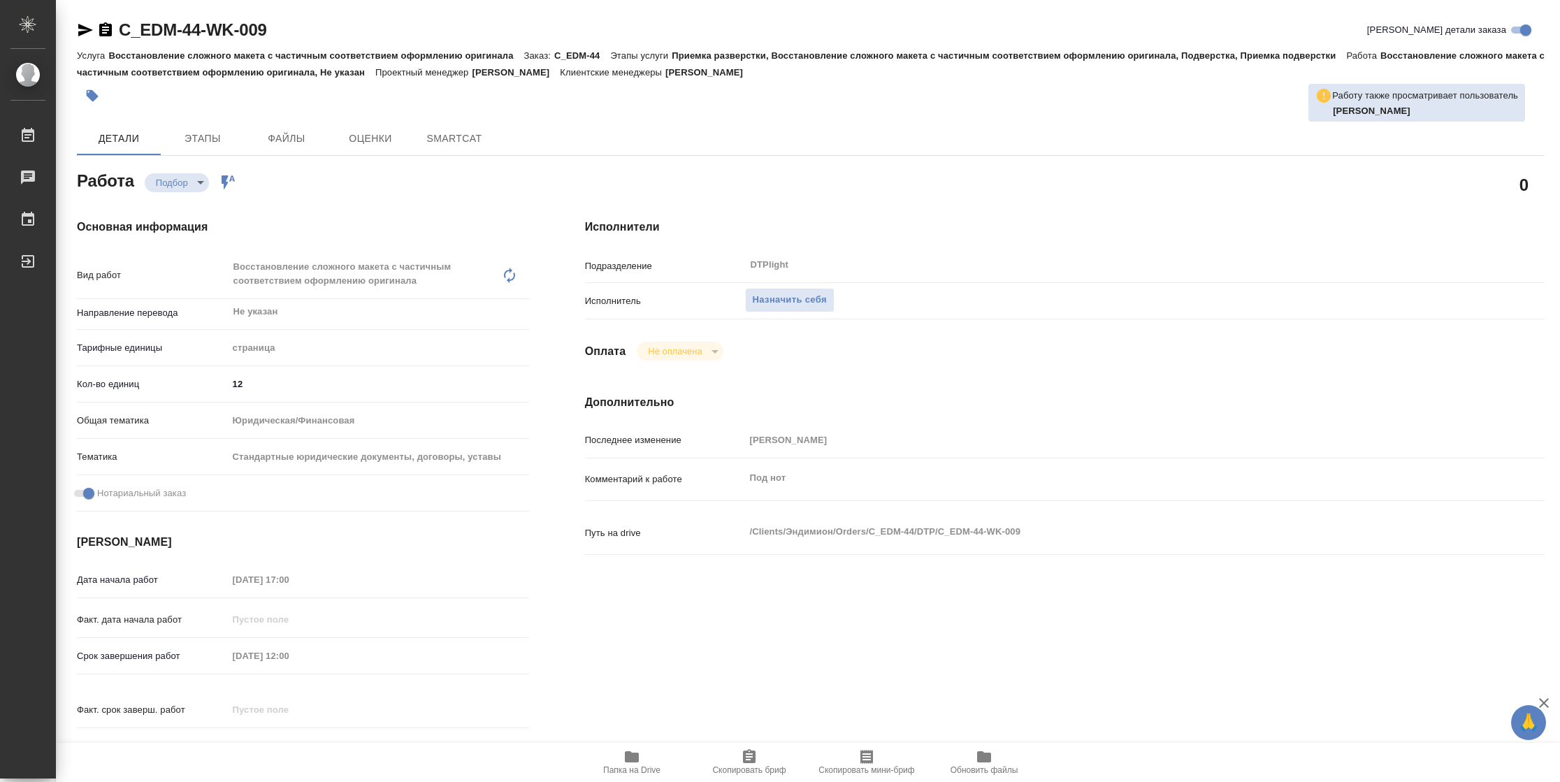
type textarea "x"
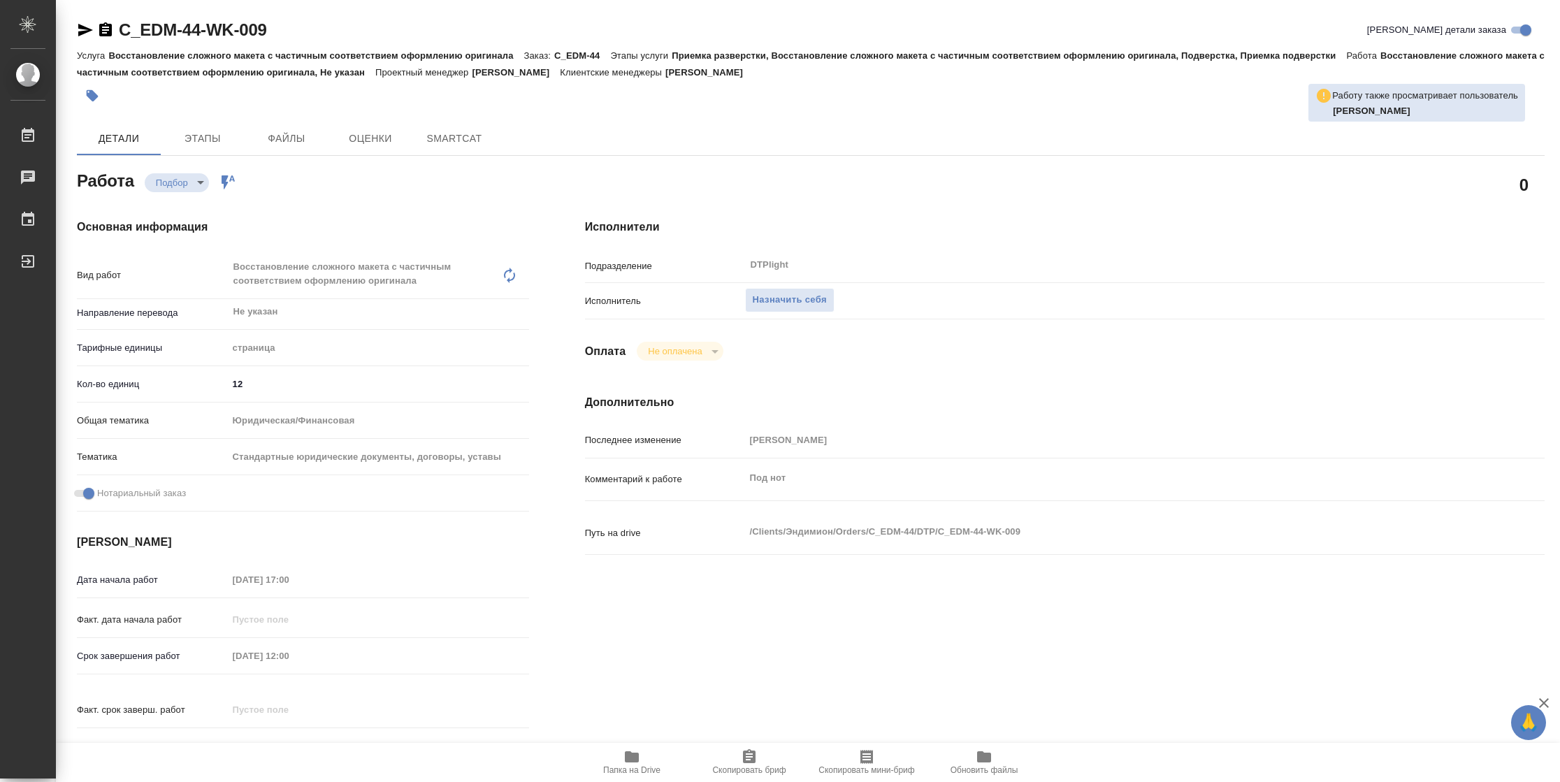
type textarea "x"
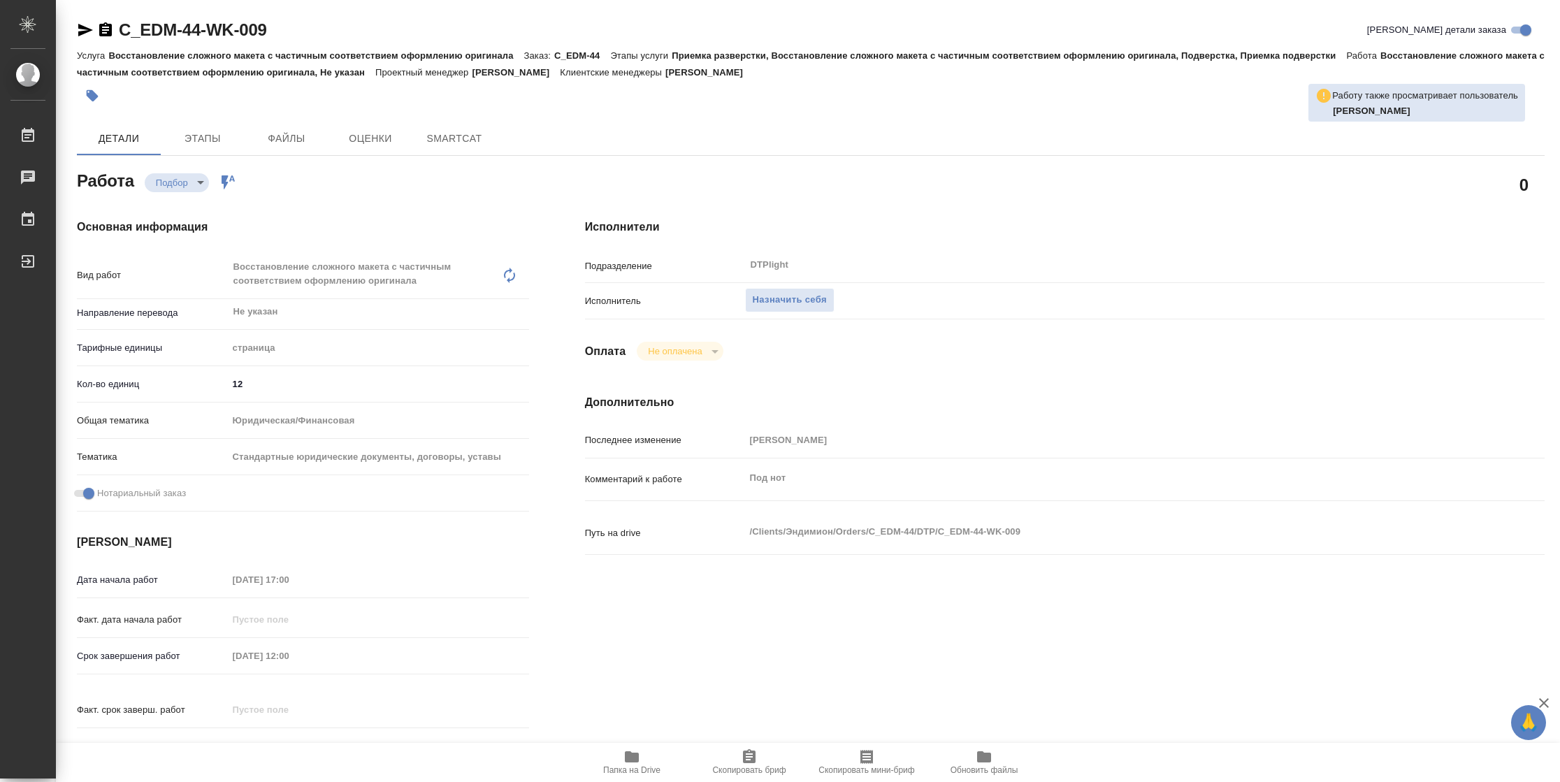
type textarea "x"
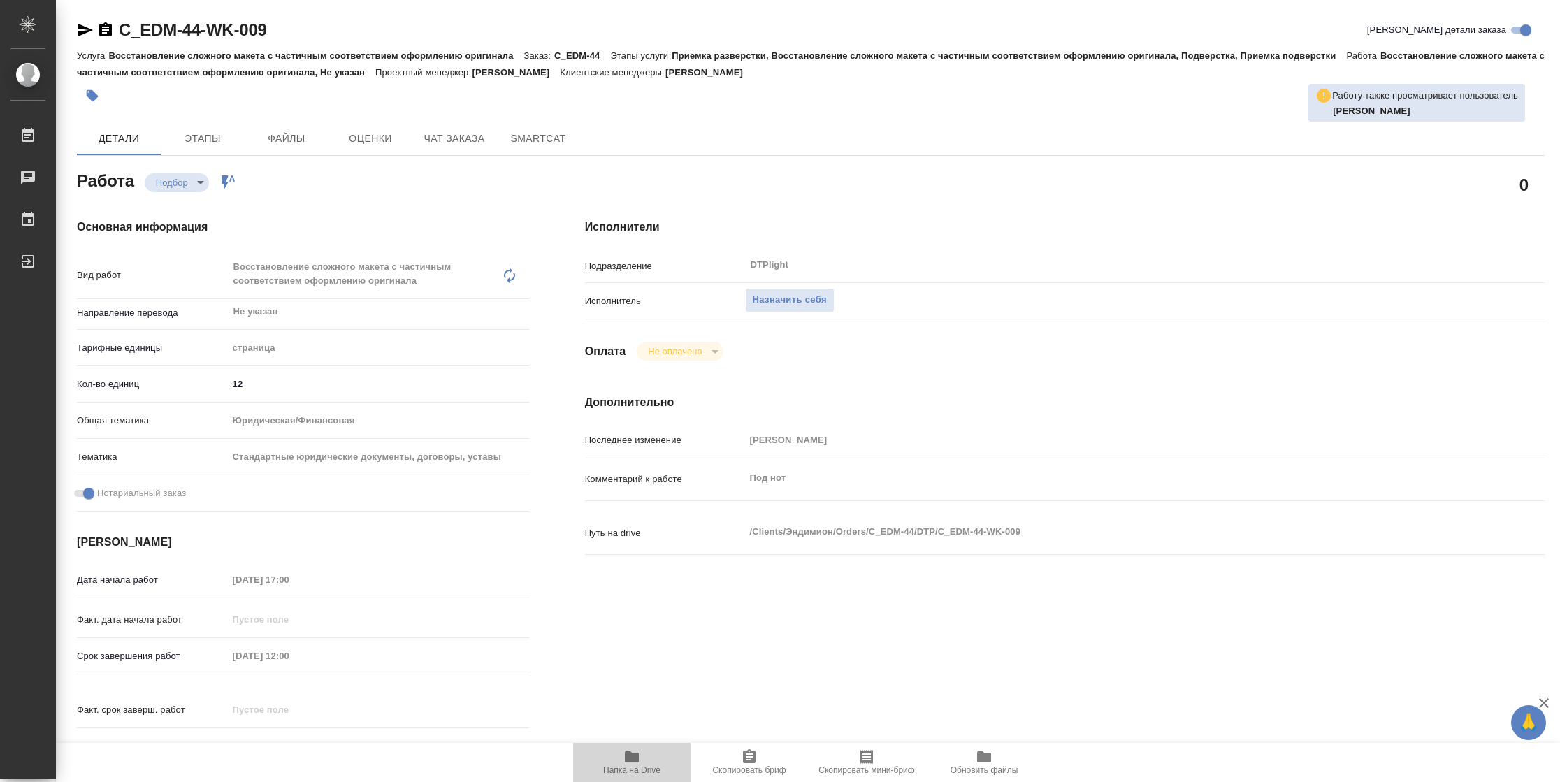
click at [633, 771] on span "Папка на Drive" at bounding box center [631, 771] width 57 height 10
type textarea "x"
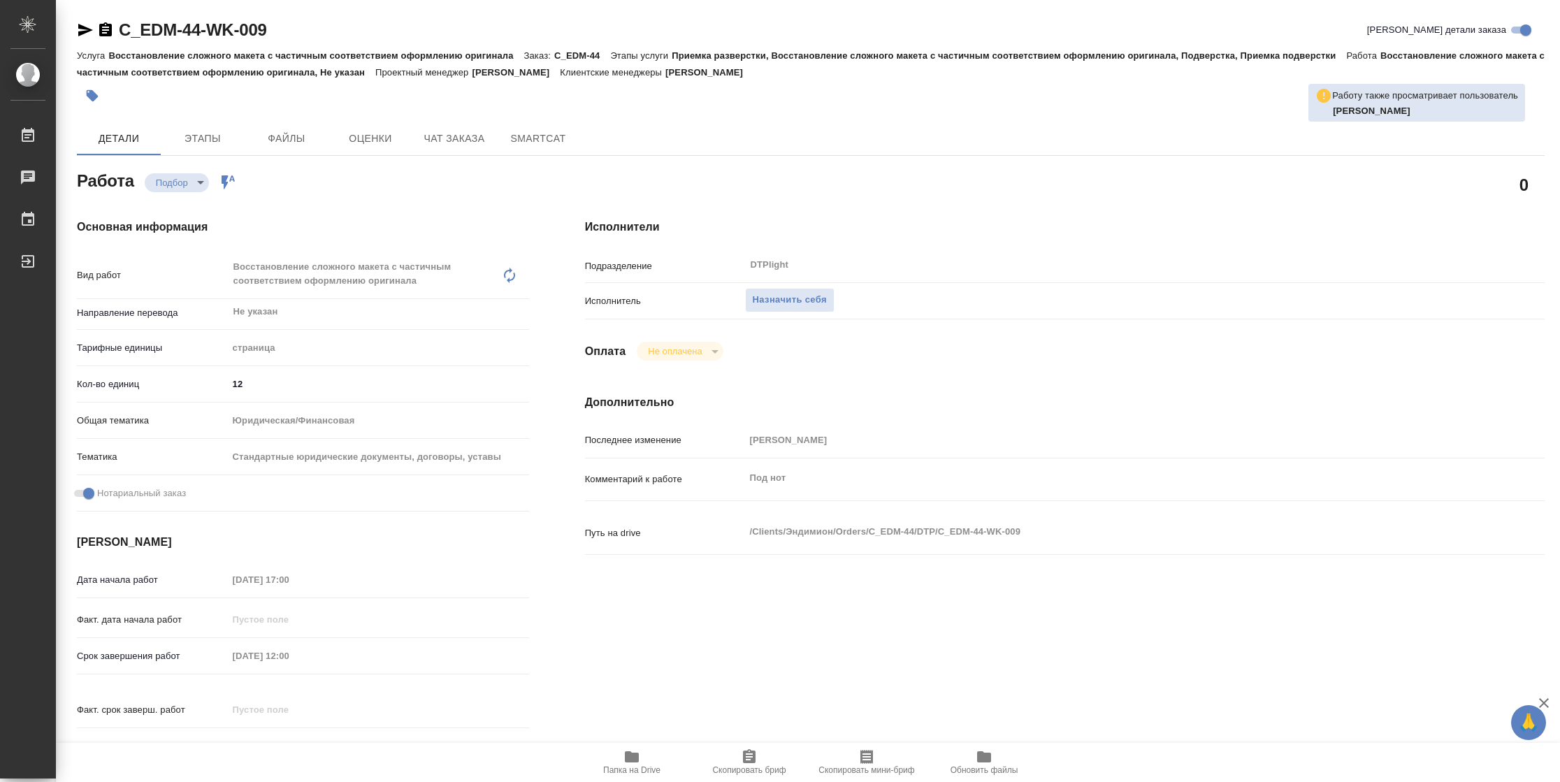
type textarea "x"
